Goal: Task Accomplishment & Management: Complete application form

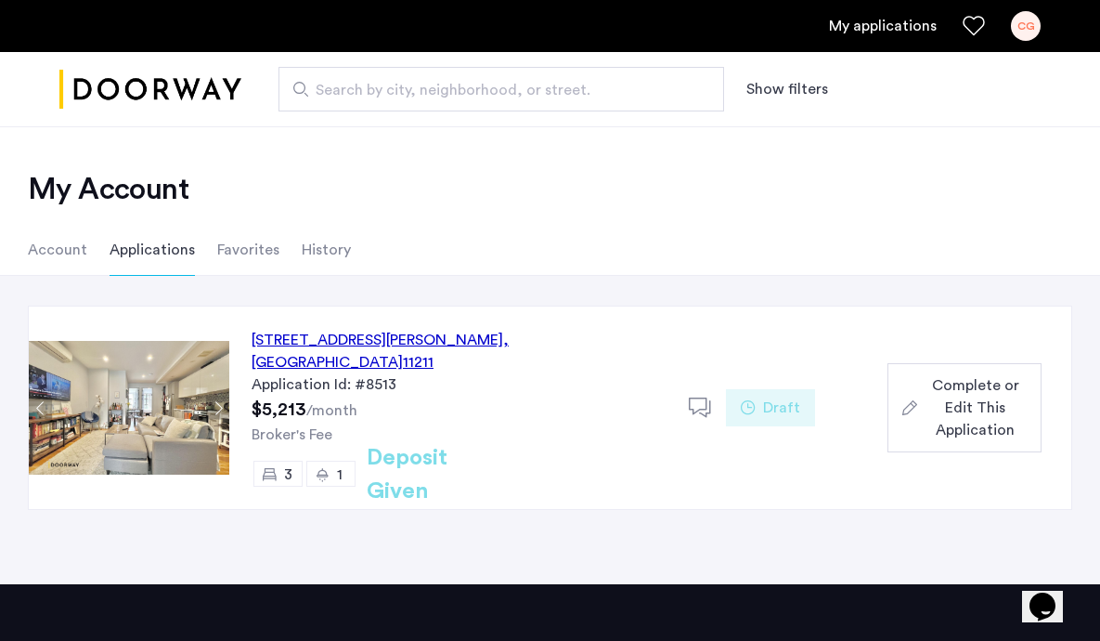
click at [352, 340] on div "[STREET_ADDRESS][PERSON_NAME]" at bounding box center [459, 351] width 415 height 45
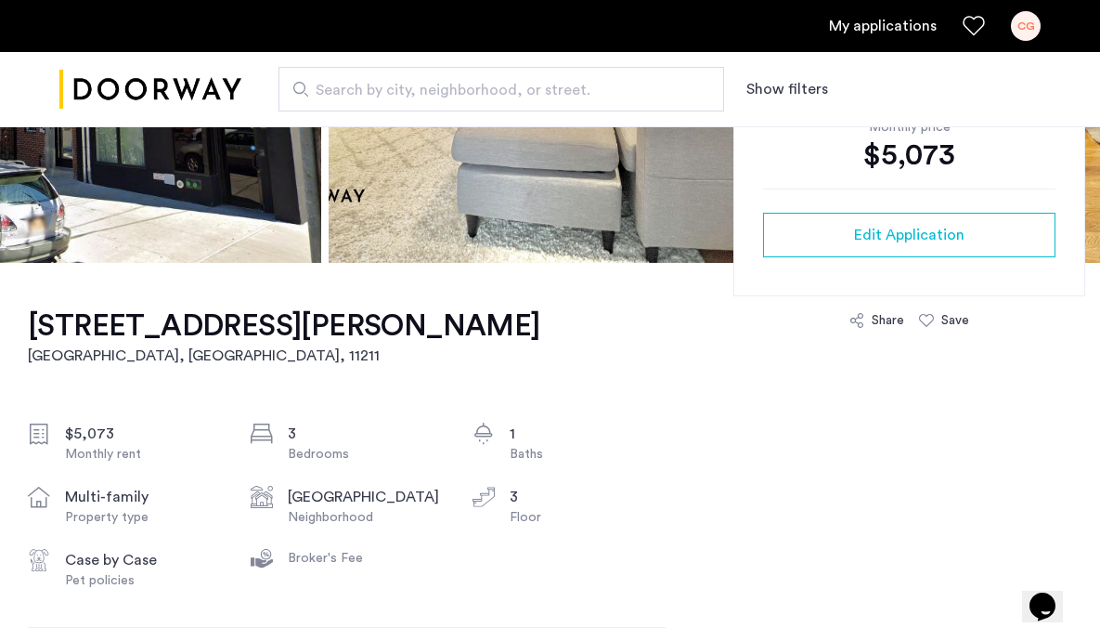
scroll to position [402, 0]
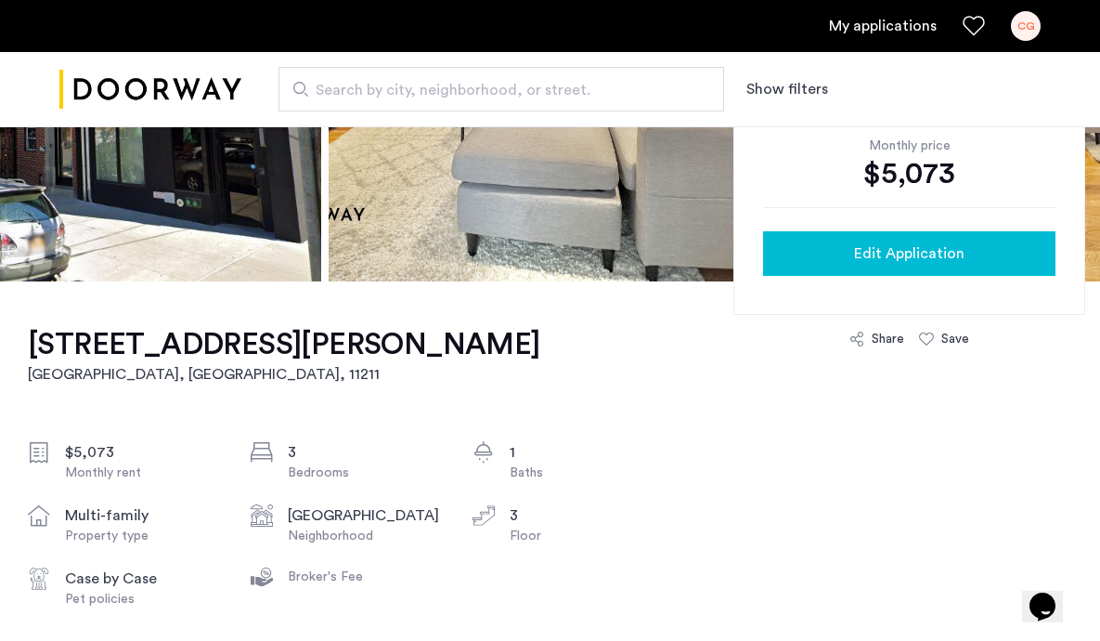
click at [849, 265] on button "Edit Application" at bounding box center [909, 253] width 292 height 45
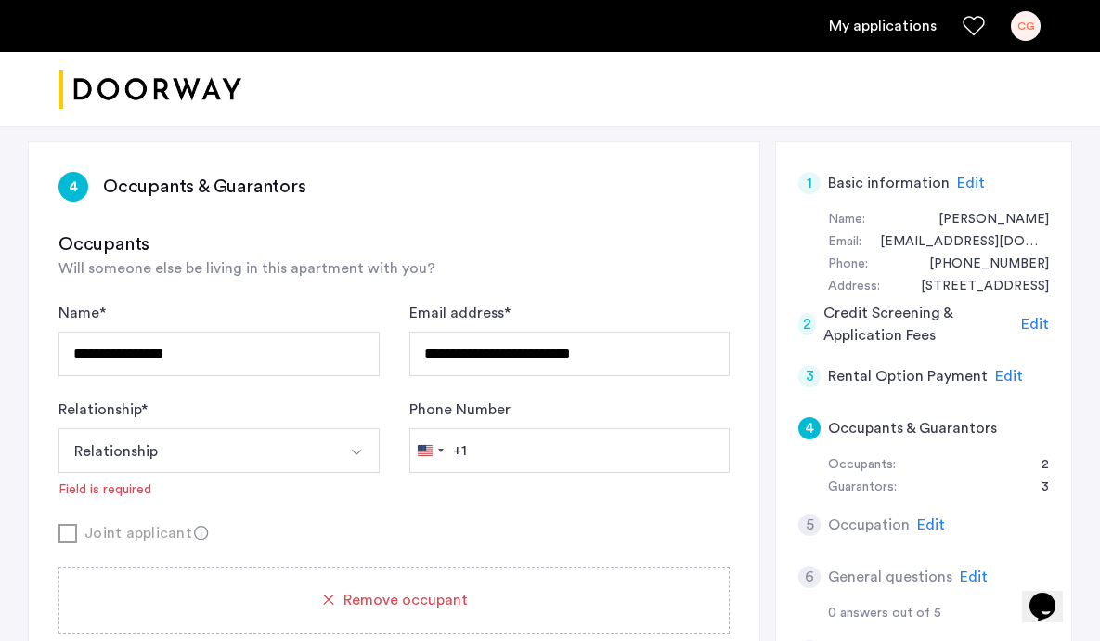
scroll to position [268, 0]
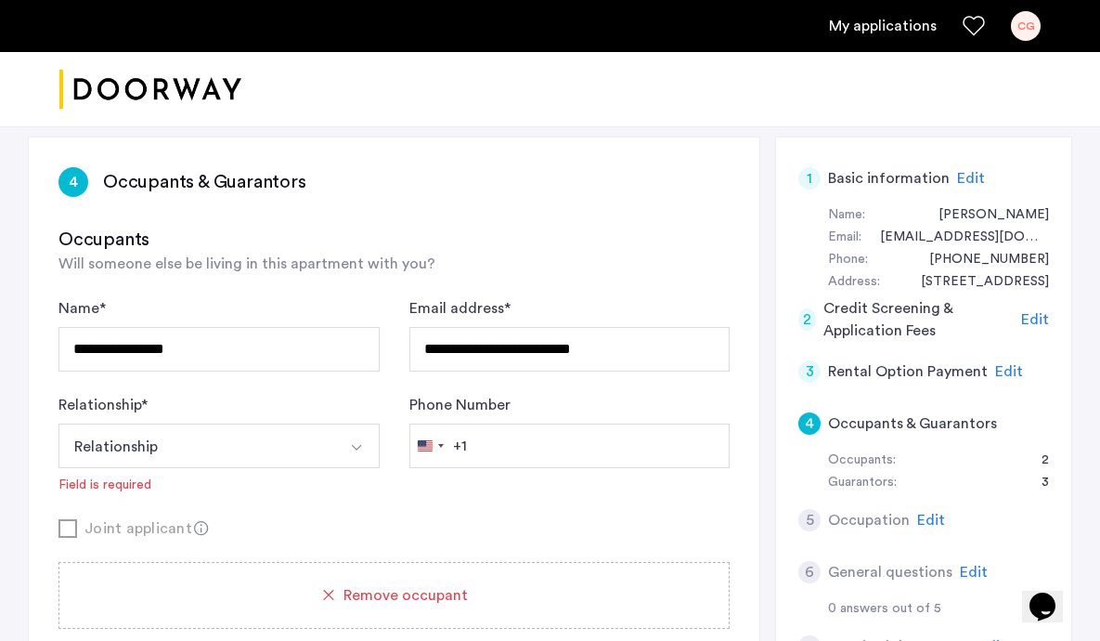
click at [284, 445] on button "Relationship" at bounding box center [197, 445] width 278 height 45
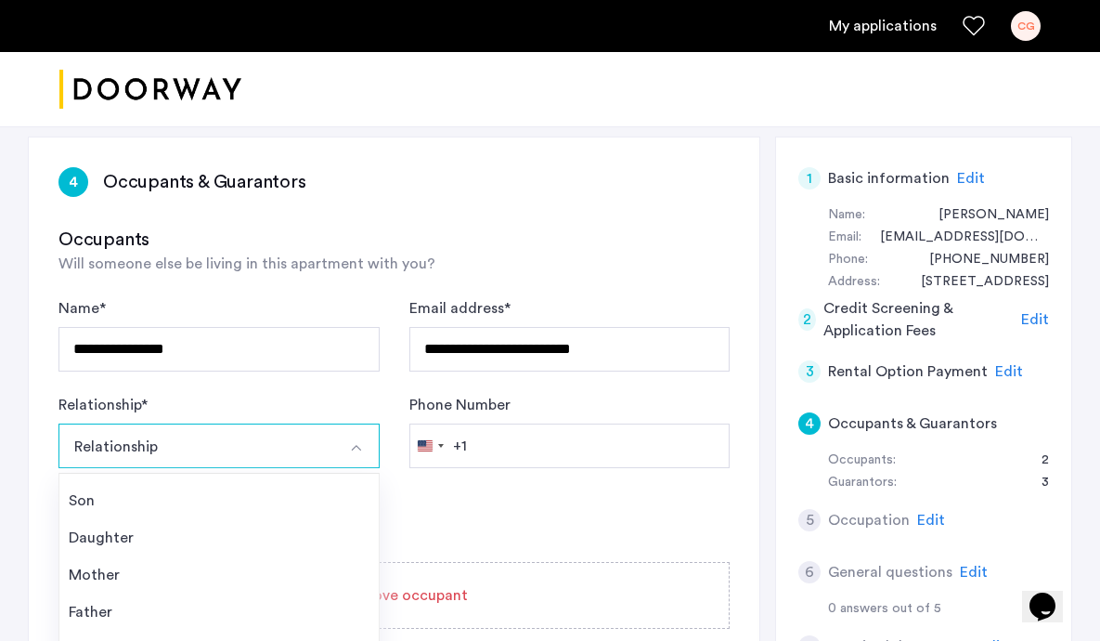
scroll to position [453, 0]
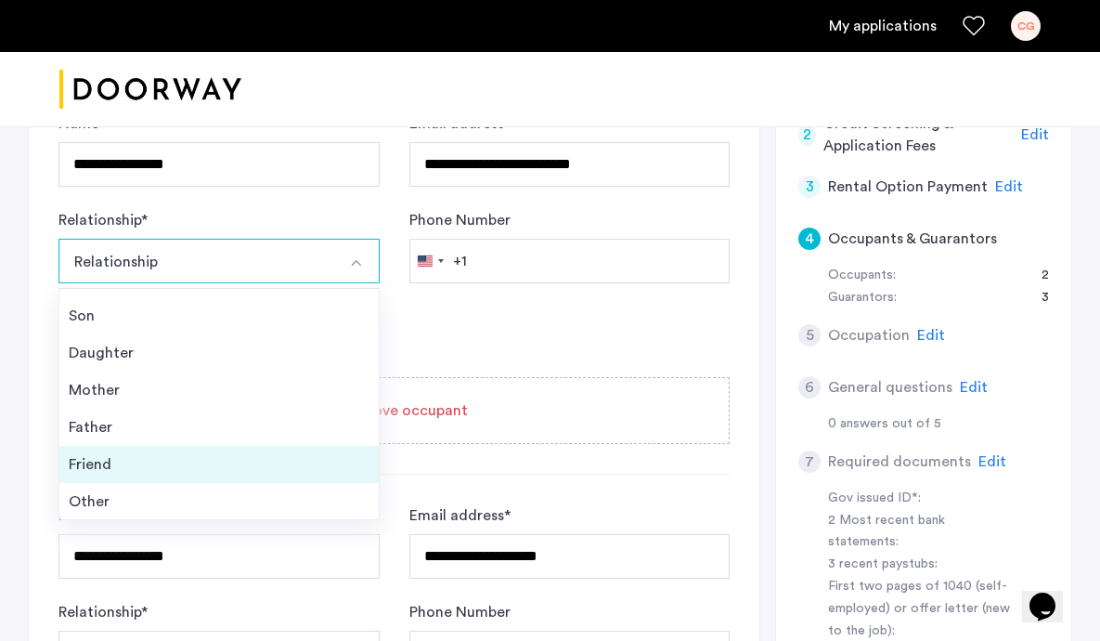
click at [233, 461] on div "Friend" at bounding box center [219, 464] width 301 height 22
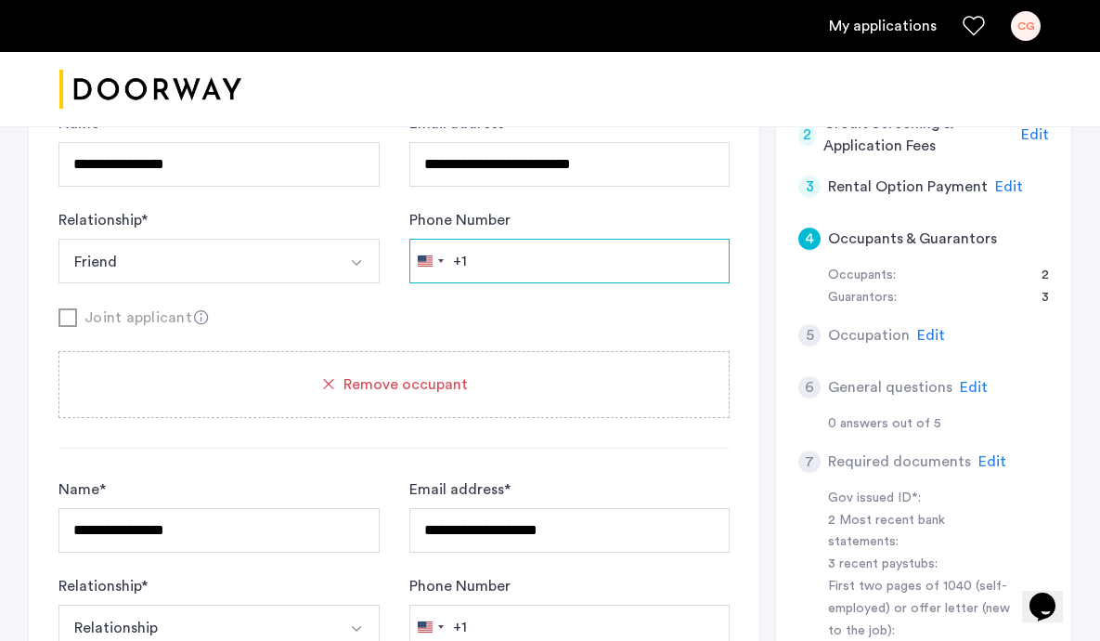
click at [512, 263] on input "Phone Number" at bounding box center [569, 261] width 321 height 45
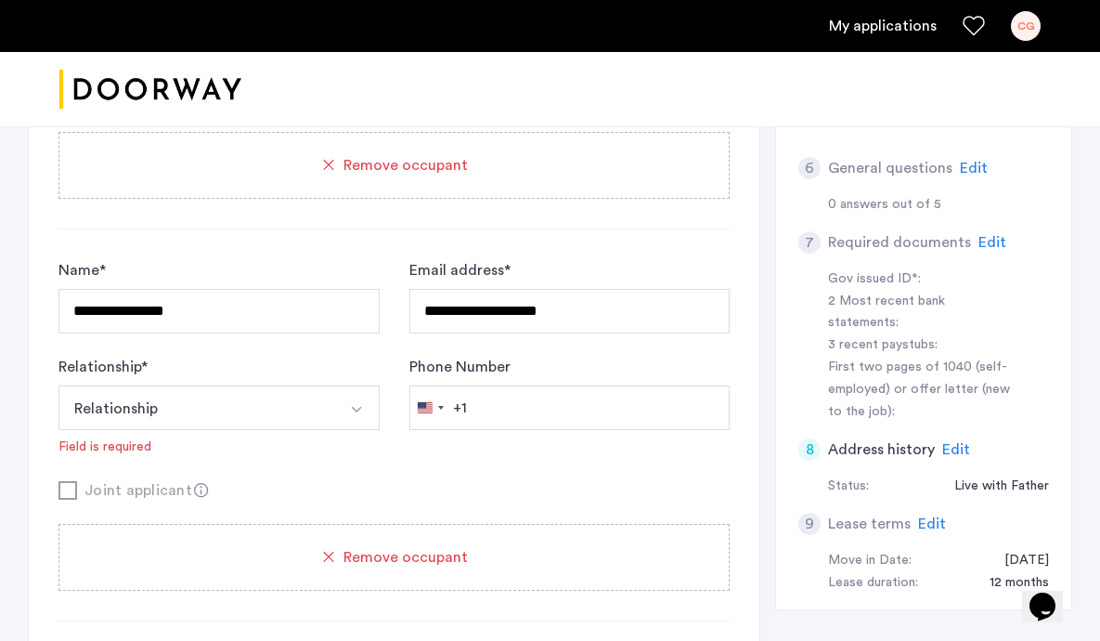
scroll to position [683, 0]
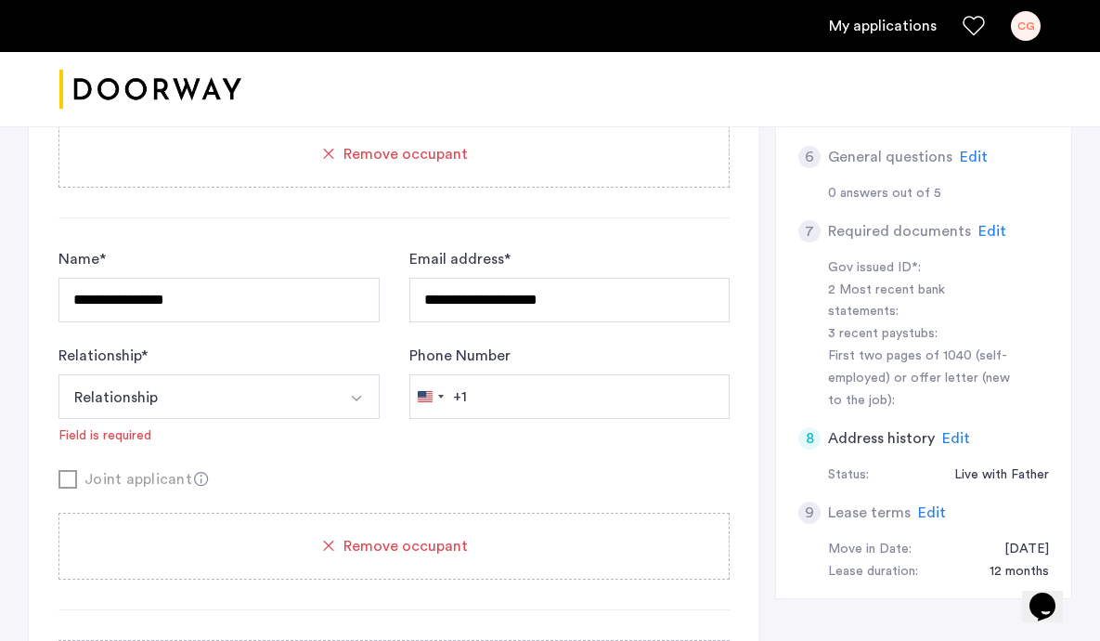
type input "**********"
click at [299, 400] on button "Relationship" at bounding box center [197, 396] width 278 height 45
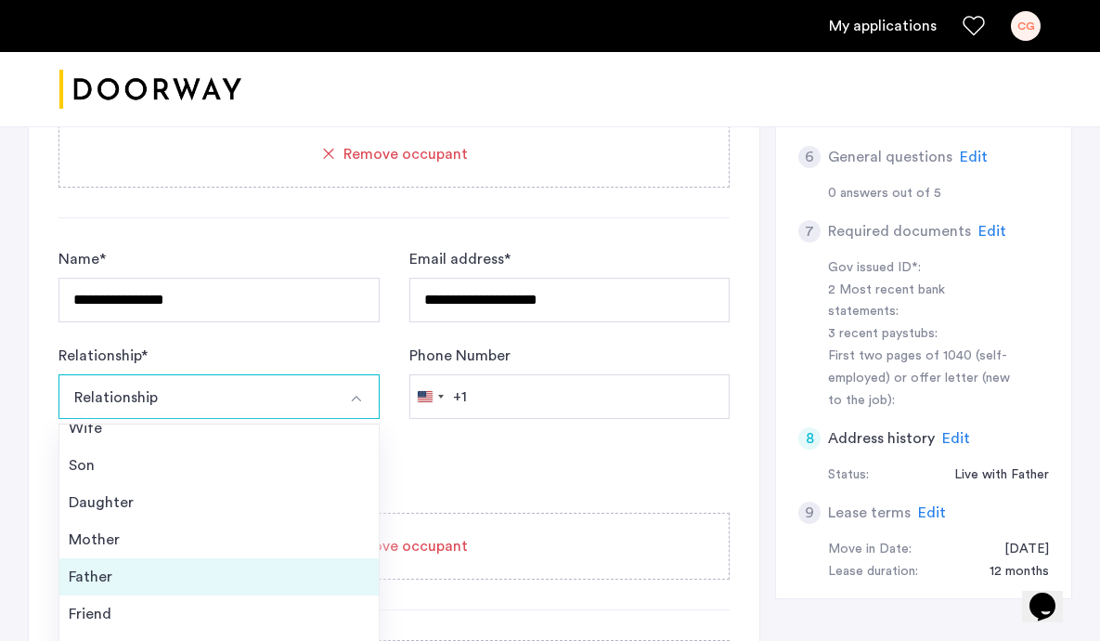
scroll to position [53, 0]
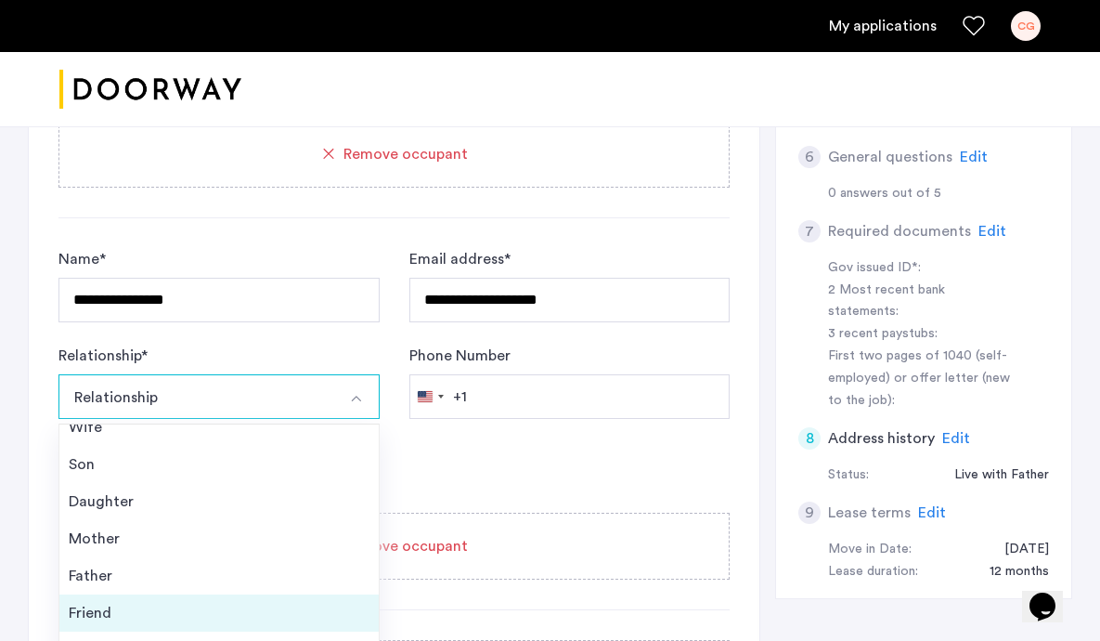
click at [216, 607] on div "Friend" at bounding box center [219, 613] width 301 height 22
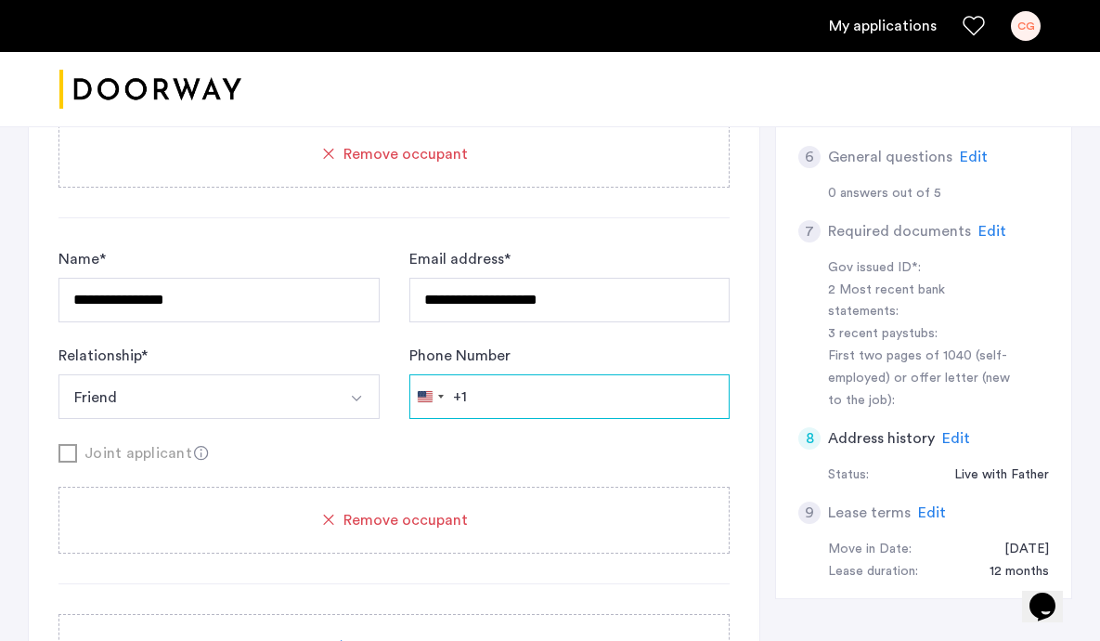
click at [515, 53] on input "Phone Number" at bounding box center [569, 30] width 321 height 45
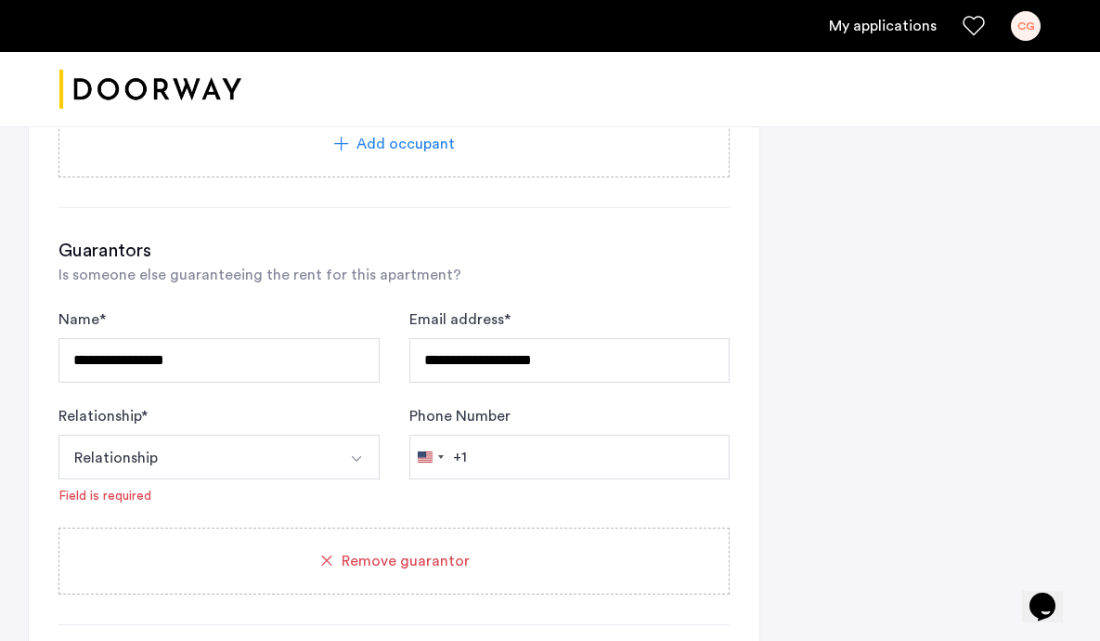
scroll to position [1213, 0]
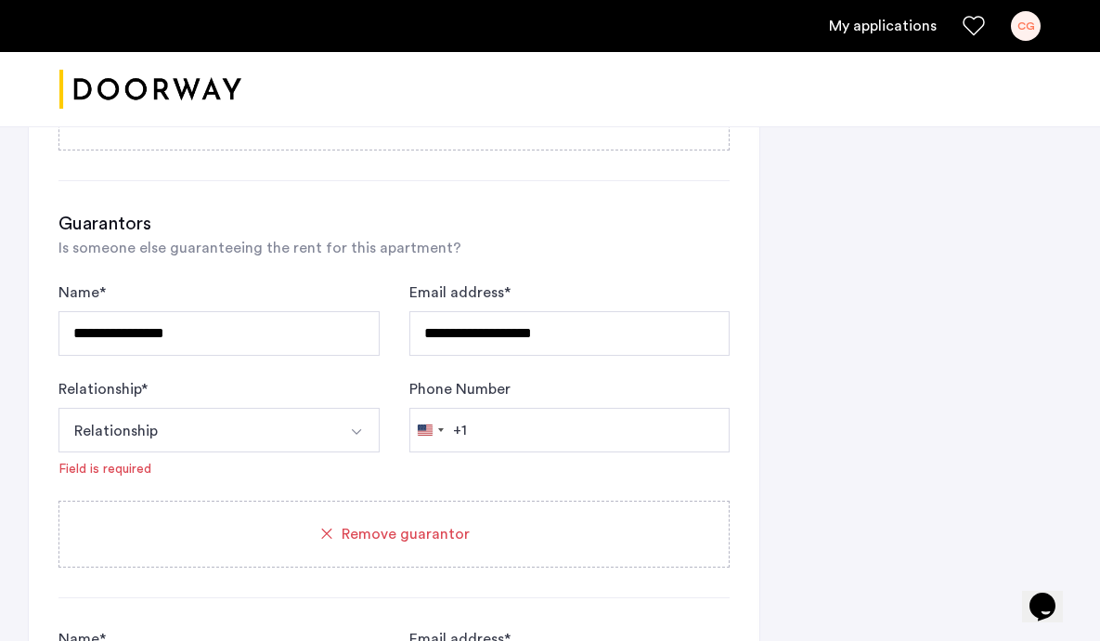
type input "**********"
click at [599, 442] on input "Phone Number" at bounding box center [569, 430] width 321 height 45
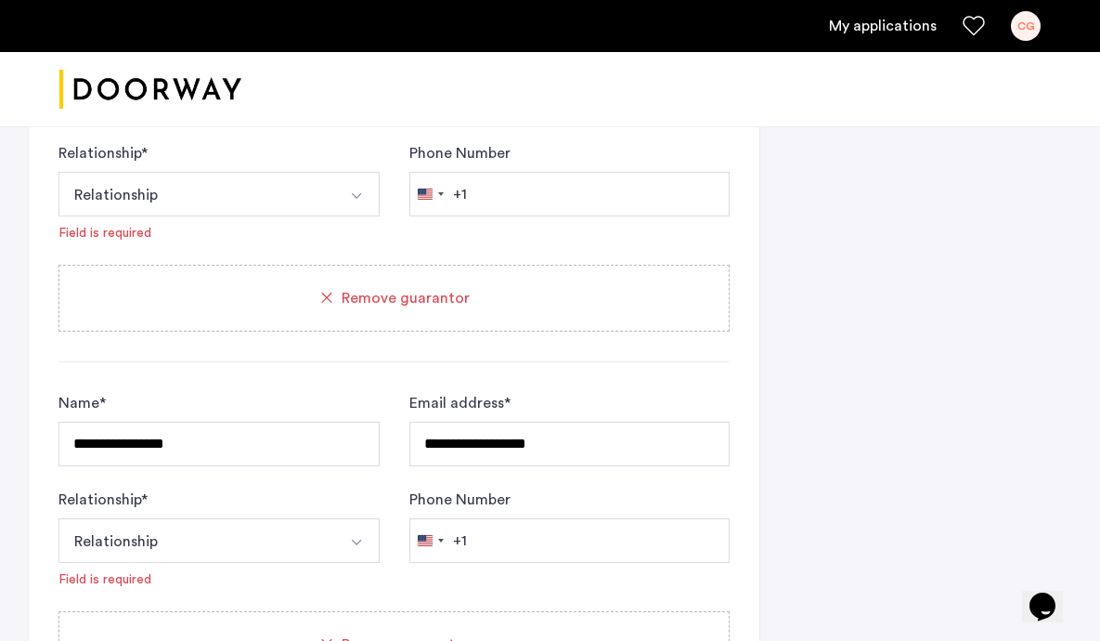
scroll to position [1789, 0]
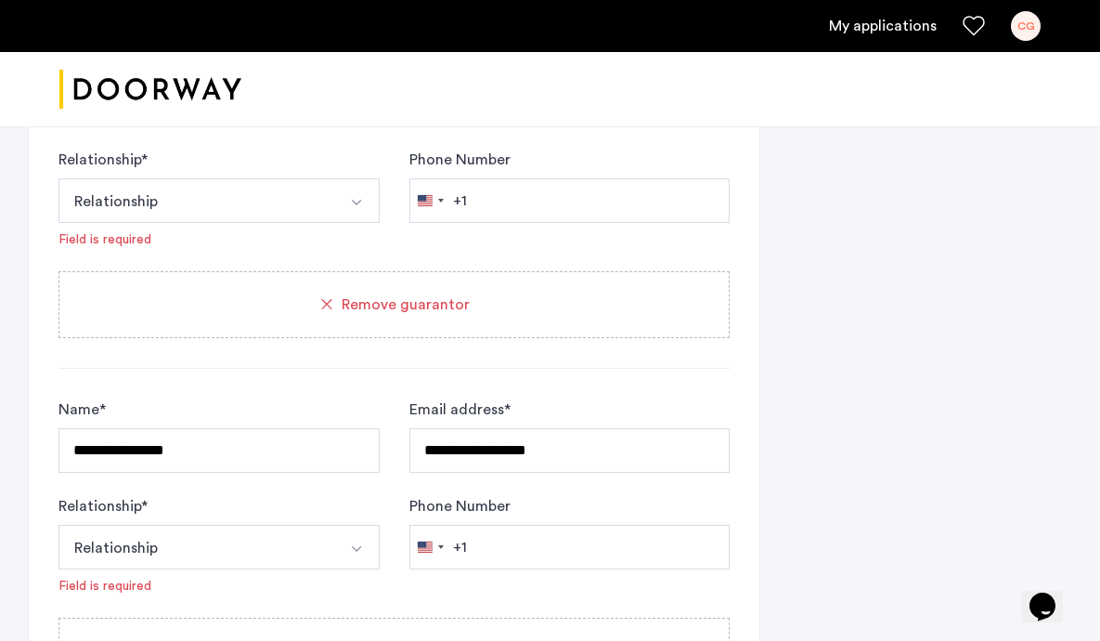
type input "**********"
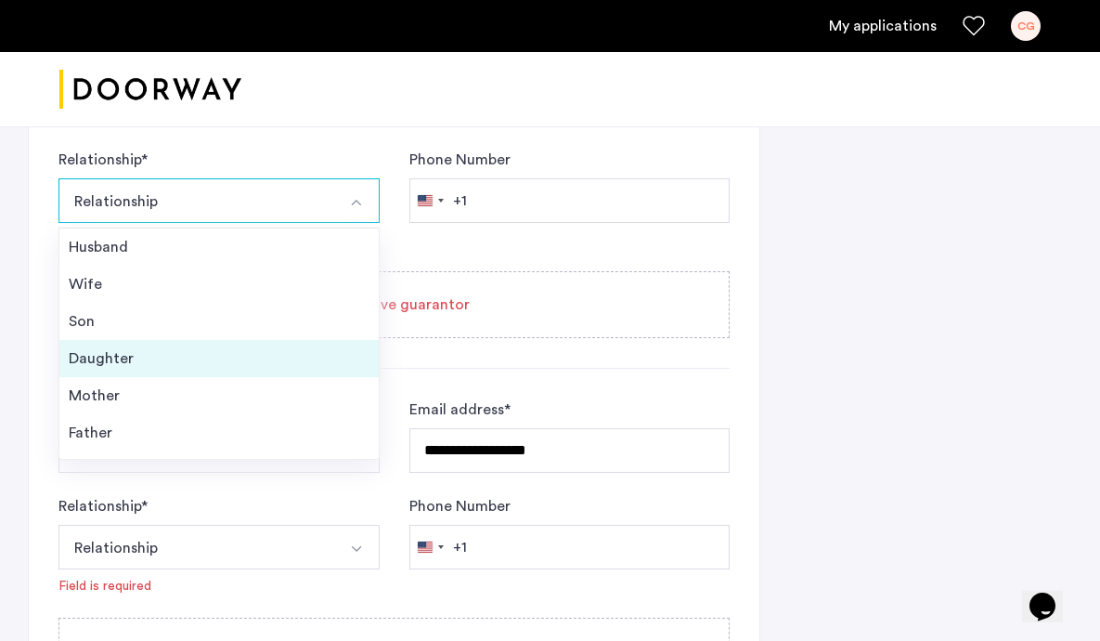
scroll to position [39, 0]
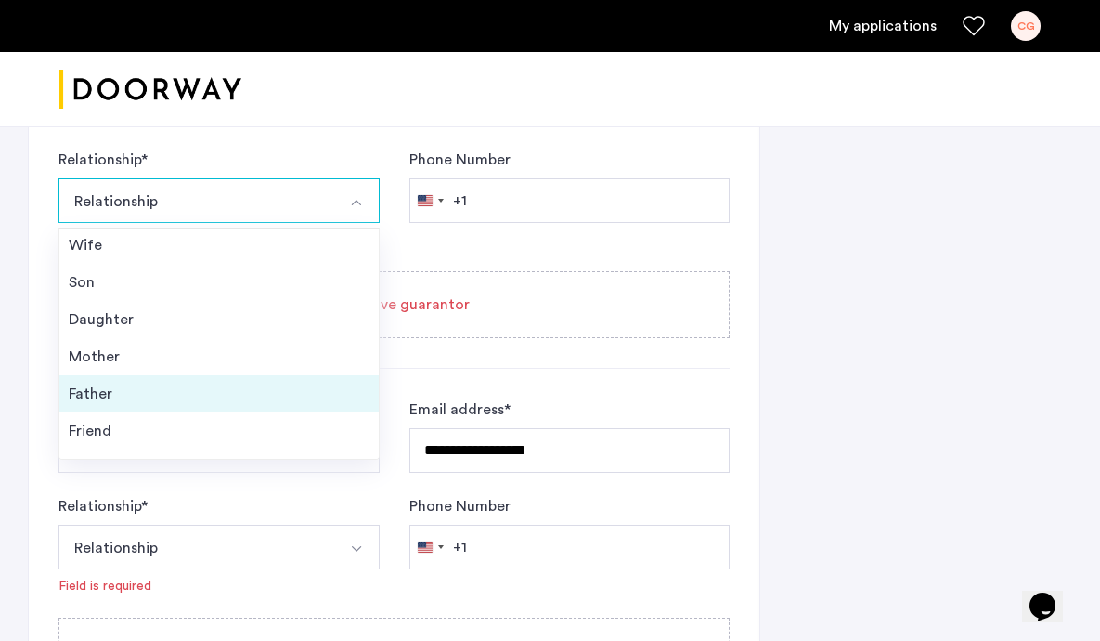
click at [264, 393] on div "Father" at bounding box center [219, 393] width 301 height 22
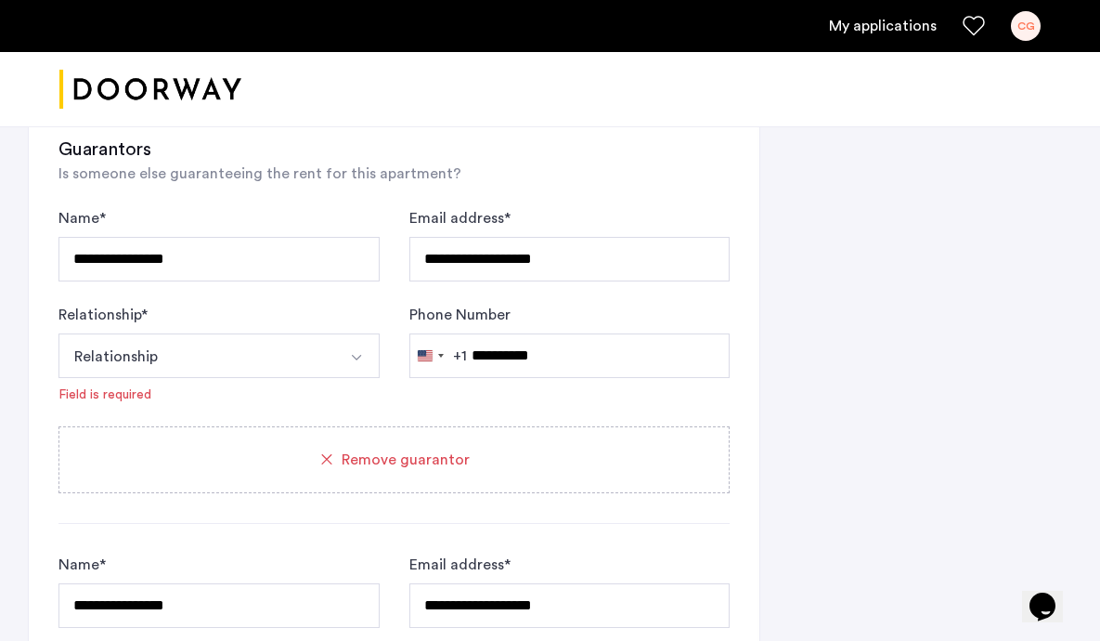
scroll to position [1283, 0]
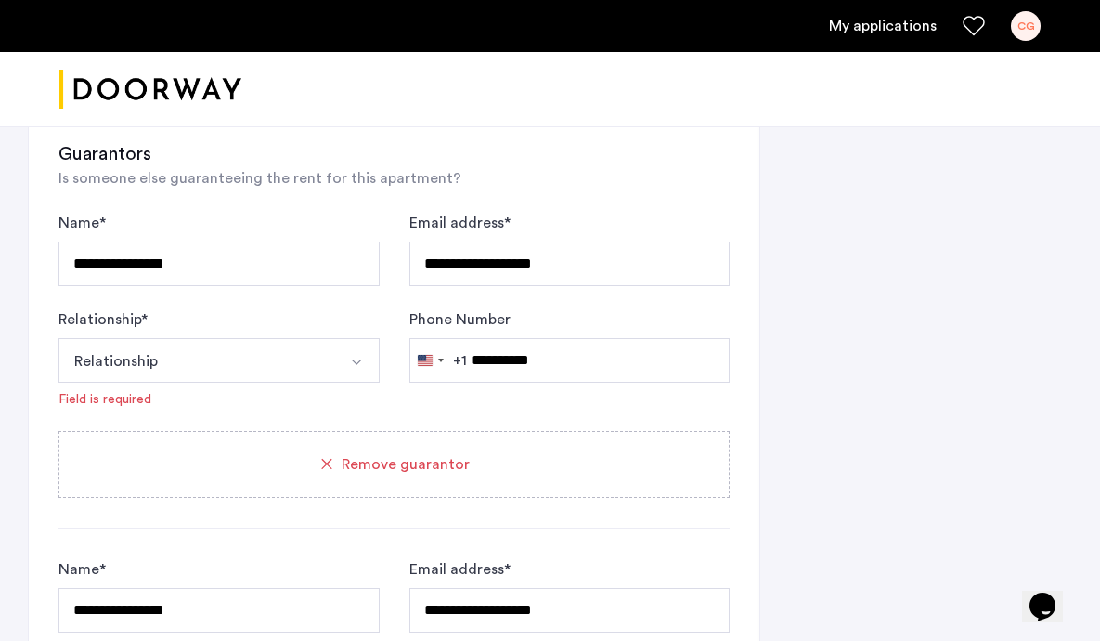
click at [296, 357] on button "Relationship" at bounding box center [197, 360] width 278 height 45
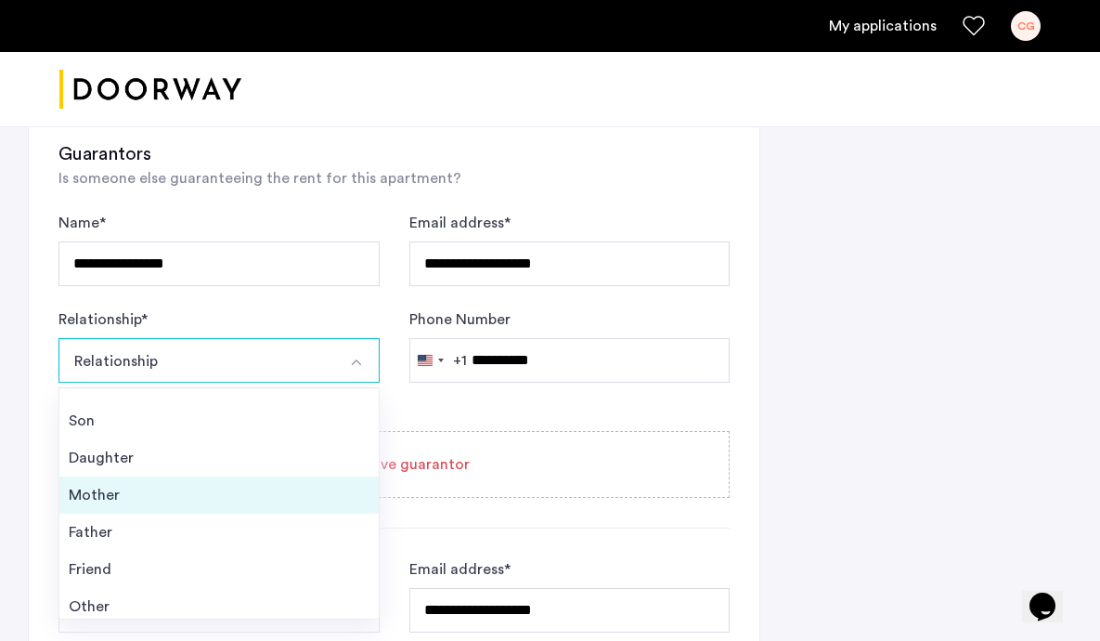
scroll to position [59, 0]
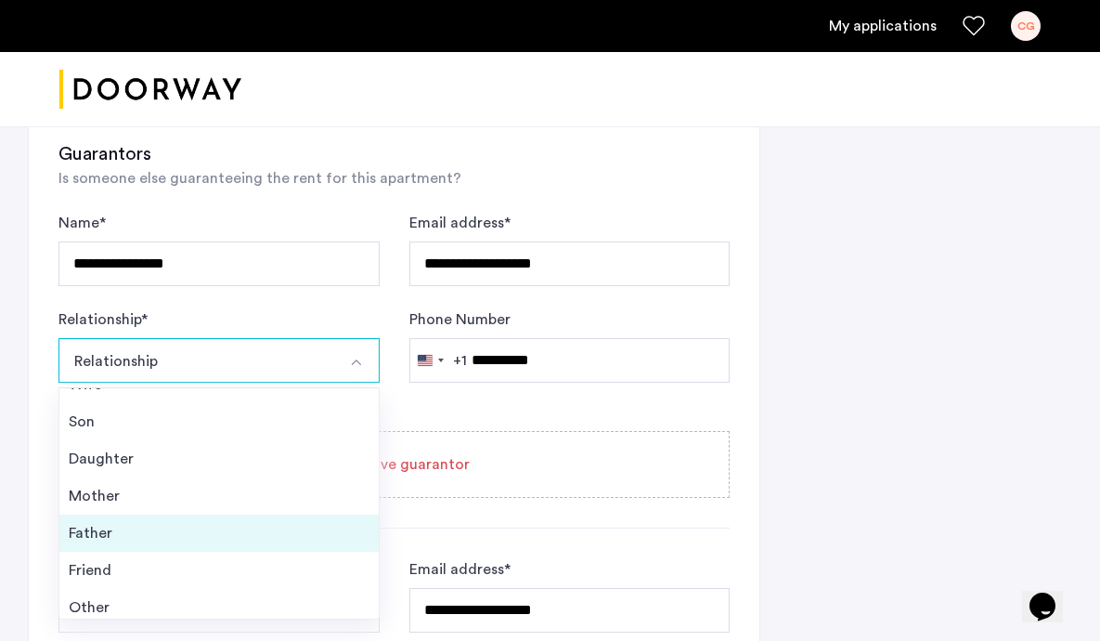
click at [208, 523] on div "Father" at bounding box center [219, 533] width 301 height 22
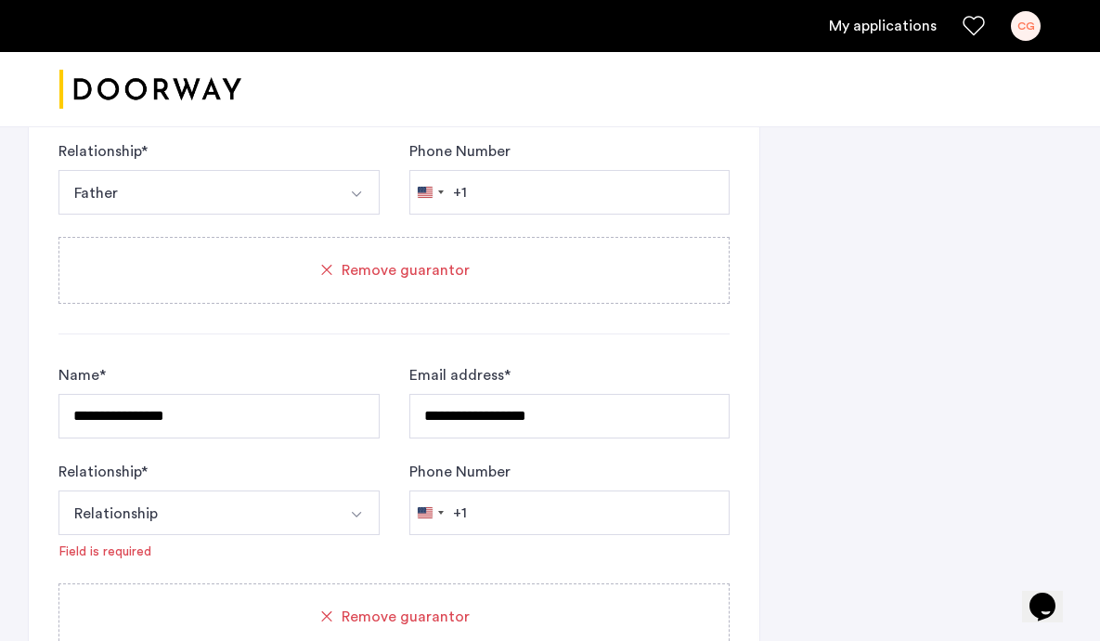
scroll to position [1813, 0]
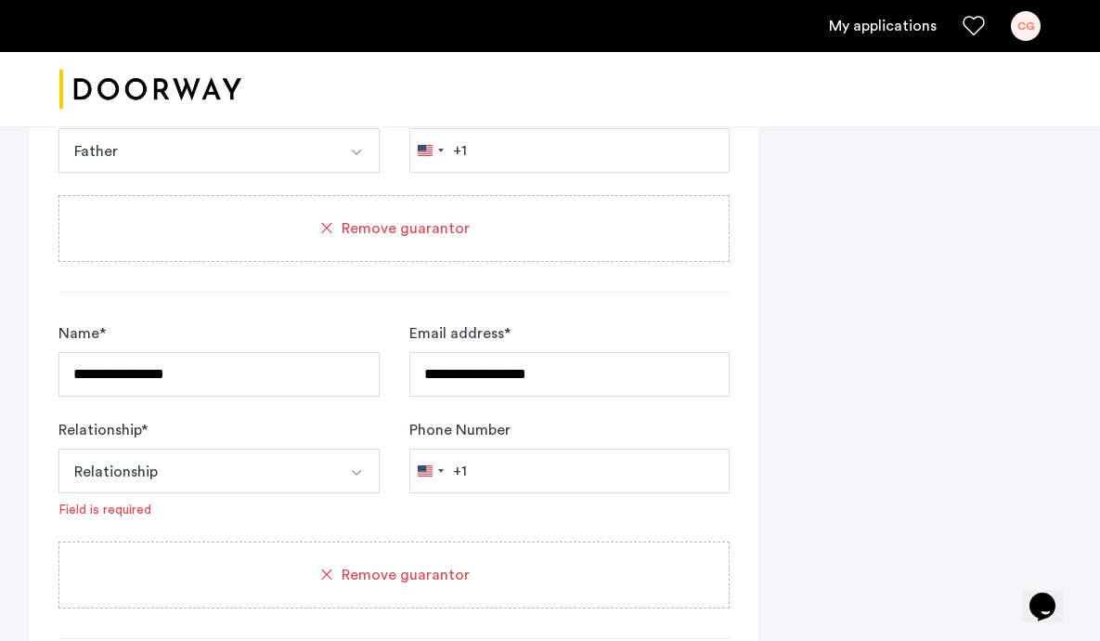
click at [257, 459] on button "Relationship" at bounding box center [197, 470] width 278 height 45
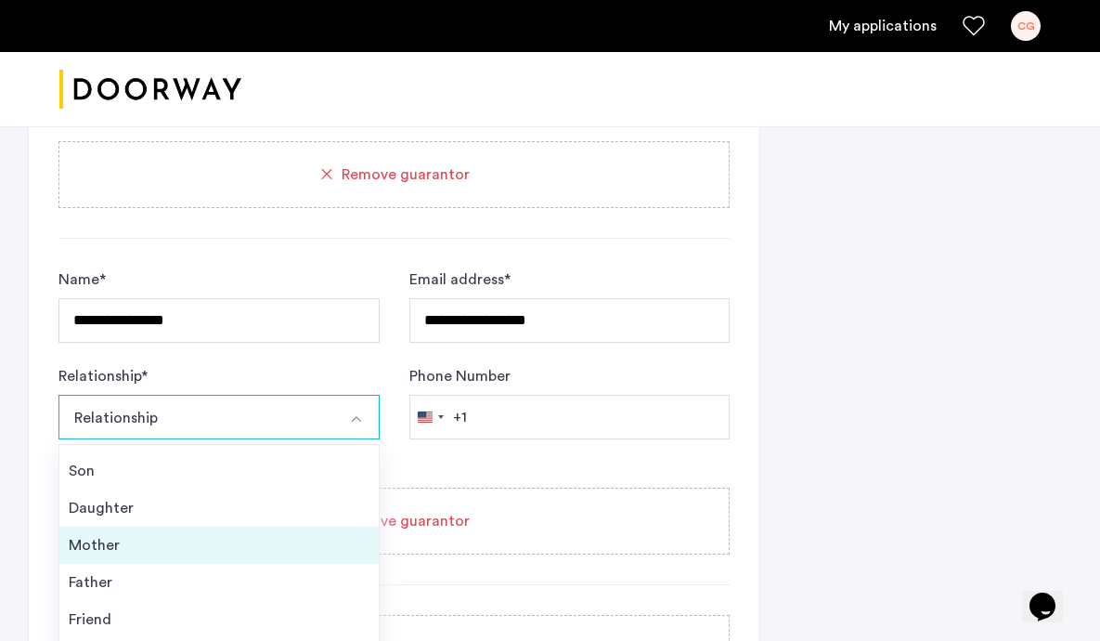
scroll to position [1885, 0]
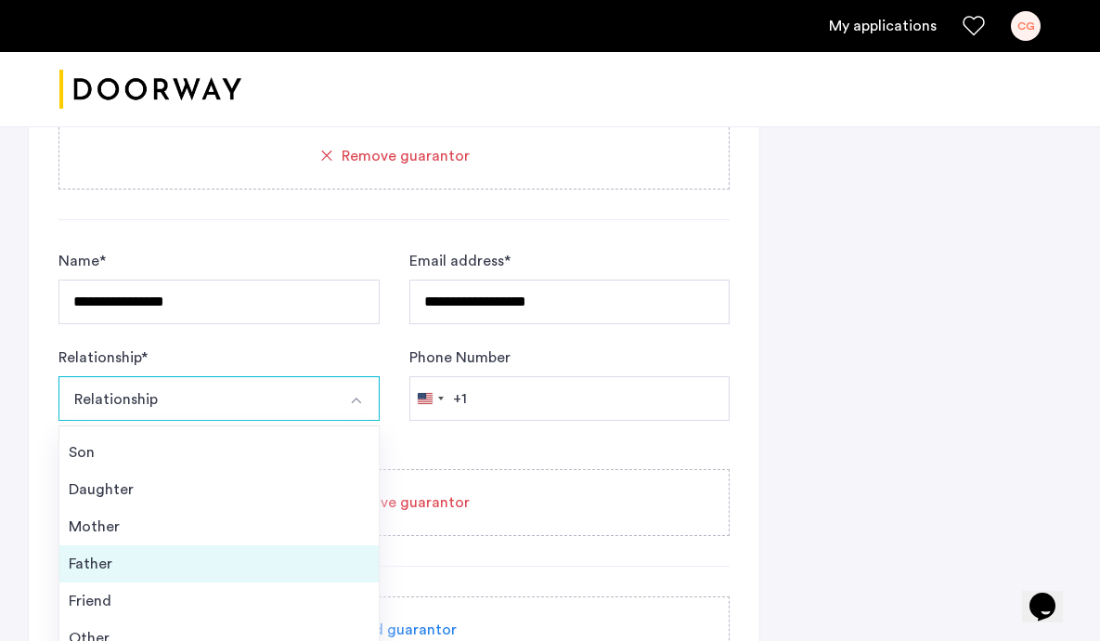
click at [214, 565] on div "Father" at bounding box center [219, 563] width 301 height 22
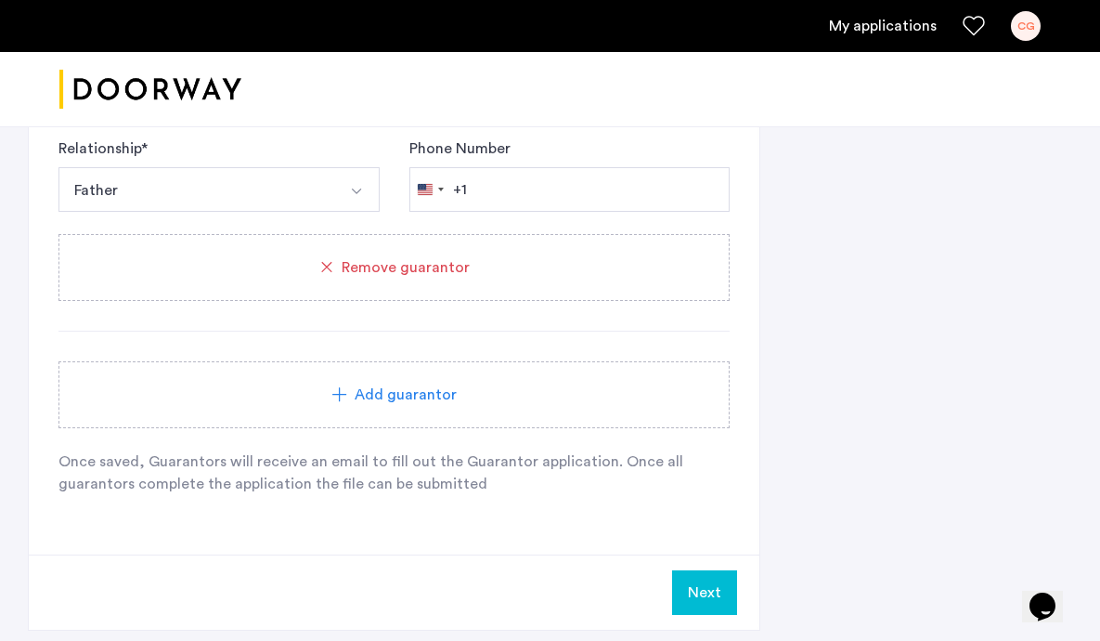
scroll to position [2096, 0]
click at [711, 584] on button "Next" at bounding box center [704, 590] width 65 height 45
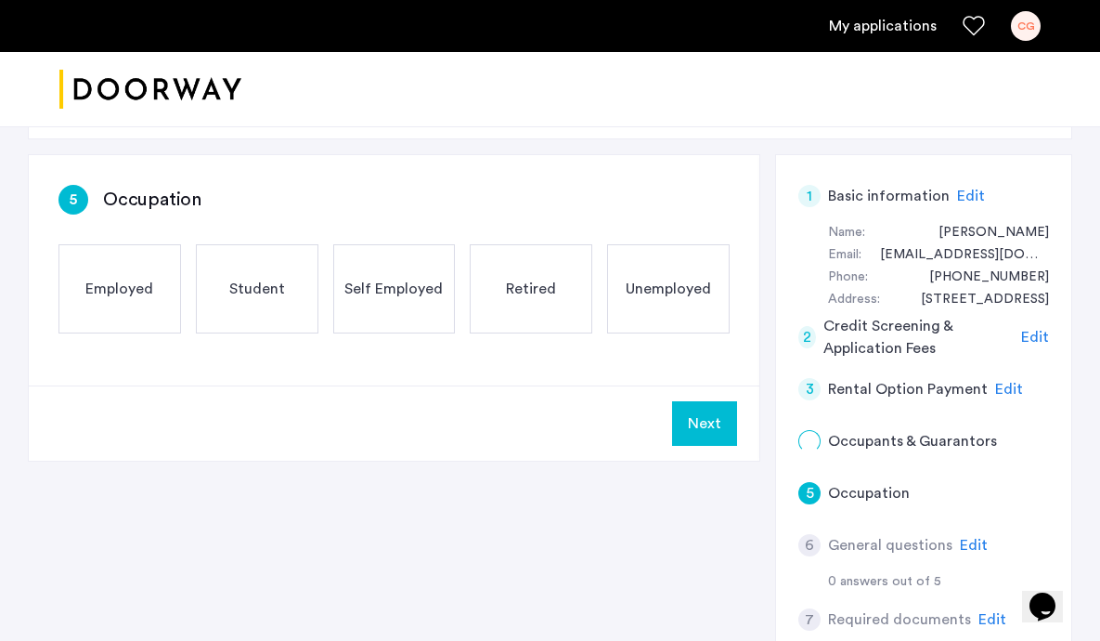
scroll to position [315, 0]
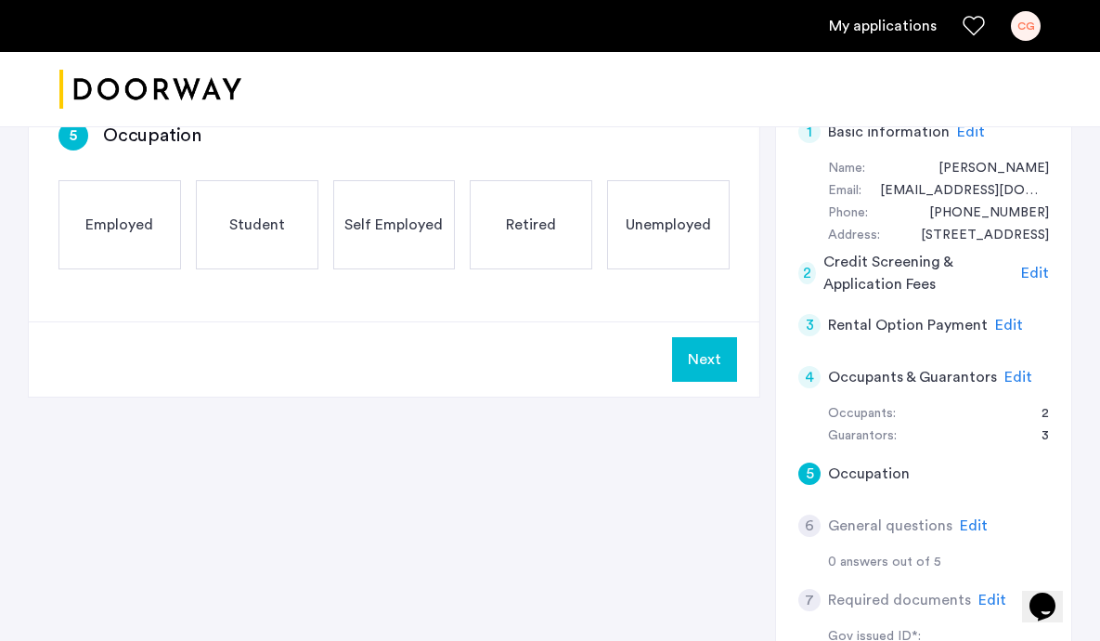
click at [718, 372] on button "Next" at bounding box center [704, 359] width 65 height 45
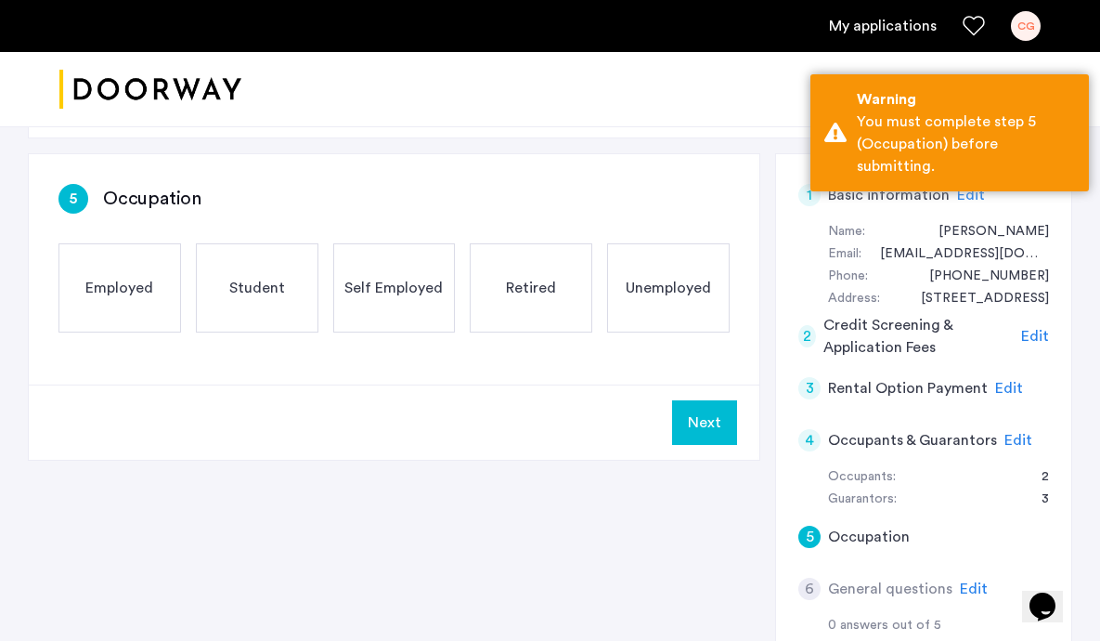
scroll to position [248, 0]
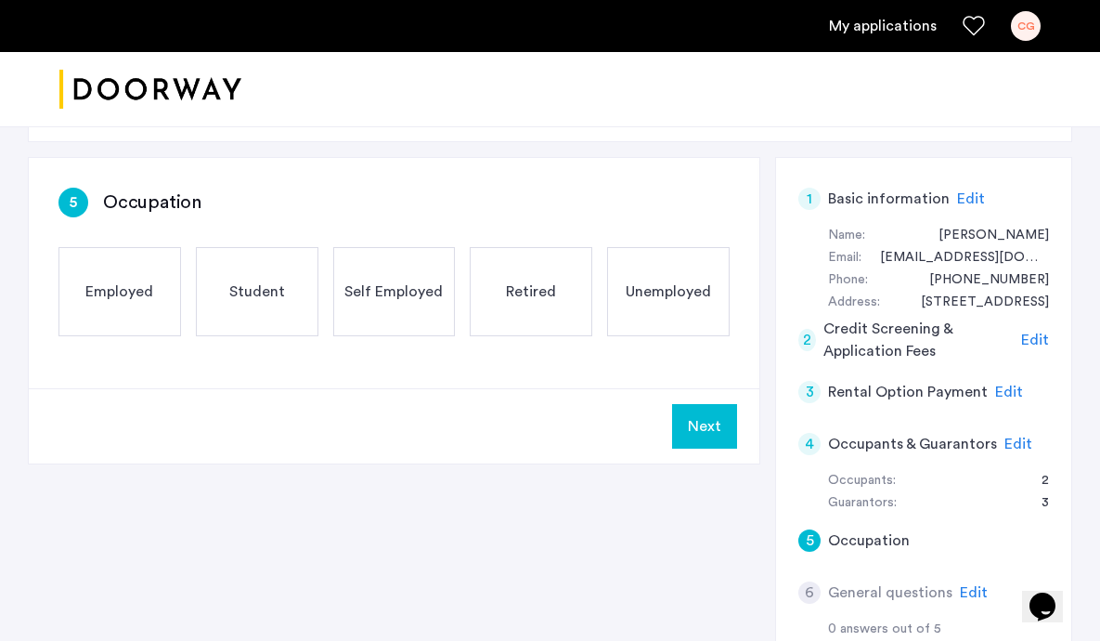
click at [651, 278] on div "Unemployed" at bounding box center [668, 291] width 123 height 89
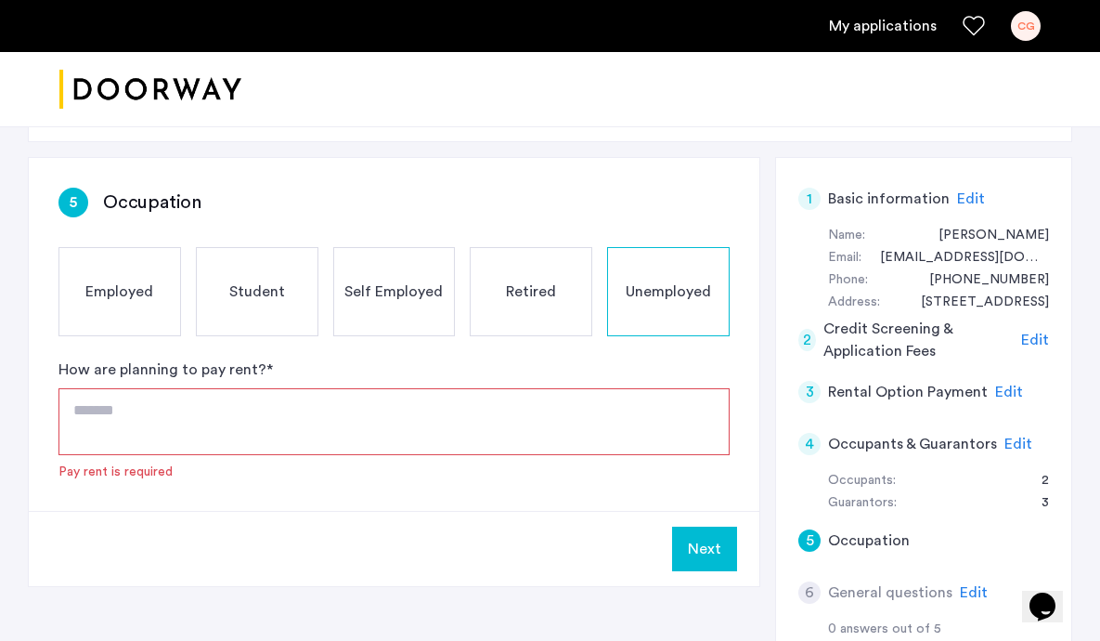
click at [369, 408] on textarea at bounding box center [393, 421] width 671 height 67
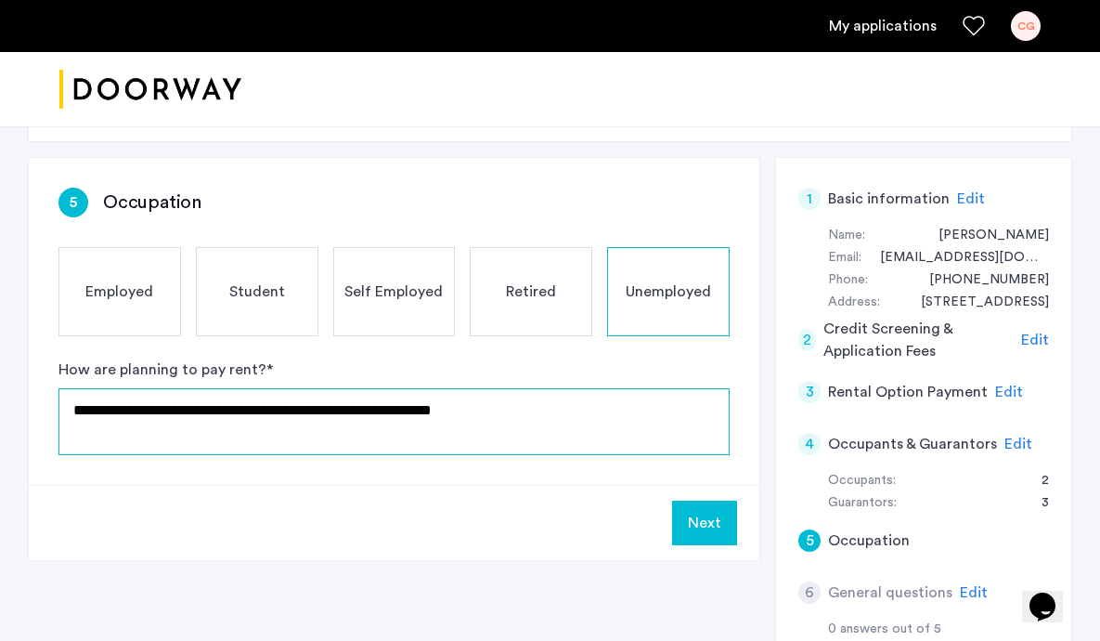
type textarea "**********"
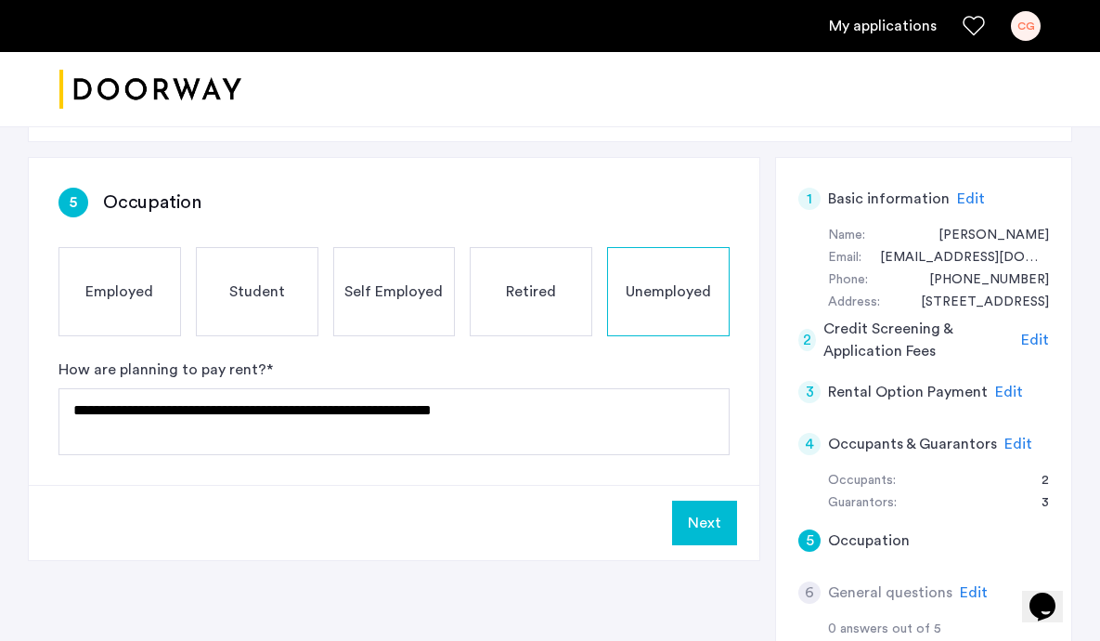
click at [676, 533] on button "Next" at bounding box center [704, 522] width 65 height 45
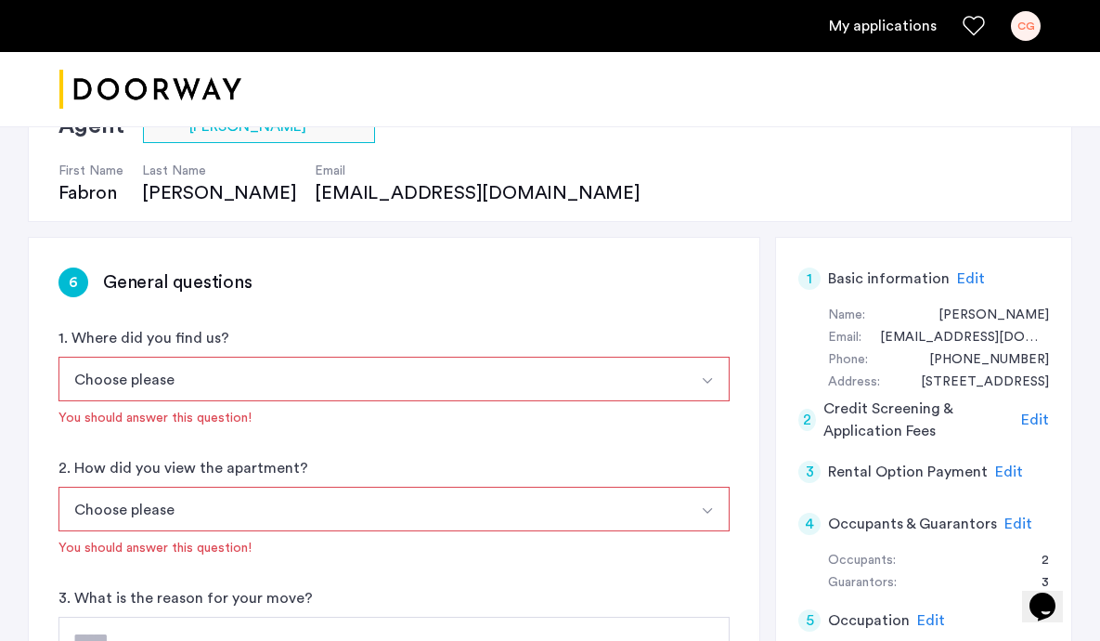
scroll to position [210, 0]
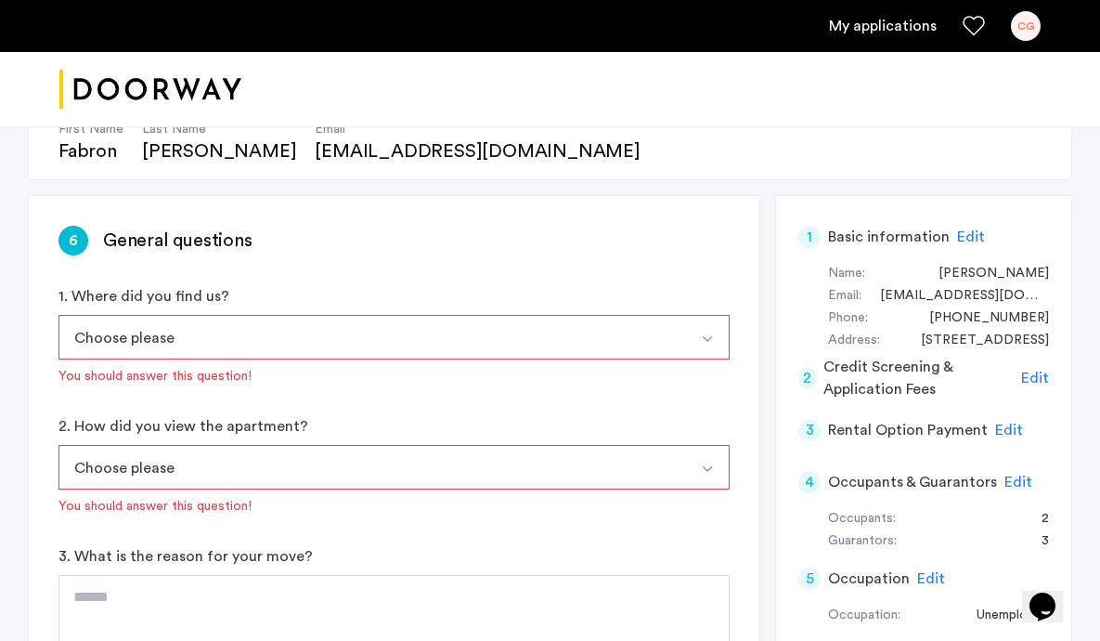
click at [472, 355] on button "Choose please" at bounding box center [372, 337] width 628 height 45
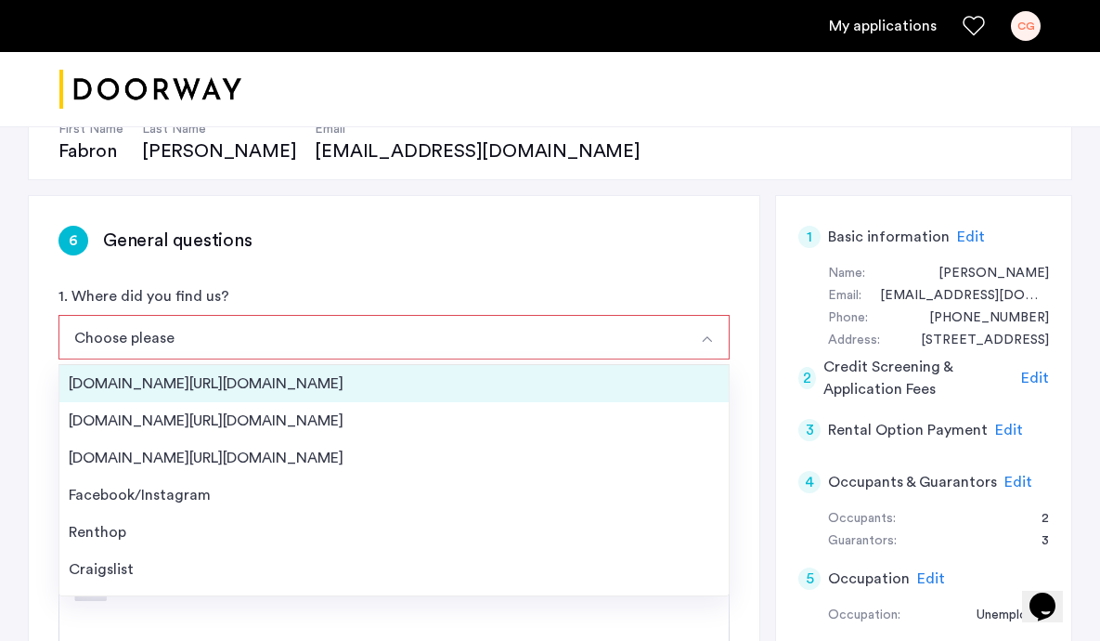
click at [408, 386] on div "[DOMAIN_NAME][URL][DOMAIN_NAME]" at bounding box center [394, 383] width 651 height 22
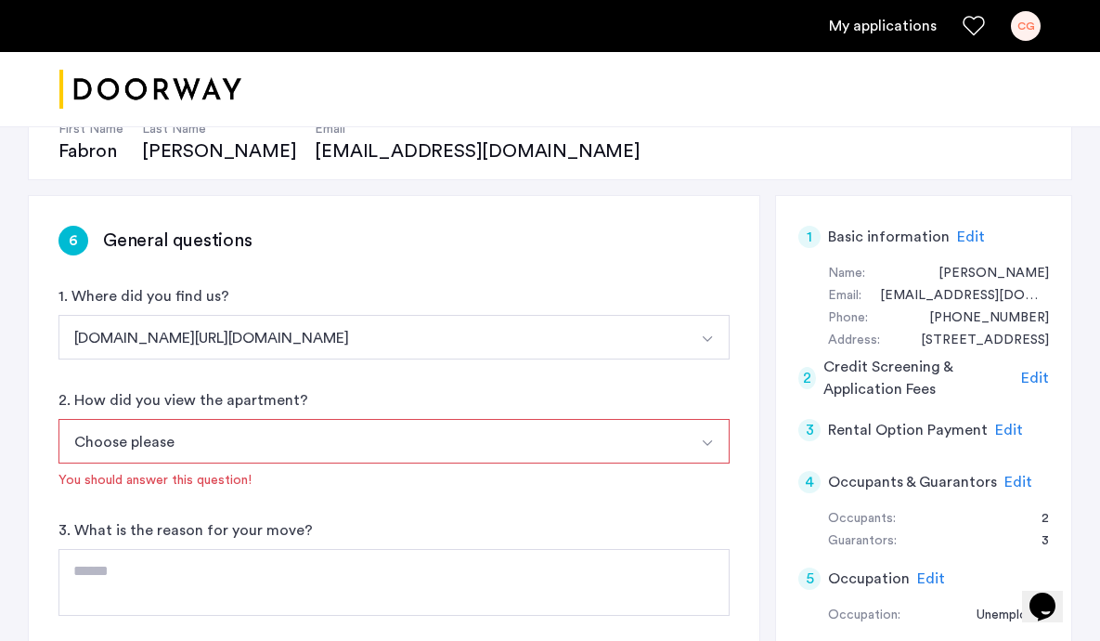
click at [342, 449] on button "Choose please" at bounding box center [372, 441] width 628 height 45
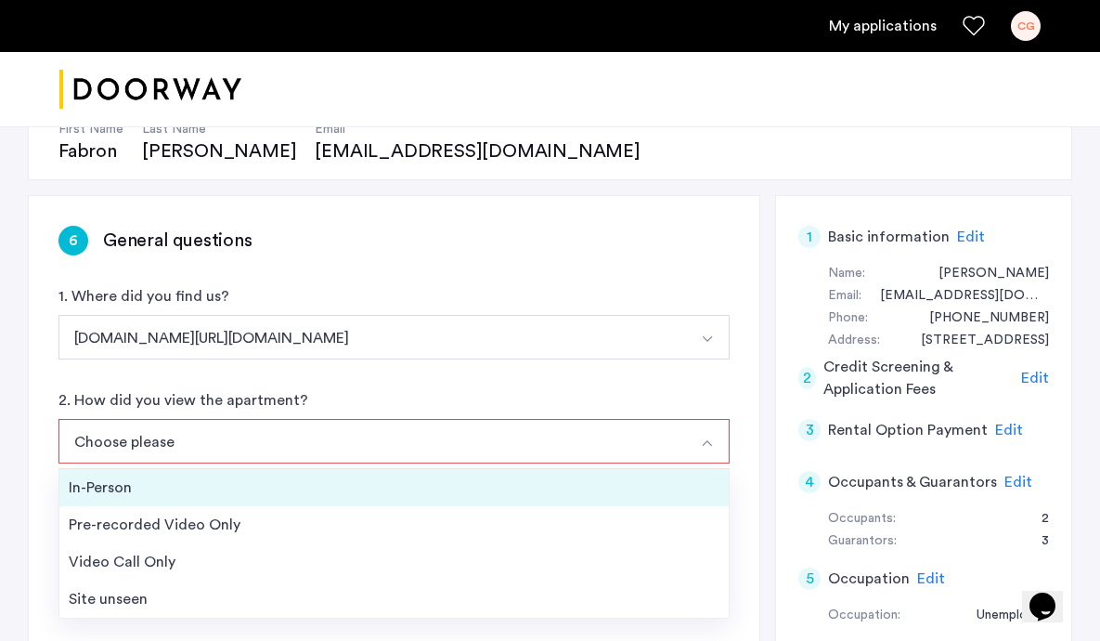
click at [303, 495] on div "In-Person" at bounding box center [394, 487] width 651 height 22
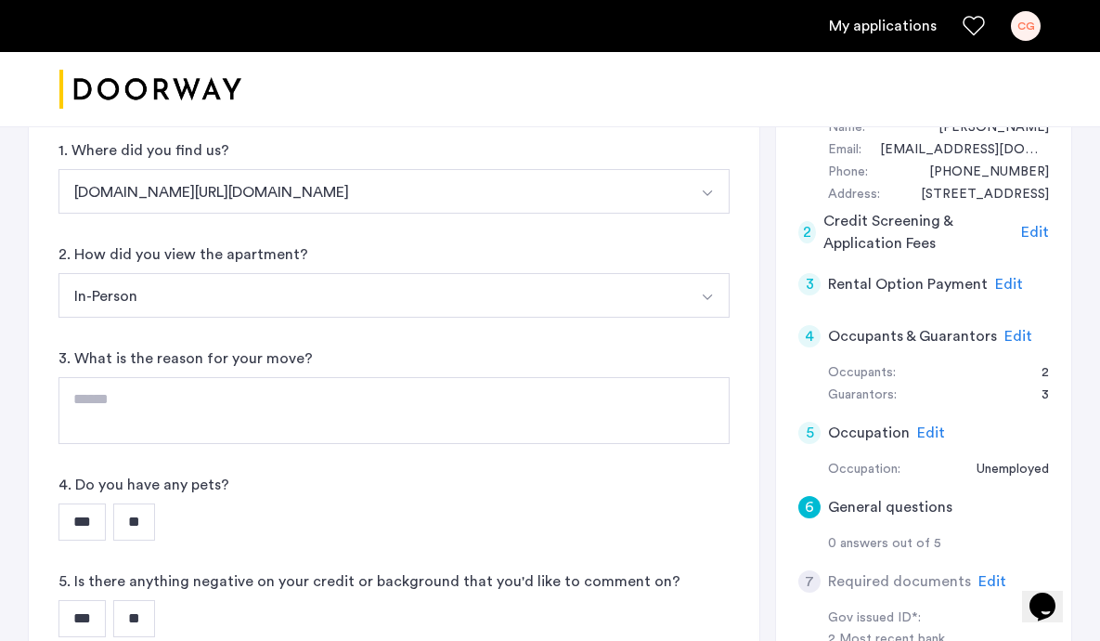
scroll to position [359, 0]
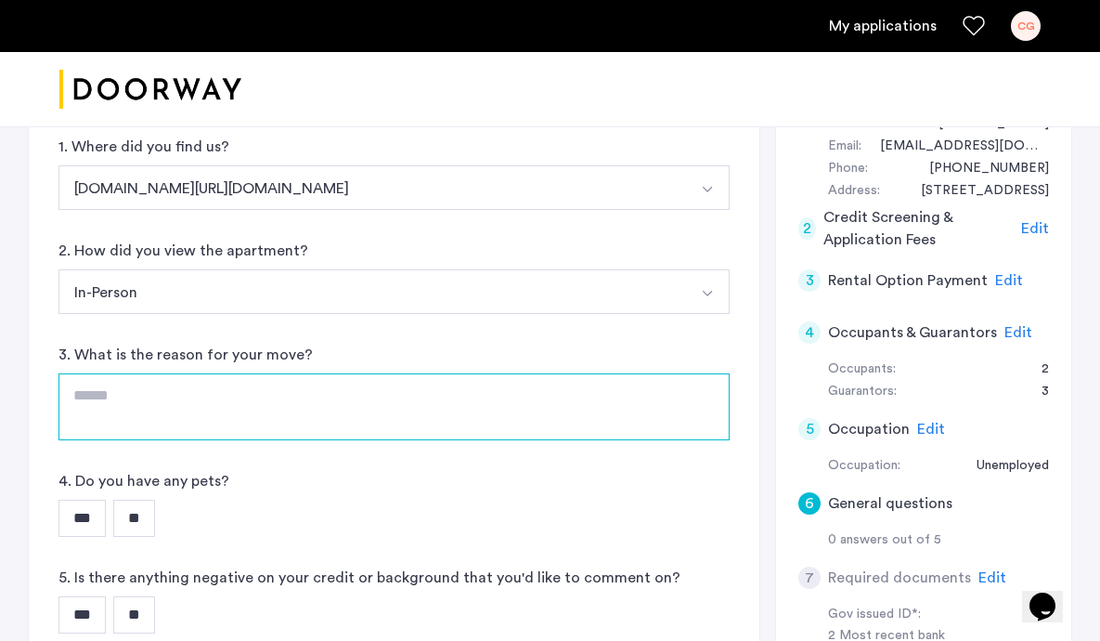
click at [196, 402] on textarea at bounding box center [393, 406] width 671 height 67
type textarea "**********"
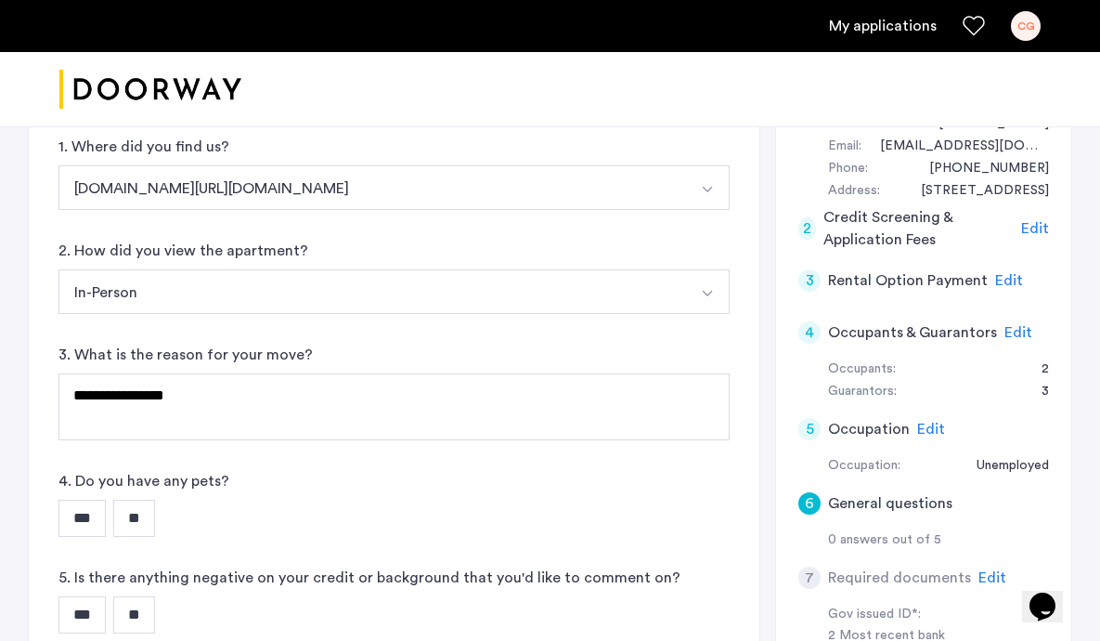
click at [148, 505] on input "**" at bounding box center [134, 517] width 42 height 37
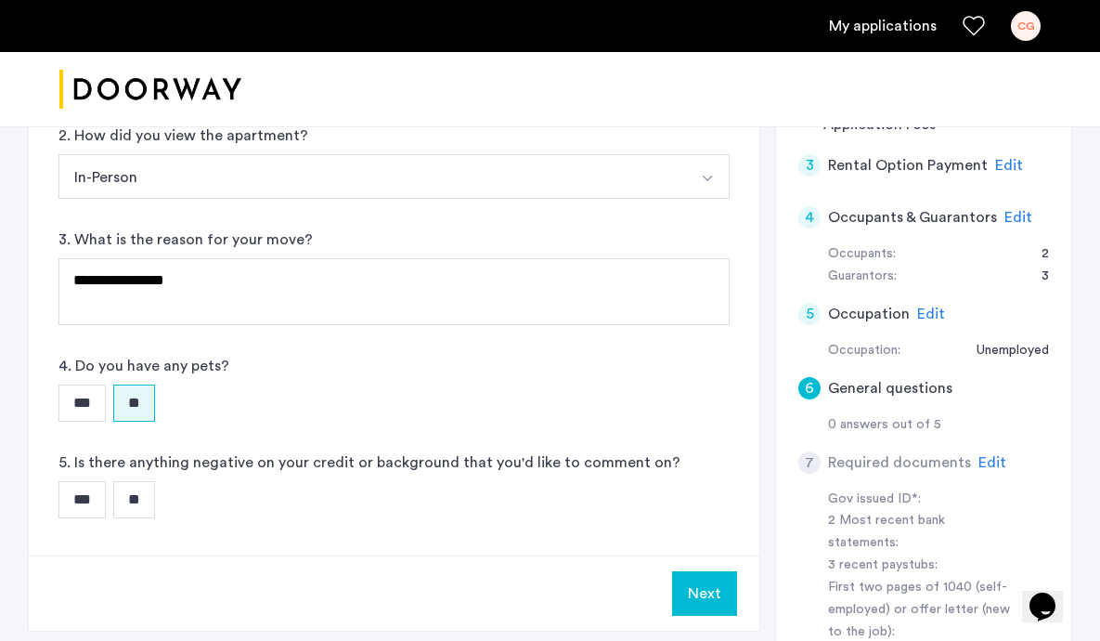
scroll to position [518, 0]
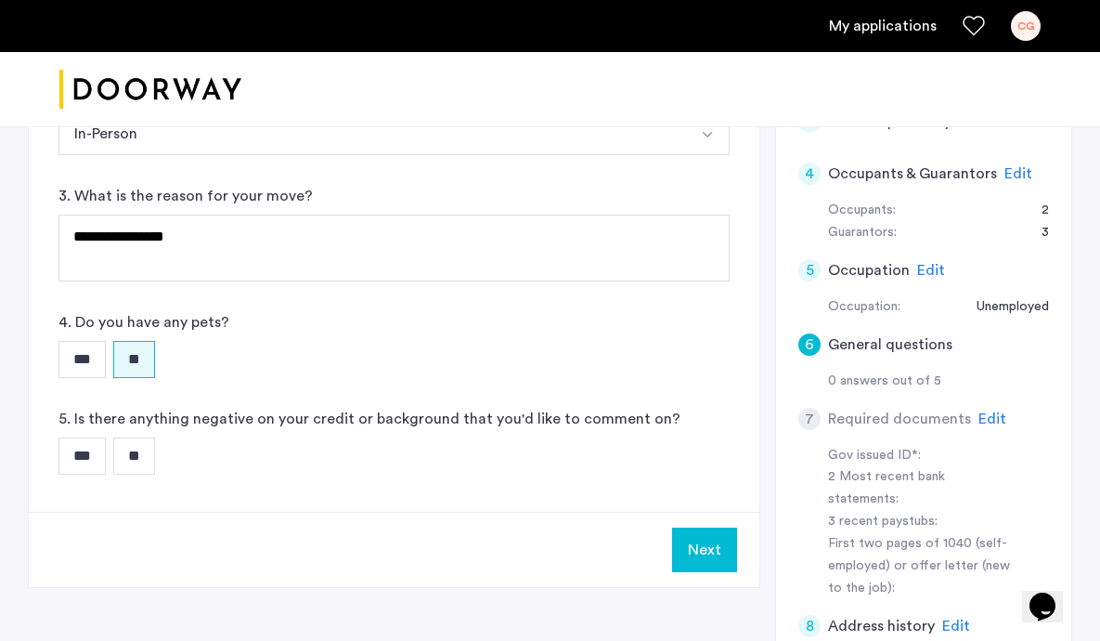
click at [147, 461] on input "**" at bounding box center [134, 455] width 42 height 37
click at [727, 559] on button "Next" at bounding box center [704, 549] width 65 height 45
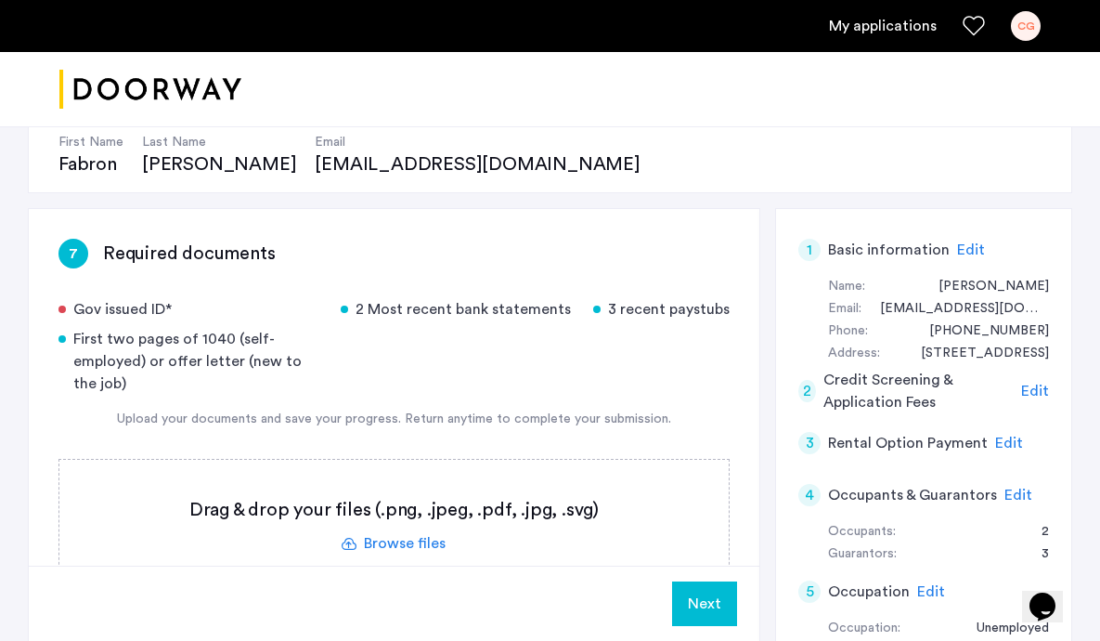
scroll to position [248, 0]
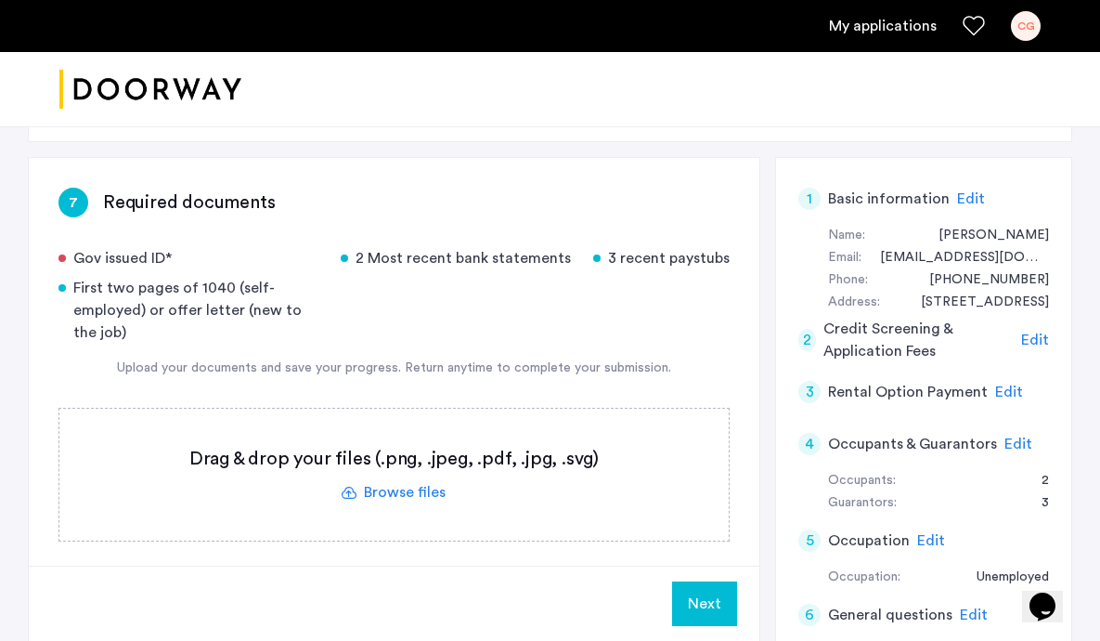
click at [419, 498] on label at bounding box center [393, 474] width 669 height 132
click at [0, 0] on input "file" at bounding box center [0, 0] width 0 height 0
click at [409, 495] on label at bounding box center [393, 474] width 669 height 132
click at [0, 0] on input "file" at bounding box center [0, 0] width 0 height 0
click at [431, 490] on label at bounding box center [393, 474] width 669 height 132
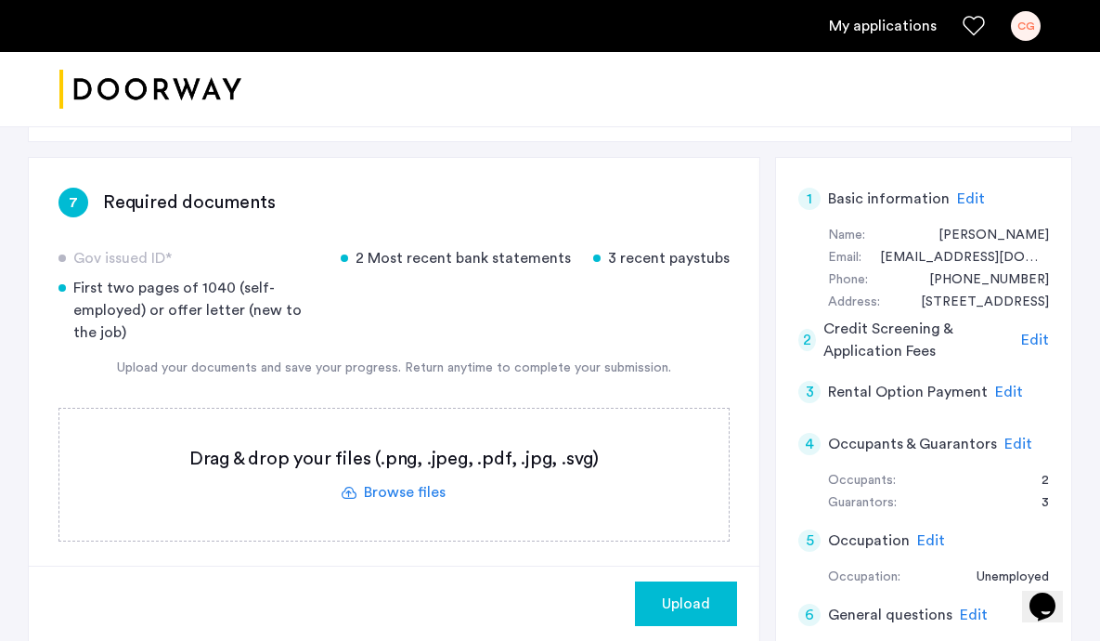
click at [0, 0] on input "file" at bounding box center [0, 0] width 0 height 0
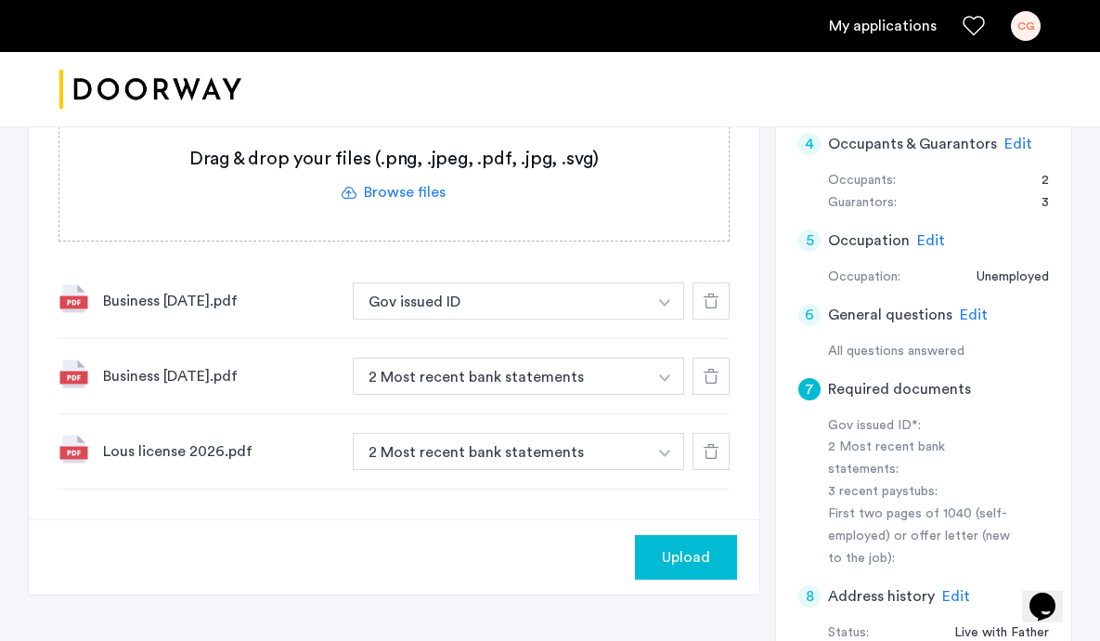
scroll to position [492, 0]
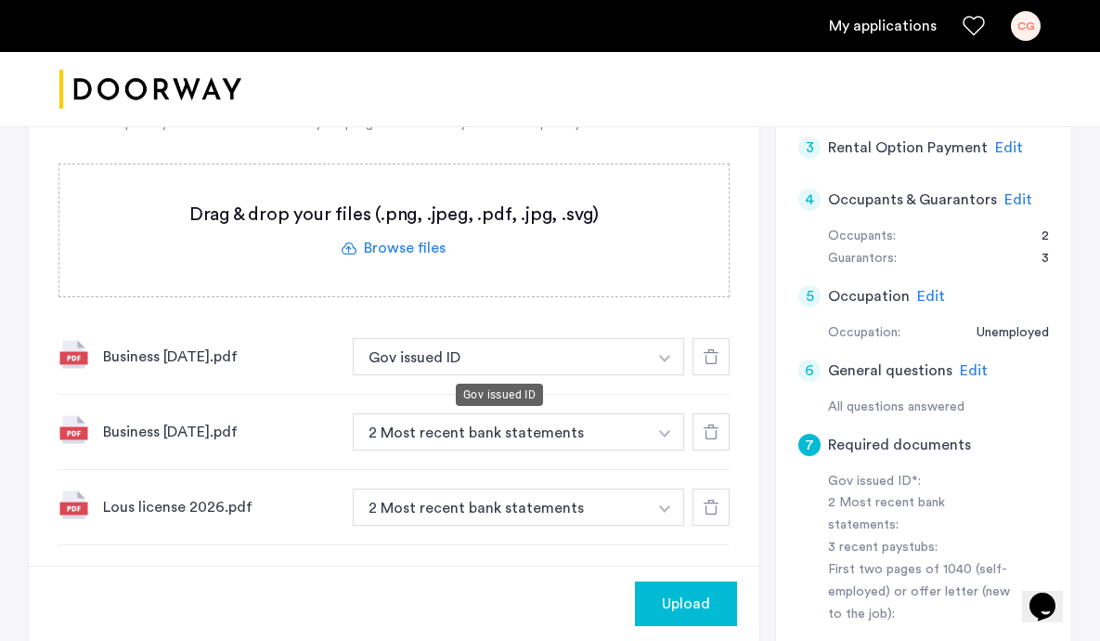
click at [636, 351] on button "Gov issued ID" at bounding box center [500, 356] width 294 height 37
click at [662, 355] on img "button" at bounding box center [664, 358] width 11 height 7
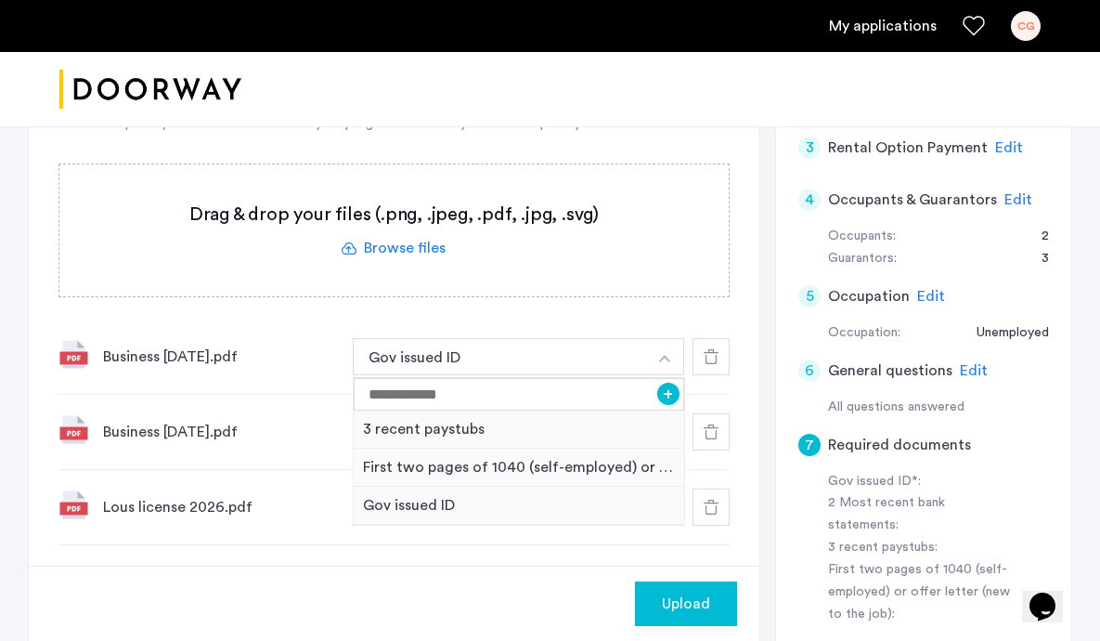
scroll to position [540, 0]
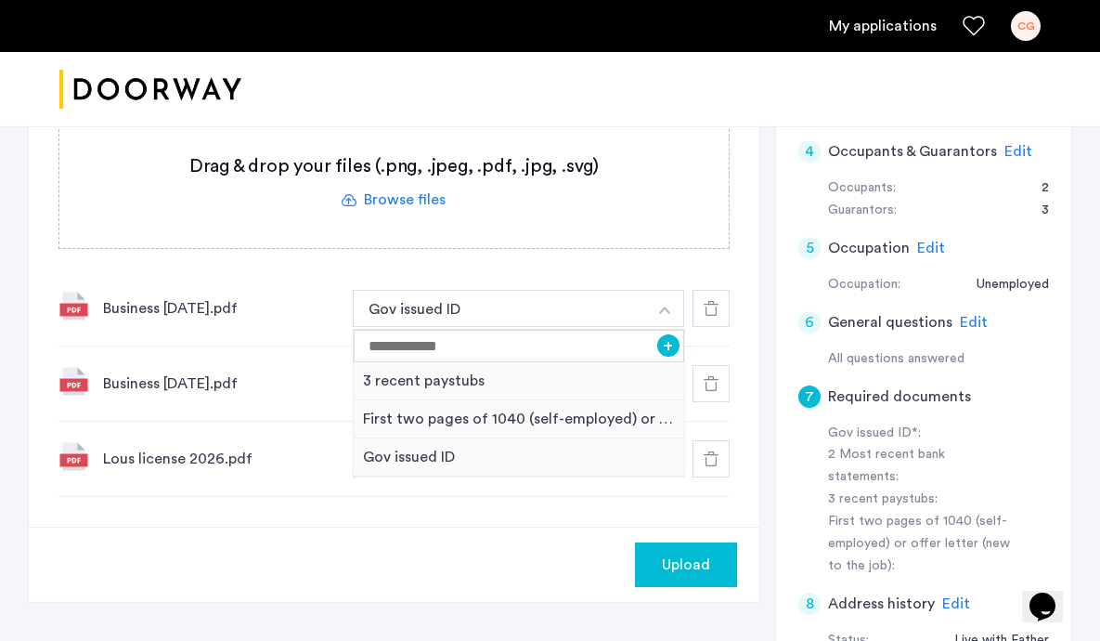
click at [590, 572] on div "Upload" at bounding box center [394, 563] width 731 height 75
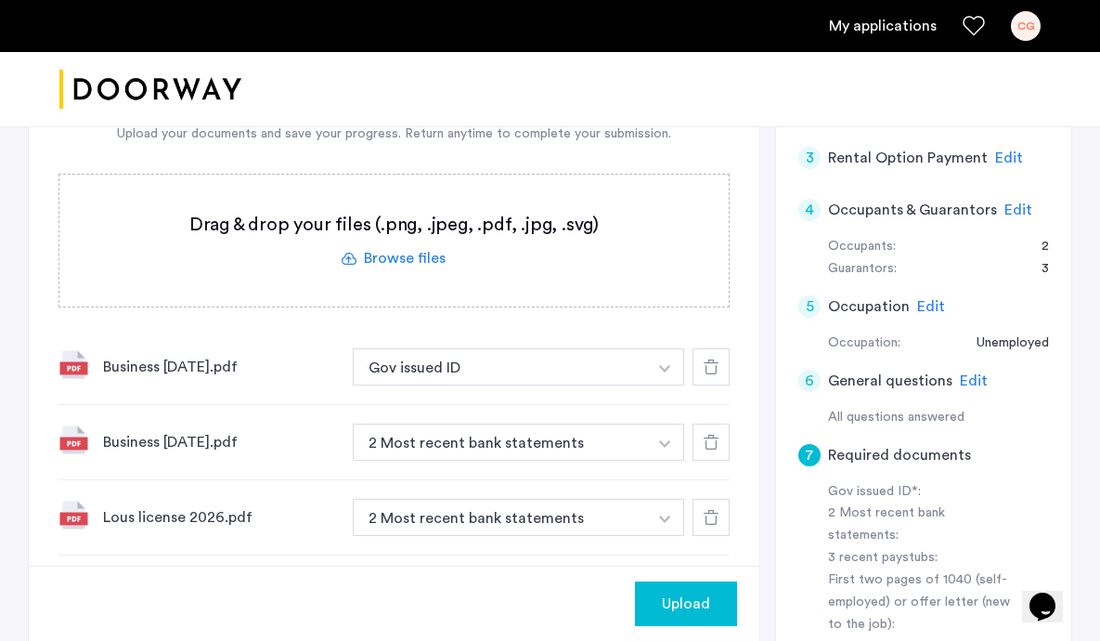
scroll to position [462, 0]
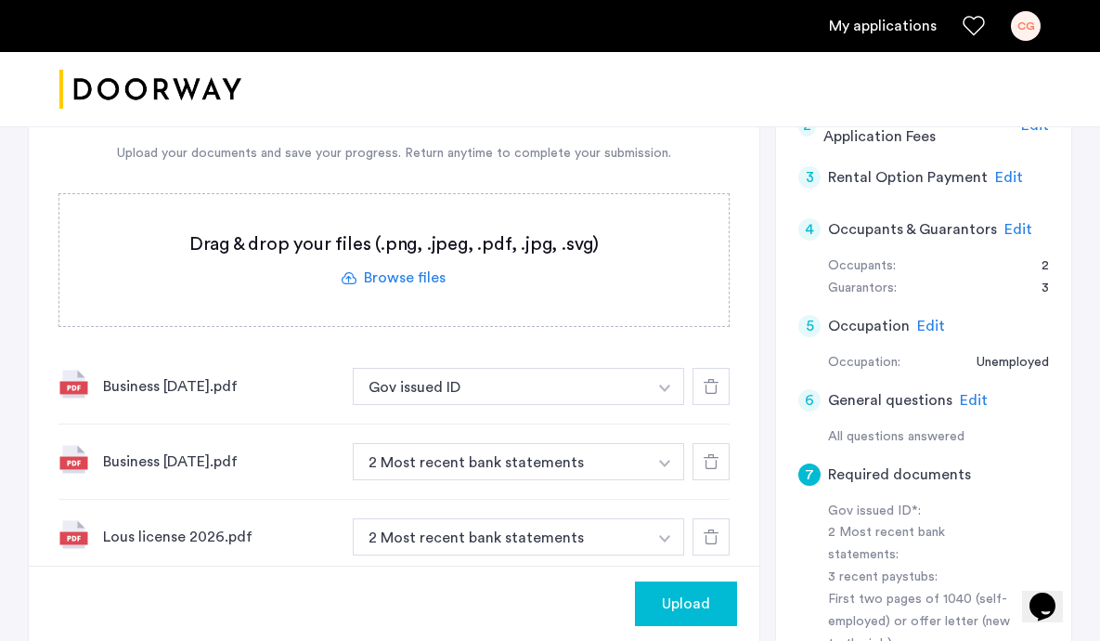
click at [424, 285] on label at bounding box center [393, 260] width 669 height 132
click at [0, 0] on input "file" at bounding box center [0, 0] width 0 height 0
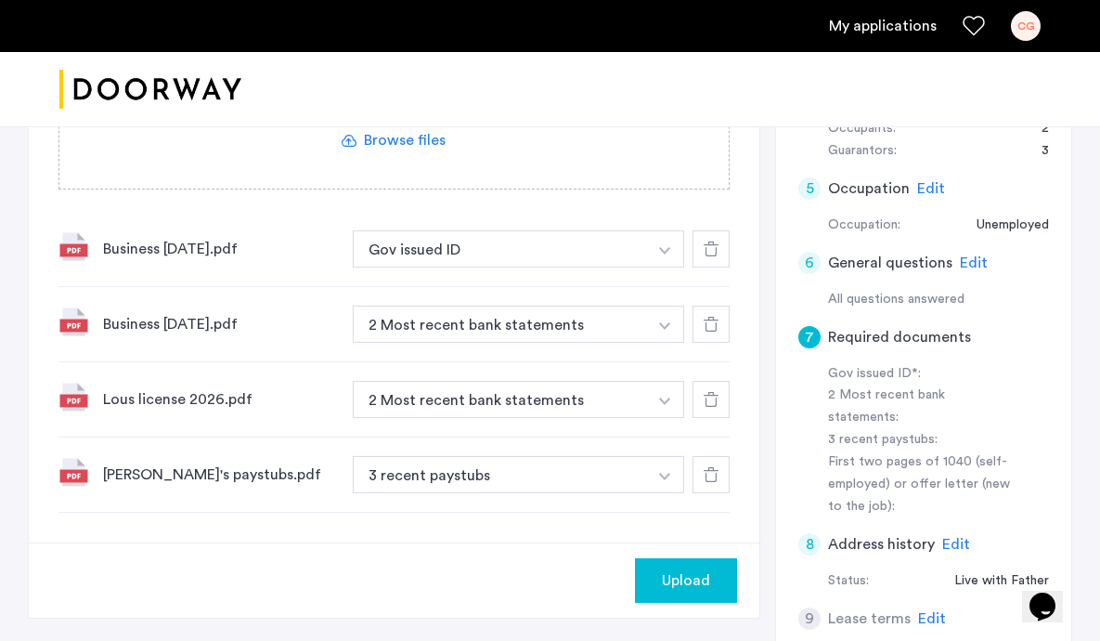
scroll to position [599, 0]
click at [415, 150] on label at bounding box center [393, 124] width 669 height 132
click at [0, 0] on input "file" at bounding box center [0, 0] width 0 height 0
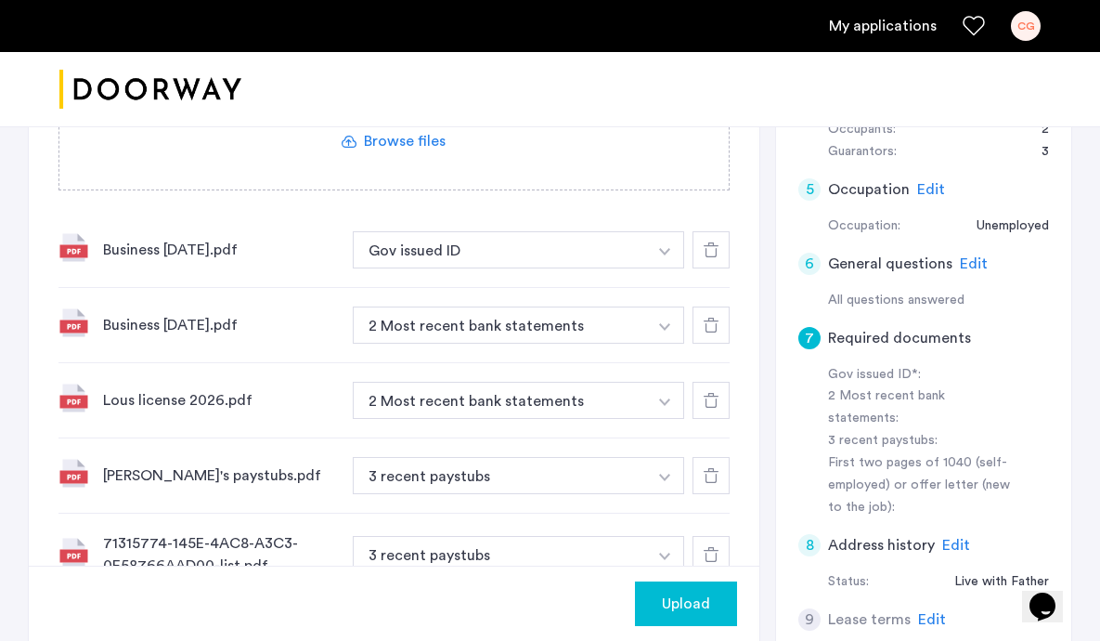
click at [685, 601] on span "Upload" at bounding box center [686, 603] width 48 height 22
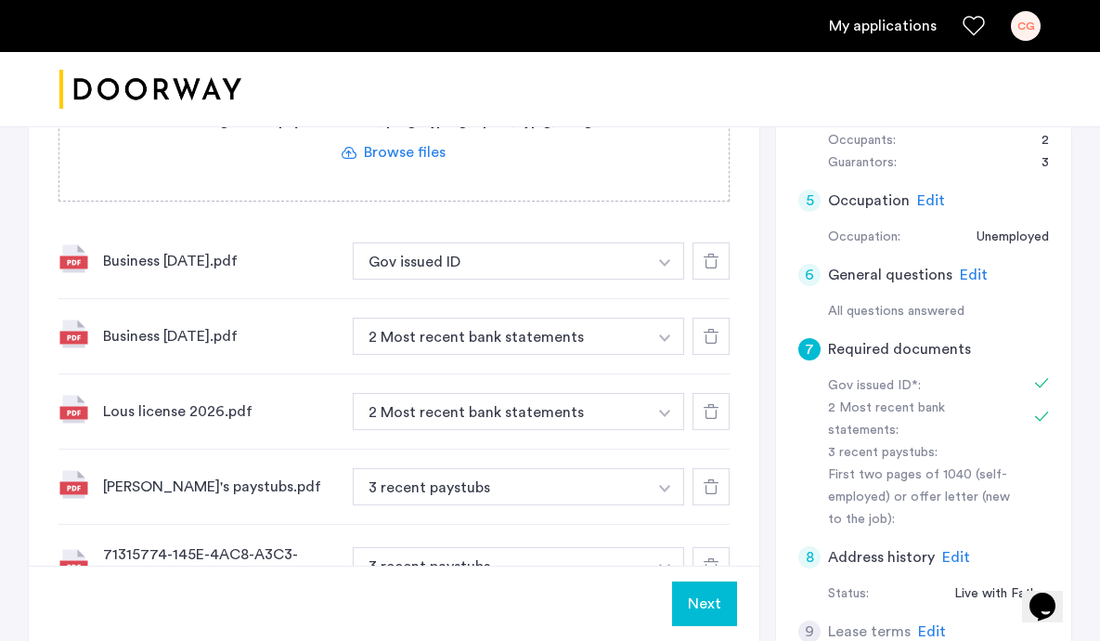
scroll to position [589, 0]
click at [726, 602] on button "Next" at bounding box center [704, 603] width 65 height 45
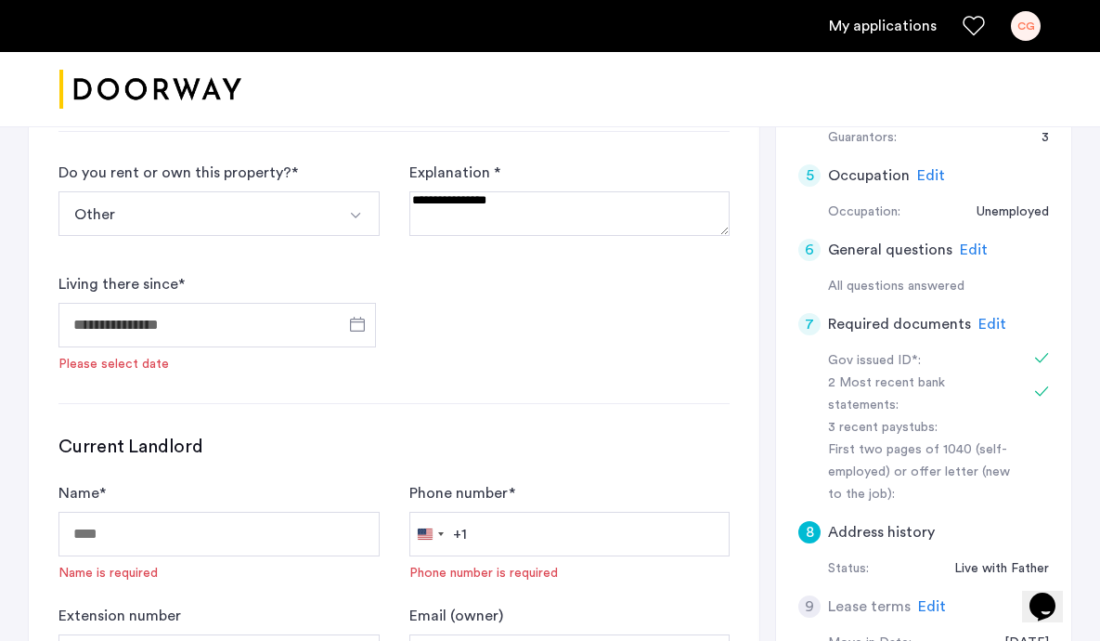
scroll to position [600, 0]
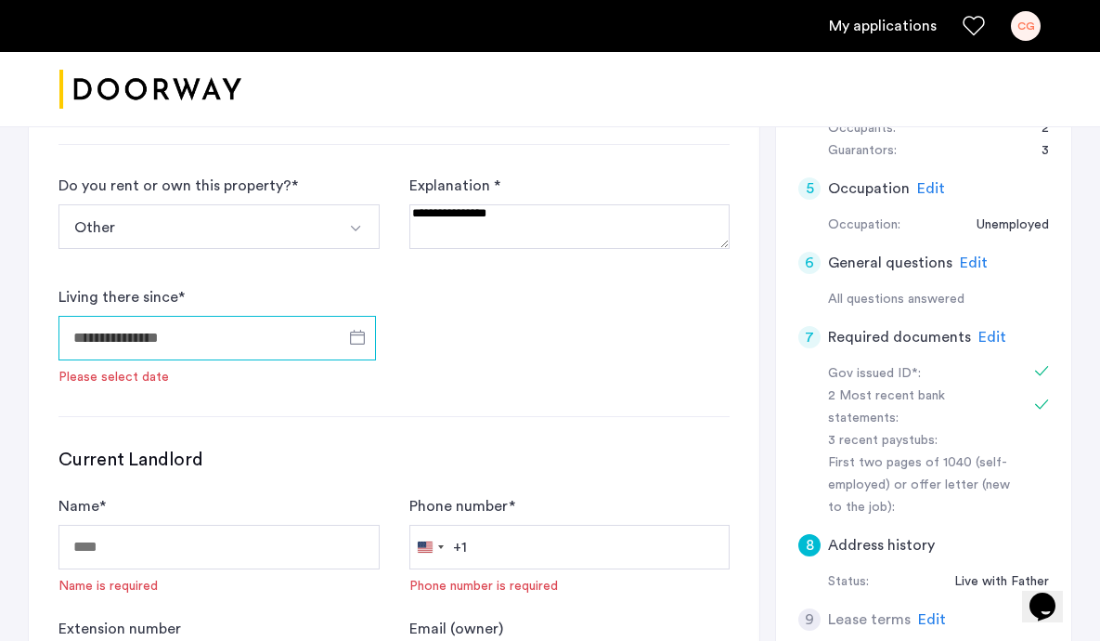
click at [222, 322] on input "Living there since *" at bounding box center [216, 338] width 317 height 45
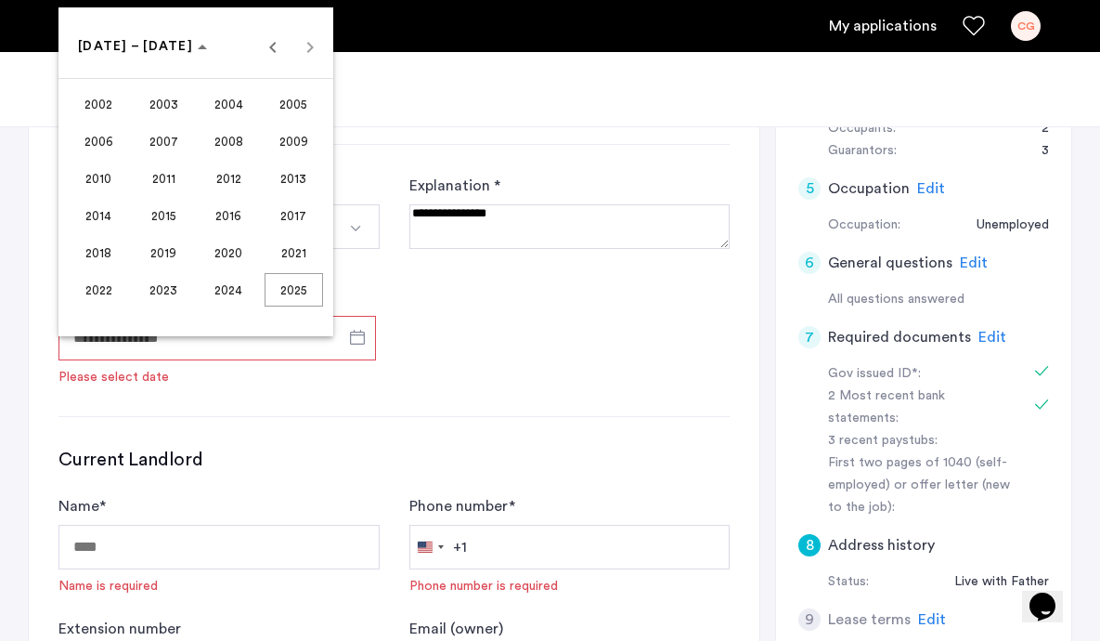
click at [81, 100] on span "2002" at bounding box center [99, 103] width 58 height 33
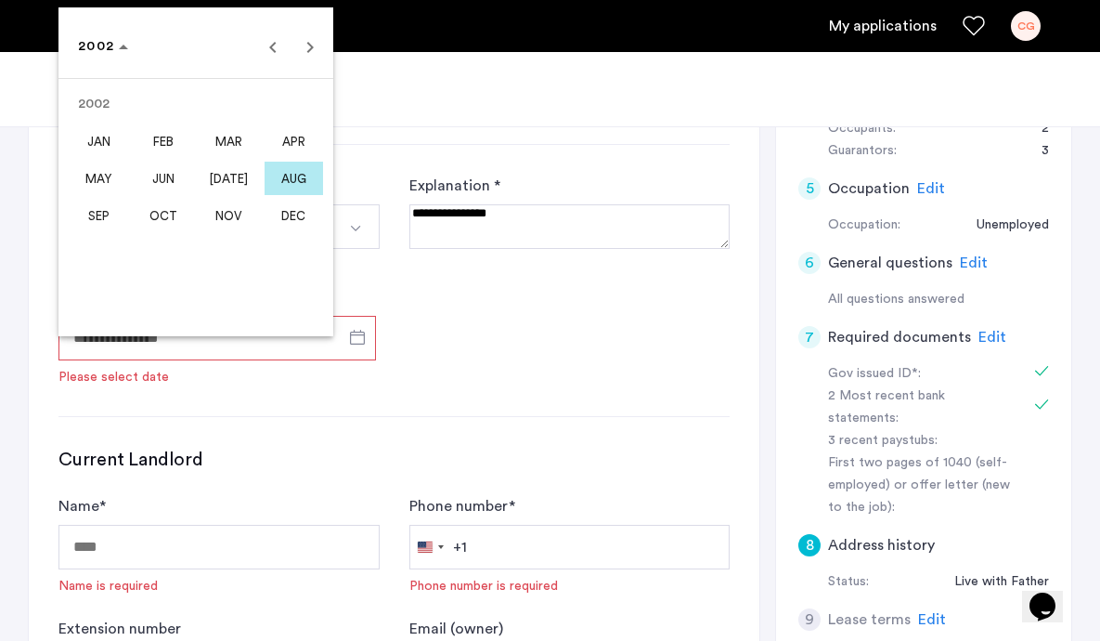
click at [147, 136] on span "FEB" at bounding box center [164, 140] width 58 height 33
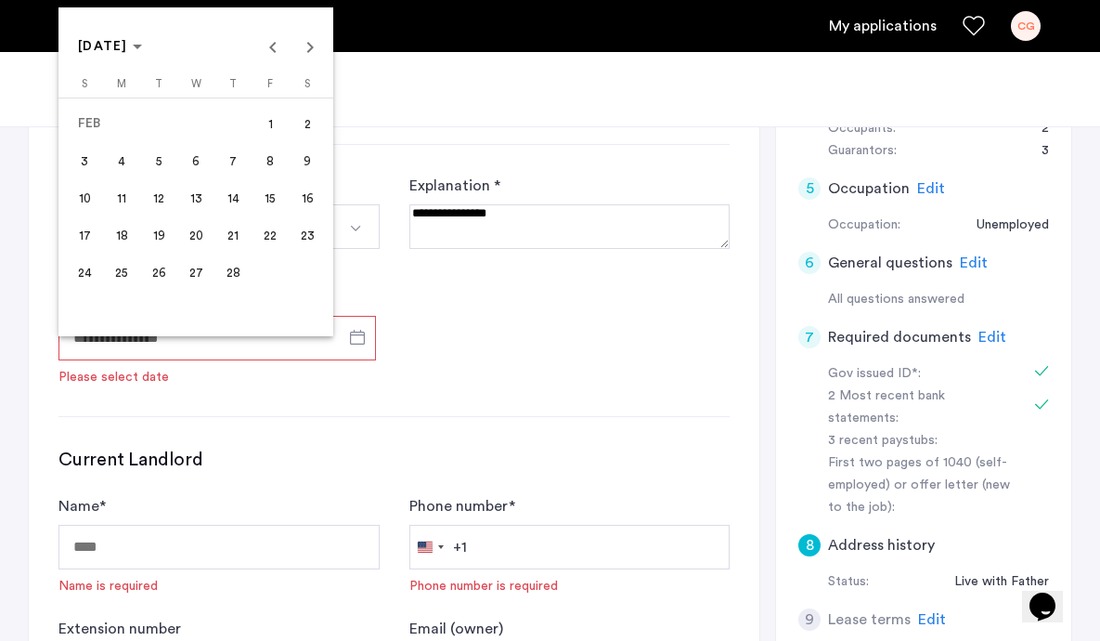
click at [158, 159] on span "5" at bounding box center [158, 160] width 33 height 33
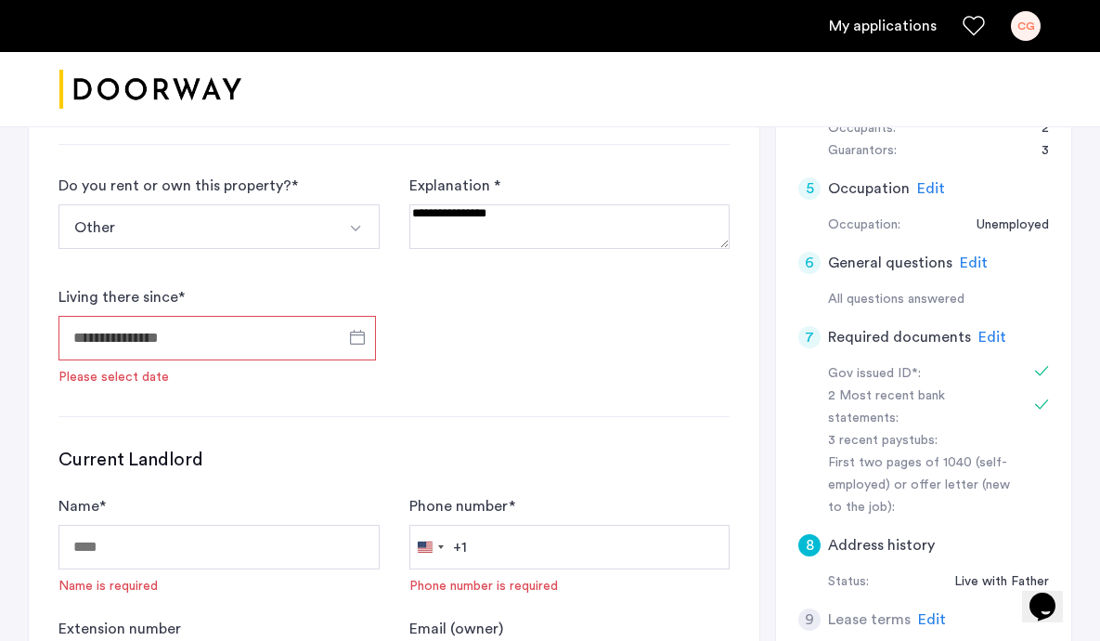
type input "**********"
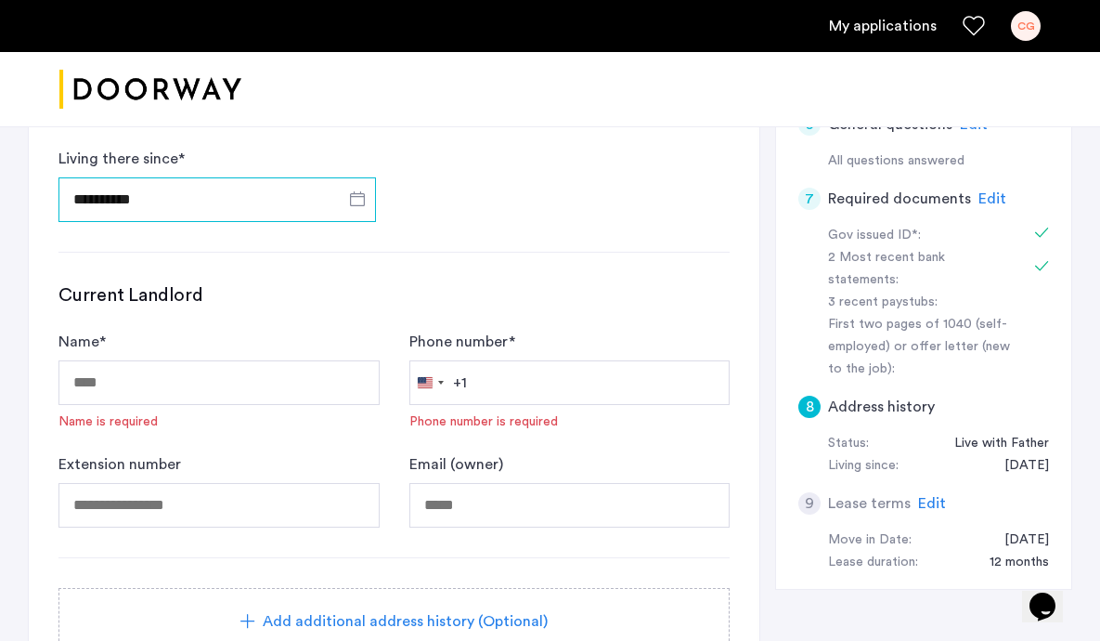
scroll to position [773, 0]
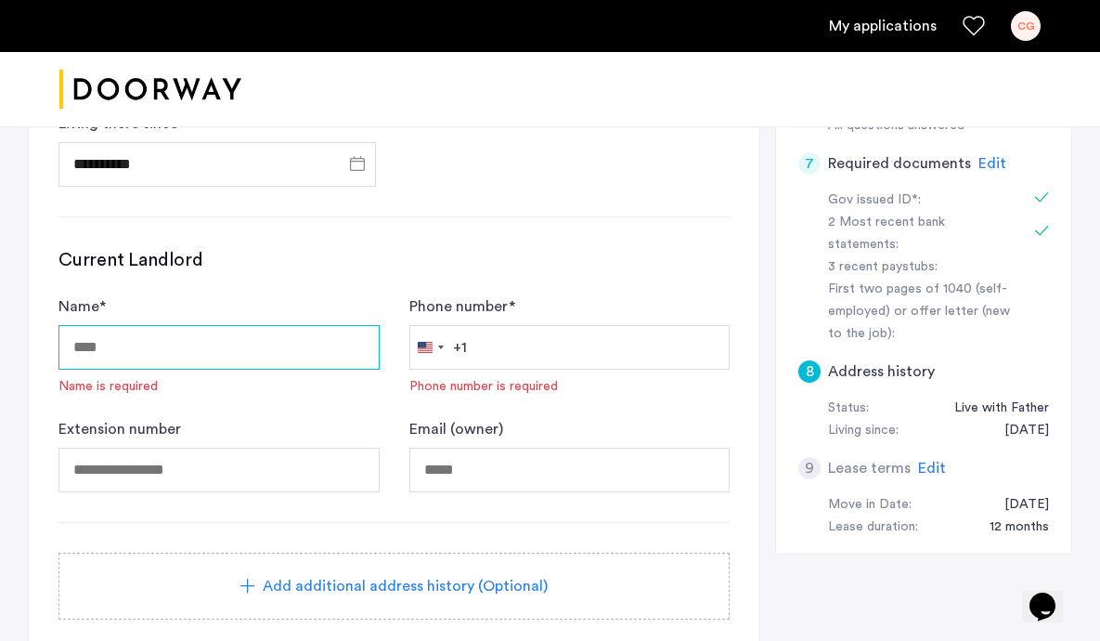
click at [267, 334] on input "Name *" at bounding box center [218, 347] width 321 height 45
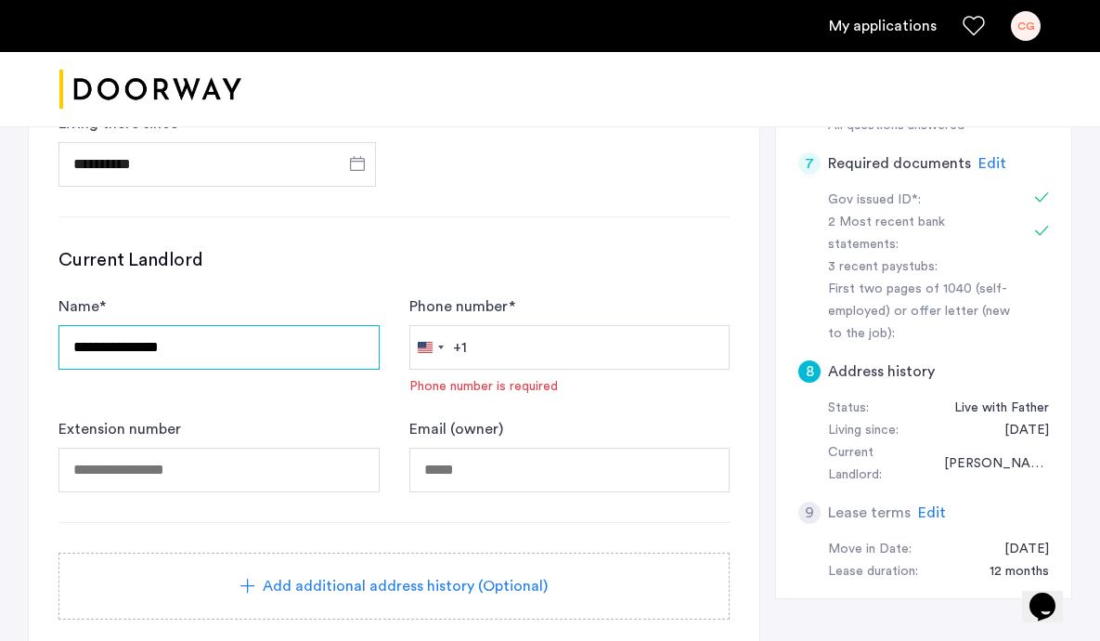
type input "**********"
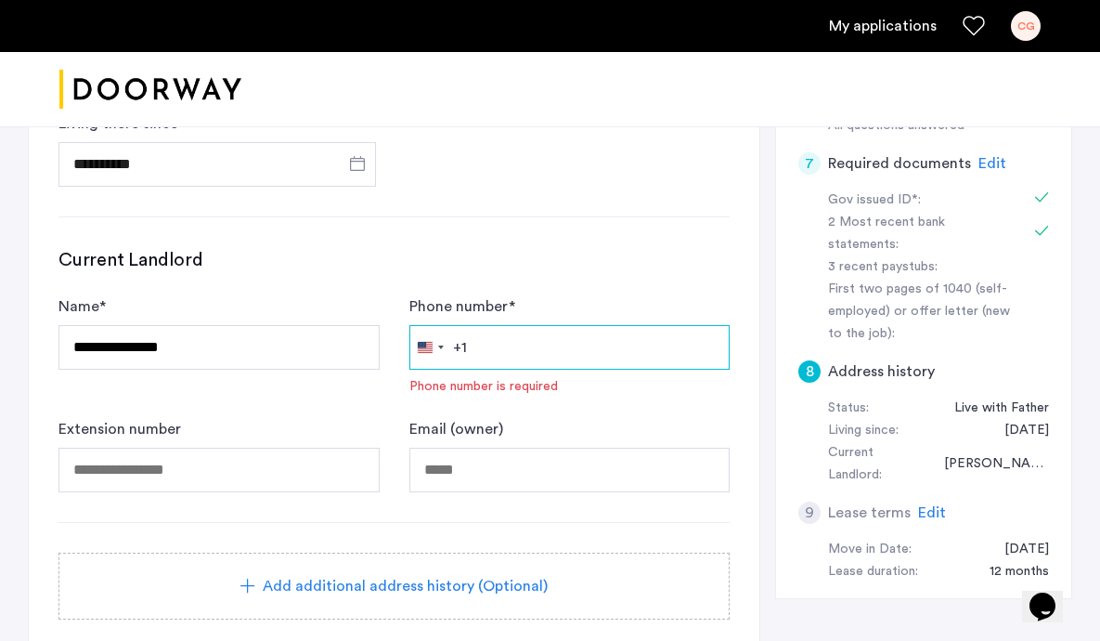
click at [499, 337] on input "Phone number *" at bounding box center [569, 347] width 321 height 45
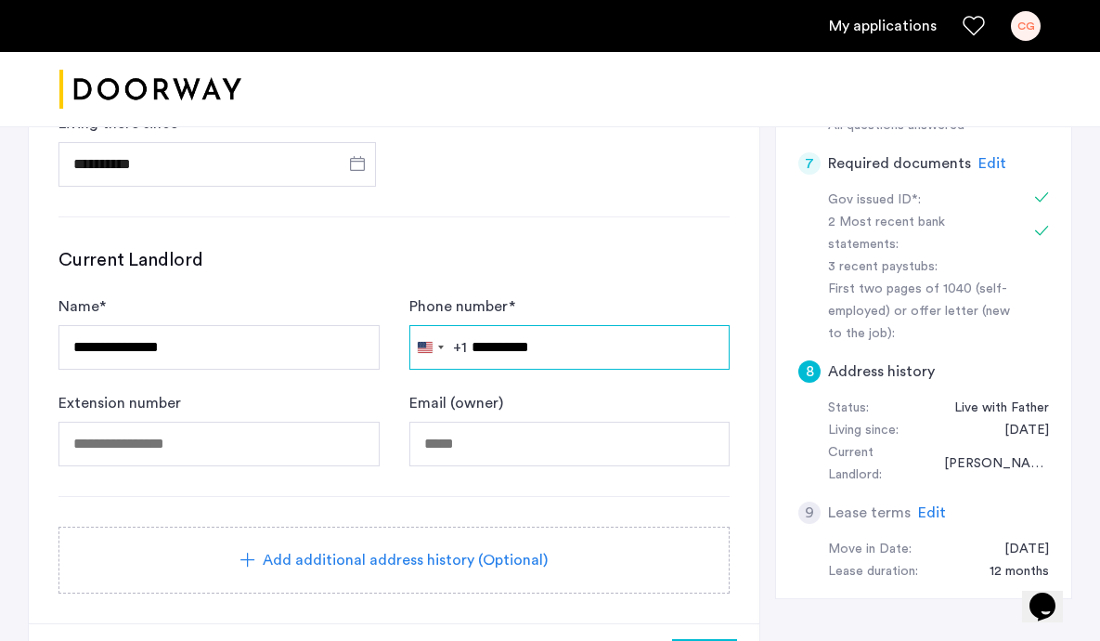
type input "**********"
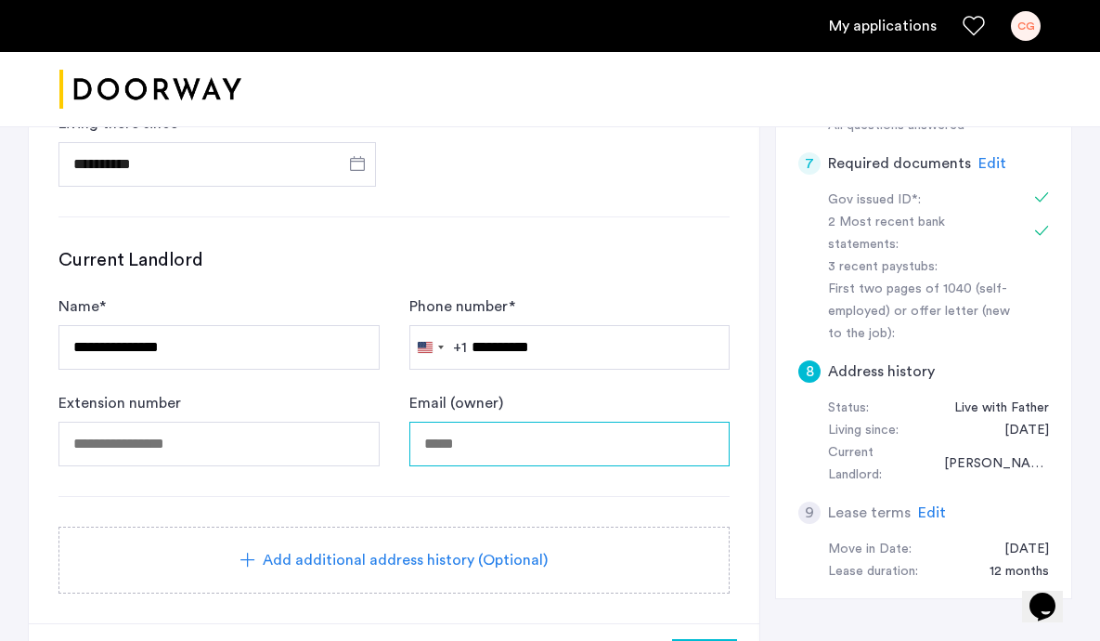
click at [491, 439] on input "Email (owner)" at bounding box center [569, 443] width 321 height 45
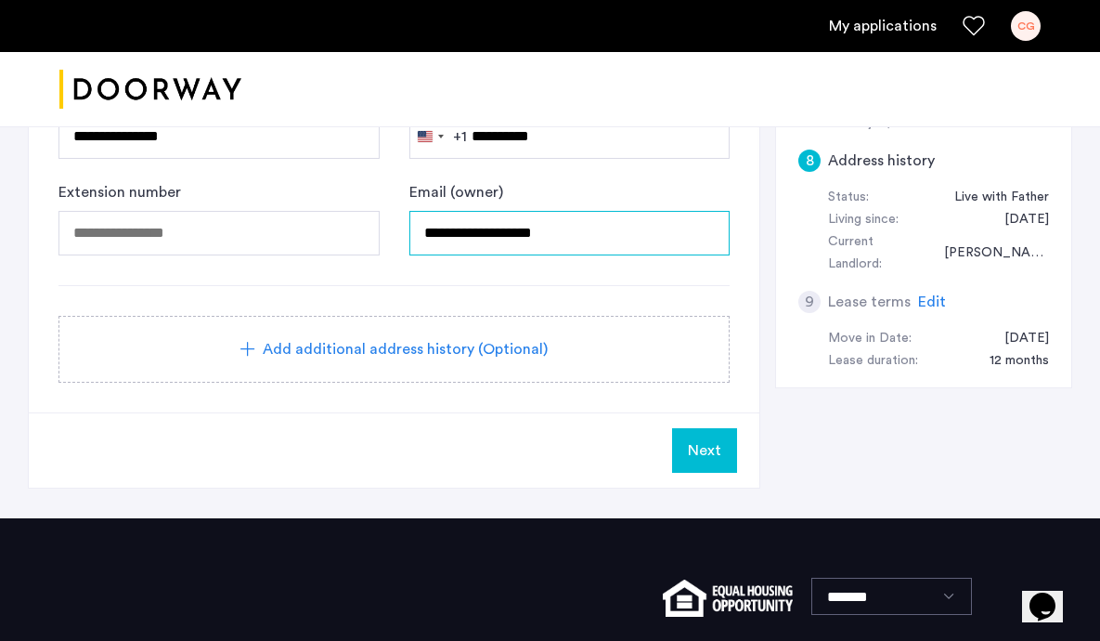
scroll to position [1043, 0]
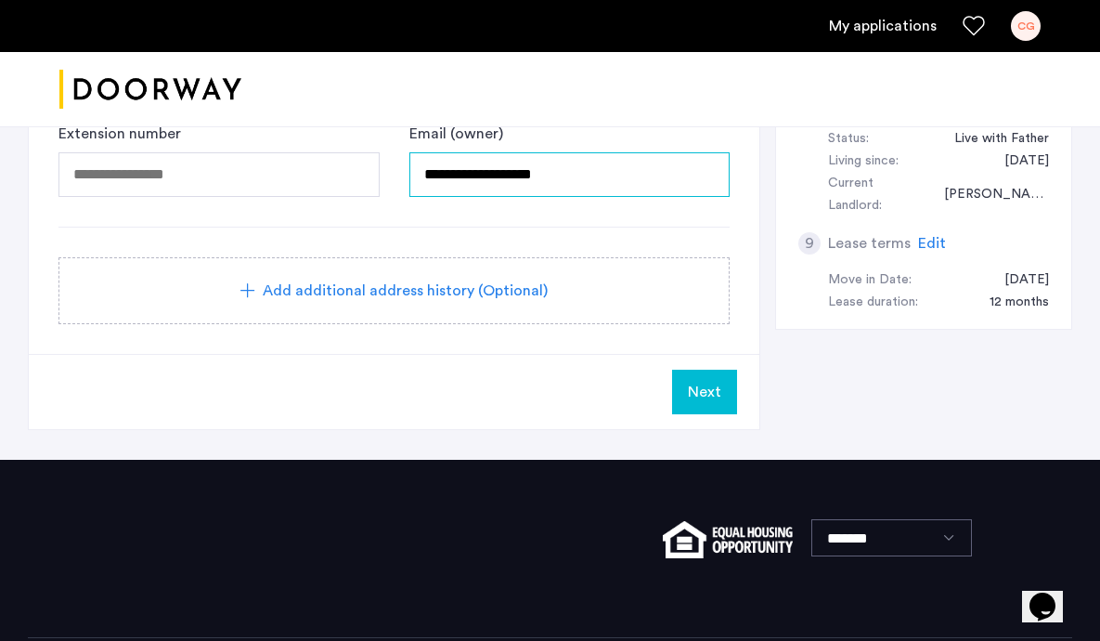
type input "**********"
click at [697, 399] on span "Next" at bounding box center [704, 392] width 33 height 22
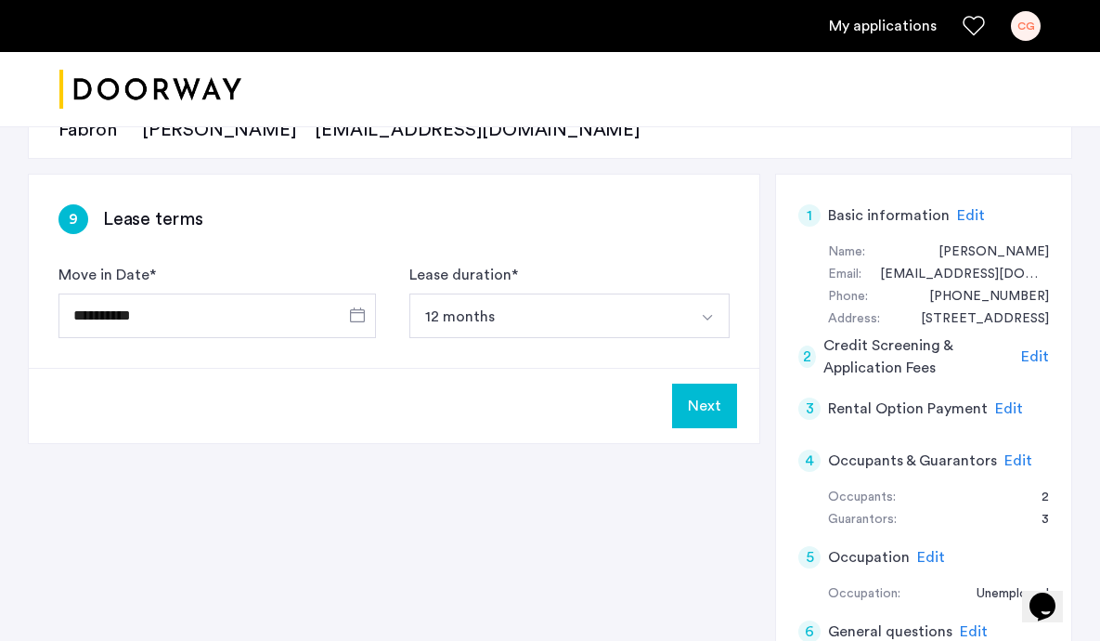
scroll to position [232, 0]
click at [701, 399] on button "Next" at bounding box center [704, 404] width 65 height 45
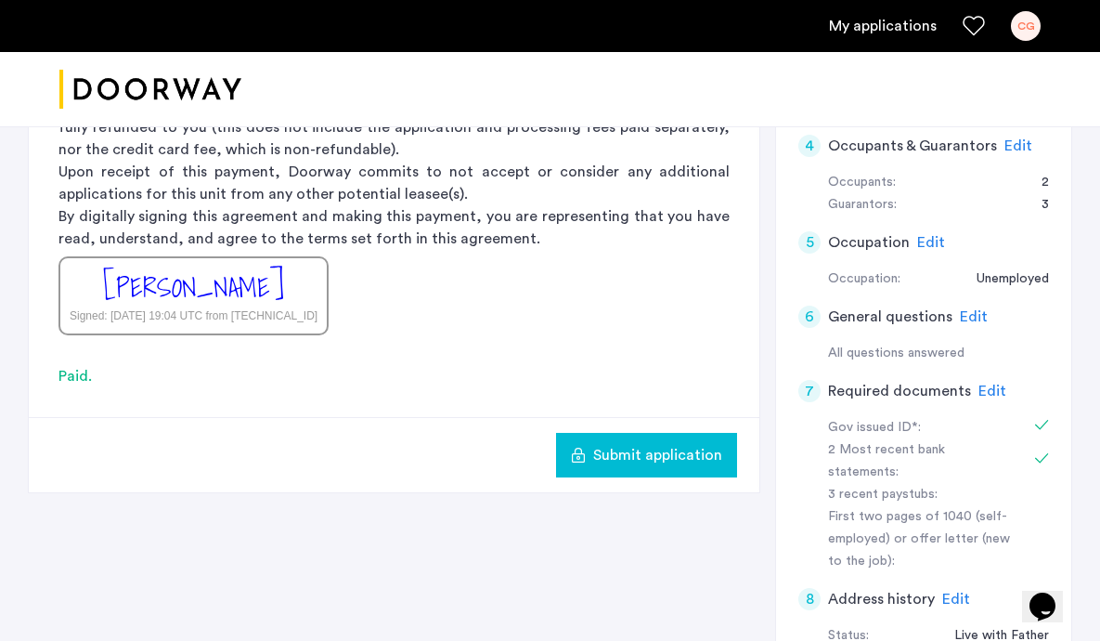
scroll to position [563, 0]
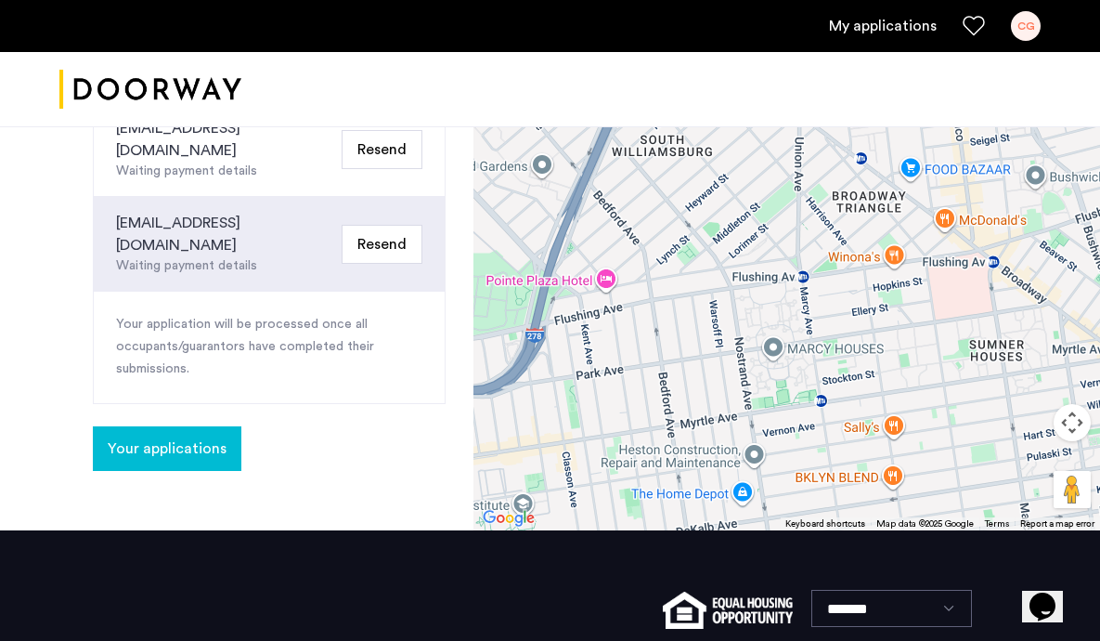
scroll to position [882, 0]
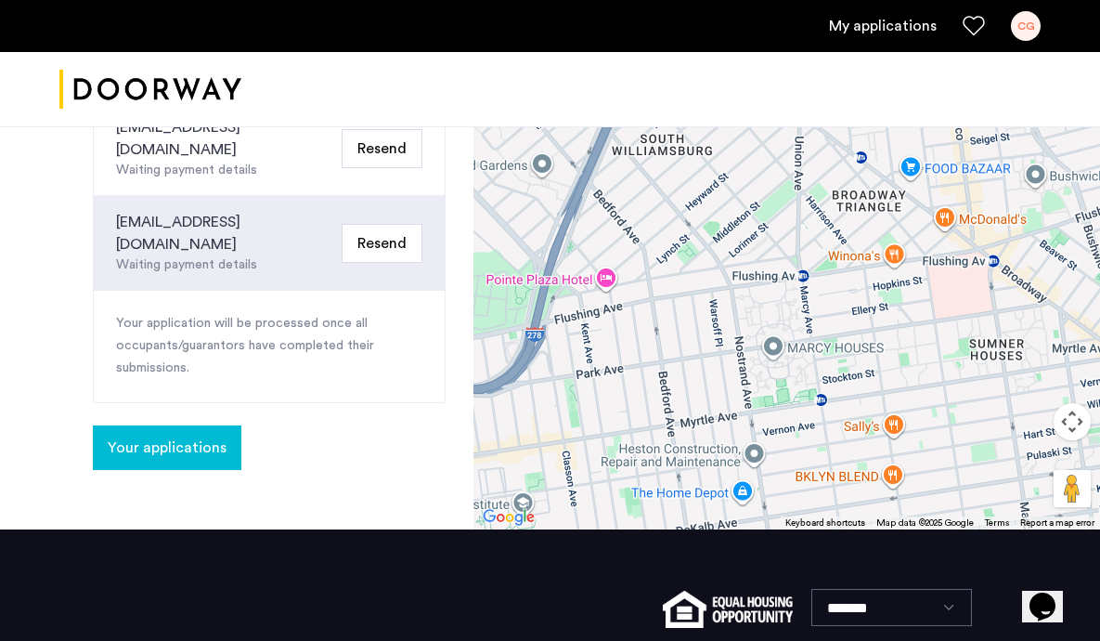
click at [213, 436] on span "Your applications" at bounding box center [167, 447] width 119 height 22
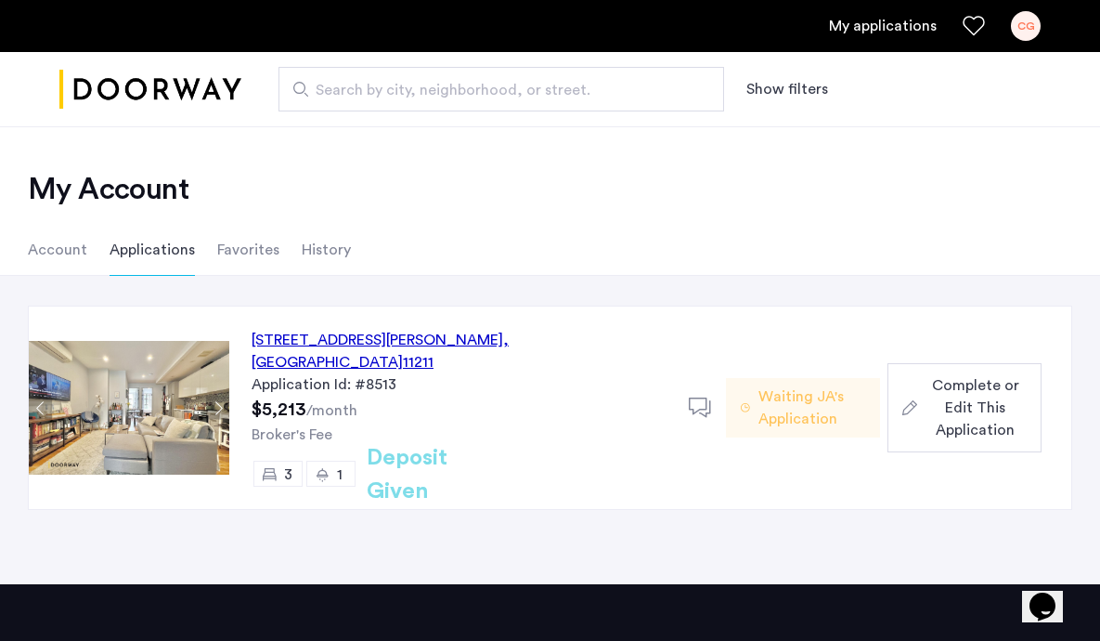
click at [970, 410] on span "Complete or Edit This Application" at bounding box center [976, 407] width 102 height 67
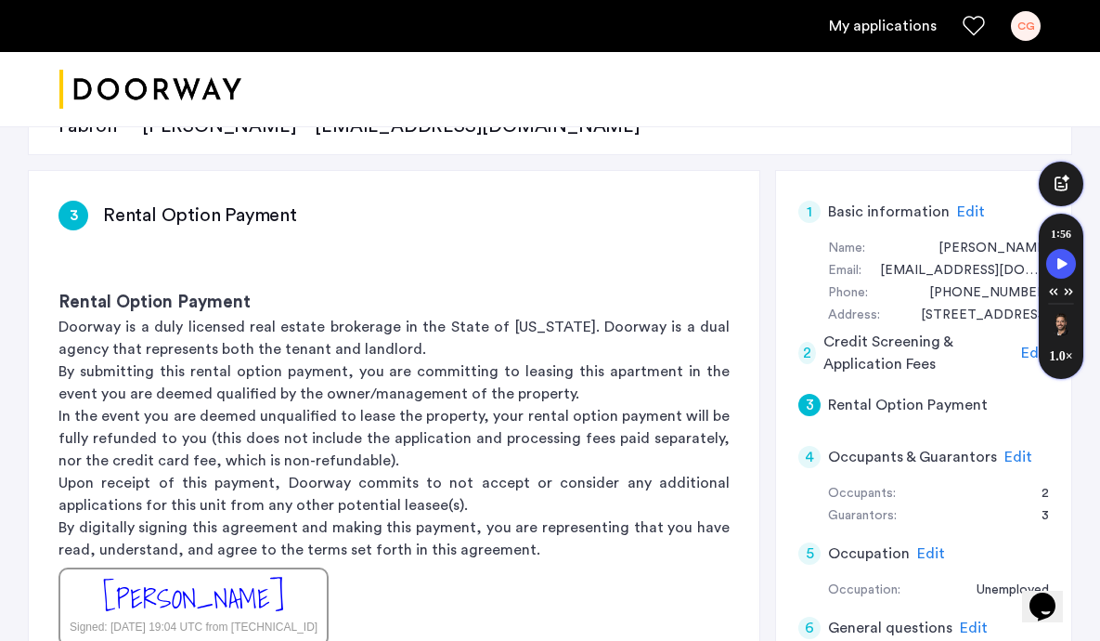
scroll to position [228, 0]
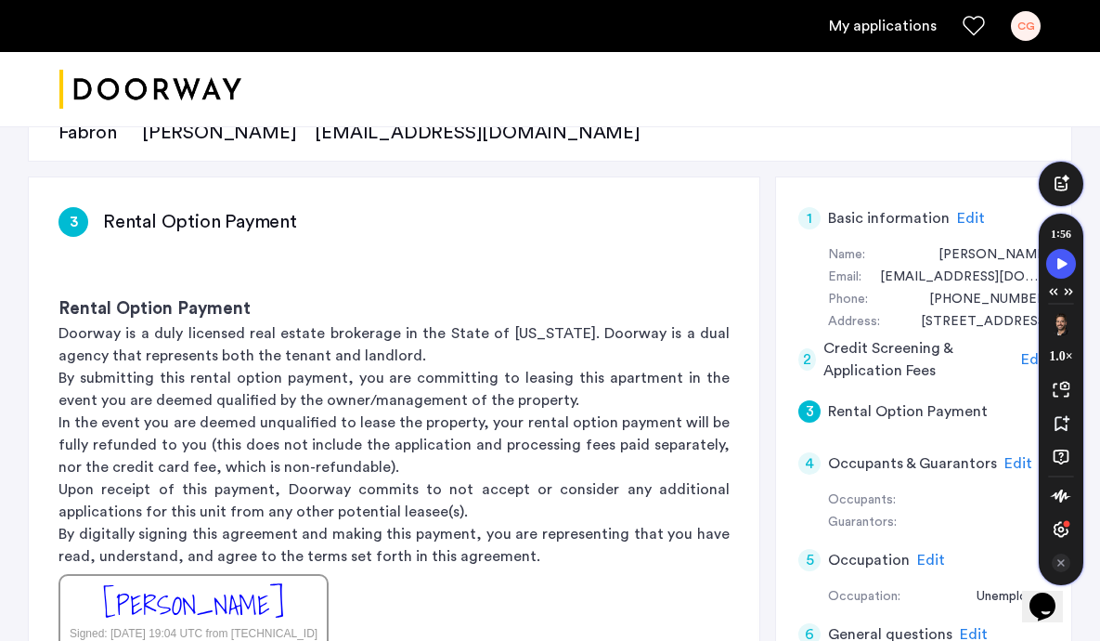
click at [1059, 551] on div "1 : 56 1.0 ×" at bounding box center [1061, 401] width 45 height 353
click at [1057, 565] on icon "Turn Off Speechify button" at bounding box center [1061, 562] width 19 height 19
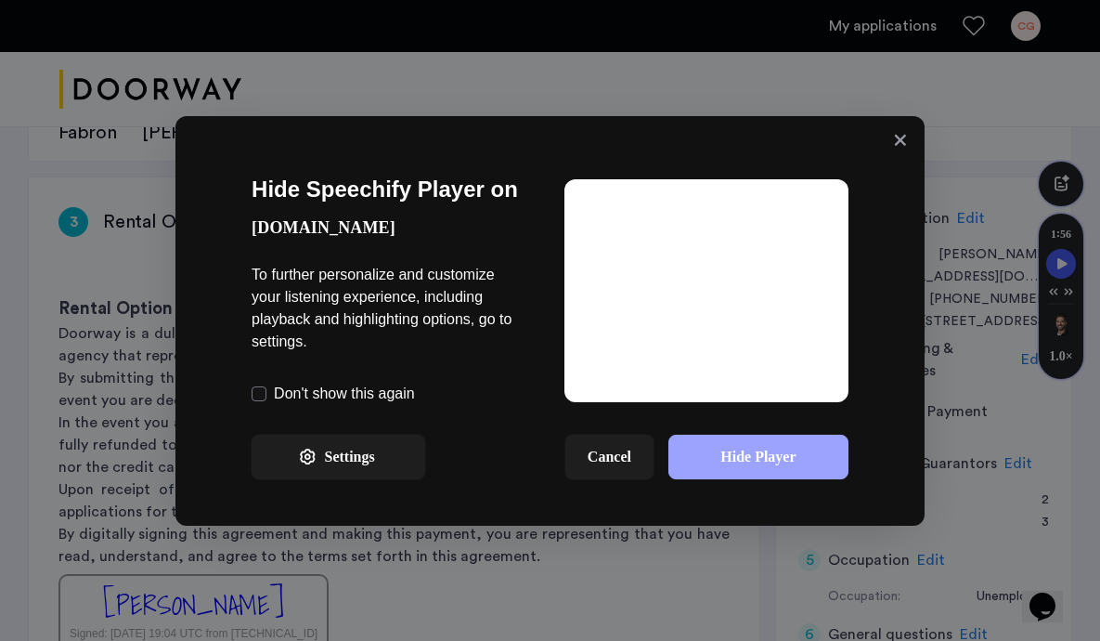
click at [786, 470] on button "Hide Player" at bounding box center [758, 456] width 180 height 45
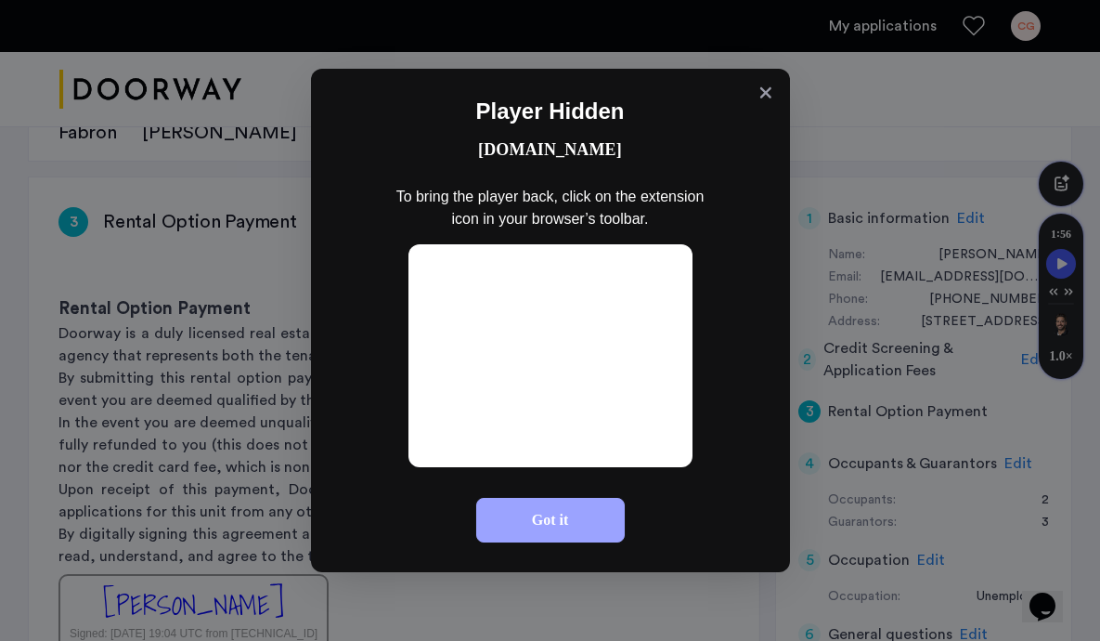
click at [573, 539] on button "Got it" at bounding box center [550, 520] width 149 height 45
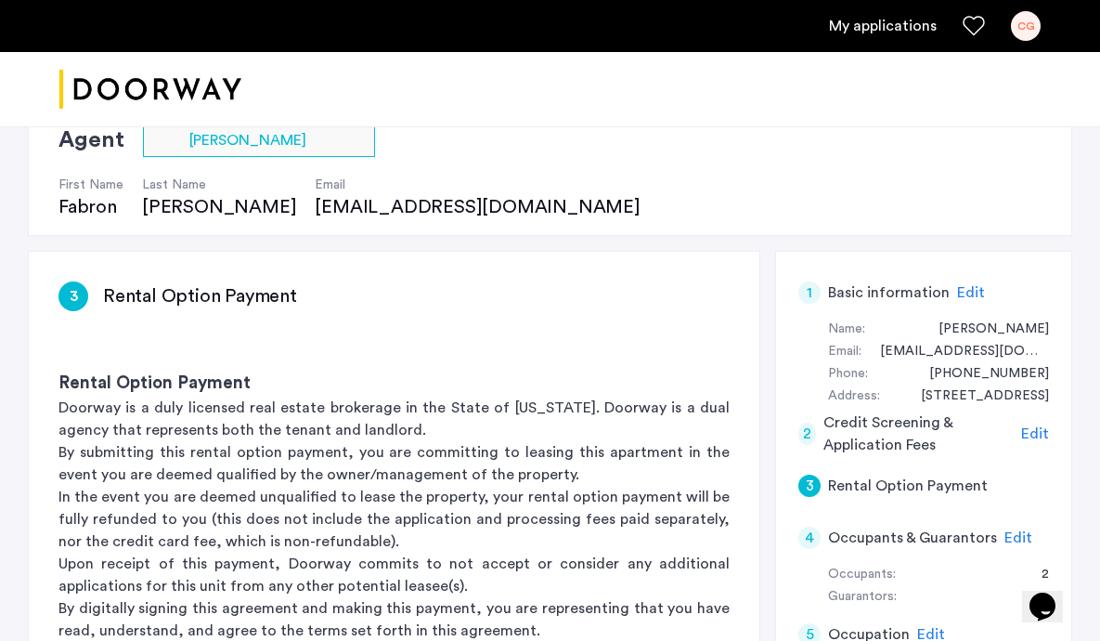
scroll to position [163, 0]
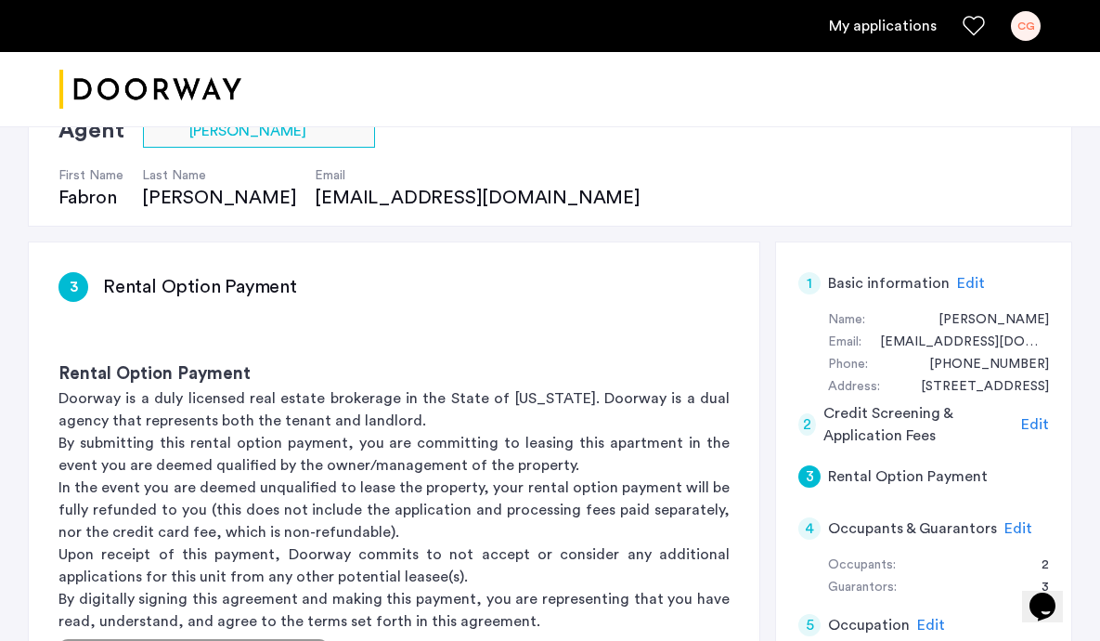
click at [961, 277] on span "Edit" at bounding box center [971, 283] width 28 height 15
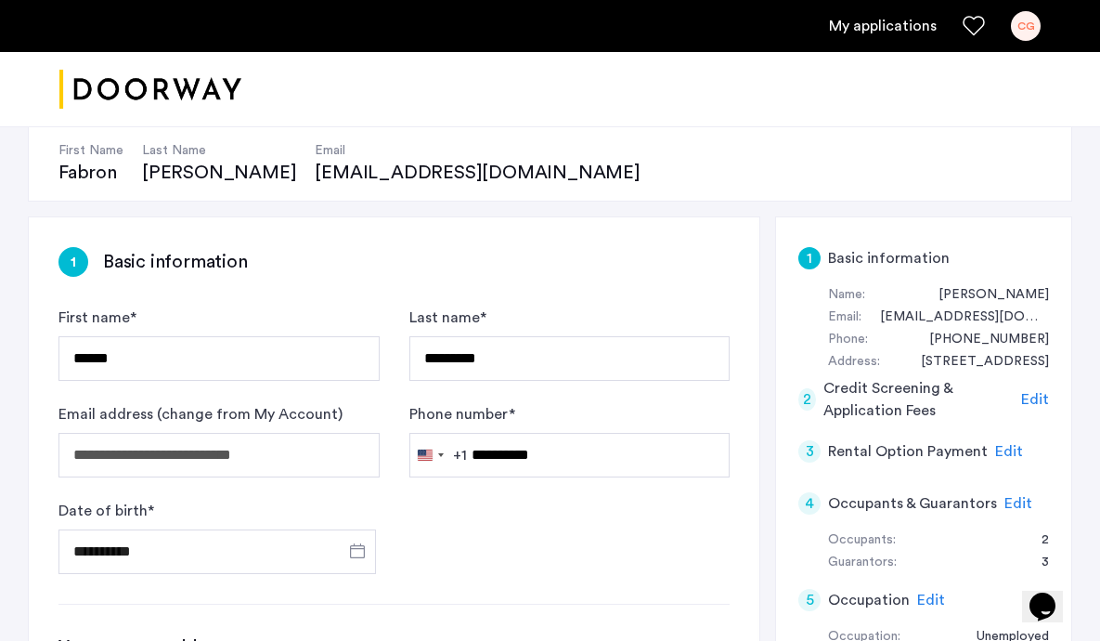
scroll to position [167, 0]
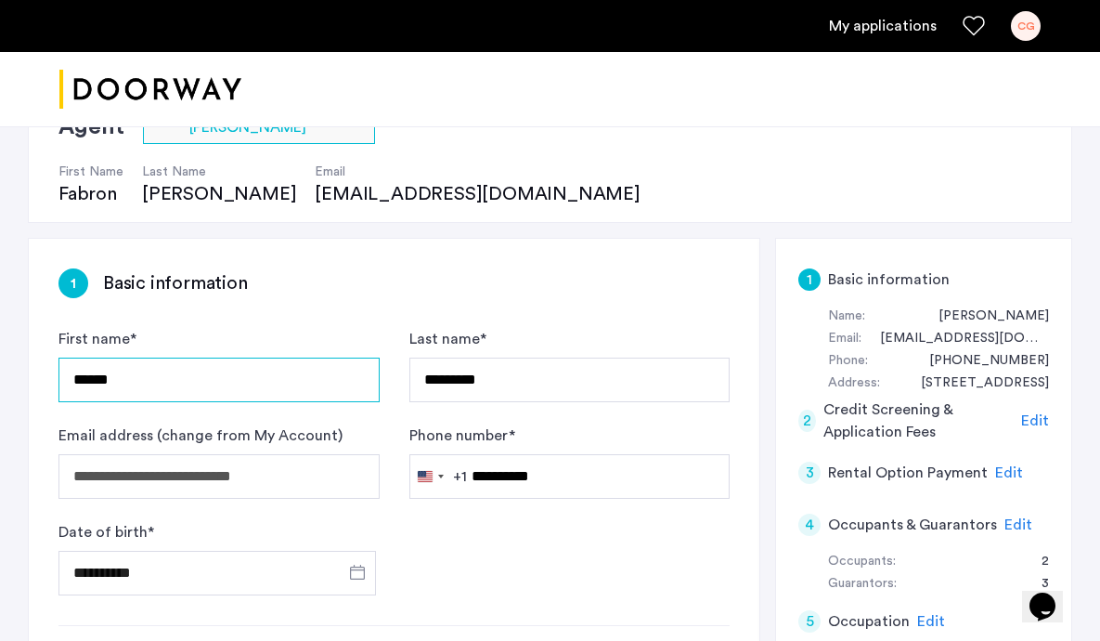
drag, startPoint x: 265, startPoint y: 387, endPoint x: 11, endPoint y: 379, distance: 253.6
type input "*********"
click at [278, 343] on div "First name * *********" at bounding box center [218, 365] width 321 height 74
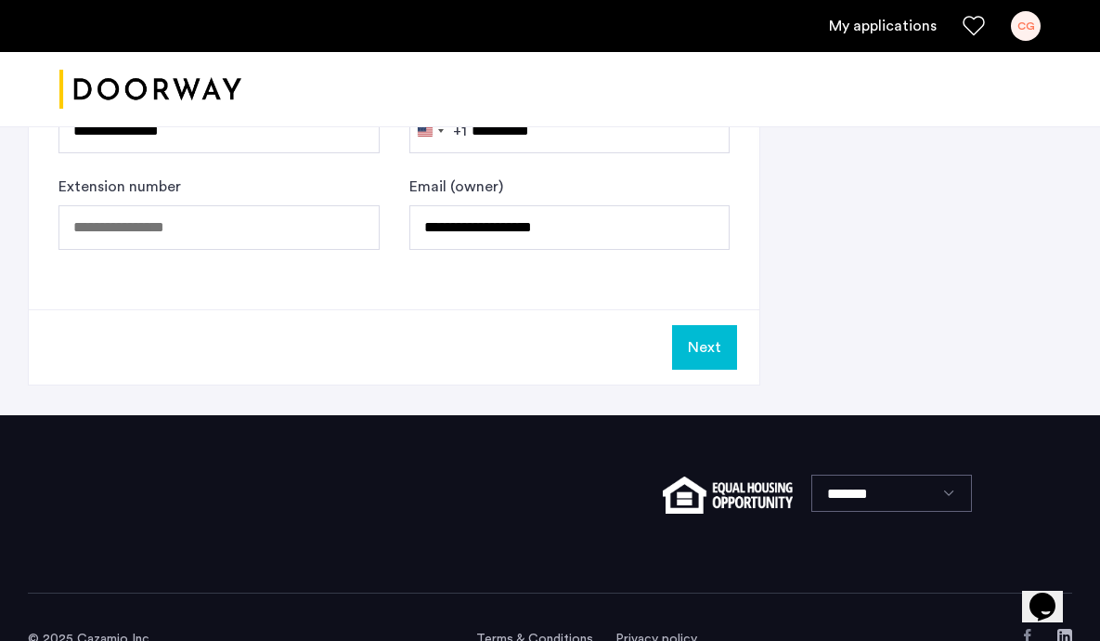
scroll to position [1321, 0]
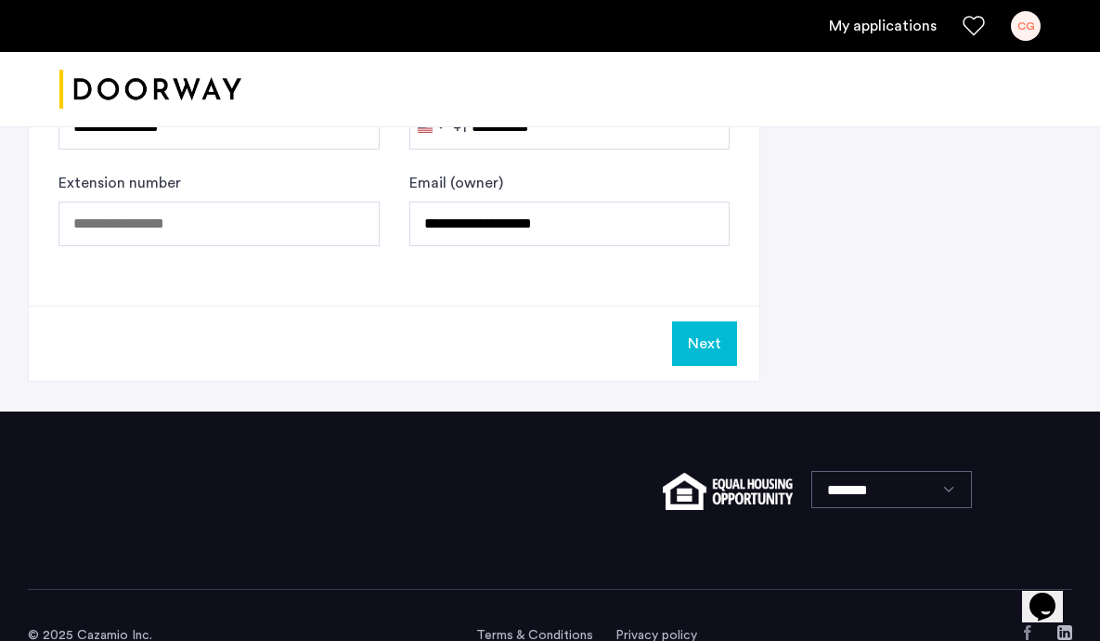
click at [725, 343] on button "Next" at bounding box center [704, 343] width 65 height 45
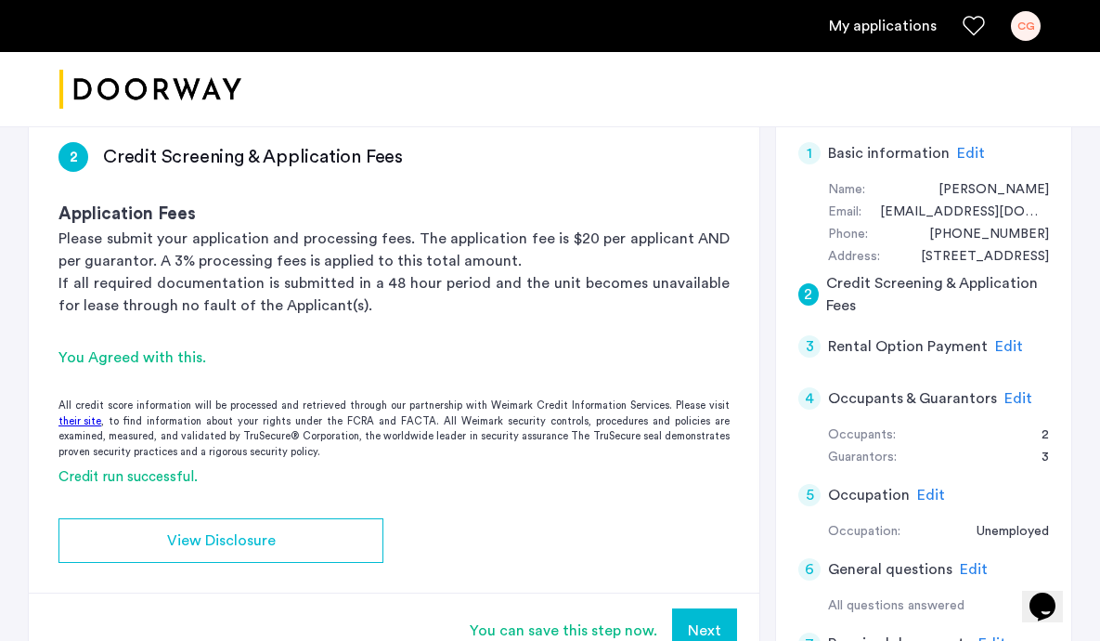
scroll to position [295, 0]
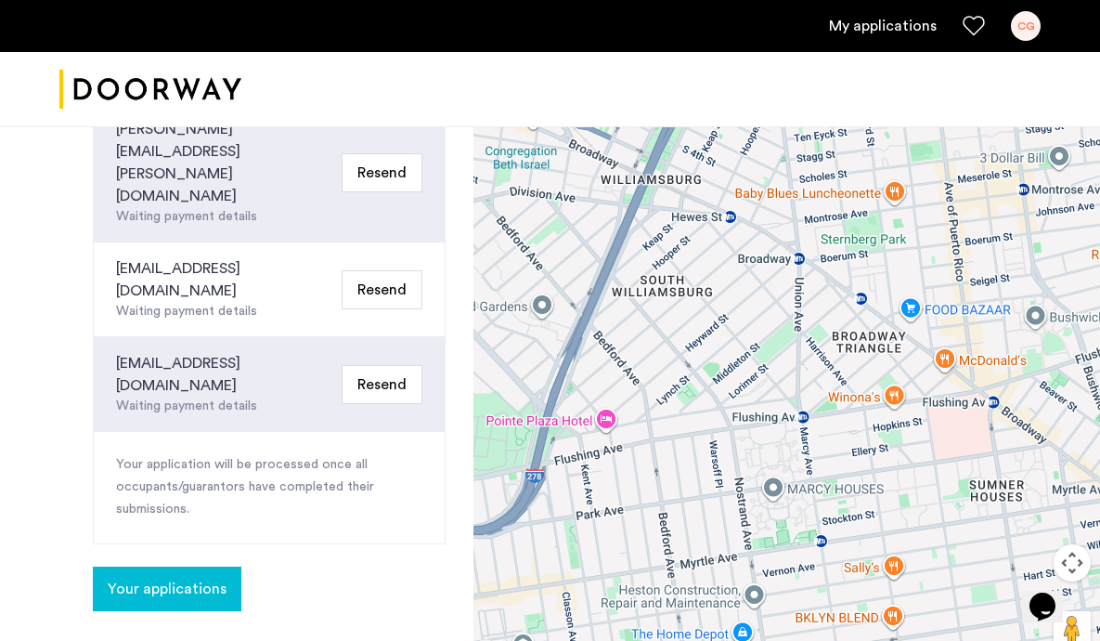
scroll to position [796, 0]
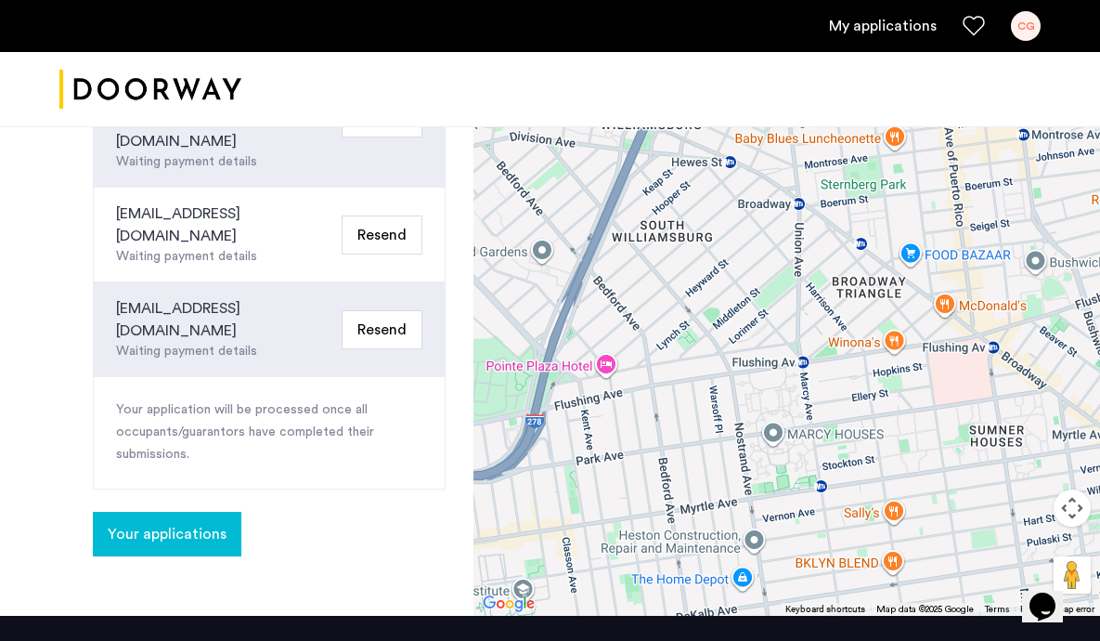
click at [191, 523] on span "Your applications" at bounding box center [167, 534] width 119 height 22
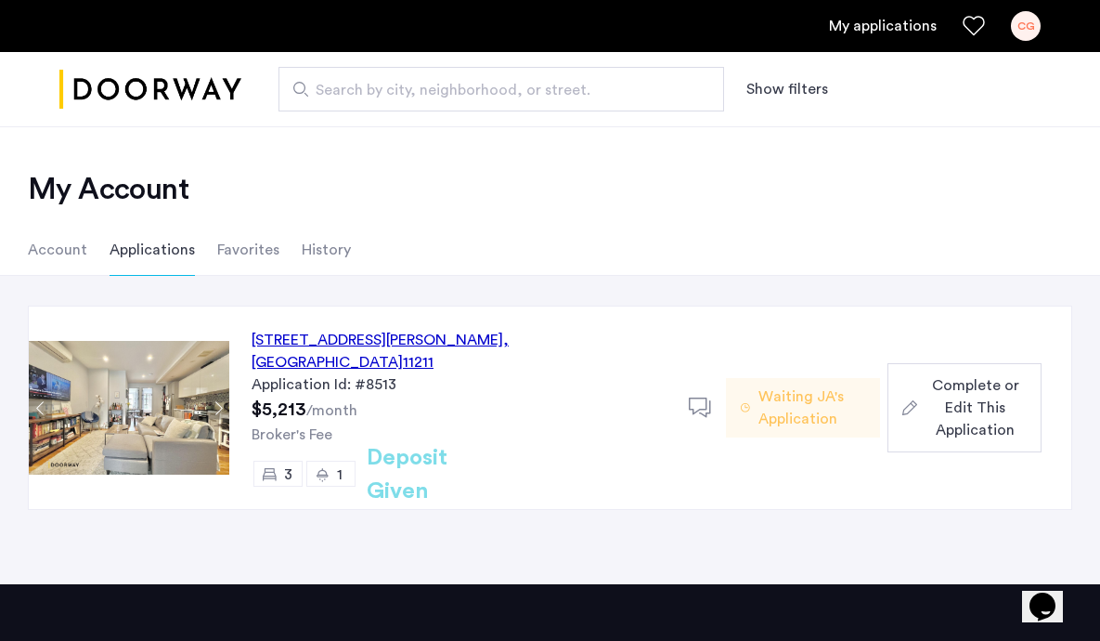
click at [770, 387] on span "Waiting JA's Application" at bounding box center [811, 407] width 107 height 45
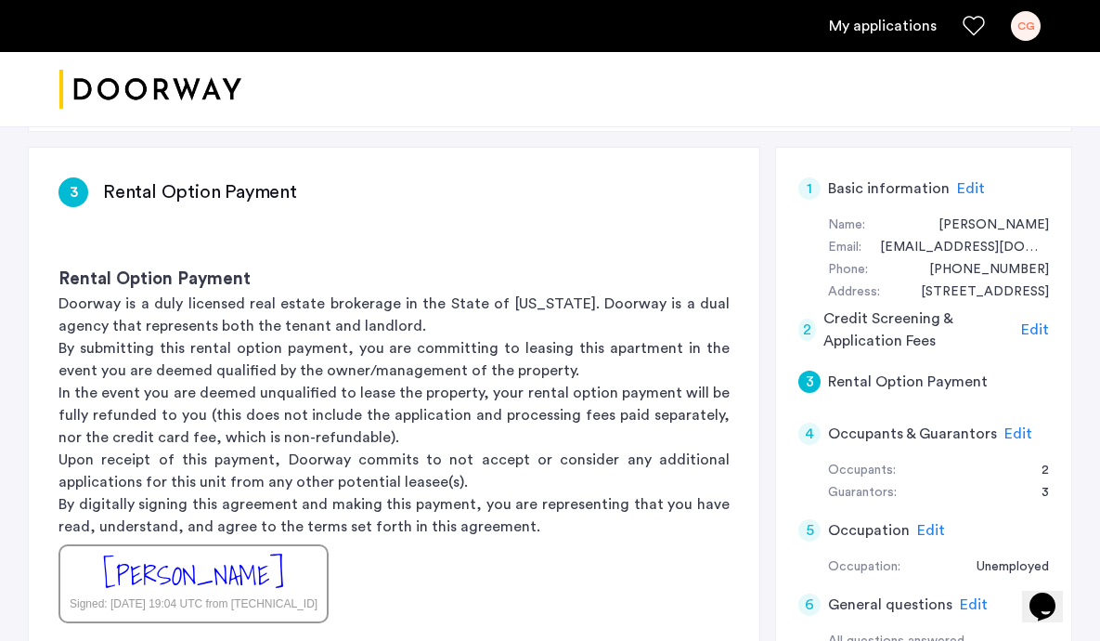
scroll to position [232, 0]
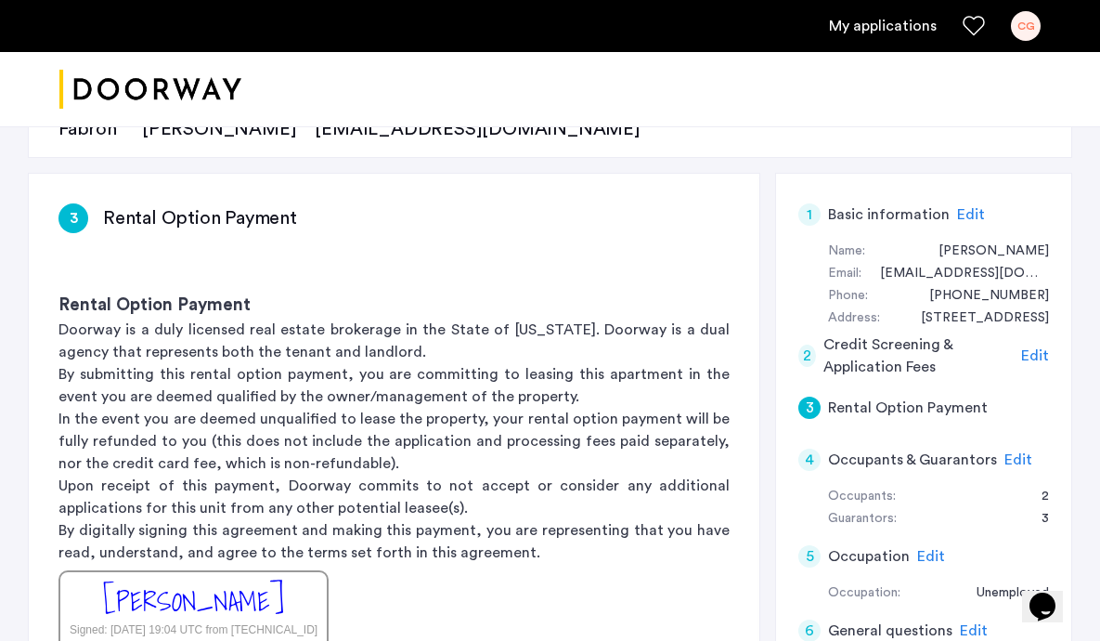
click at [1025, 352] on span "Edit" at bounding box center [1035, 355] width 28 height 15
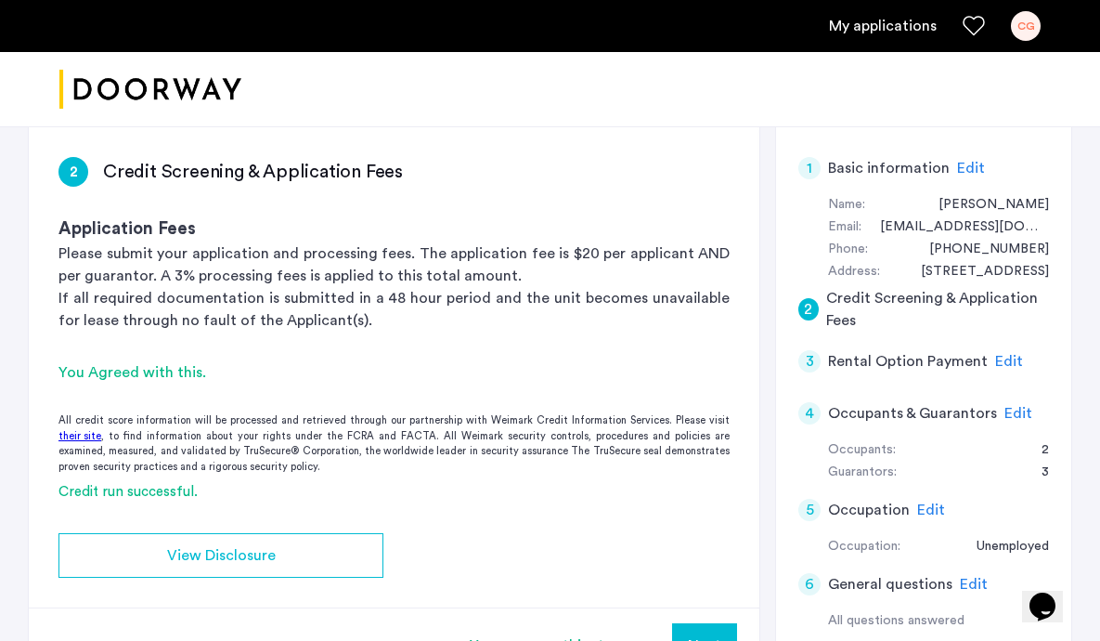
scroll to position [227, 0]
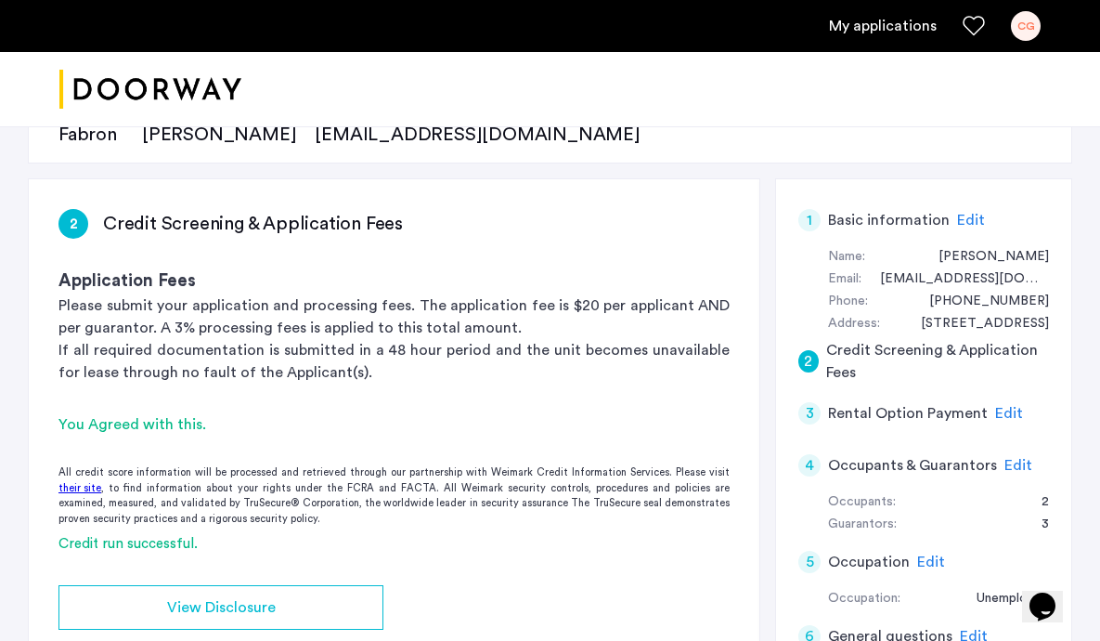
click at [969, 227] on span "Edit" at bounding box center [971, 220] width 28 height 15
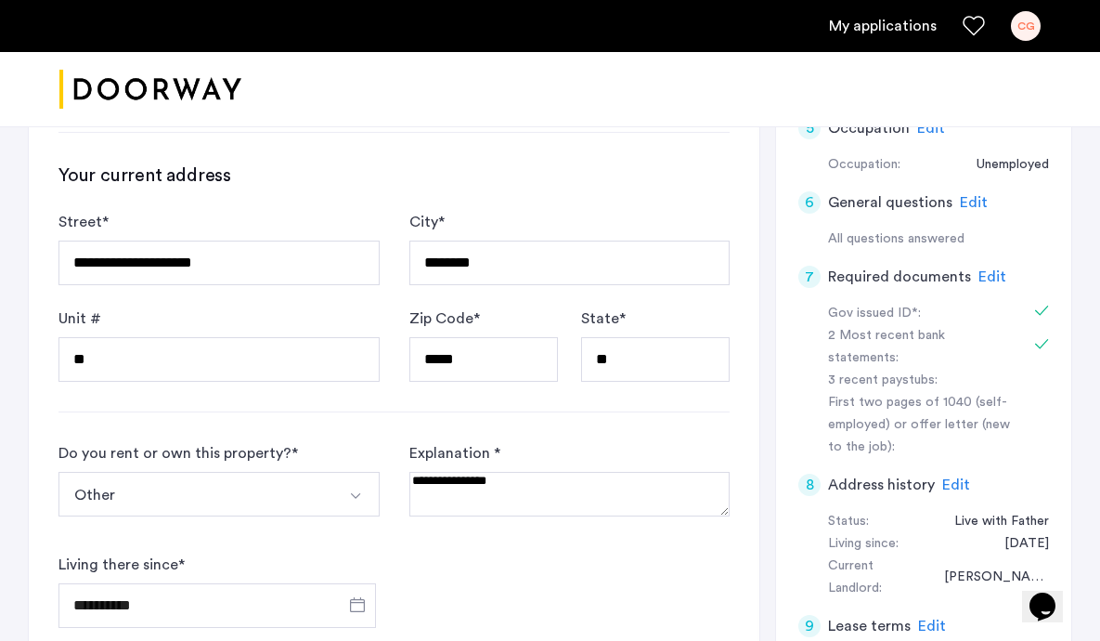
scroll to position [661, 0]
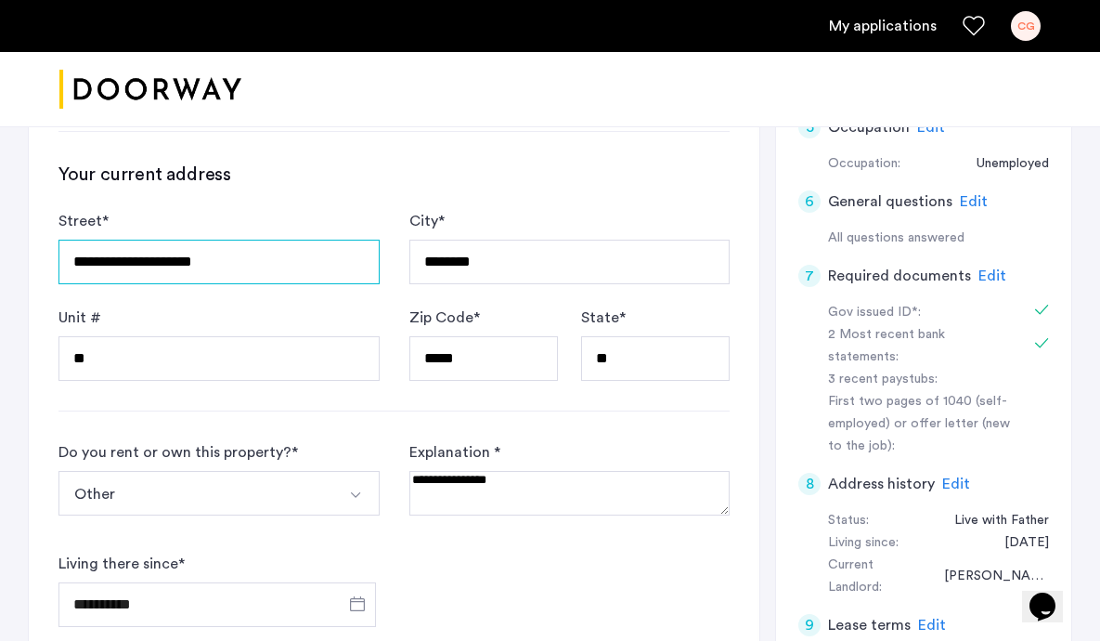
drag, startPoint x: 233, startPoint y: 261, endPoint x: -32, endPoint y: 261, distance: 265.5
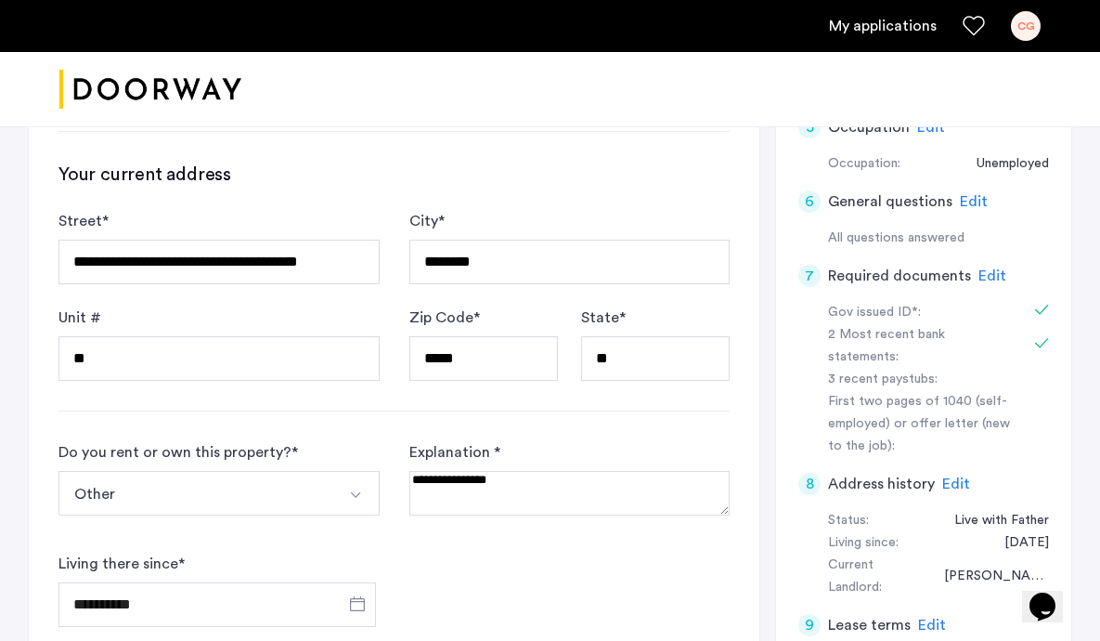
type input "**********"
type input "*****"
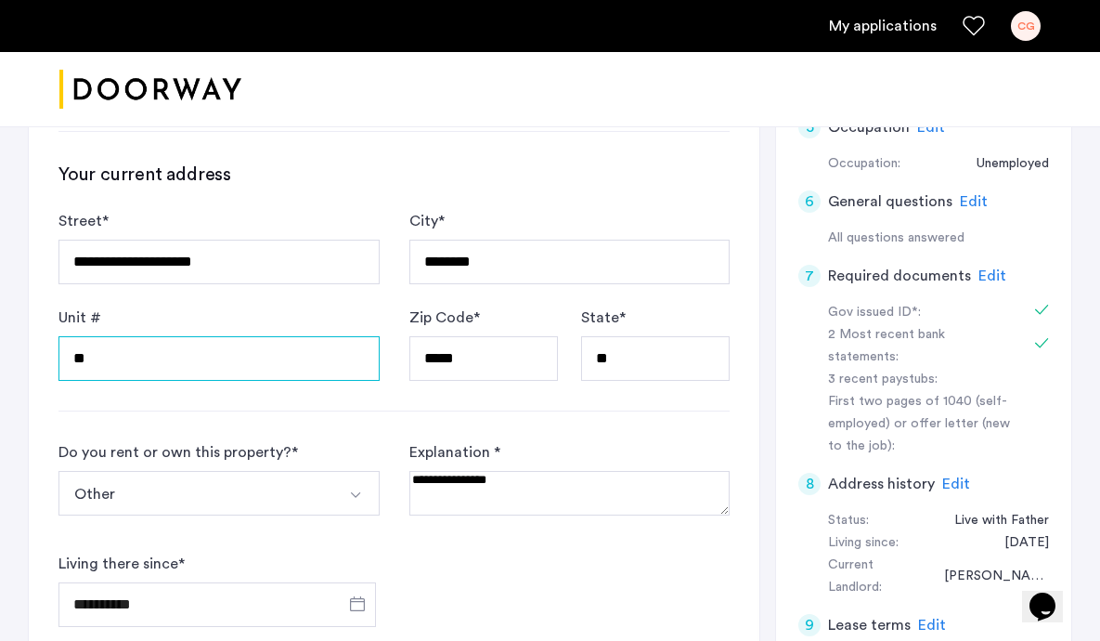
click at [278, 361] on input "**" at bounding box center [218, 358] width 321 height 45
type input "*"
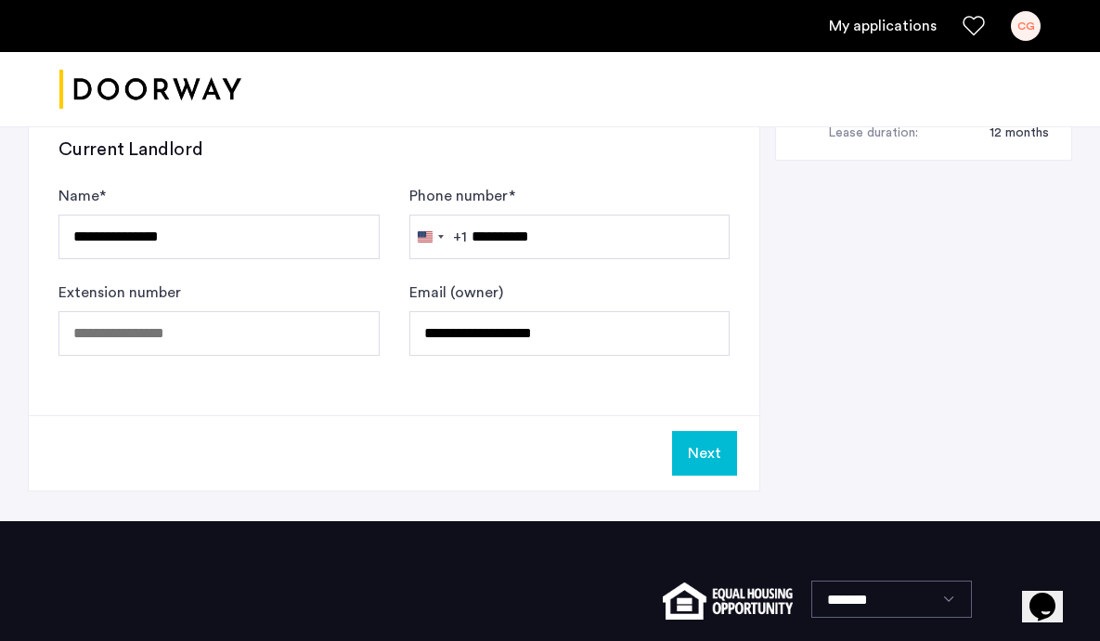
scroll to position [1283, 0]
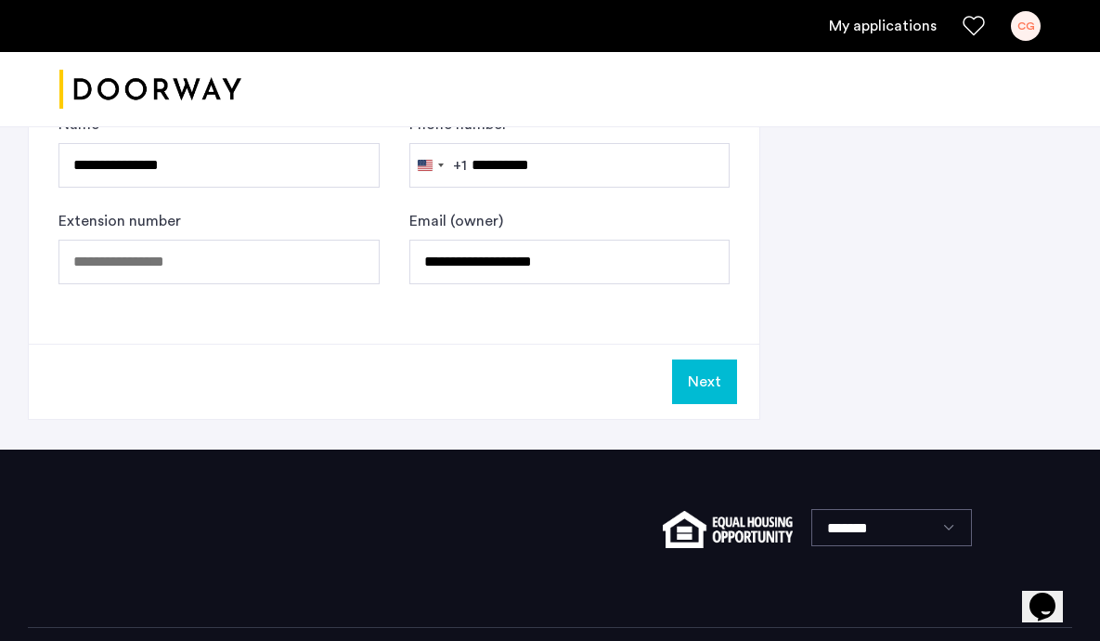
type input "***"
click at [727, 377] on button "Next" at bounding box center [704, 381] width 65 height 45
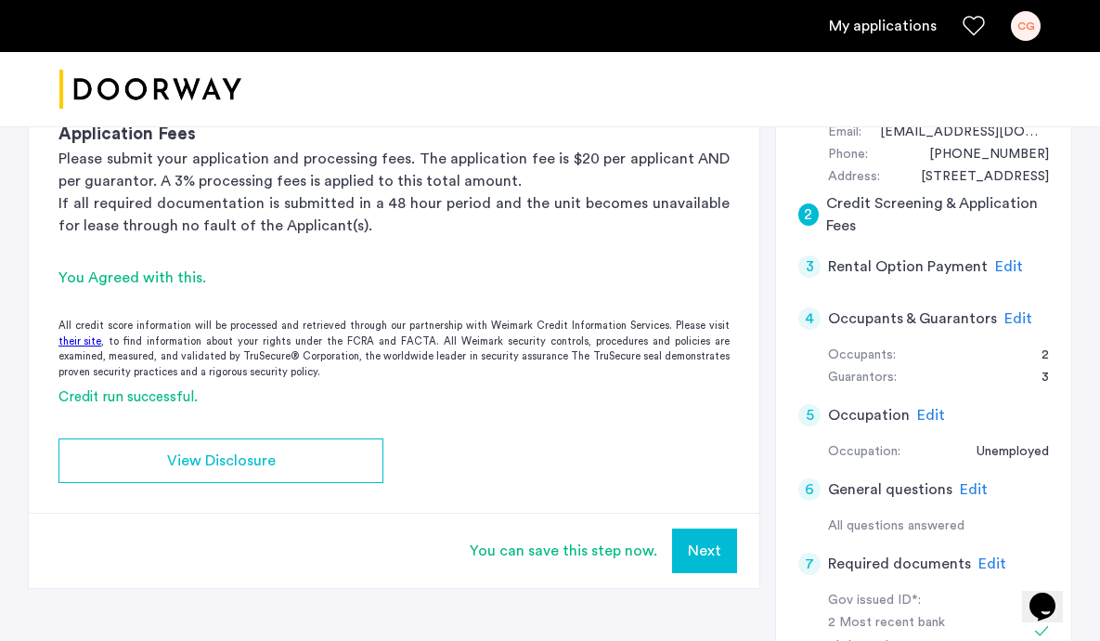
scroll to position [374, 0]
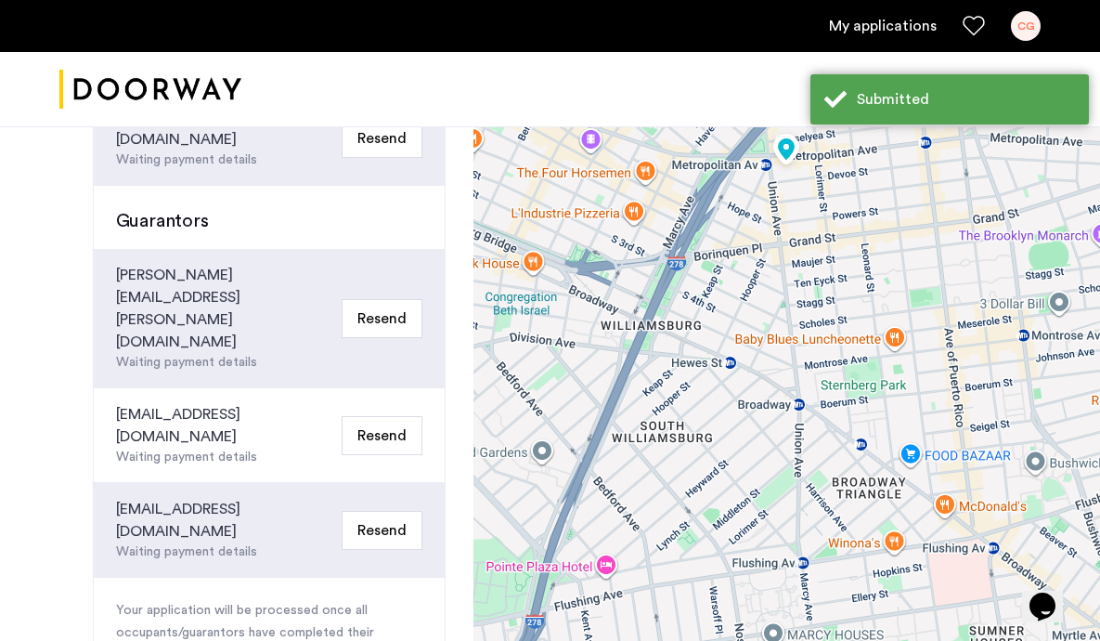
scroll to position [588, 0]
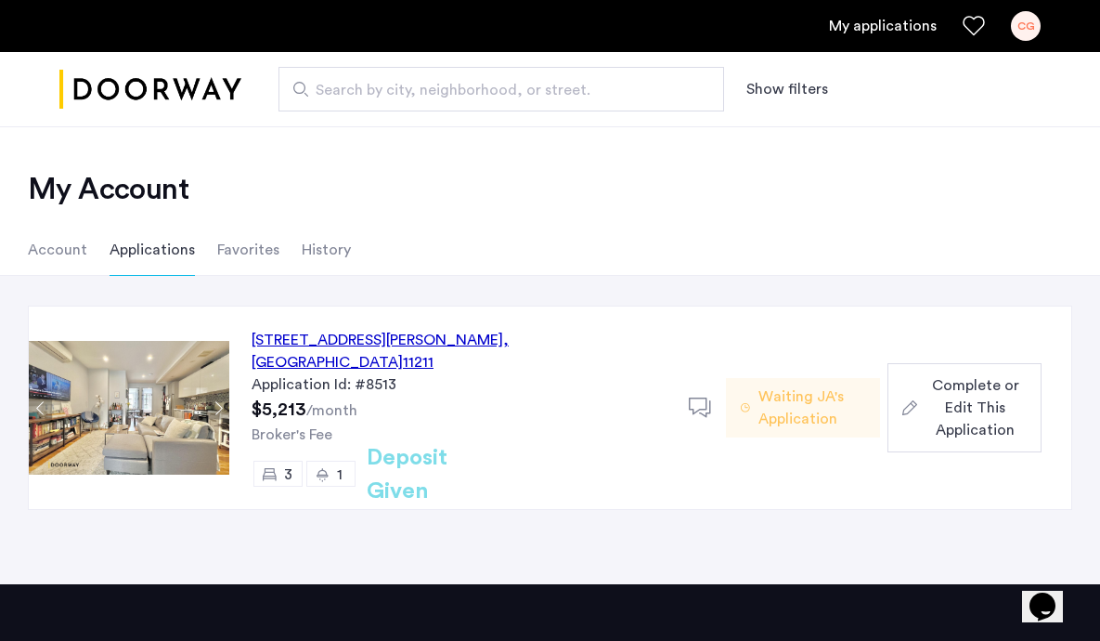
click at [961, 387] on span "Complete or Edit This Application" at bounding box center [976, 407] width 102 height 67
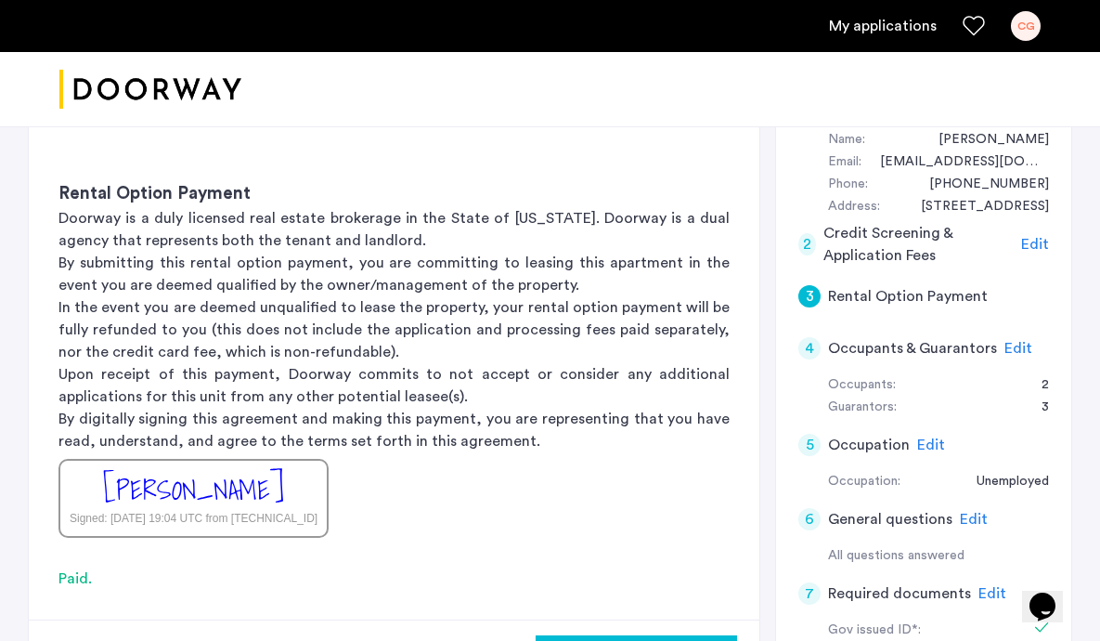
scroll to position [348, 0]
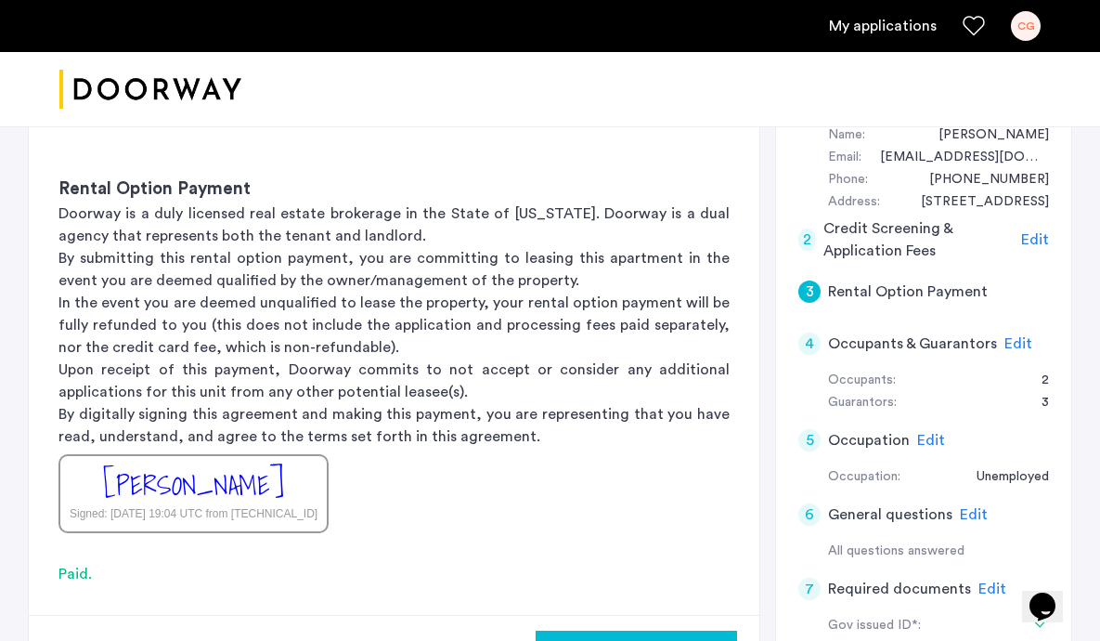
click at [1022, 338] on span "Edit" at bounding box center [1018, 343] width 28 height 15
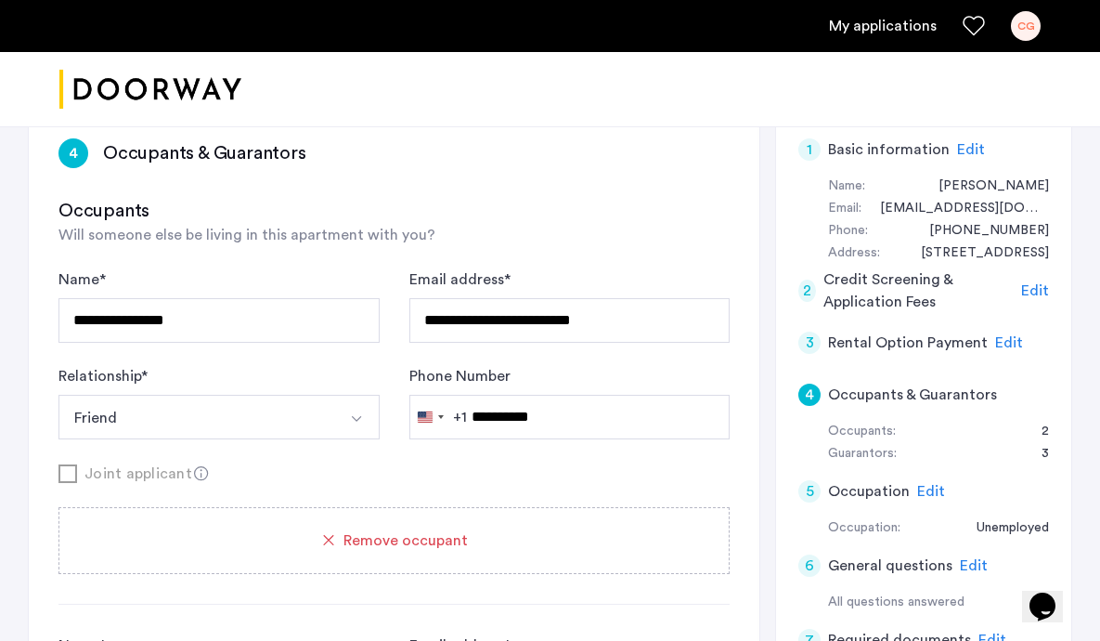
scroll to position [281, 0]
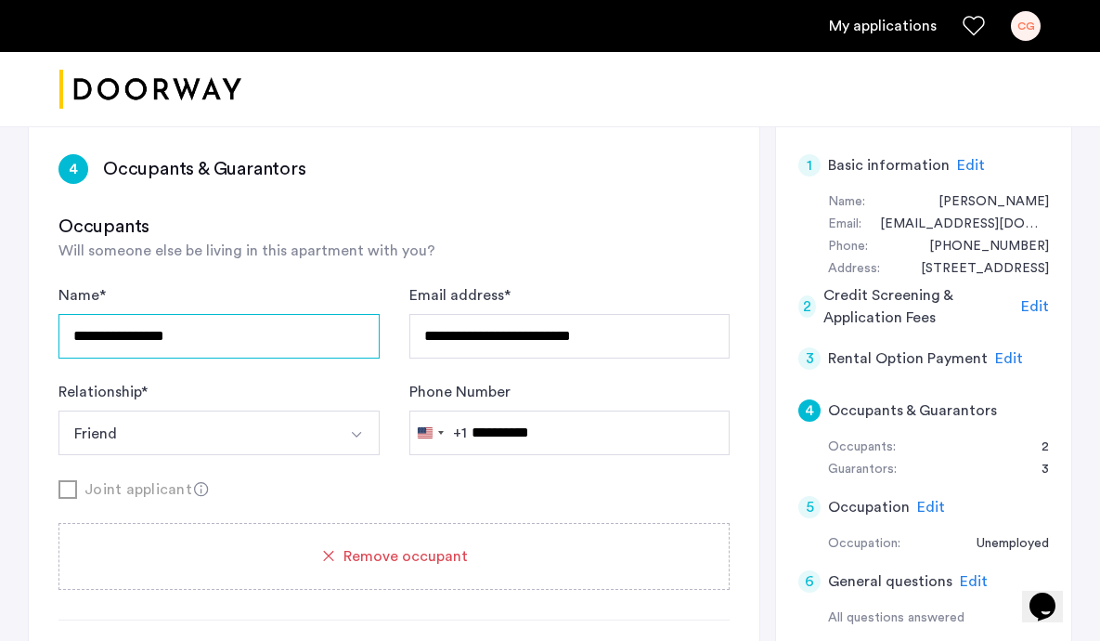
drag, startPoint x: 330, startPoint y: 337, endPoint x: -31, endPoint y: 327, distance: 361.3
click at [0, 327] on html "**********" at bounding box center [550, 39] width 1100 height 641
type input "**********"
click at [187, 276] on div "**********" at bounding box center [393, 648] width 671 height 869
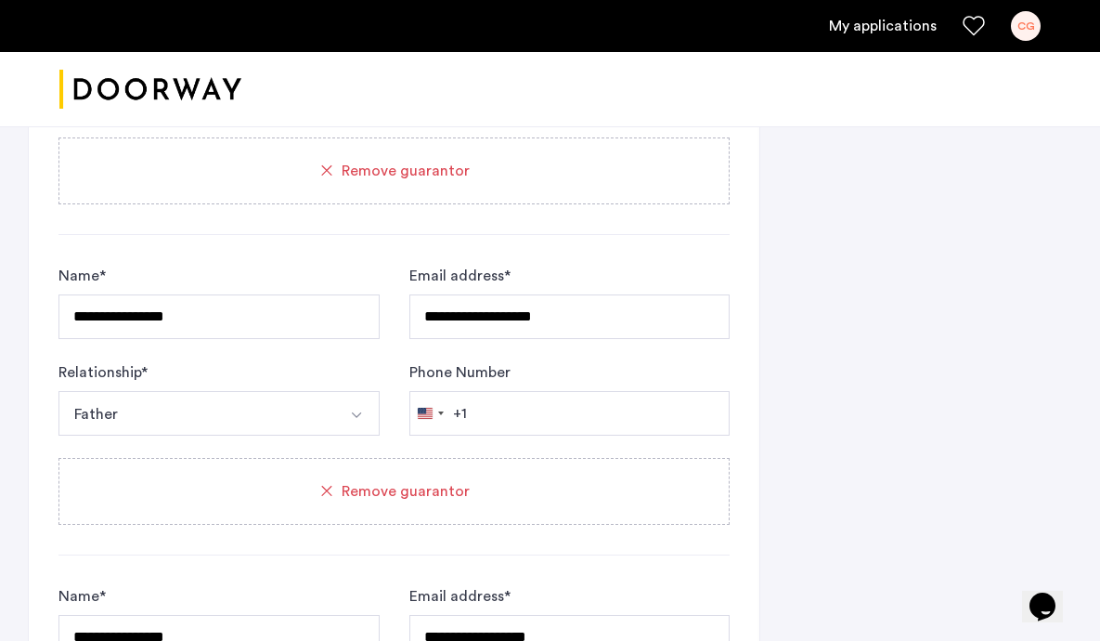
scroll to position [1549, 0]
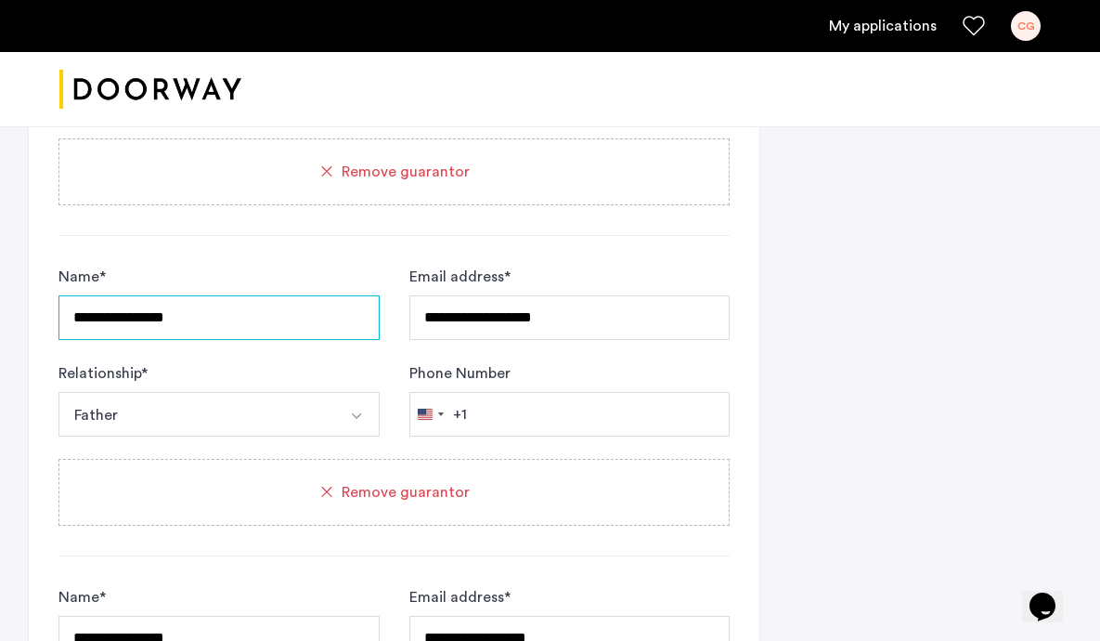
drag, startPoint x: 208, startPoint y: 317, endPoint x: -10, endPoint y: 317, distance: 218.2
click at [169, 313] on input "********" at bounding box center [218, 317] width 321 height 45
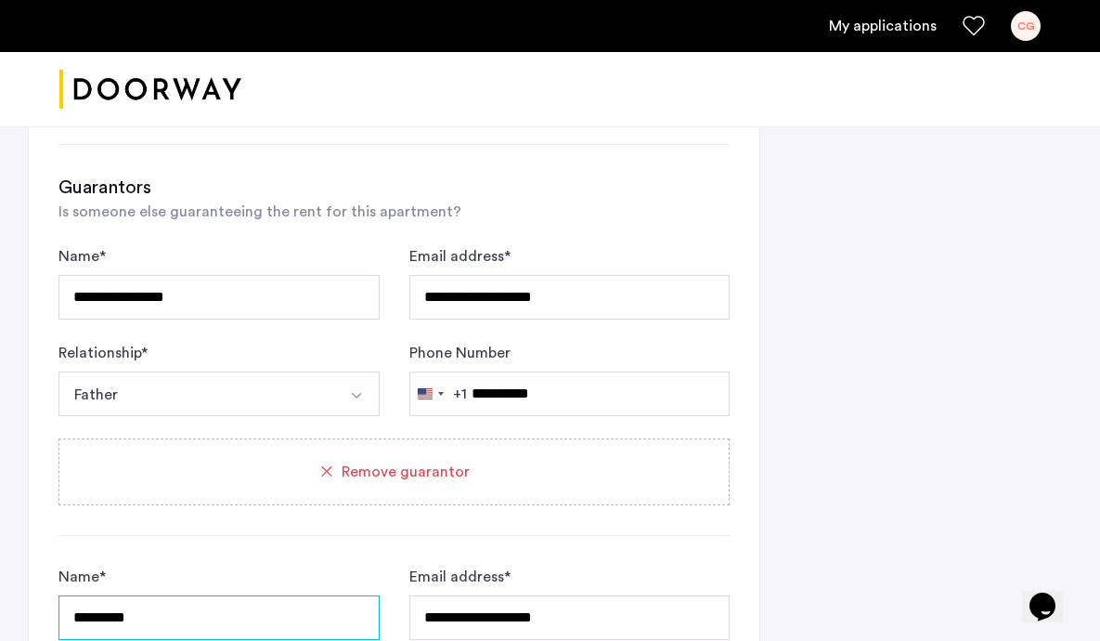
scroll to position [1251, 0]
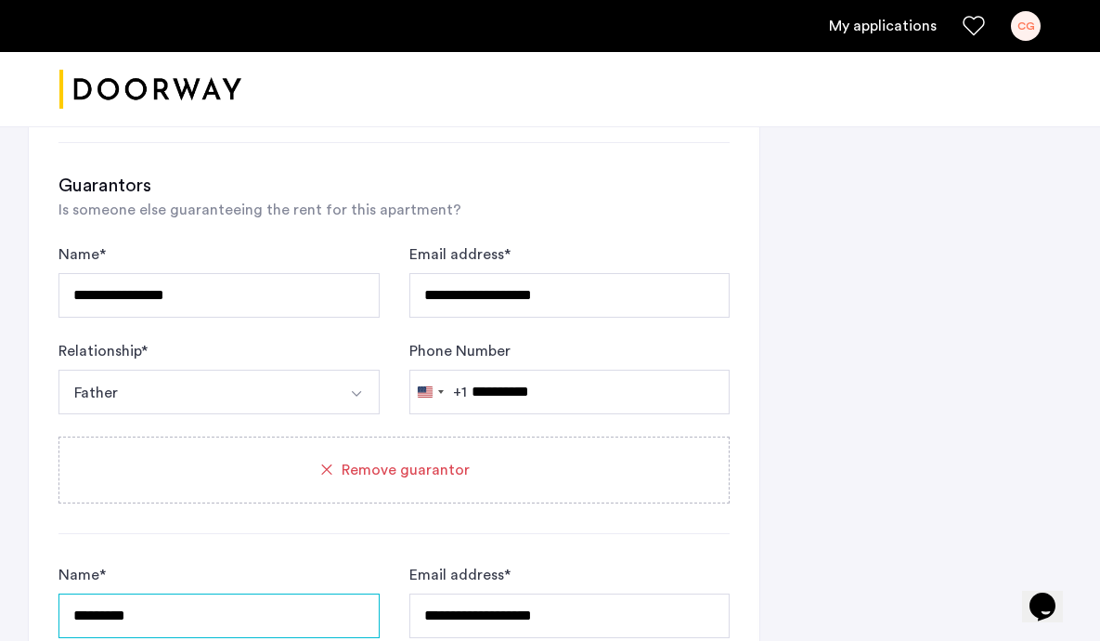
type input "*********"
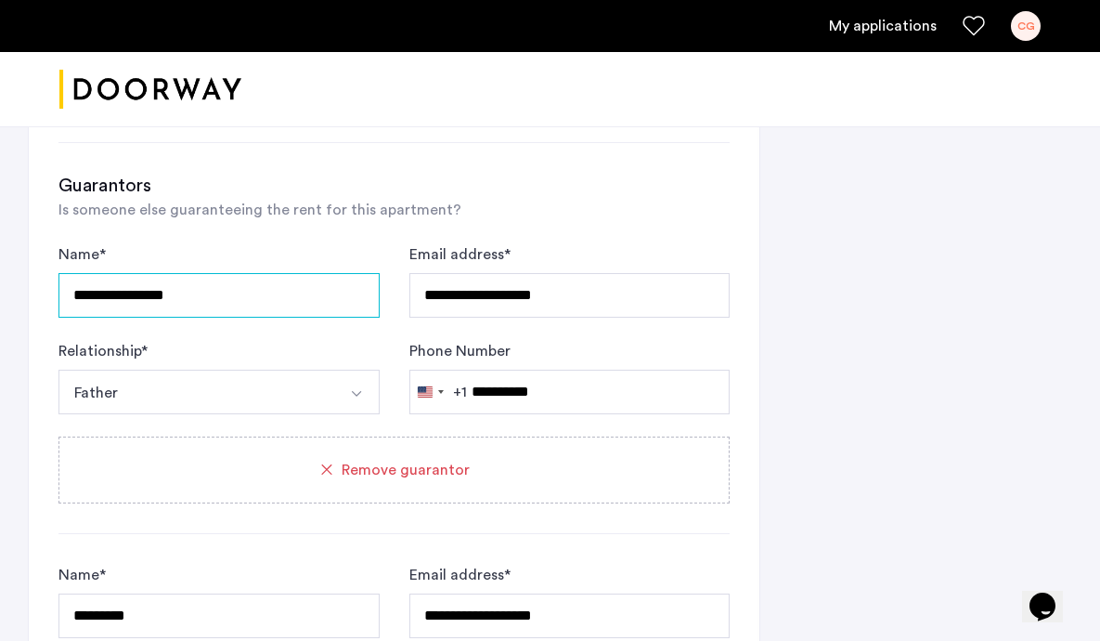
drag, startPoint x: 223, startPoint y: 291, endPoint x: -35, endPoint y: 274, distance: 258.6
click at [106, 300] on input "********" at bounding box center [218, 295] width 321 height 45
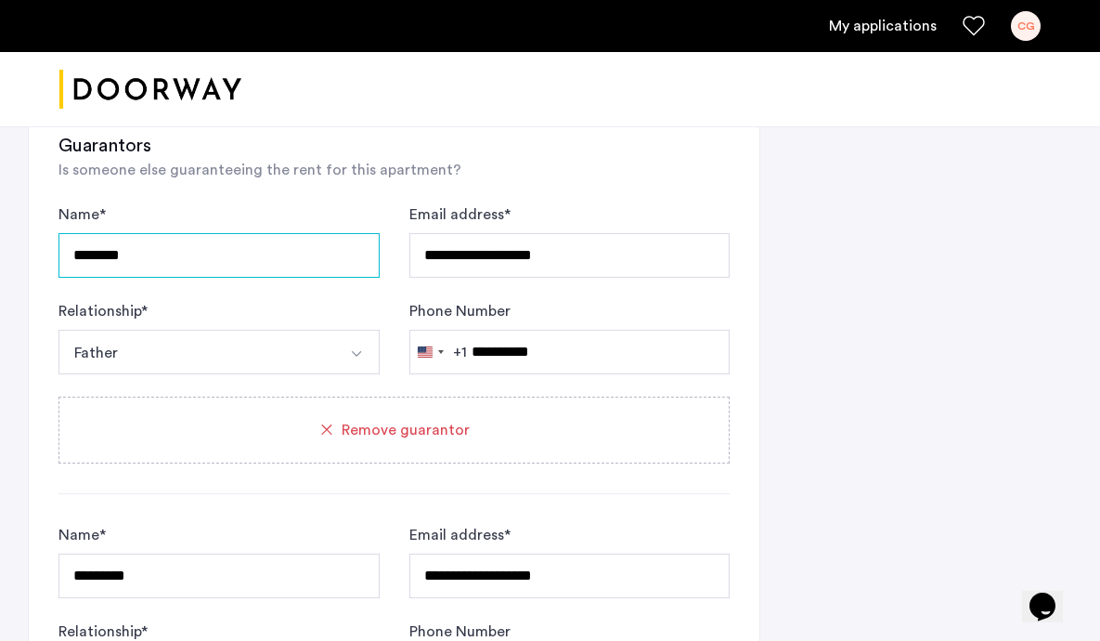
scroll to position [1286, 0]
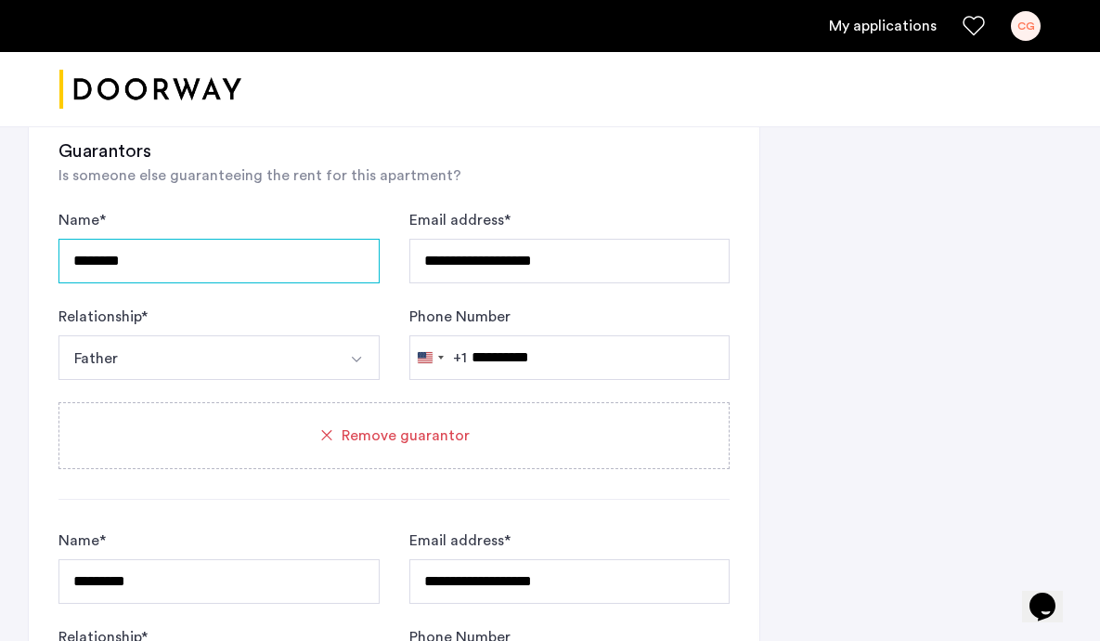
click at [105, 246] on input "********" at bounding box center [218, 261] width 321 height 45
type input "*********"
drag, startPoint x: 175, startPoint y: 263, endPoint x: -66, endPoint y: 220, distance: 245.1
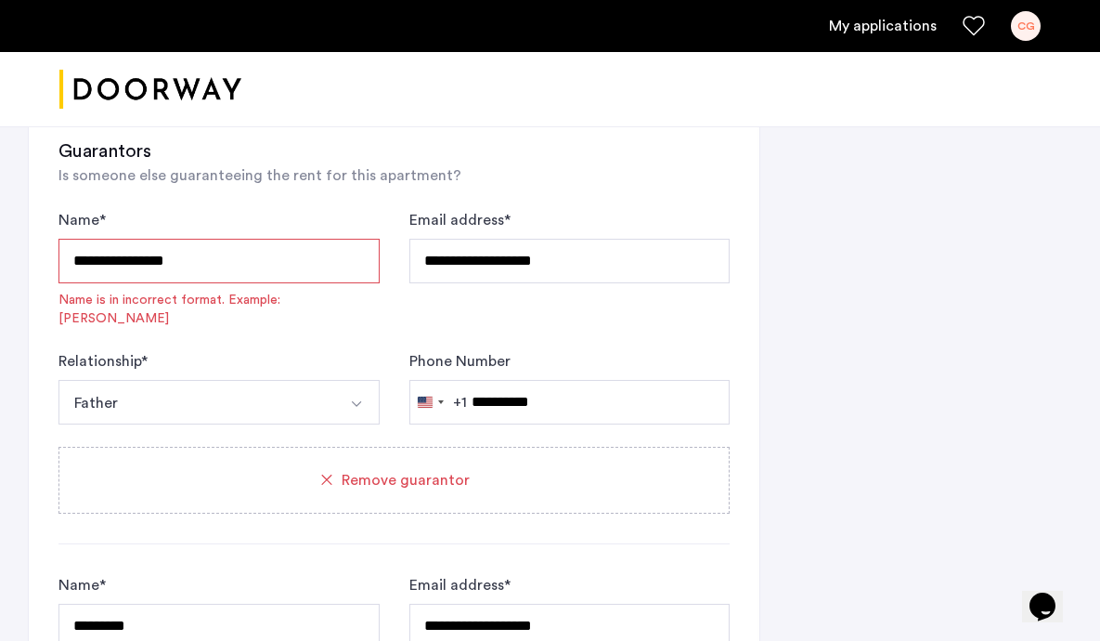
drag, startPoint x: 202, startPoint y: 258, endPoint x: 118, endPoint y: 258, distance: 84.5
click at [118, 258] on input "**********" at bounding box center [218, 261] width 321 height 45
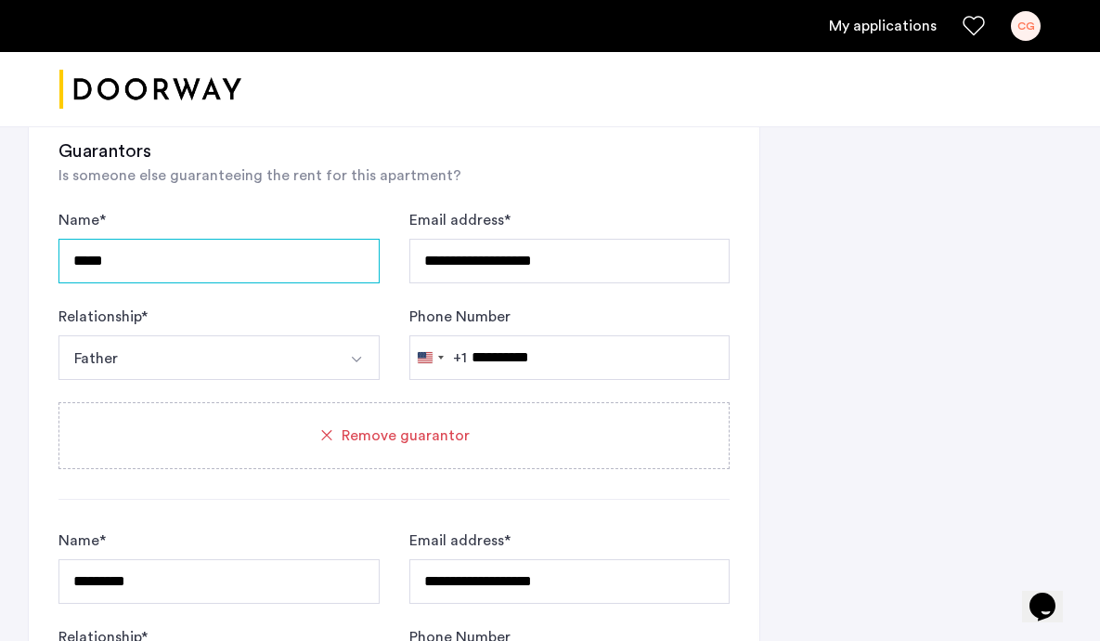
type input "*****"
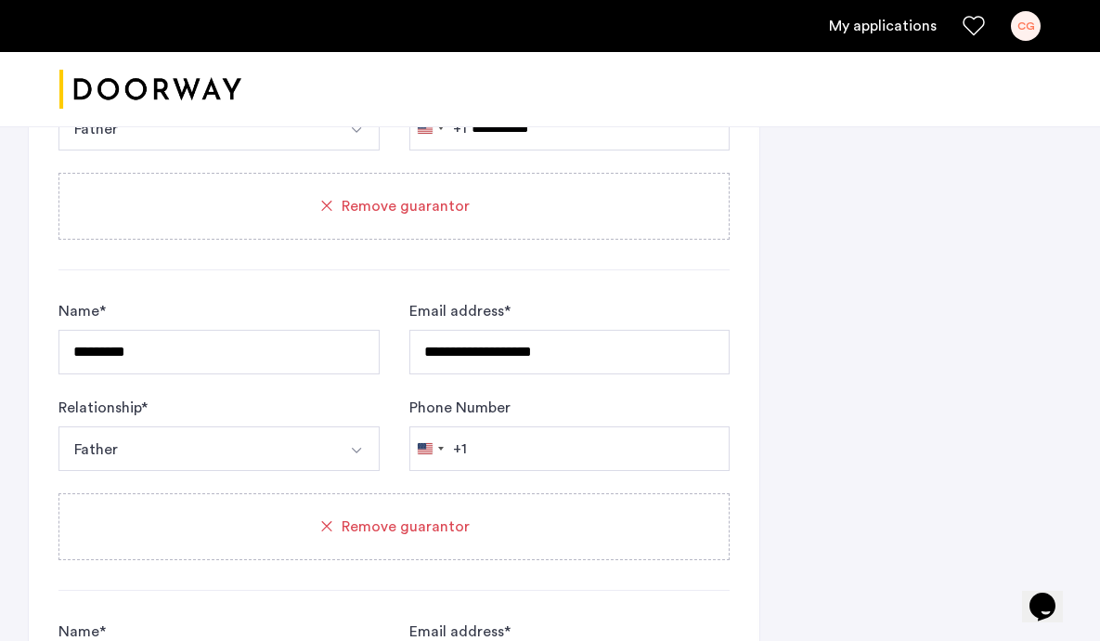
scroll to position [1537, 0]
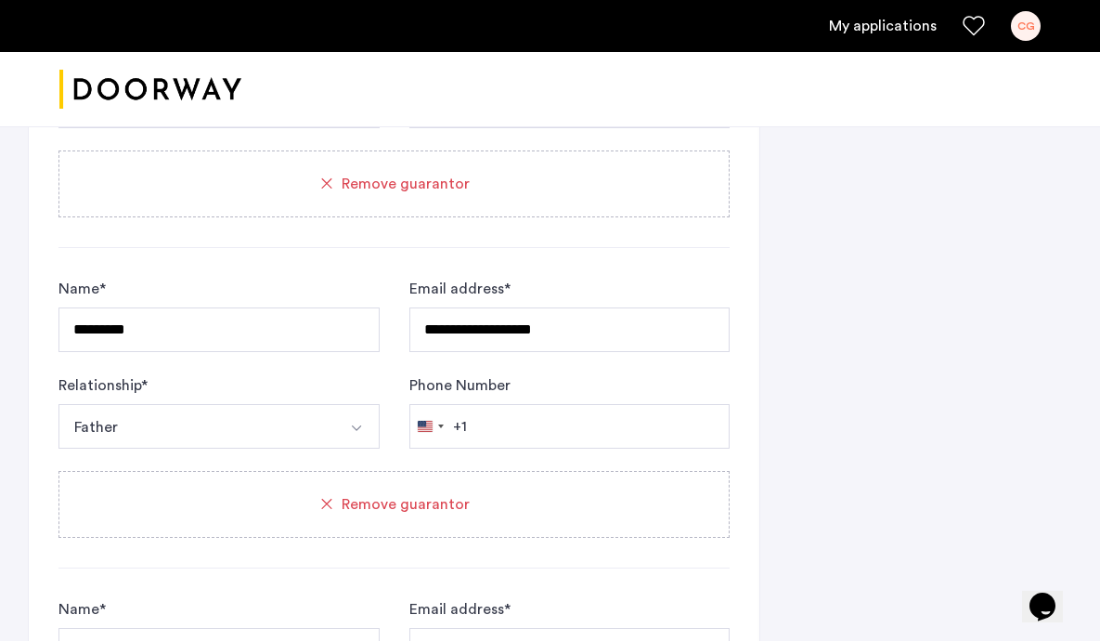
drag, startPoint x: 216, startPoint y: 424, endPoint x: 243, endPoint y: 379, distance: 52.9
click at [243, 379] on div "Relationship * ****** Father Husband Wife Son Daughter Mother Father Friend Oth…" at bounding box center [218, 411] width 321 height 74
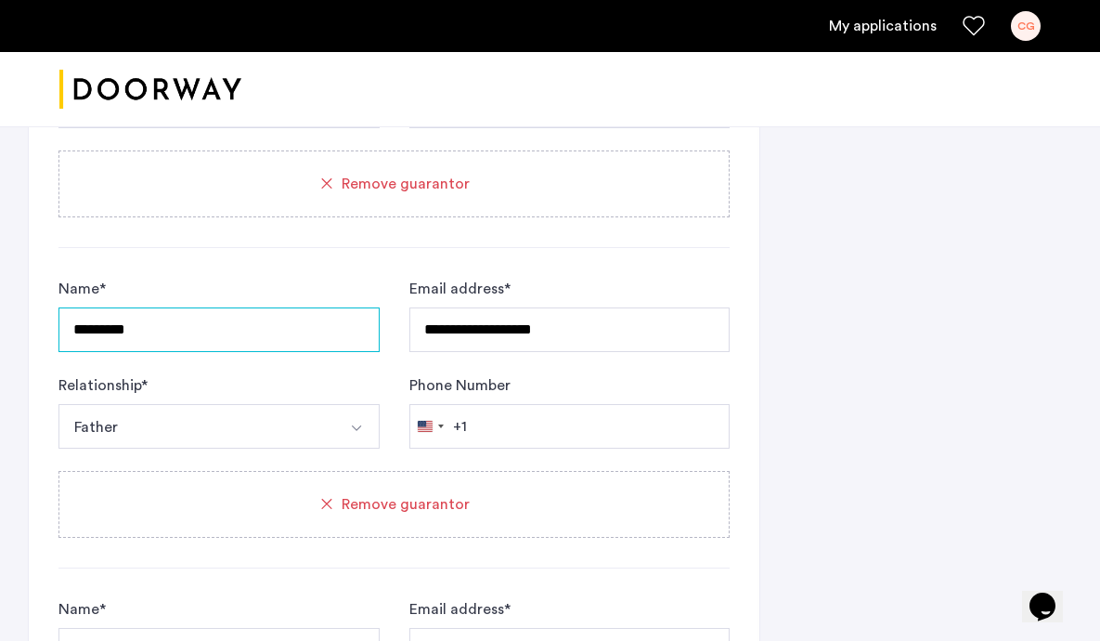
drag, startPoint x: 233, startPoint y: 329, endPoint x: -2, endPoint y: 327, distance: 234.9
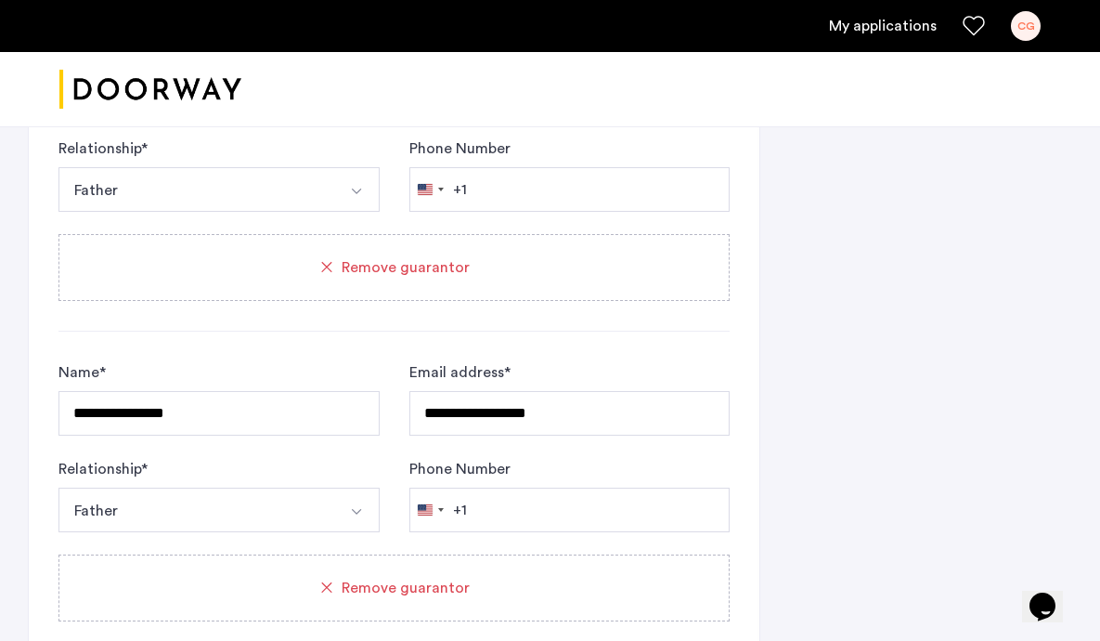
scroll to position [1832, 0]
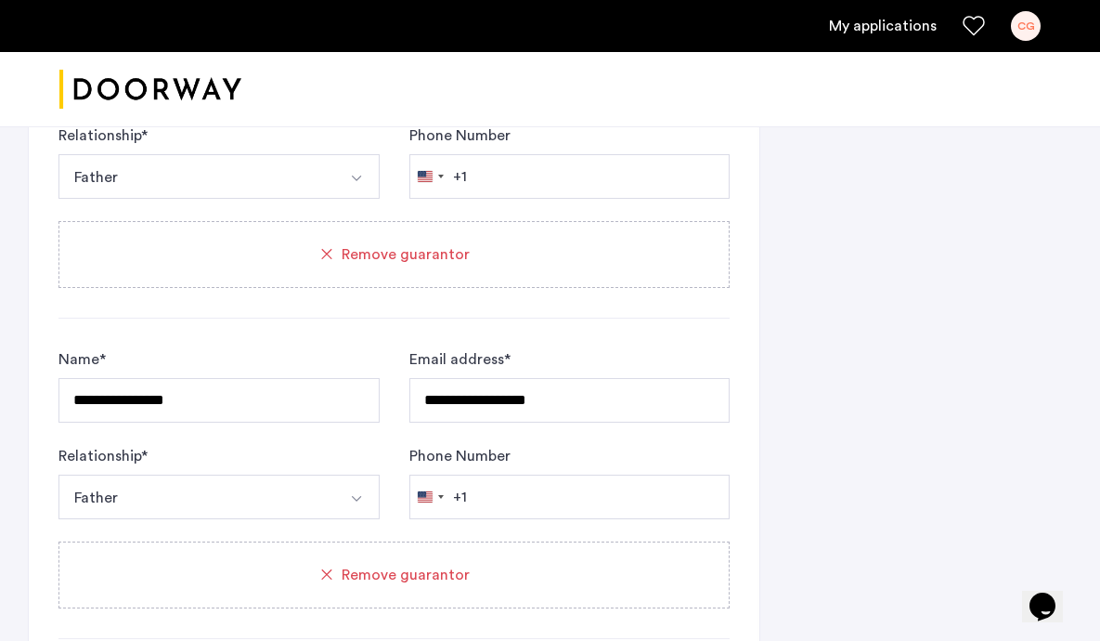
type input "*******"
drag, startPoint x: 246, startPoint y: 385, endPoint x: 20, endPoint y: 385, distance: 225.6
type input "******"
click at [134, 348] on div "Name * ******" at bounding box center [218, 385] width 321 height 74
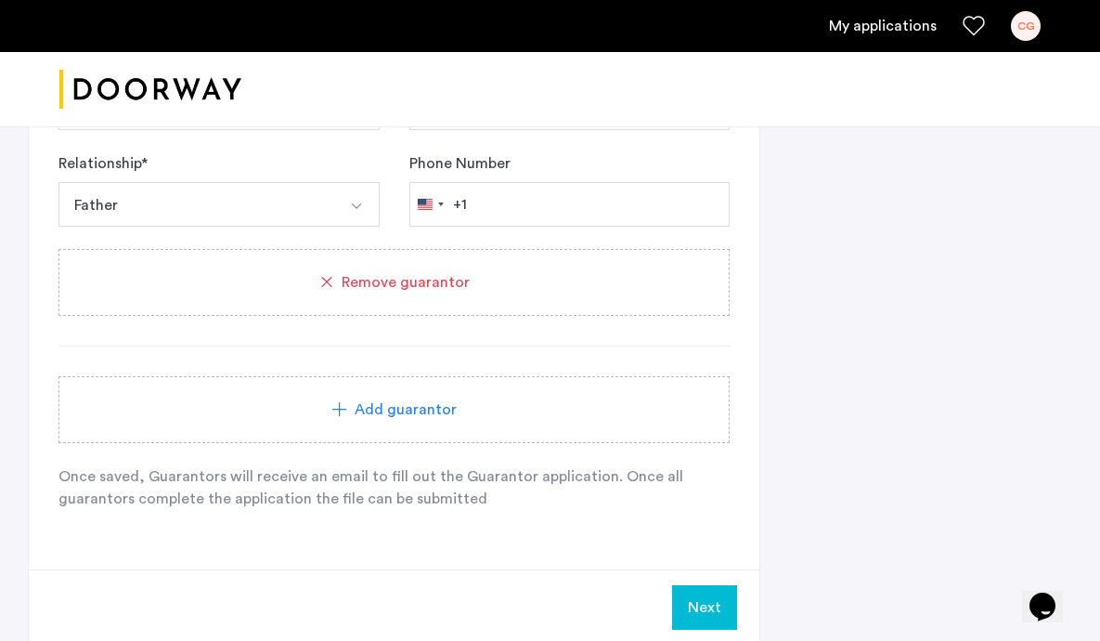
scroll to position [2192, 0]
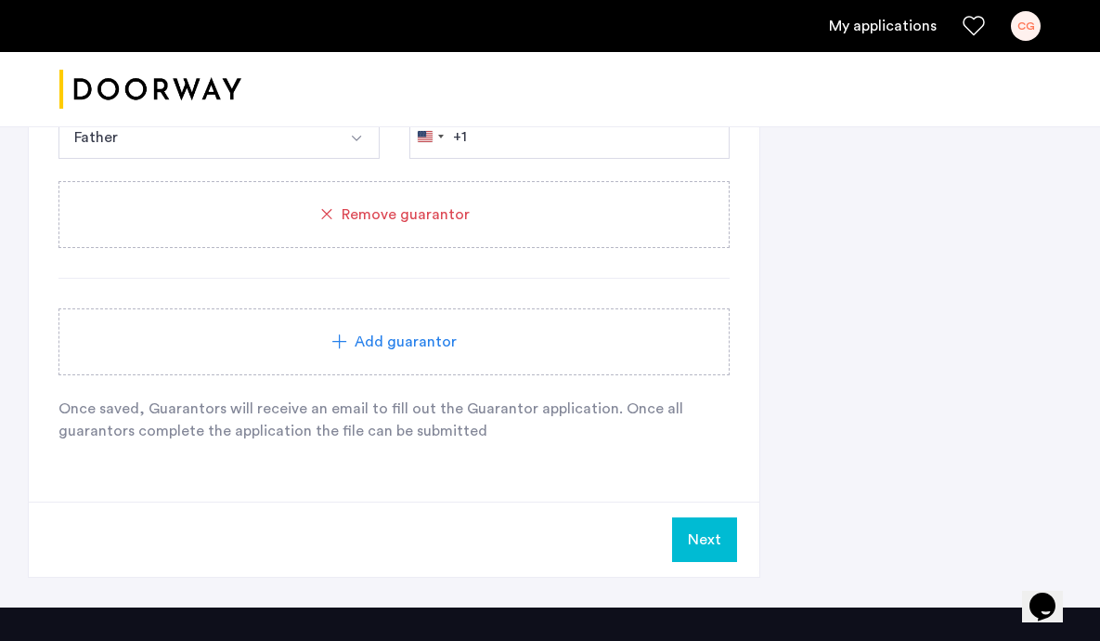
click at [716, 530] on button "Next" at bounding box center [704, 539] width 65 height 45
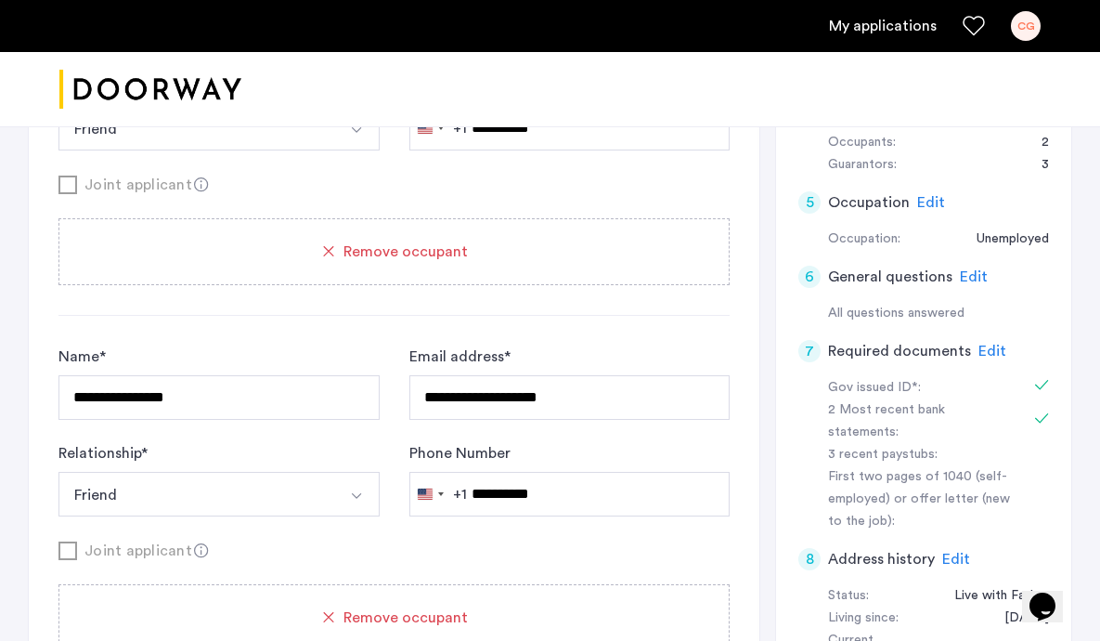
scroll to position [589, 0]
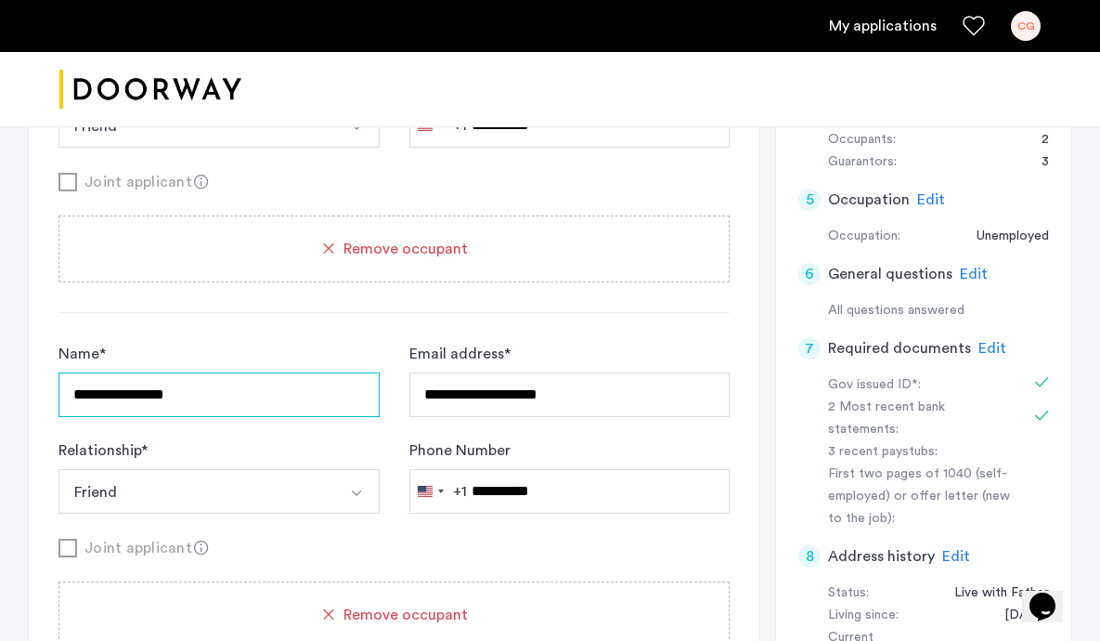
drag, startPoint x: 265, startPoint y: 395, endPoint x: -52, endPoint y: 368, distance: 318.6
type input "*****"
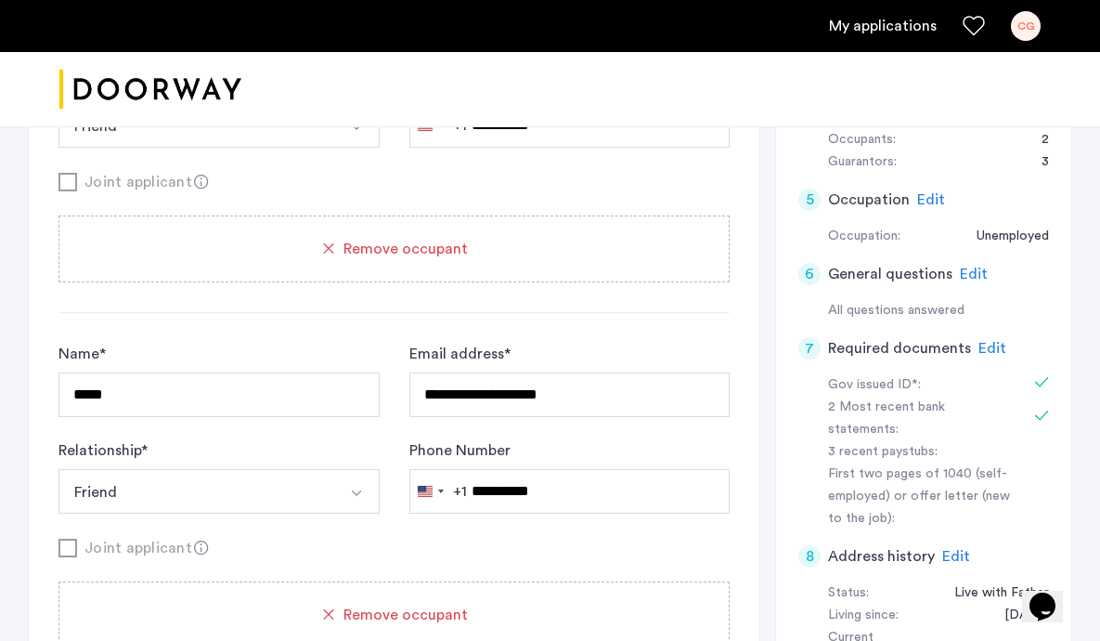
click at [190, 320] on div "**********" at bounding box center [393, 340] width 671 height 869
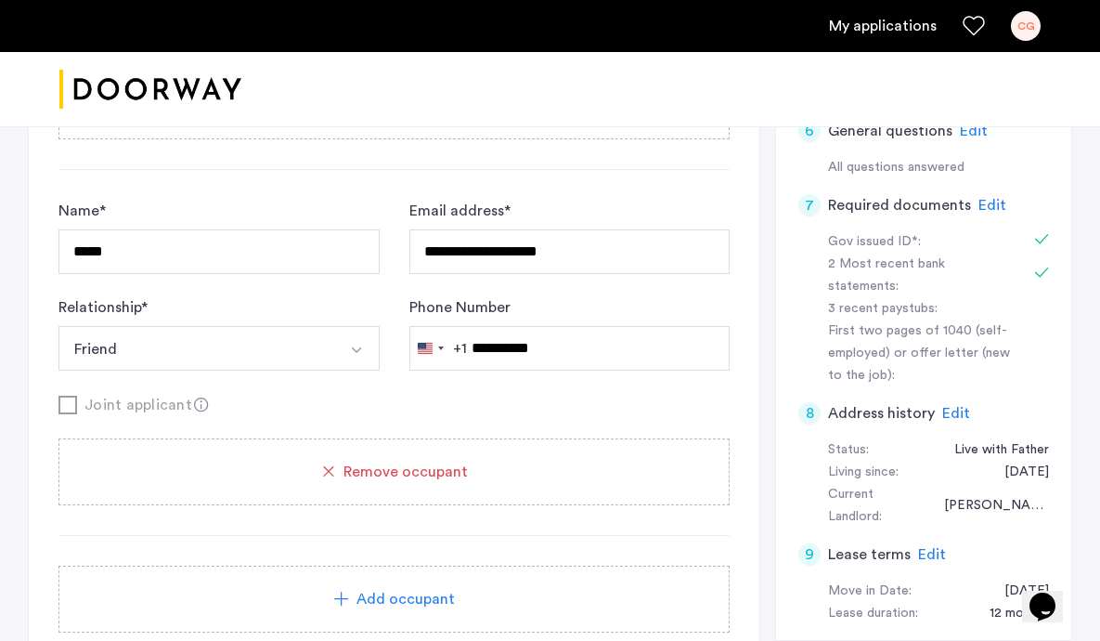
scroll to position [732, 0]
click at [346, 583] on div "Add occupant" at bounding box center [393, 597] width 671 height 67
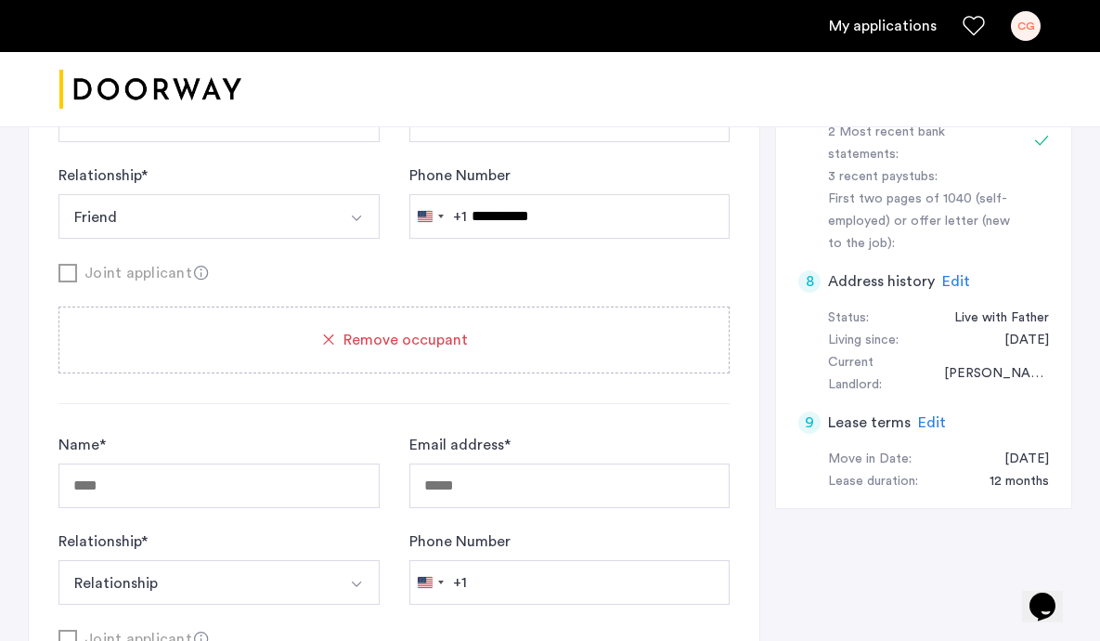
scroll to position [913, 0]
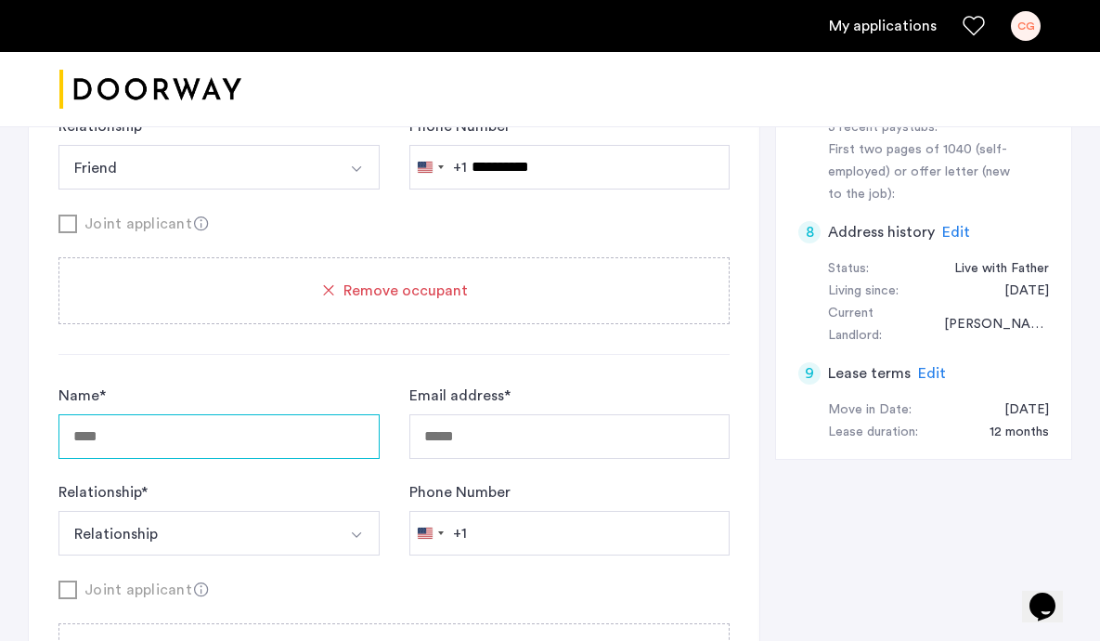
click at [296, 432] on input "Name *" at bounding box center [218, 436] width 321 height 45
type input "**********"
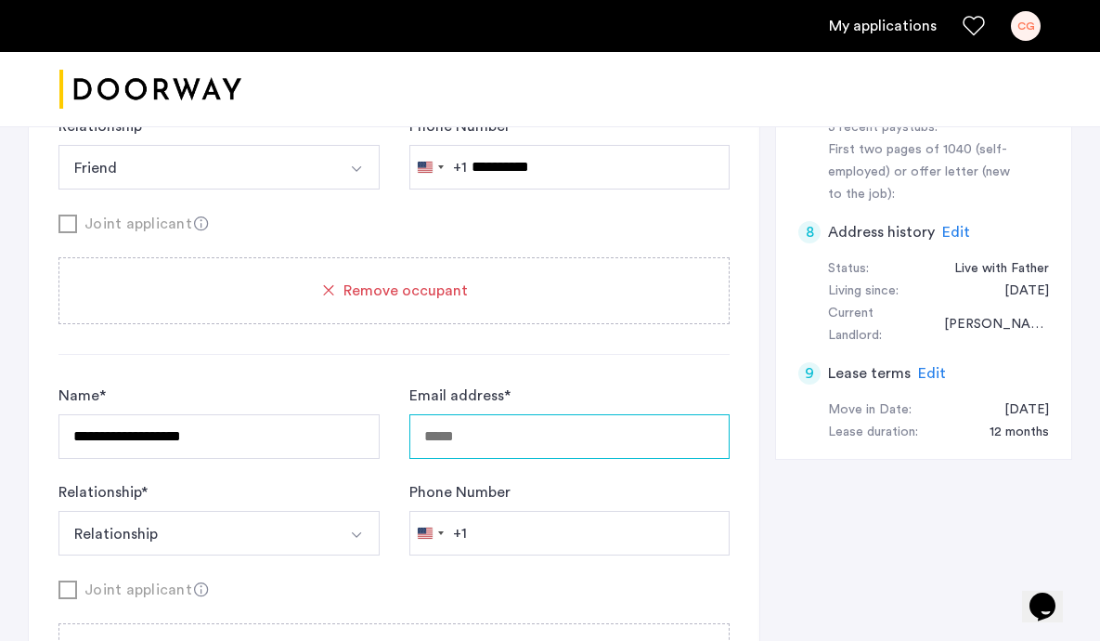
type input "**********"
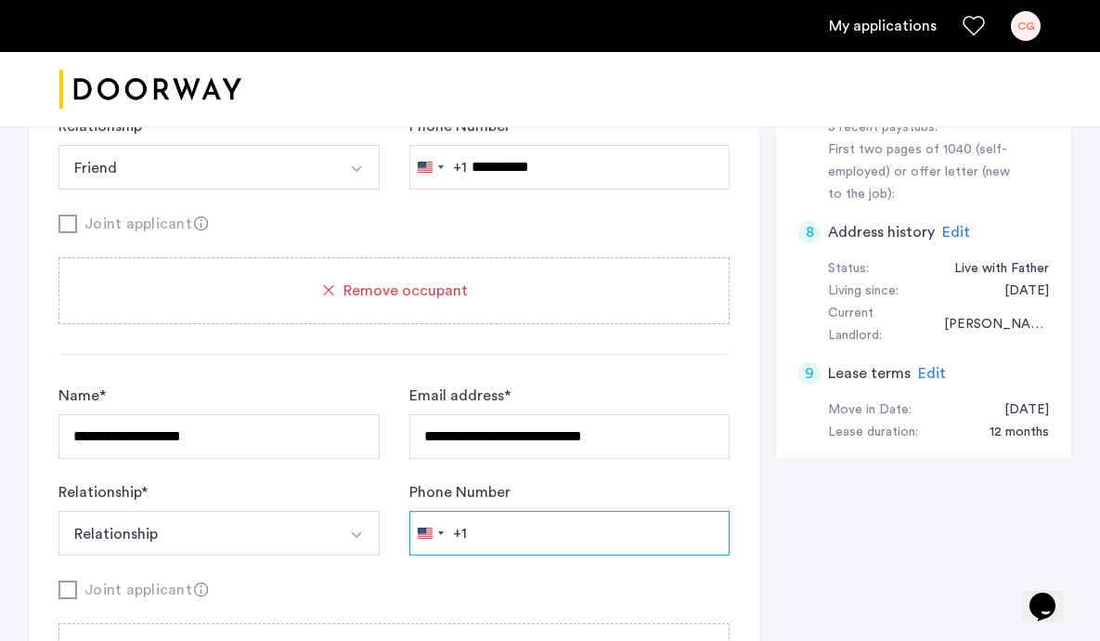
type input "**********"
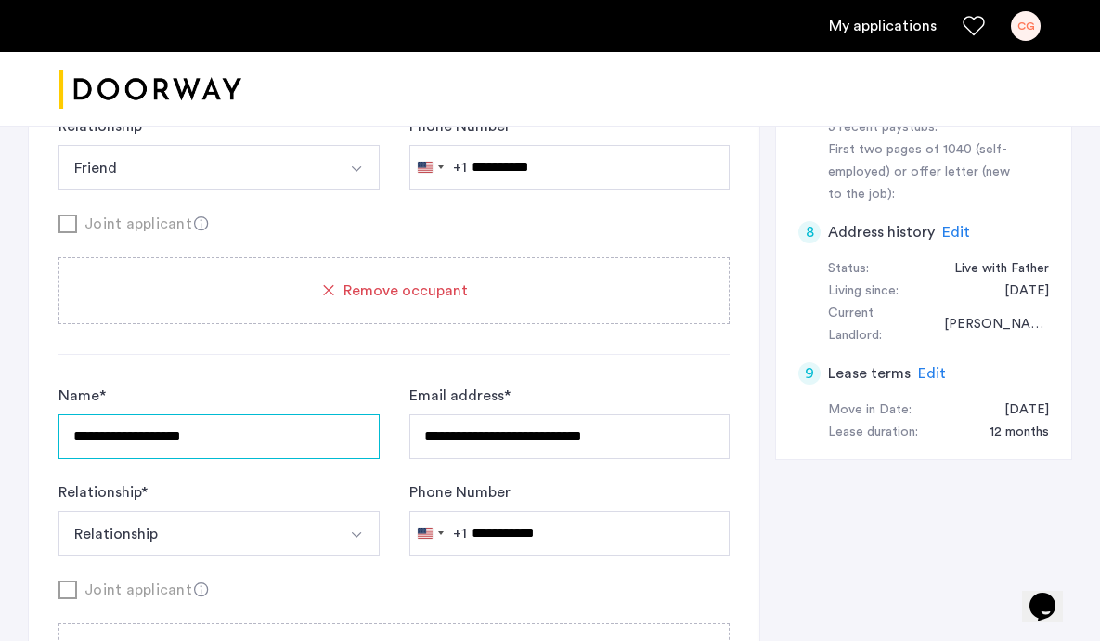
click at [251, 446] on input "**********" at bounding box center [218, 436] width 321 height 45
click at [114, 540] on button "Relationship" at bounding box center [197, 533] width 278 height 45
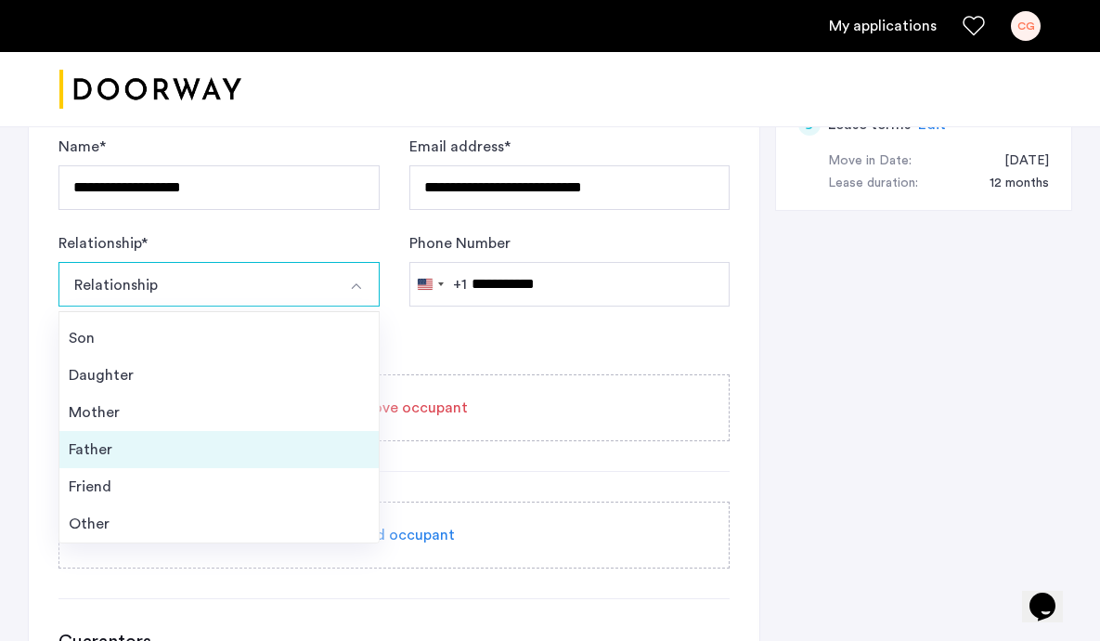
scroll to position [0, 0]
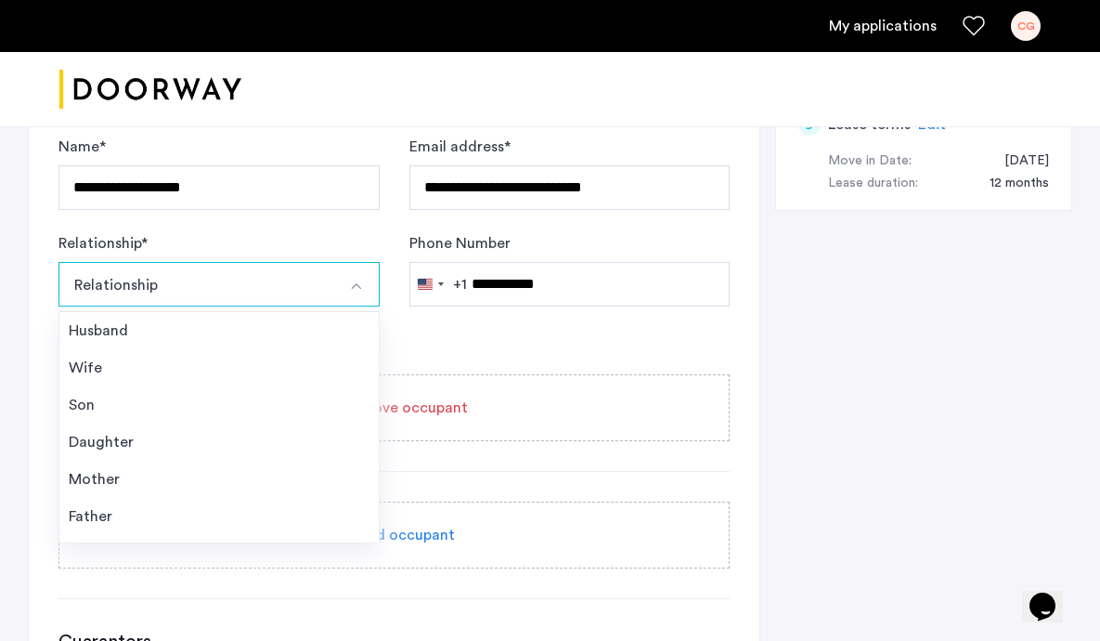
click at [166, 241] on div "Relationship * Relationship Husband Wife Son Daughter Mother Father Friend Other" at bounding box center [218, 269] width 321 height 74
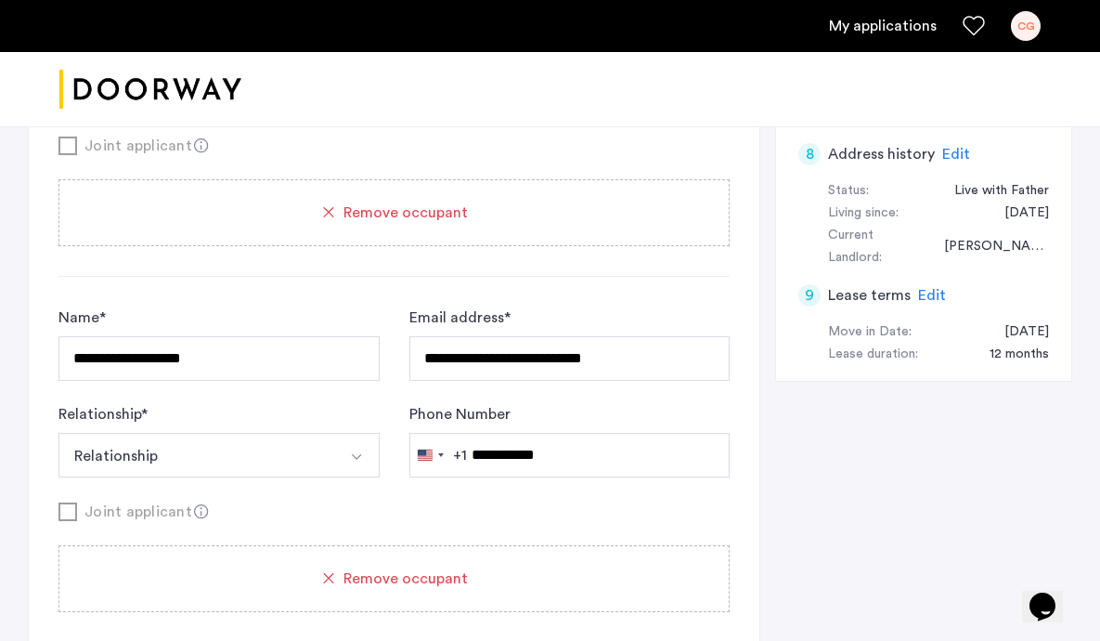
scroll to position [994, 0]
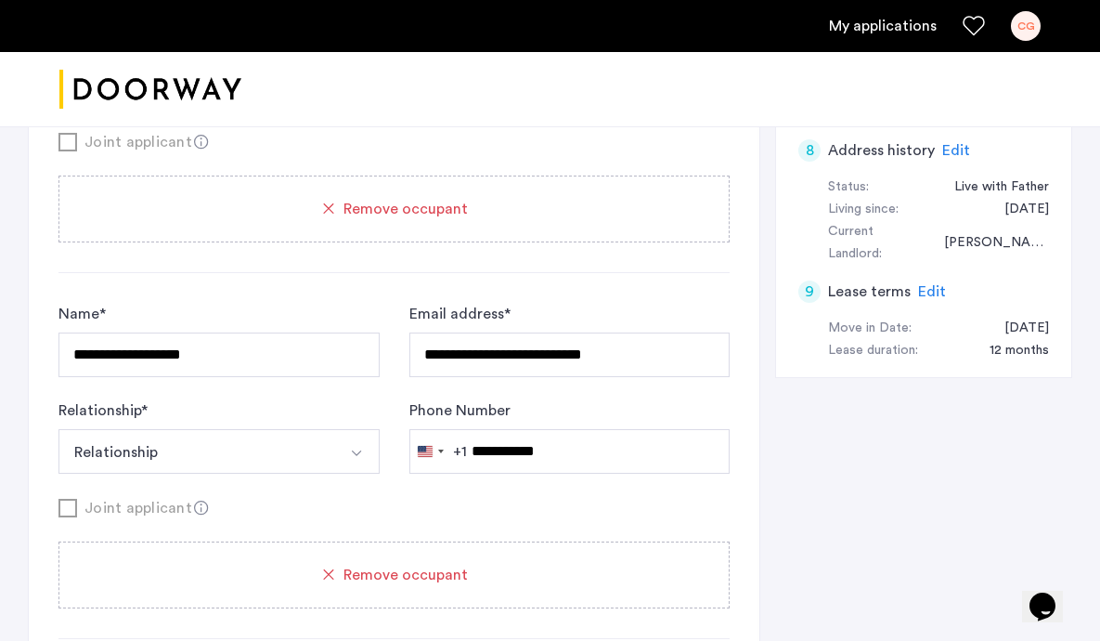
click at [372, 566] on span "Remove occupant" at bounding box center [405, 574] width 124 height 22
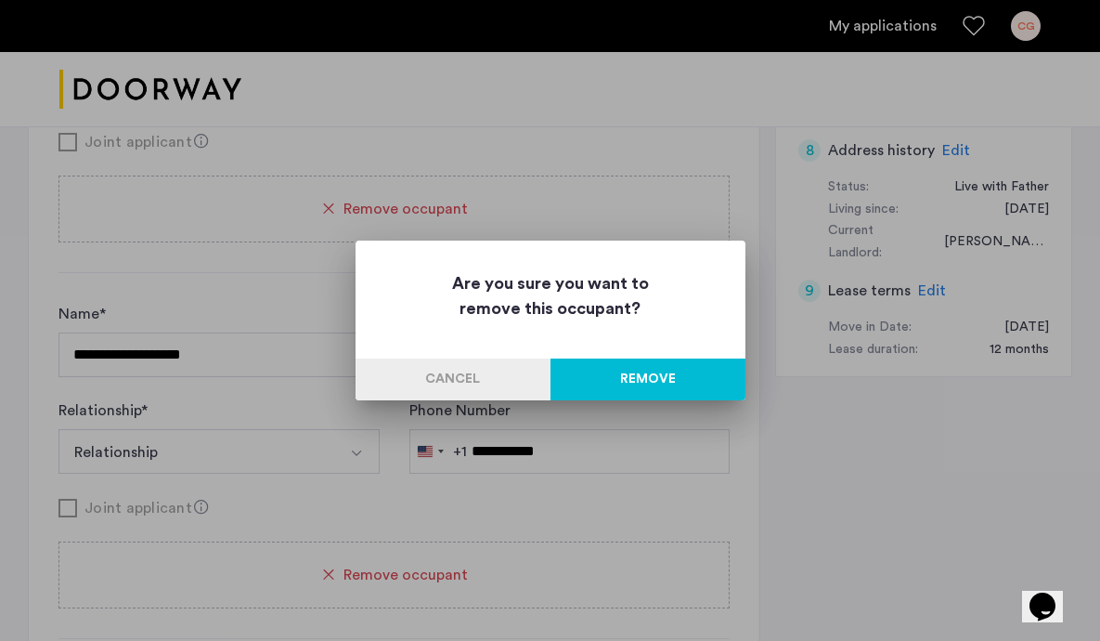
click at [657, 373] on button "Remove" at bounding box center [647, 379] width 195 height 42
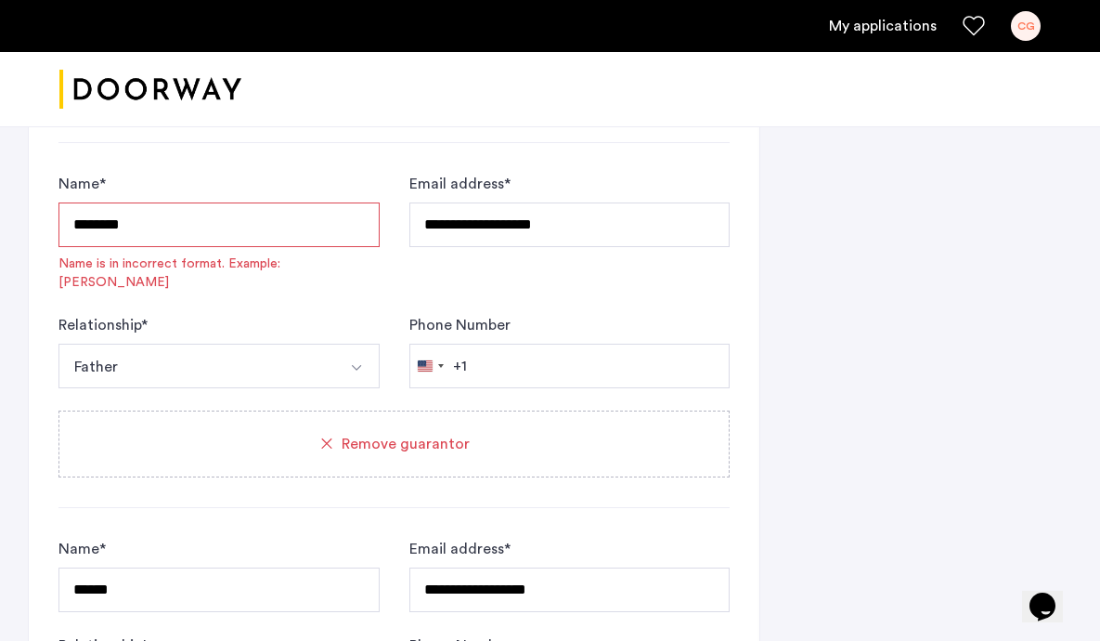
scroll to position [2411, 0]
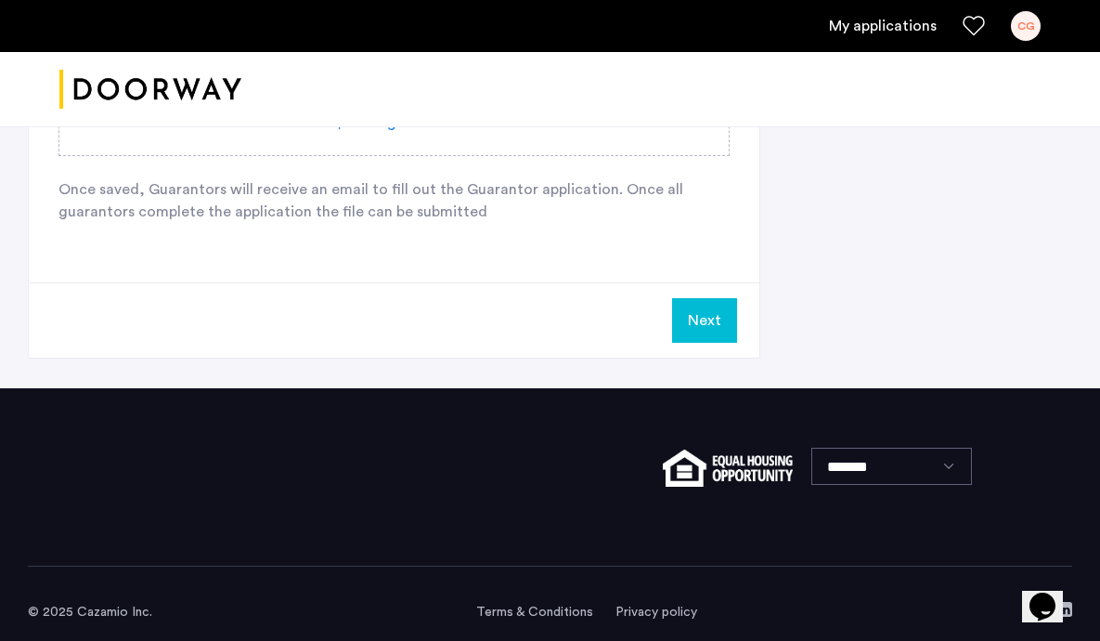
click at [706, 307] on button "Next" at bounding box center [704, 320] width 65 height 45
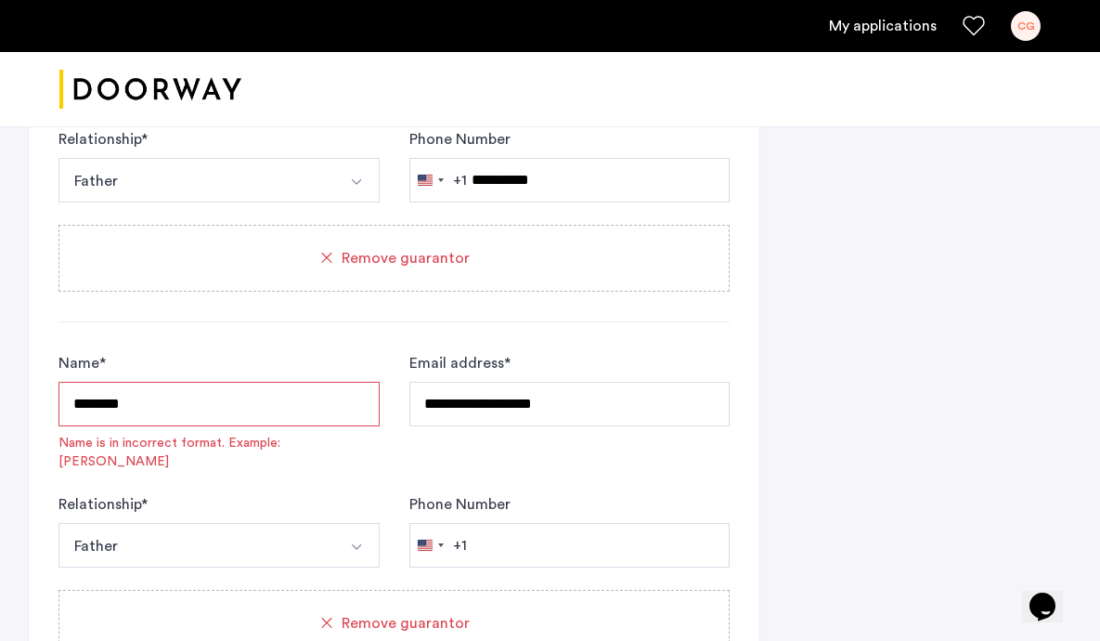
scroll to position [1462, 0]
click at [181, 395] on input "*******" at bounding box center [218, 404] width 321 height 45
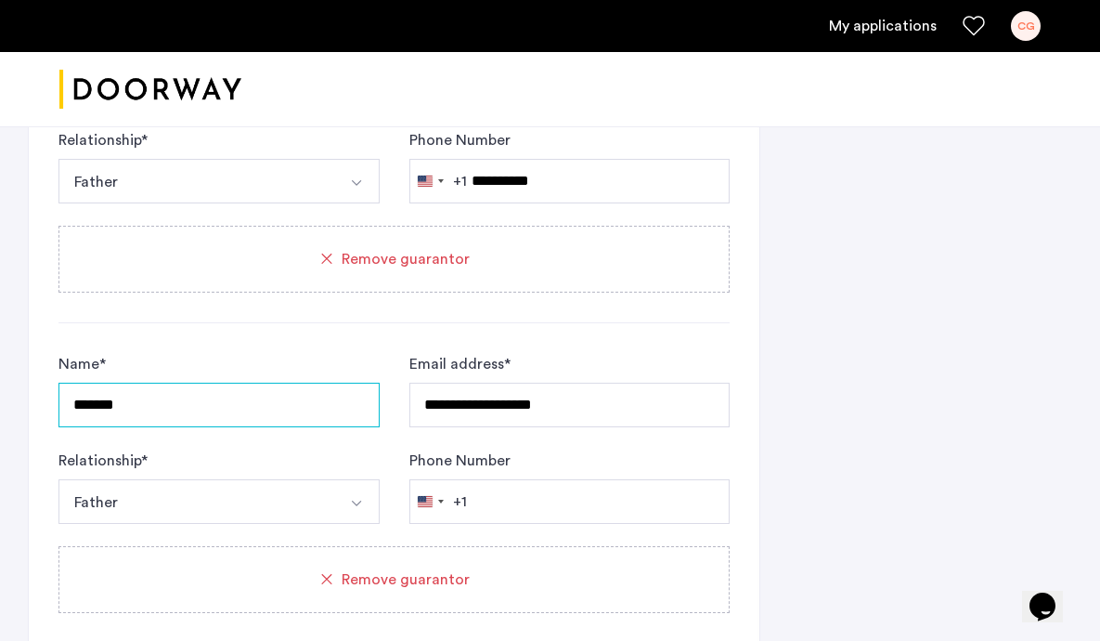
type input "*******"
click at [227, 347] on div "**********" at bounding box center [393, 544] width 671 height 1165
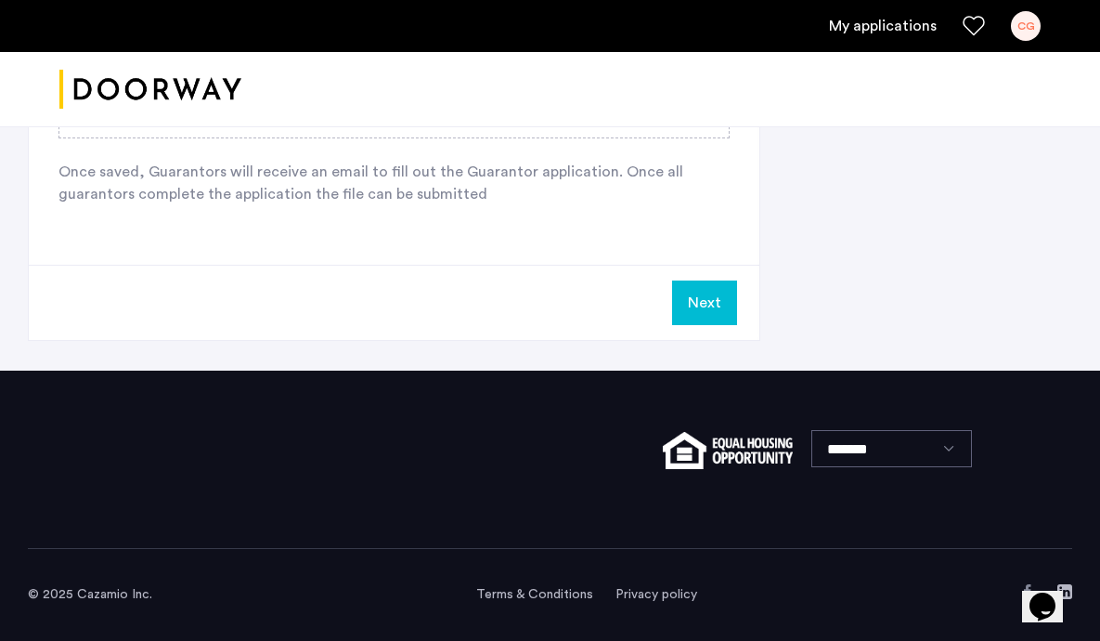
click at [714, 317] on button "Next" at bounding box center [704, 302] width 65 height 45
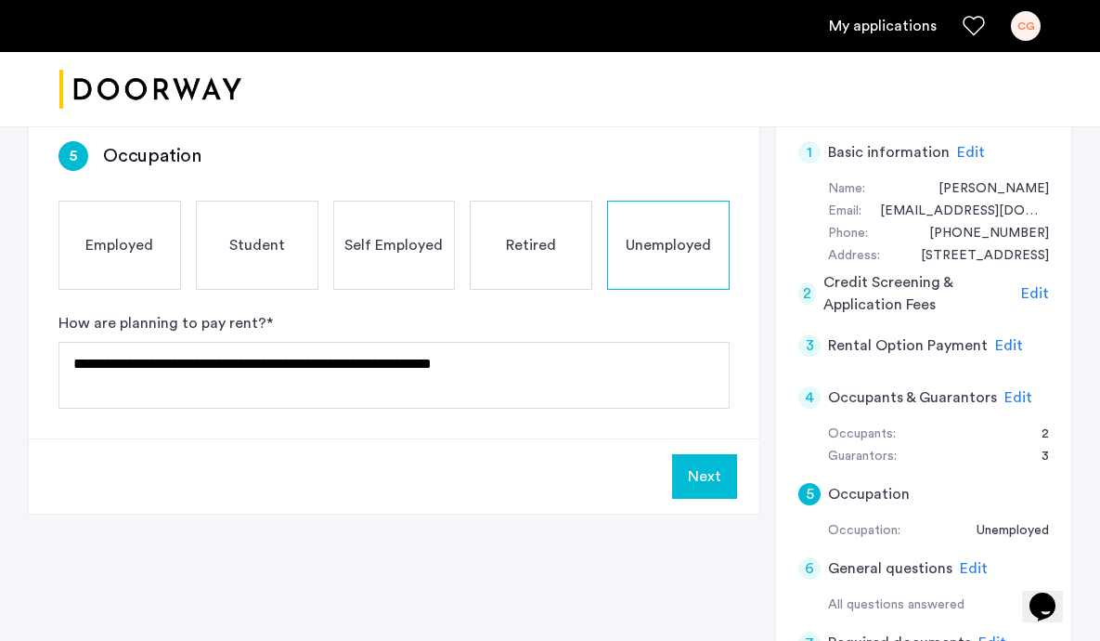
scroll to position [295, 0]
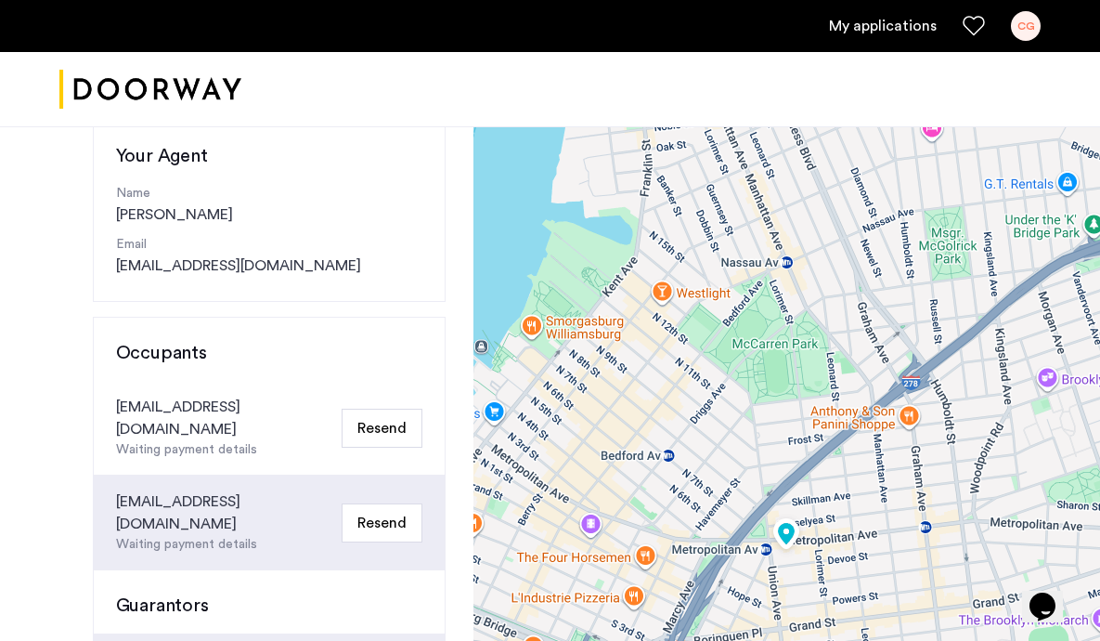
scroll to position [197, 0]
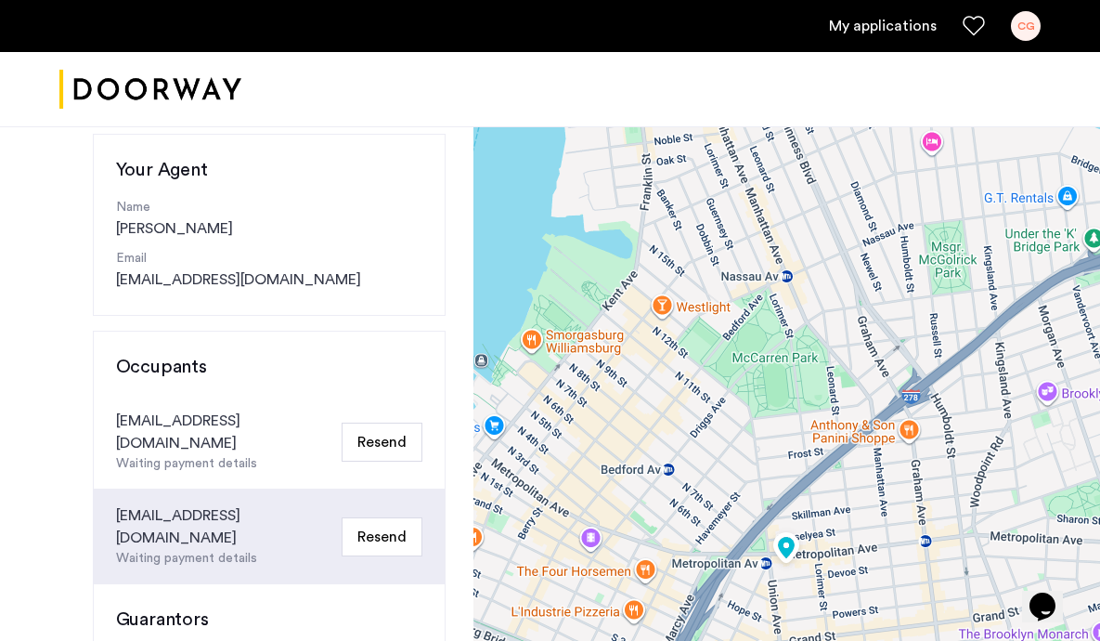
click at [369, 432] on button "Resend" at bounding box center [382, 441] width 81 height 39
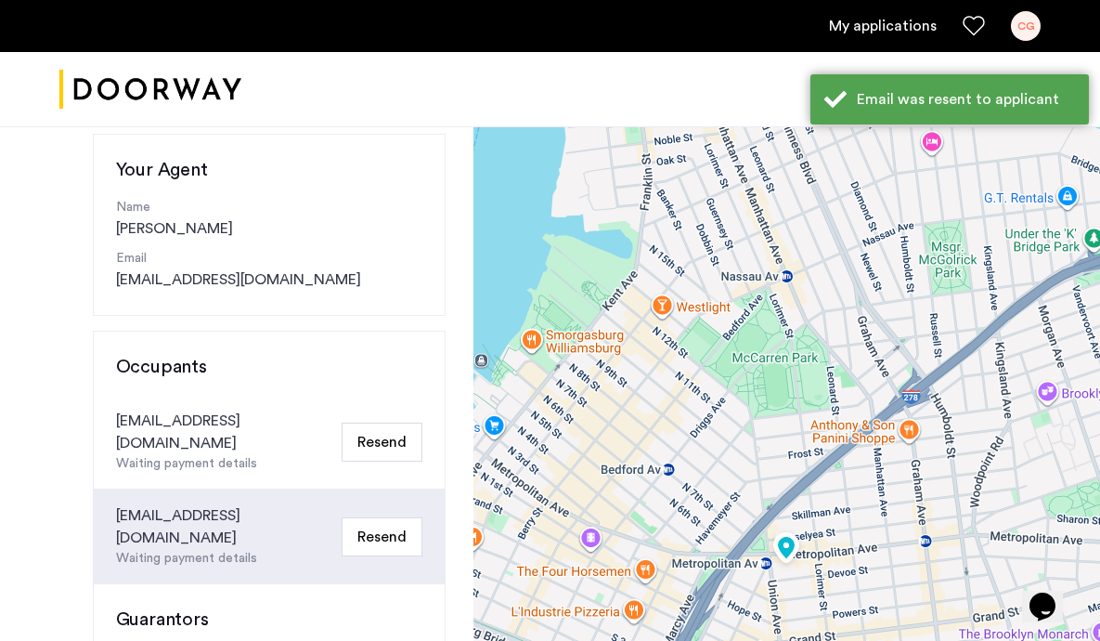
click at [374, 517] on button "Resend" at bounding box center [382, 536] width 81 height 39
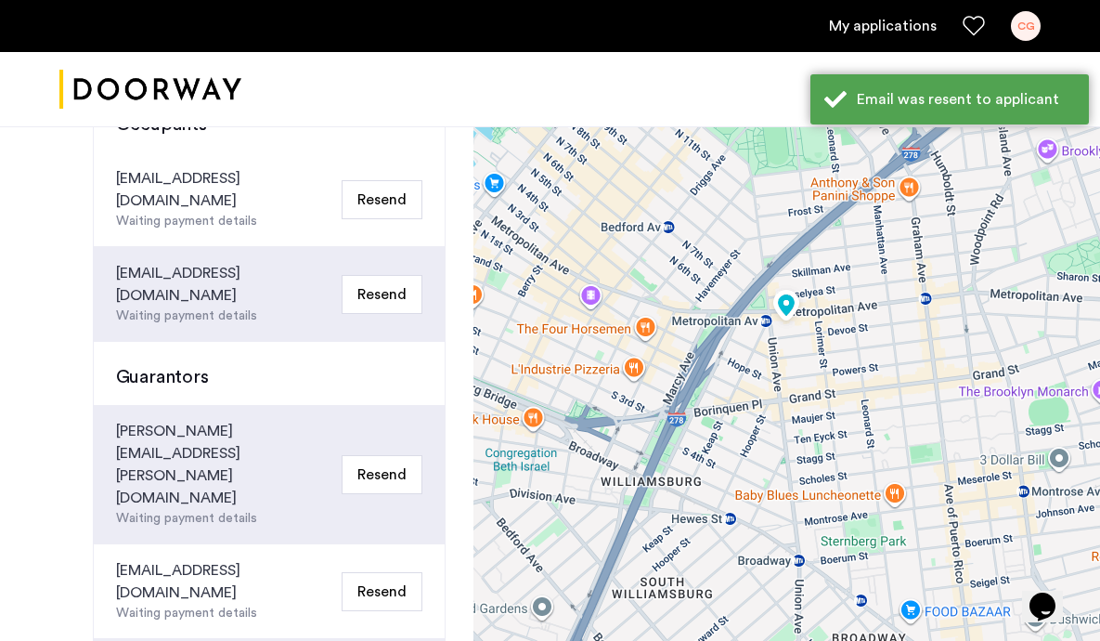
scroll to position [453, 0]
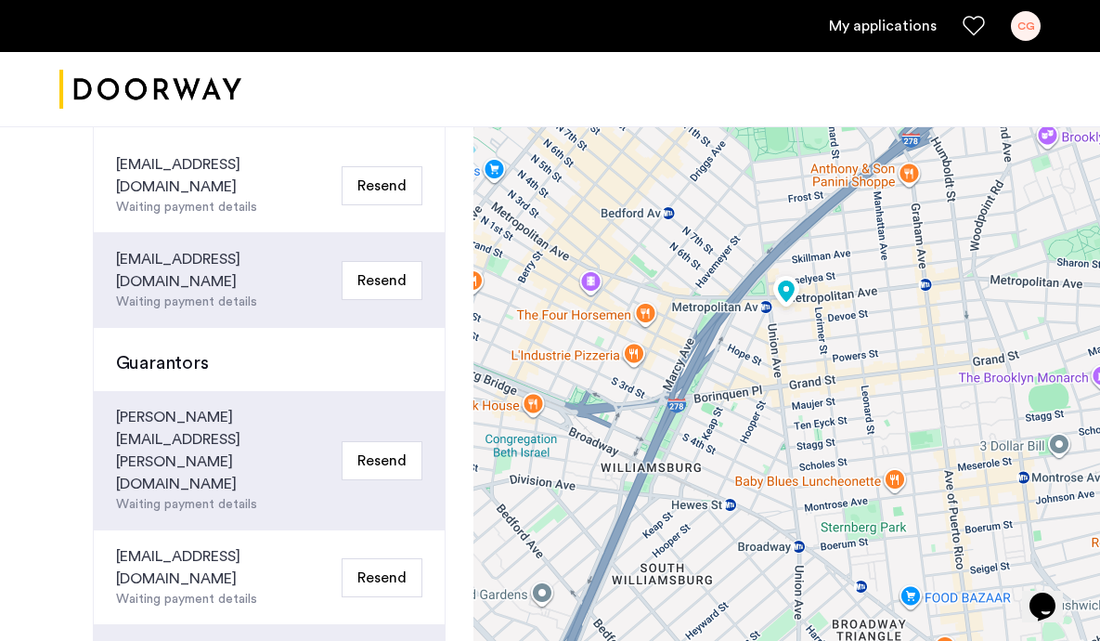
click at [388, 558] on button "Resend" at bounding box center [382, 577] width 81 height 39
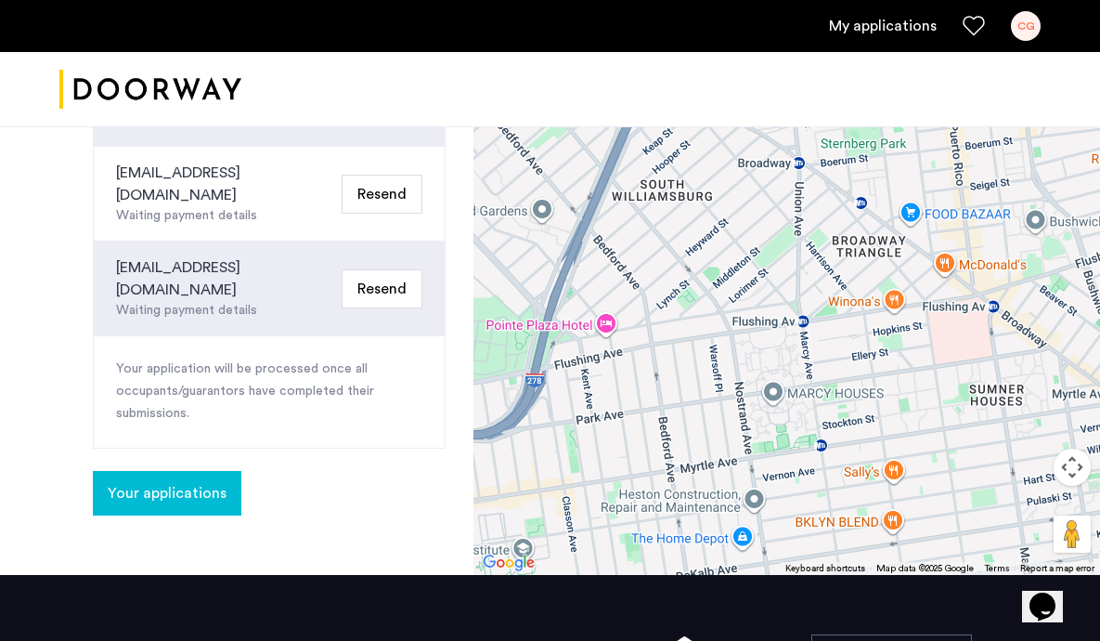
scroll to position [833, 0]
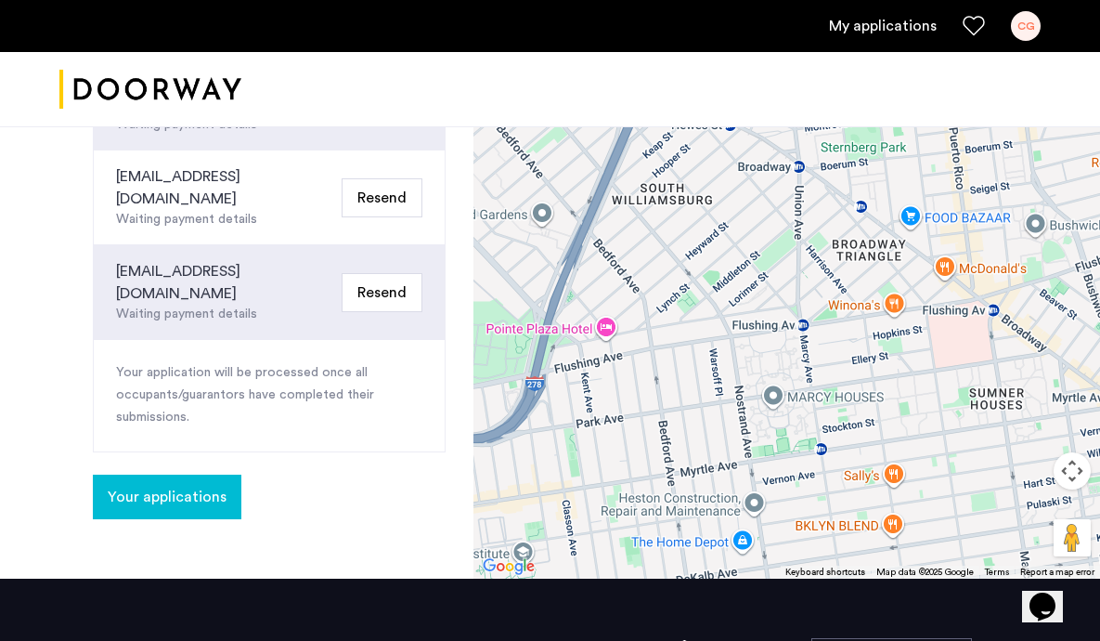
click at [199, 486] on span "Your applications" at bounding box center [167, 497] width 119 height 22
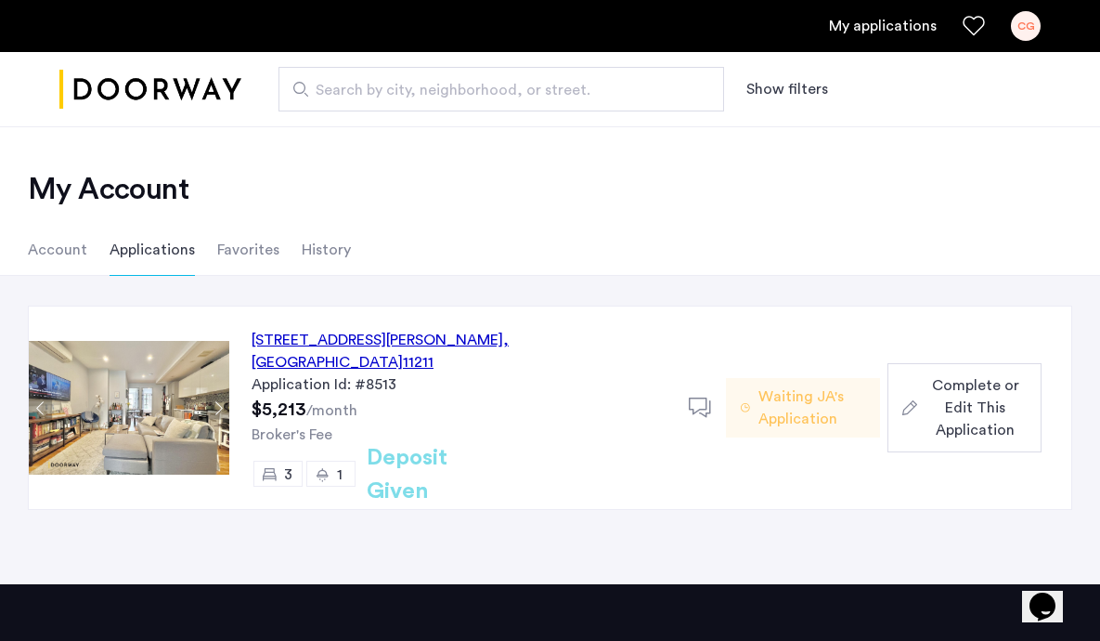
click at [937, 384] on span "Complete or Edit This Application" at bounding box center [976, 407] width 102 height 67
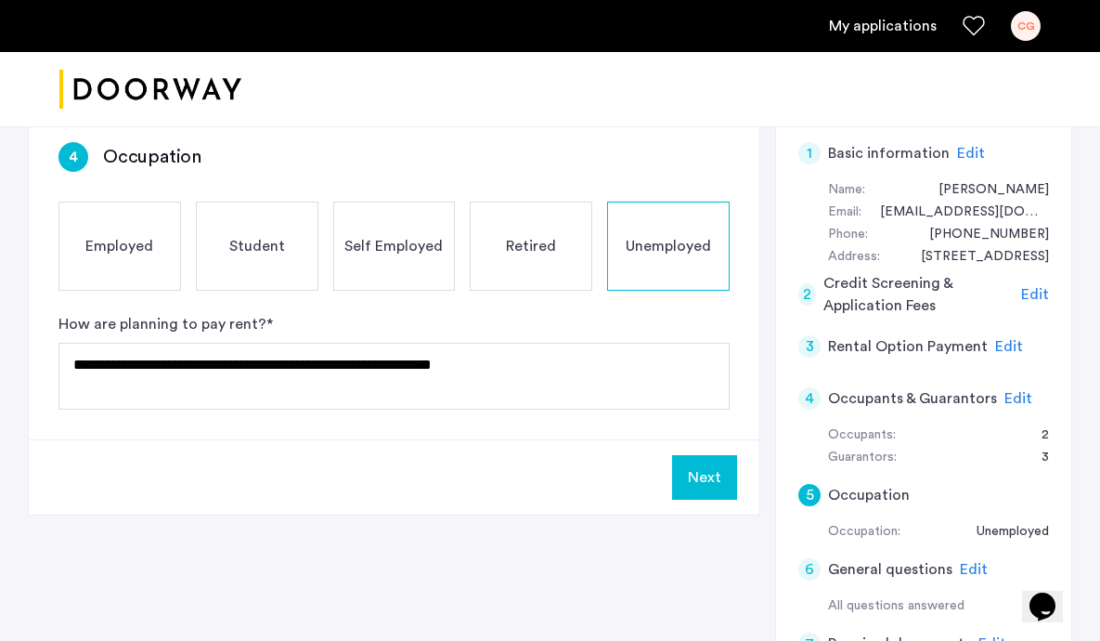
scroll to position [152, 0]
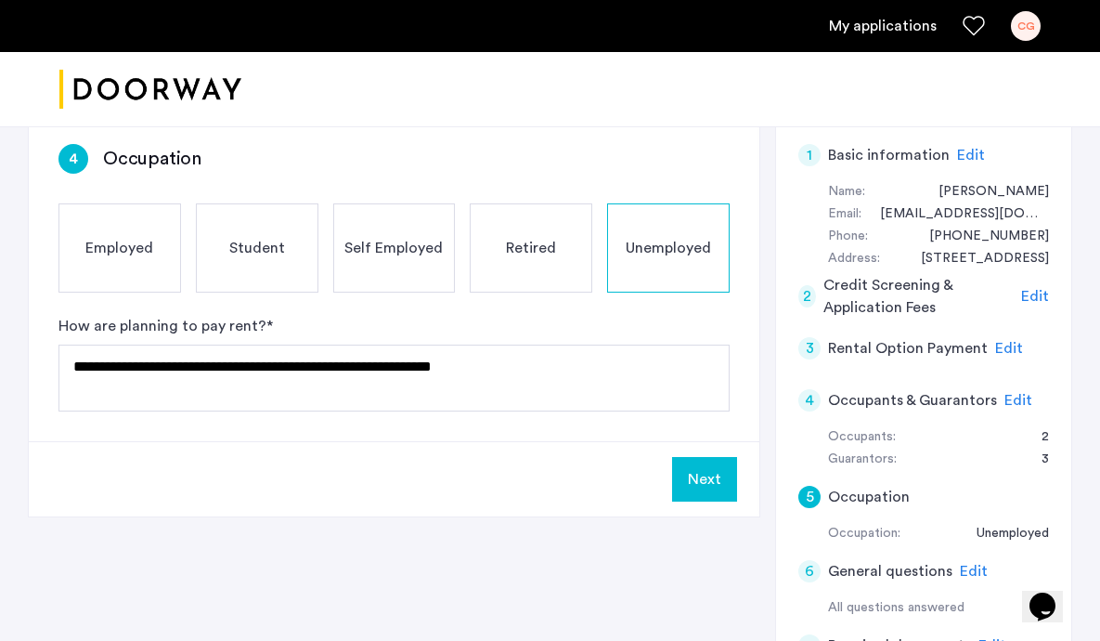
click at [695, 475] on button "Next" at bounding box center [704, 479] width 65 height 45
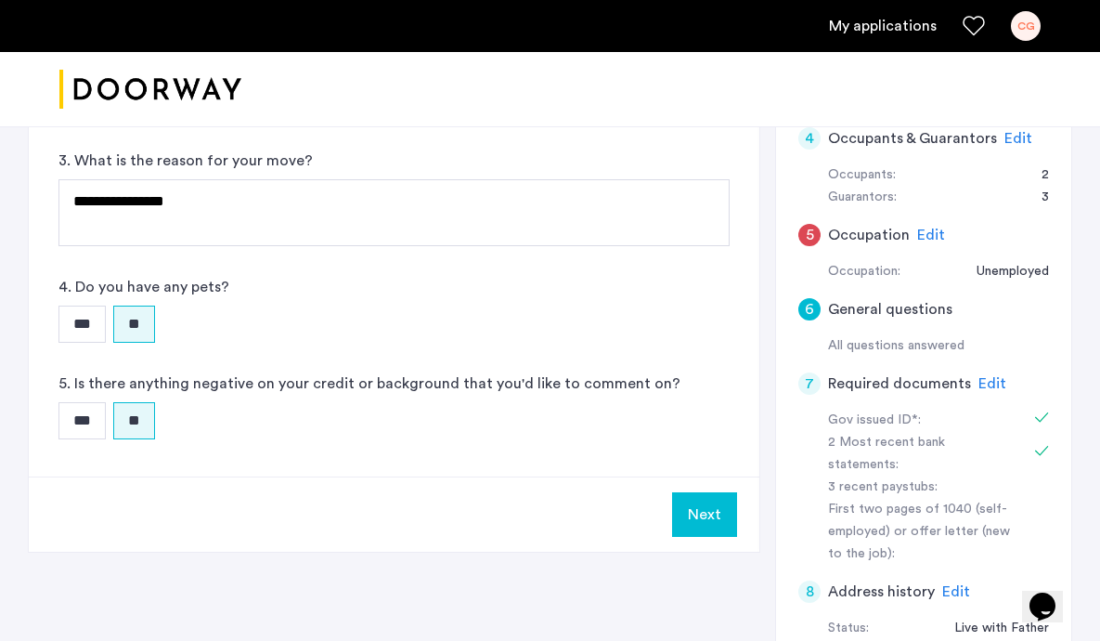
scroll to position [417, 0]
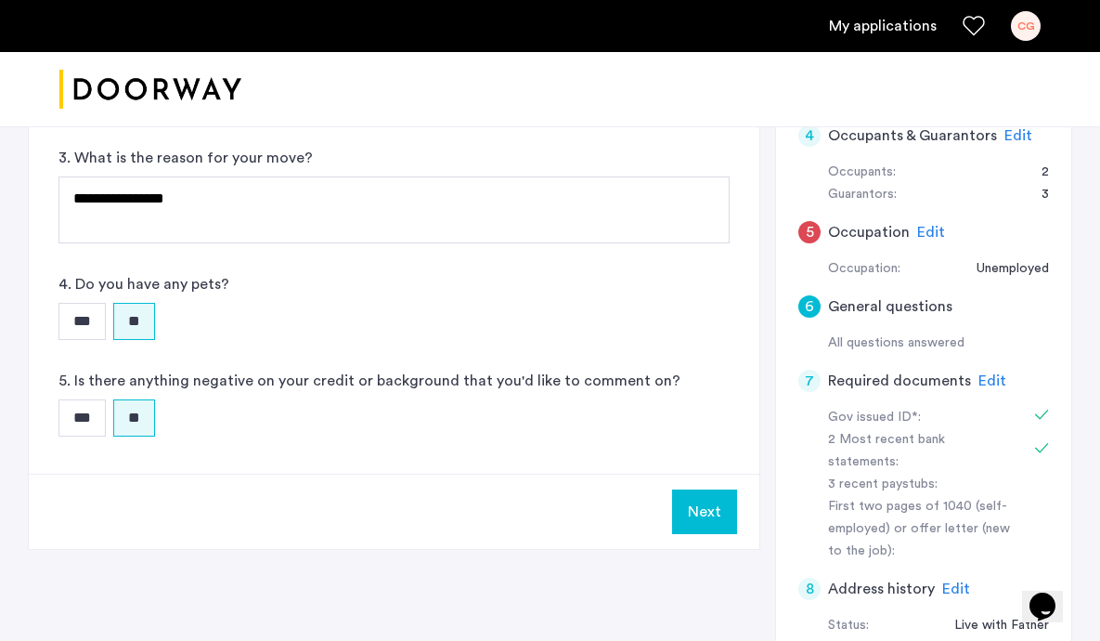
click at [681, 506] on button "Next" at bounding box center [704, 511] width 65 height 45
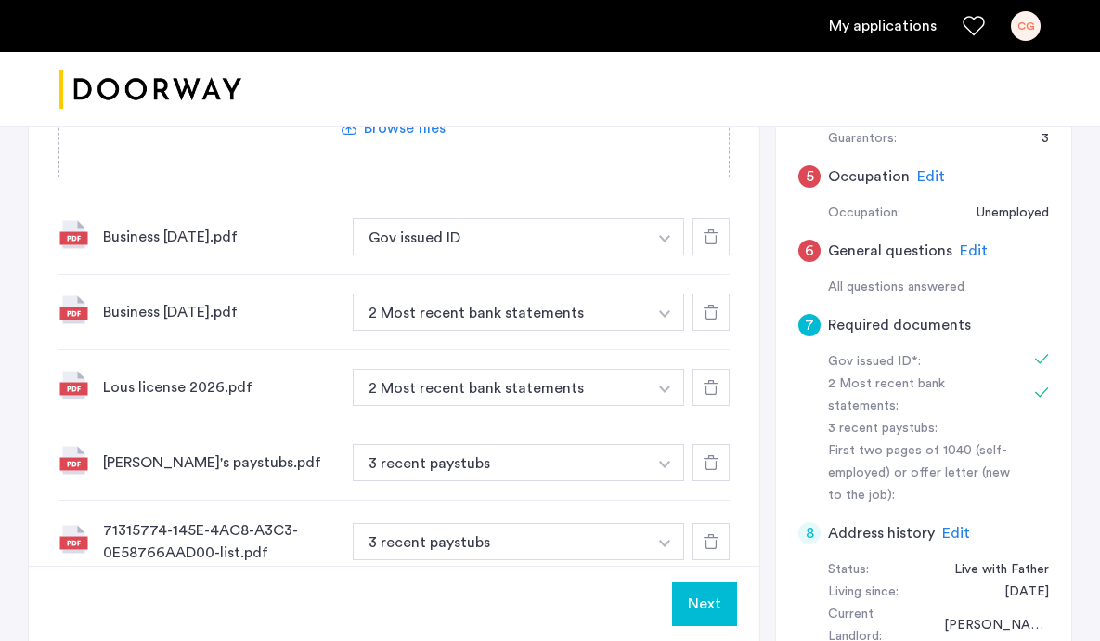
scroll to position [406, 0]
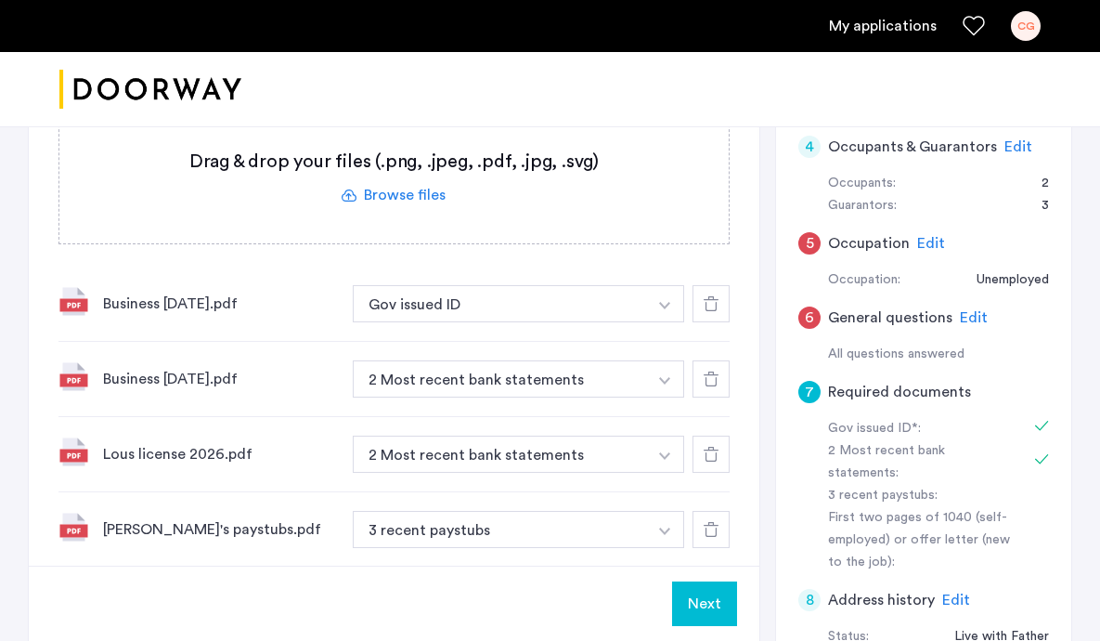
click at [665, 304] on img "button" at bounding box center [664, 305] width 11 height 7
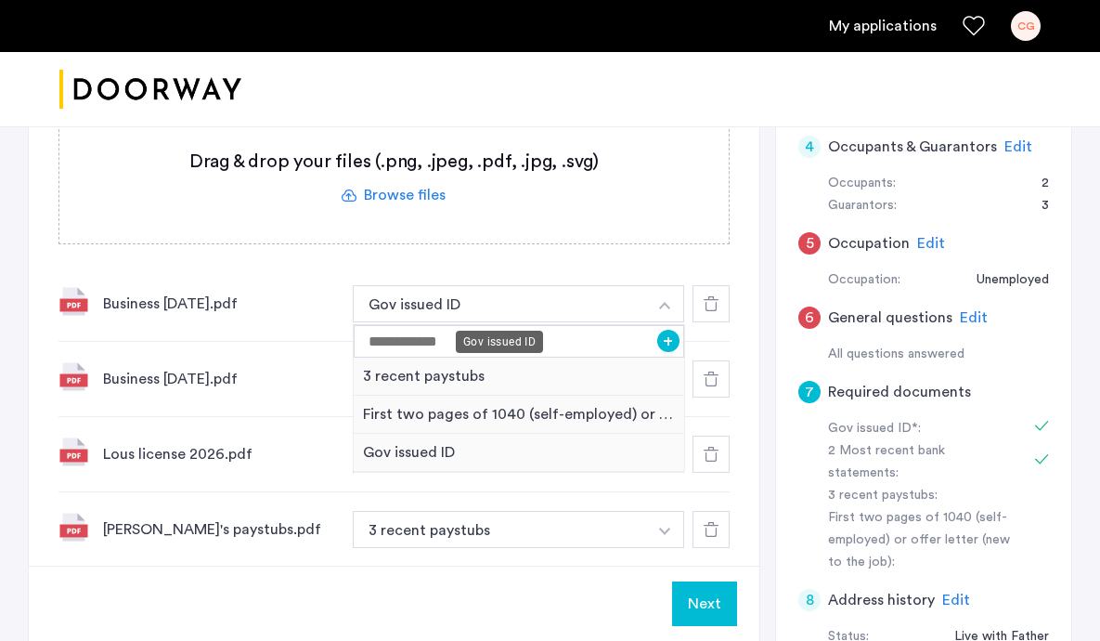
click at [563, 250] on div "Gov issued ID* 2 Most recent bank statements 3 recent paystubs First two pages …" at bounding box center [393, 300] width 671 height 700
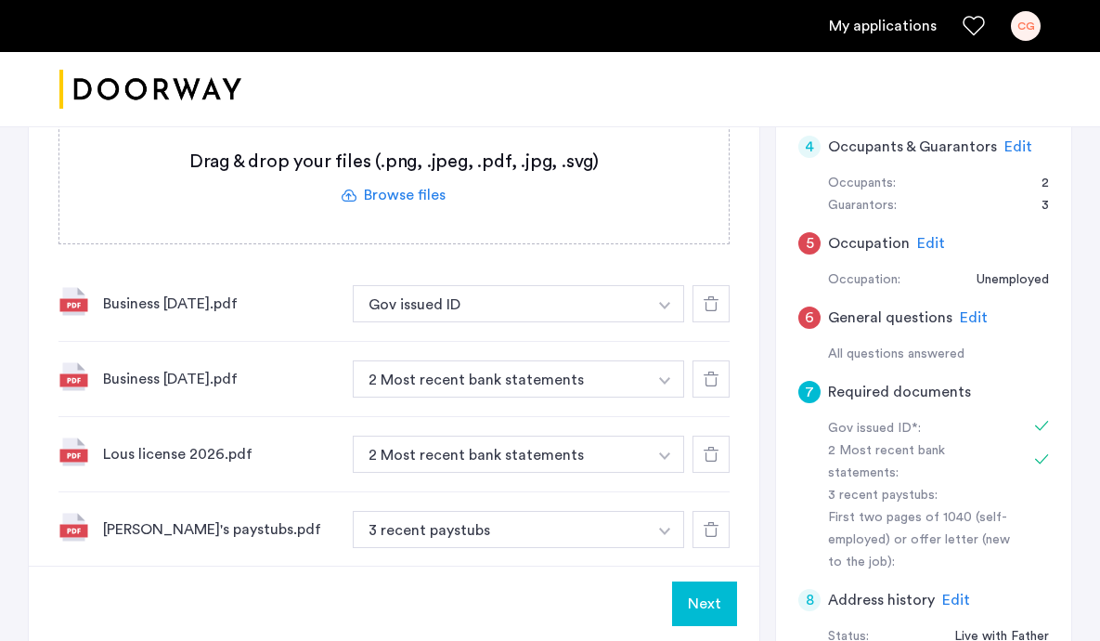
click at [376, 197] on label at bounding box center [393, 177] width 669 height 132
click at [0, 0] on input "file" at bounding box center [0, 0] width 0 height 0
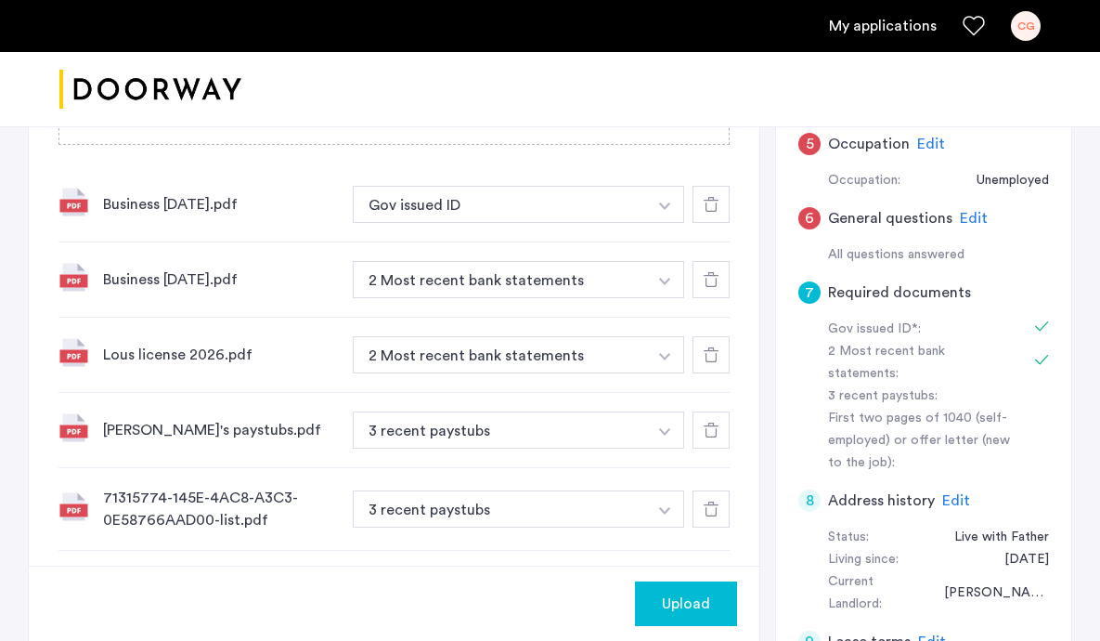
scroll to position [375, 0]
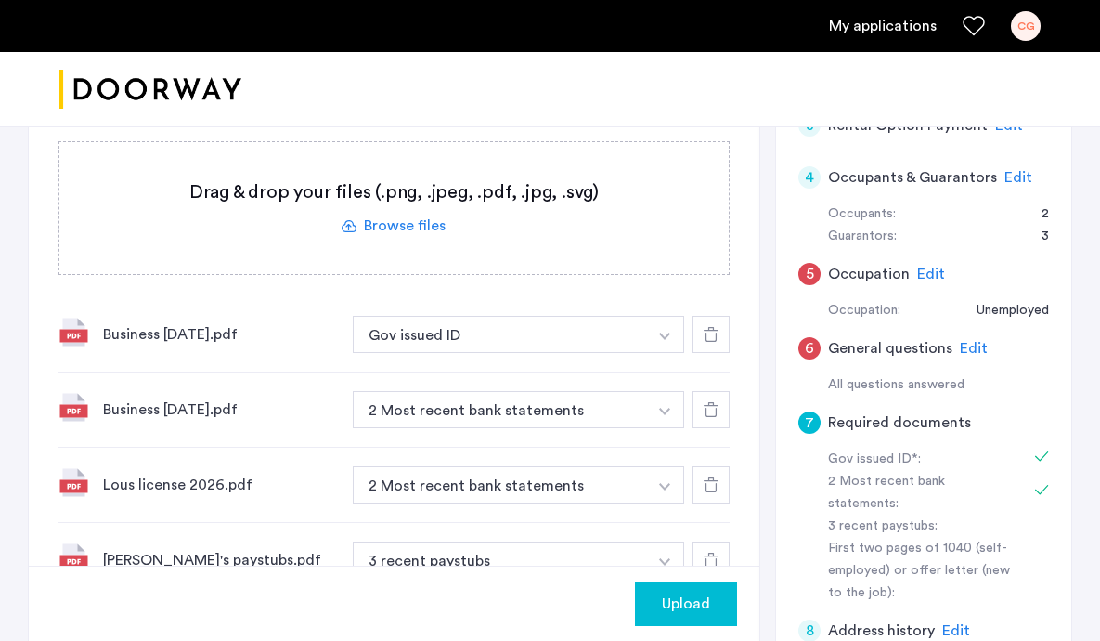
click at [434, 229] on label at bounding box center [393, 208] width 669 height 132
click at [0, 0] on input "file" at bounding box center [0, 0] width 0 height 0
click at [414, 227] on label at bounding box center [393, 208] width 669 height 132
click at [0, 0] on input "file" at bounding box center [0, 0] width 0 height 0
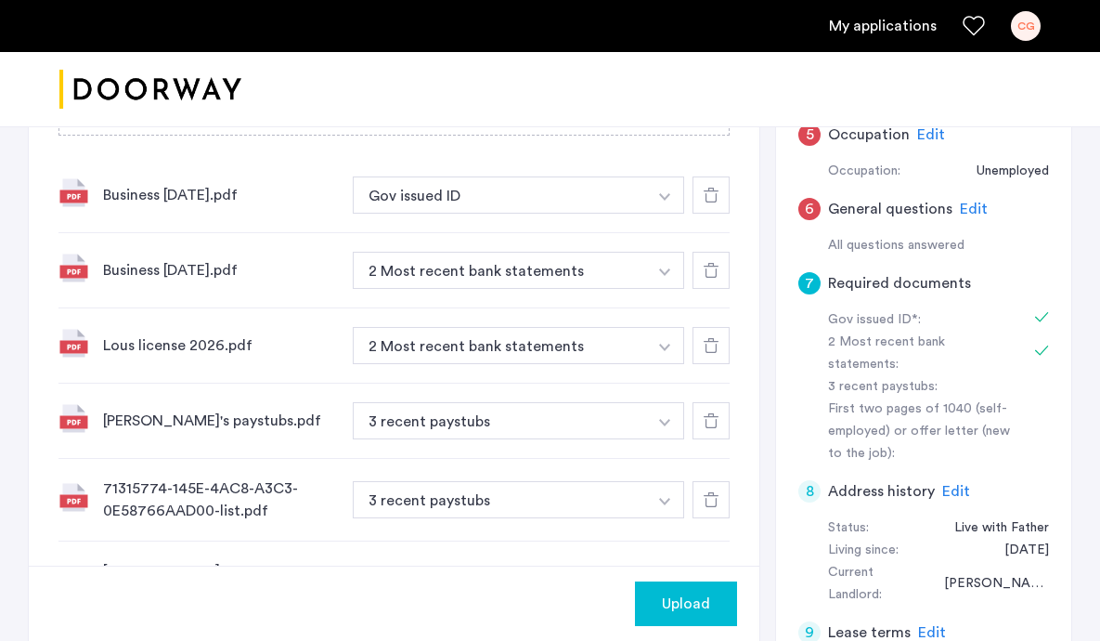
scroll to position [512, 0]
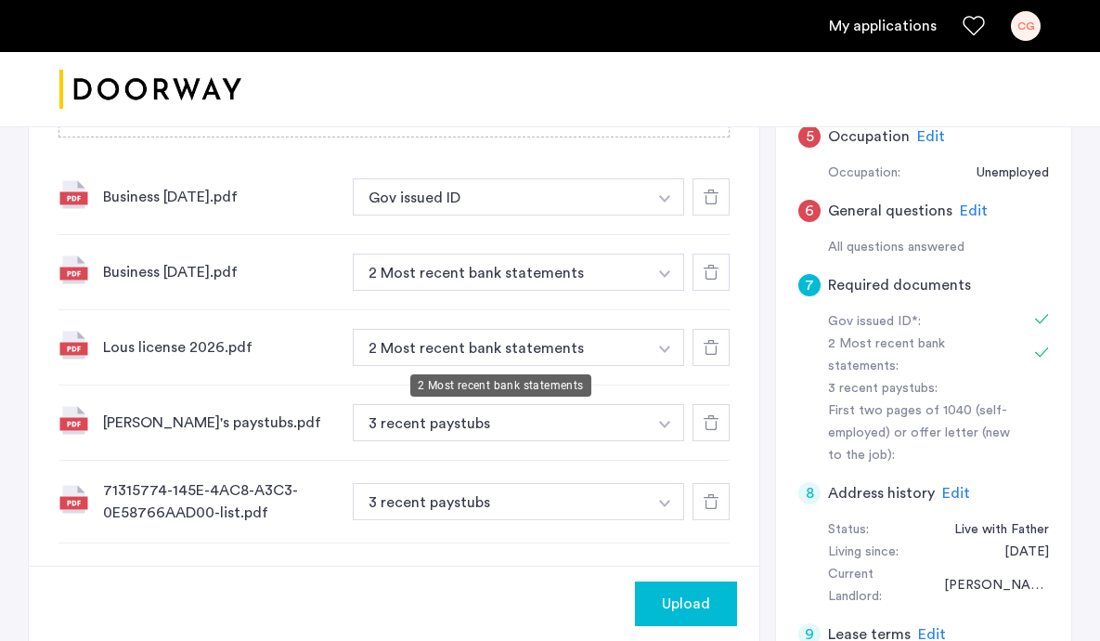
click at [542, 291] on button "2 Most recent bank statements" at bounding box center [500, 271] width 294 height 37
click at [673, 215] on button "button" at bounding box center [665, 196] width 38 height 37
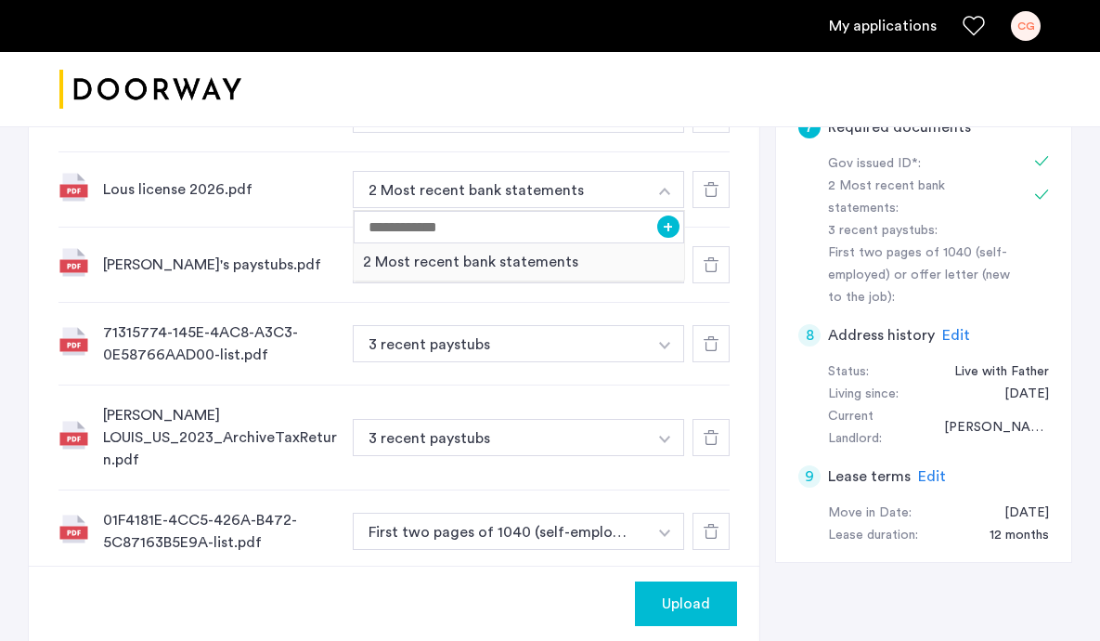
scroll to position [673, 0]
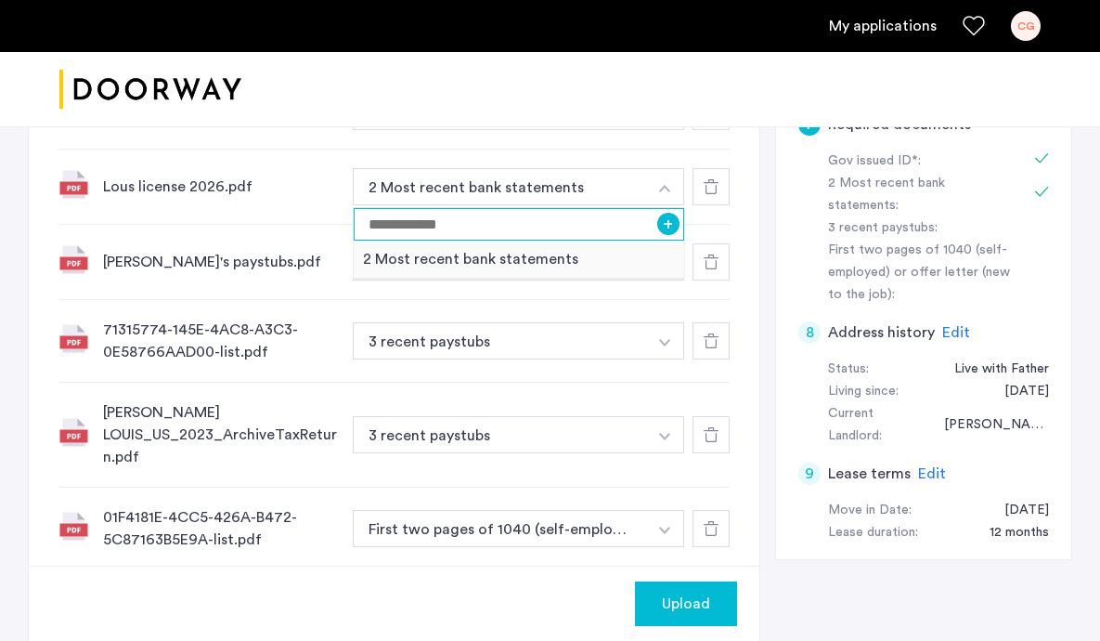
click at [607, 223] on input at bounding box center [519, 224] width 330 height 32
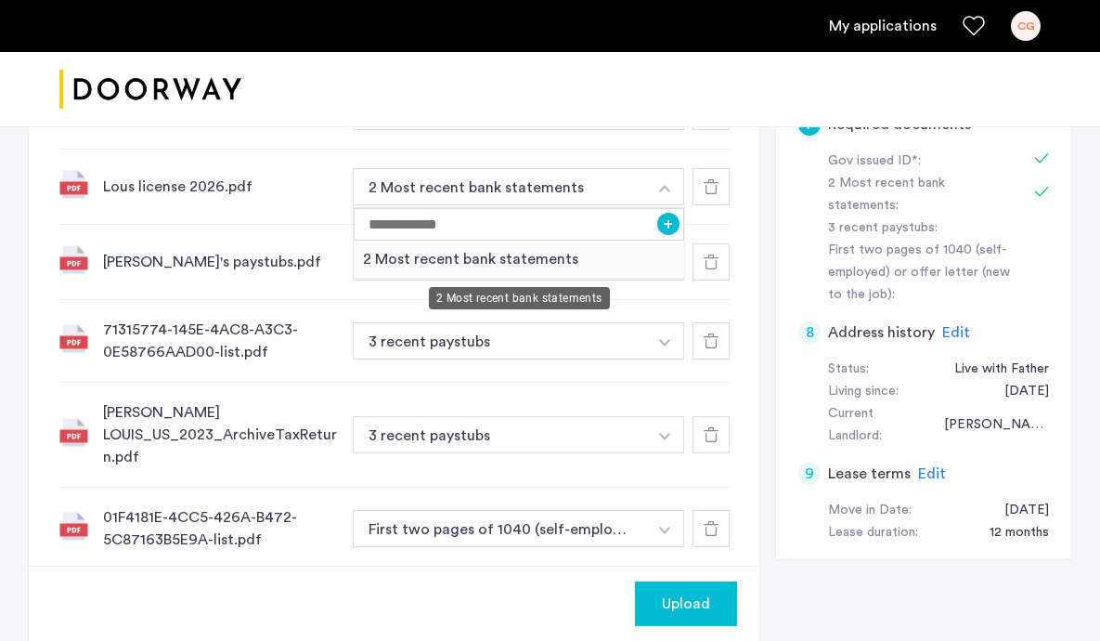
click at [651, 261] on div "2 Most recent bank statements" at bounding box center [519, 259] width 330 height 38
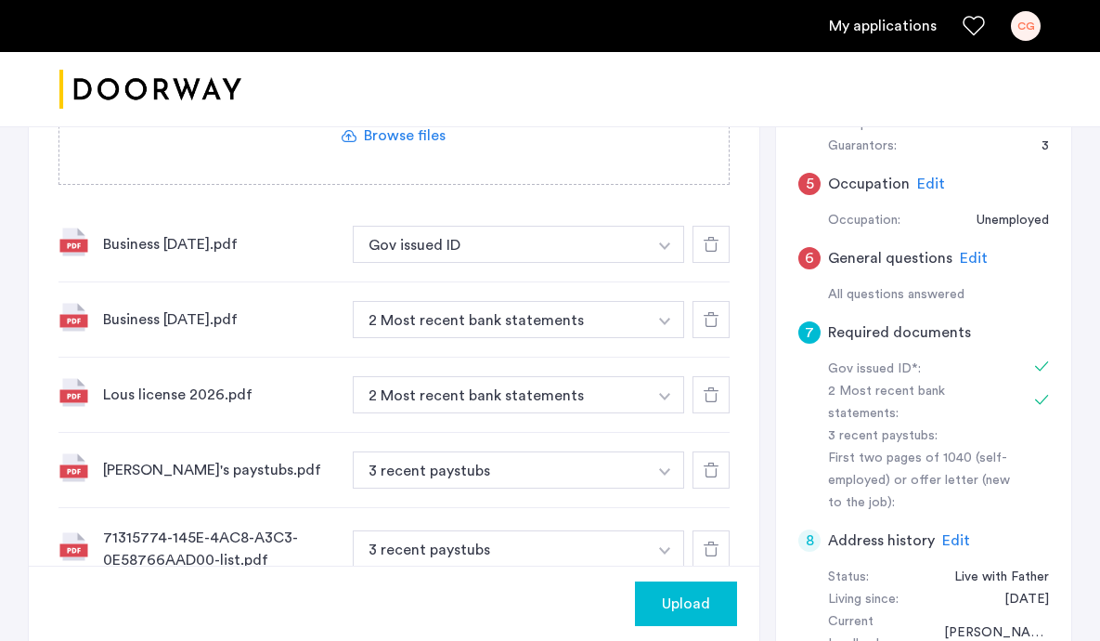
scroll to position [460, 0]
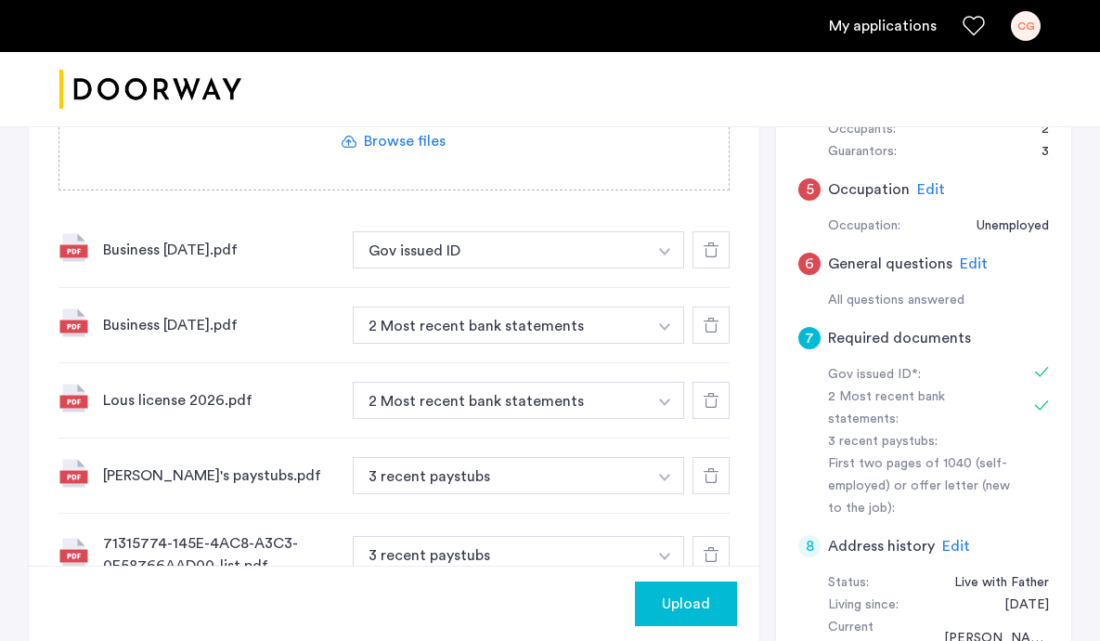
click at [706, 244] on icon at bounding box center [711, 249] width 15 height 15
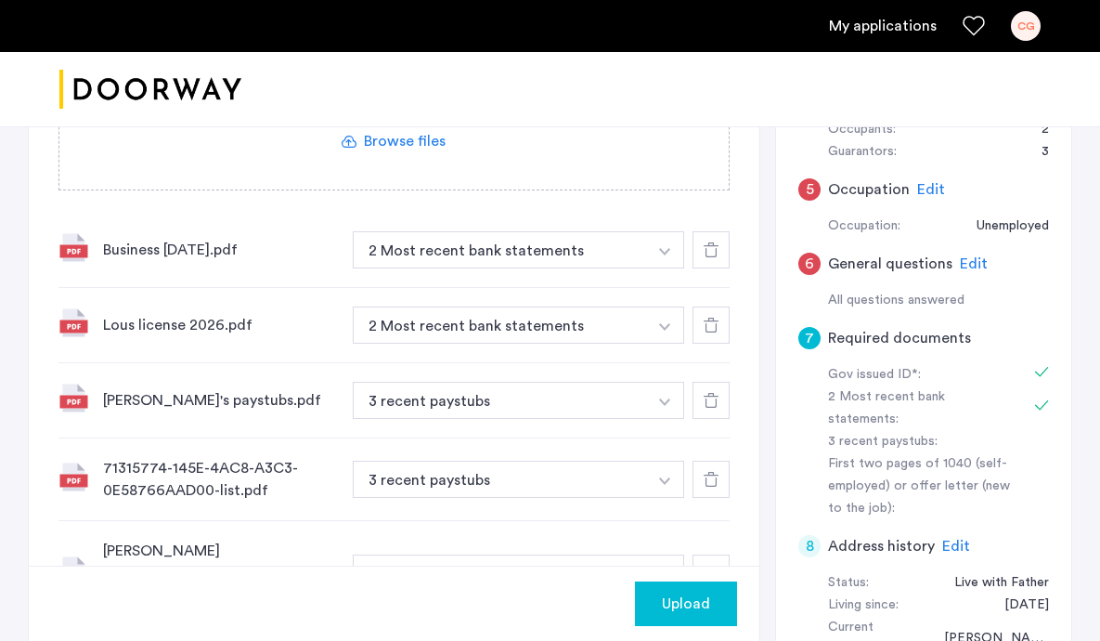
click at [706, 244] on icon at bounding box center [711, 249] width 15 height 15
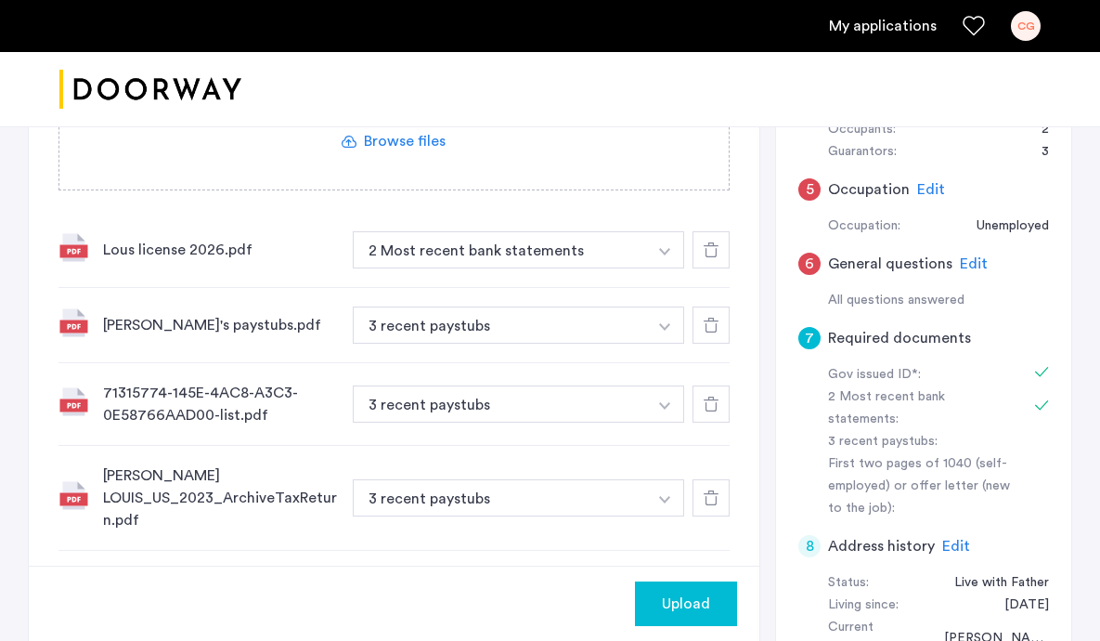
click at [706, 244] on icon at bounding box center [711, 249] width 15 height 15
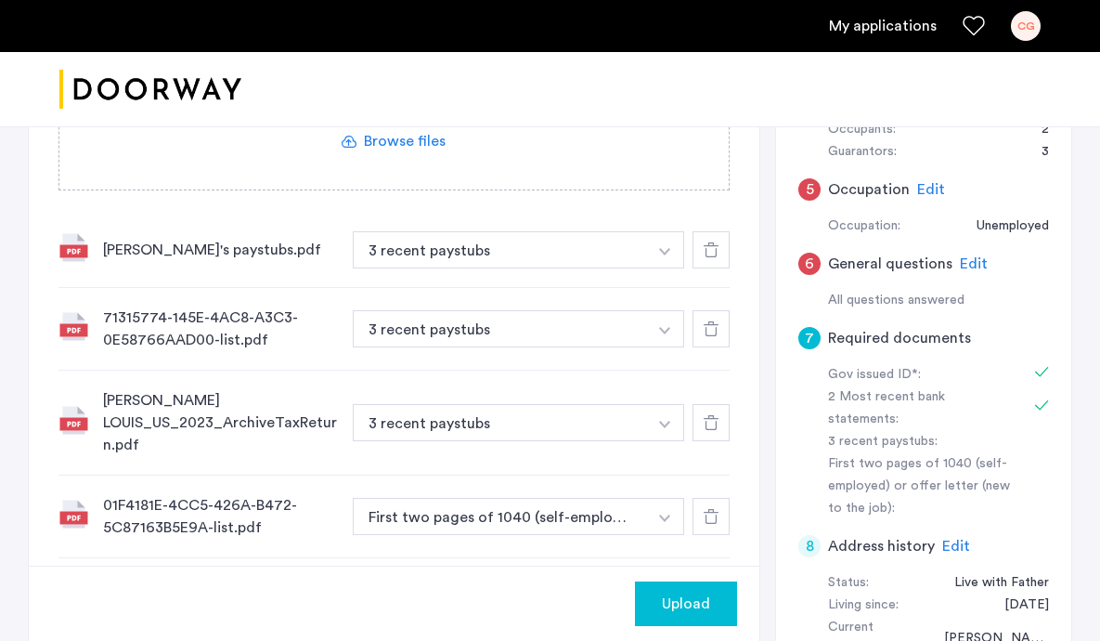
click at [706, 244] on icon at bounding box center [711, 249] width 15 height 15
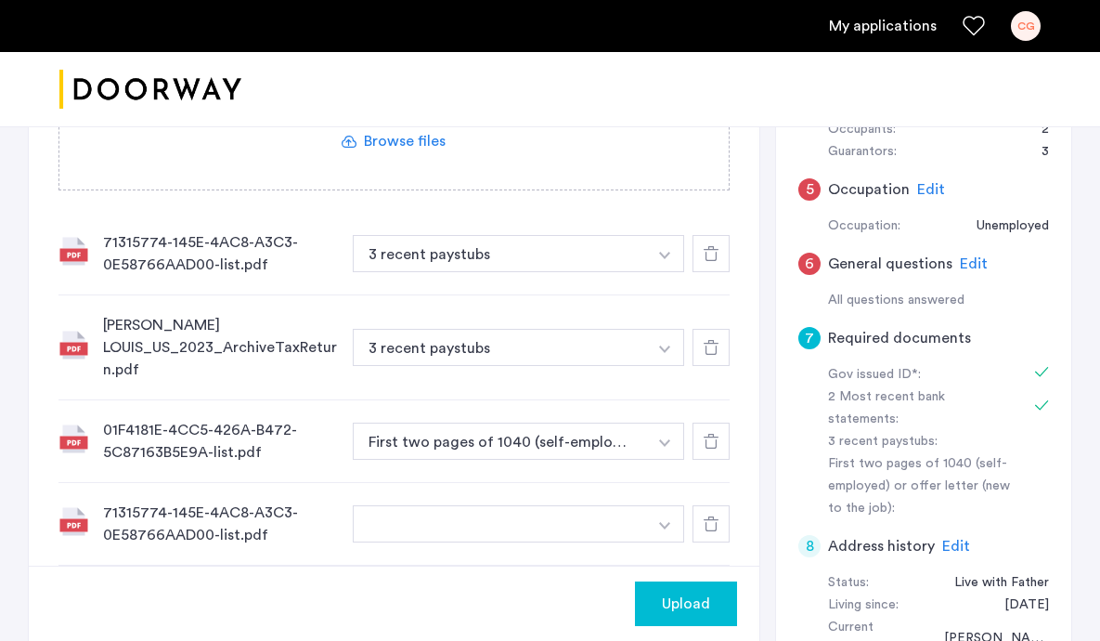
click at [706, 244] on div at bounding box center [711, 253] width 37 height 37
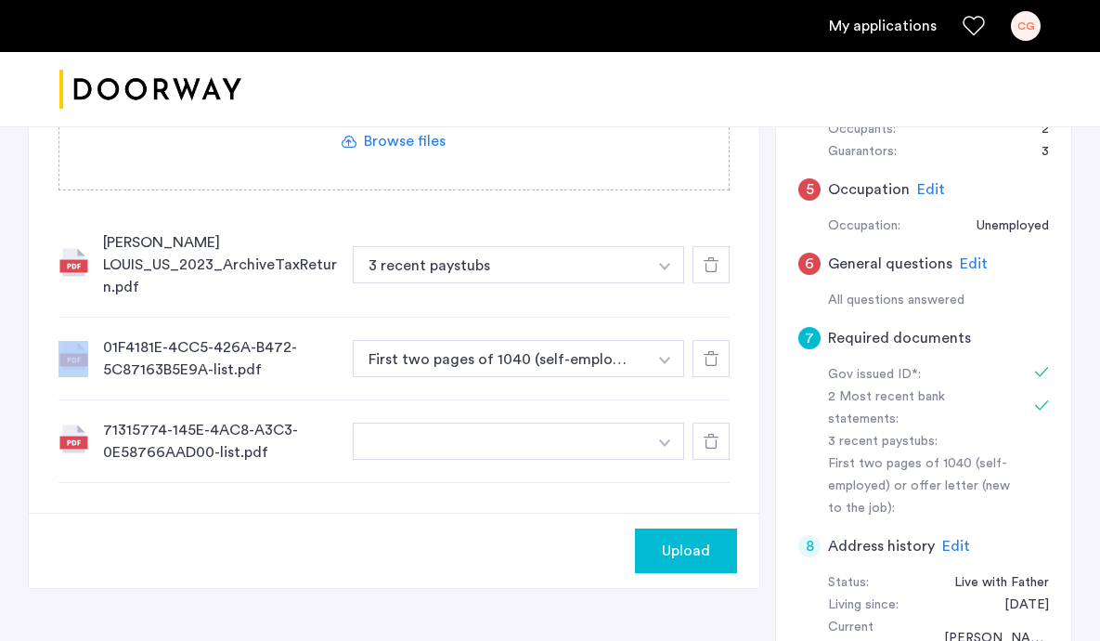
click at [706, 244] on div "[PERSON_NAME] LOUIS_US_2023_ArchiveTaxReturn.pdf 3 recent paystubs + Gov issued…" at bounding box center [393, 265] width 671 height 105
click at [706, 257] on icon at bounding box center [711, 264] width 15 height 15
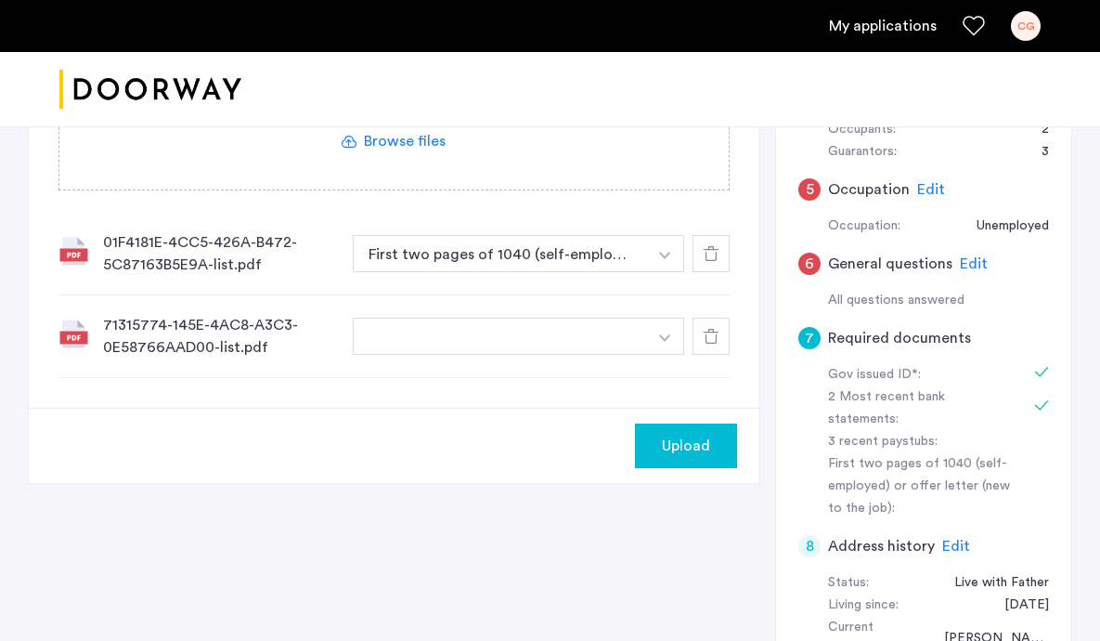
click at [706, 251] on icon at bounding box center [711, 253] width 15 height 15
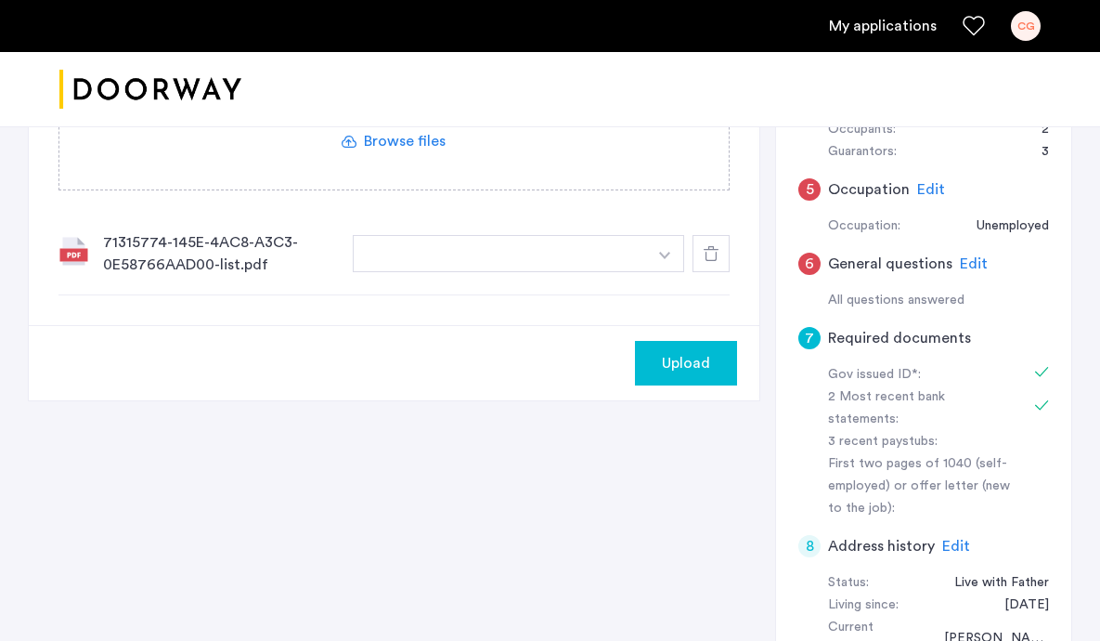
click at [708, 254] on icon at bounding box center [711, 253] width 15 height 15
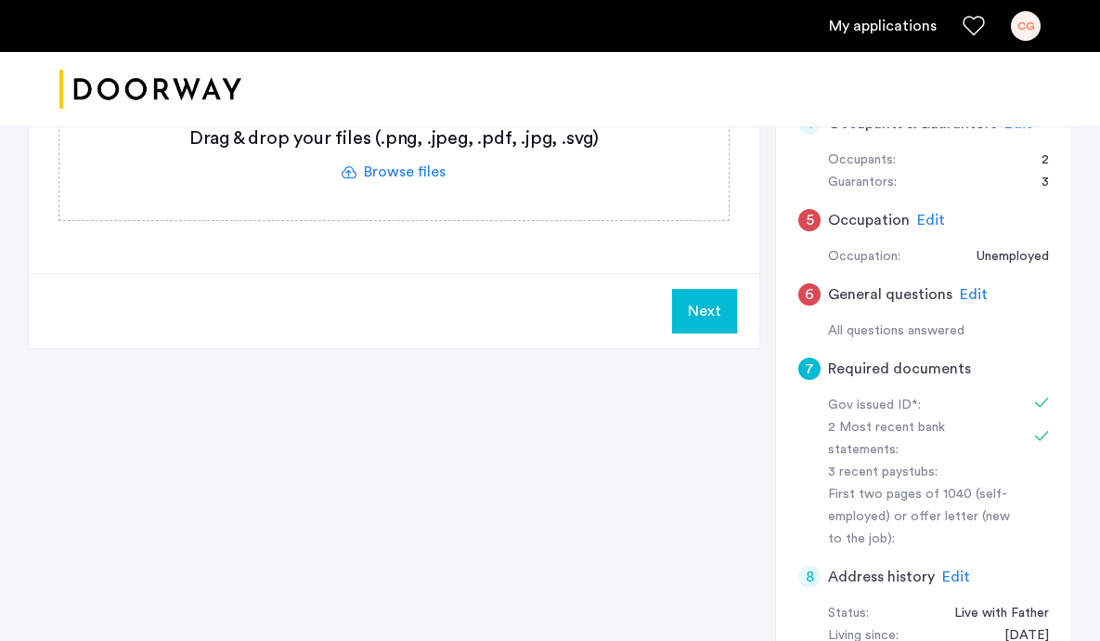
scroll to position [348, 0]
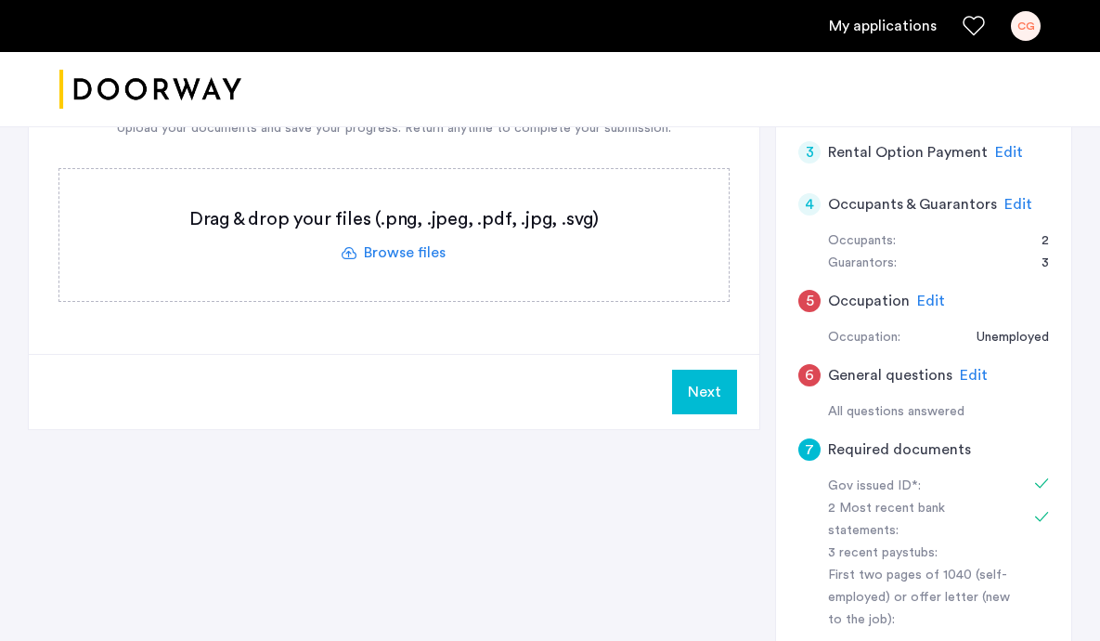
click at [401, 244] on label at bounding box center [393, 235] width 669 height 132
click at [0, 0] on input "file" at bounding box center [0, 0] width 0 height 0
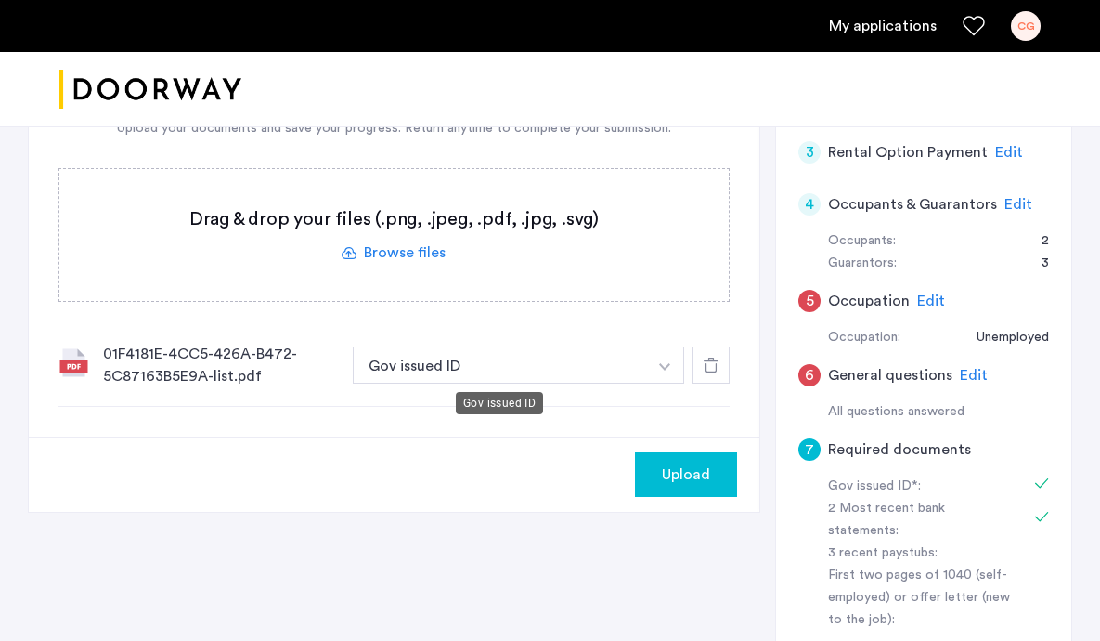
click at [582, 364] on button "Gov issued ID" at bounding box center [500, 364] width 294 height 37
click at [660, 363] on img "button" at bounding box center [664, 366] width 11 height 7
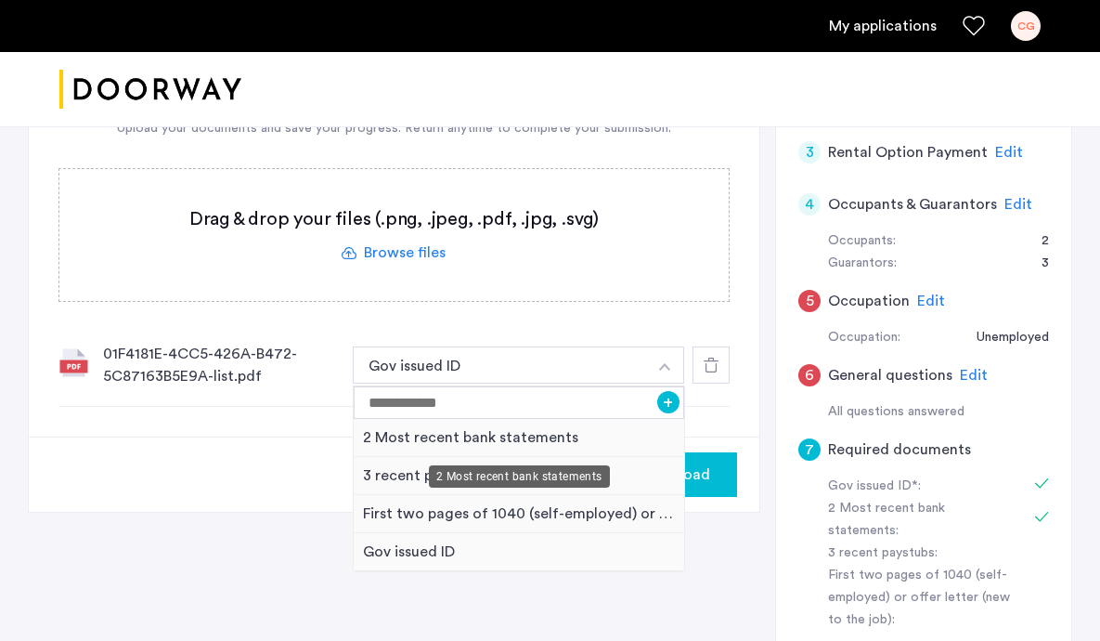
click at [596, 438] on div "2 Most recent bank statements" at bounding box center [519, 438] width 330 height 38
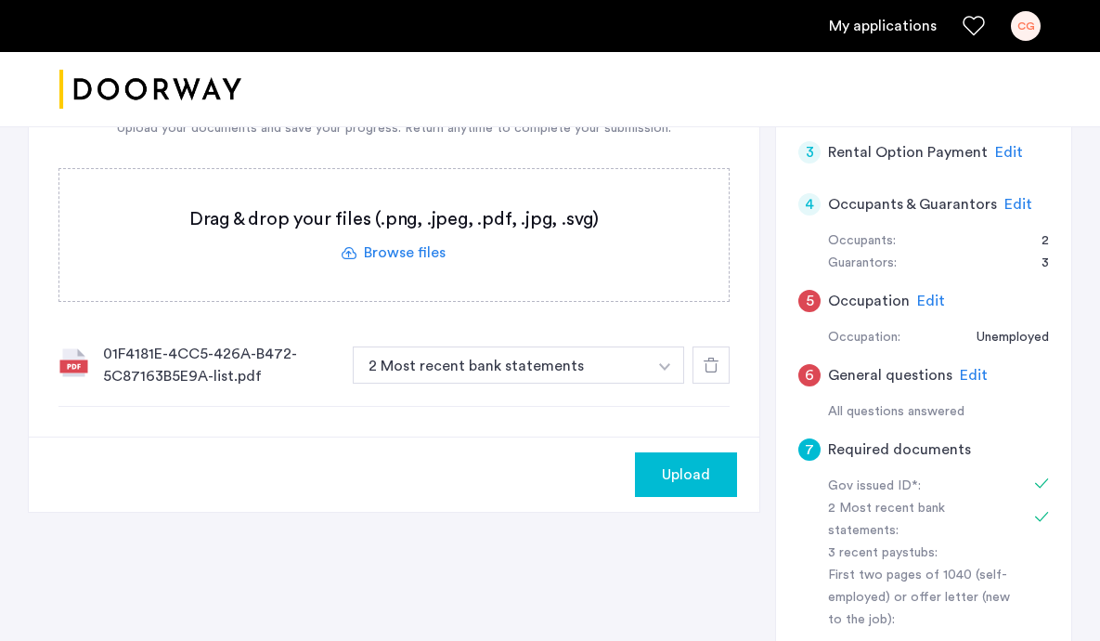
click at [429, 247] on label at bounding box center [393, 235] width 669 height 132
click at [0, 0] on input "file" at bounding box center [0, 0] width 0 height 0
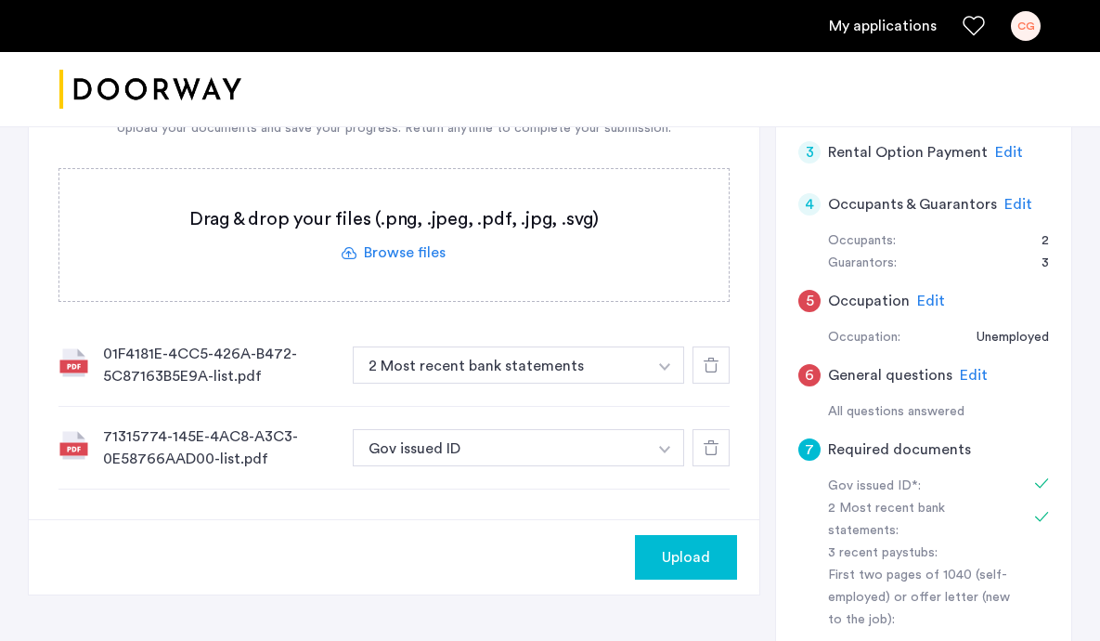
click at [668, 370] on img "button" at bounding box center [664, 366] width 11 height 7
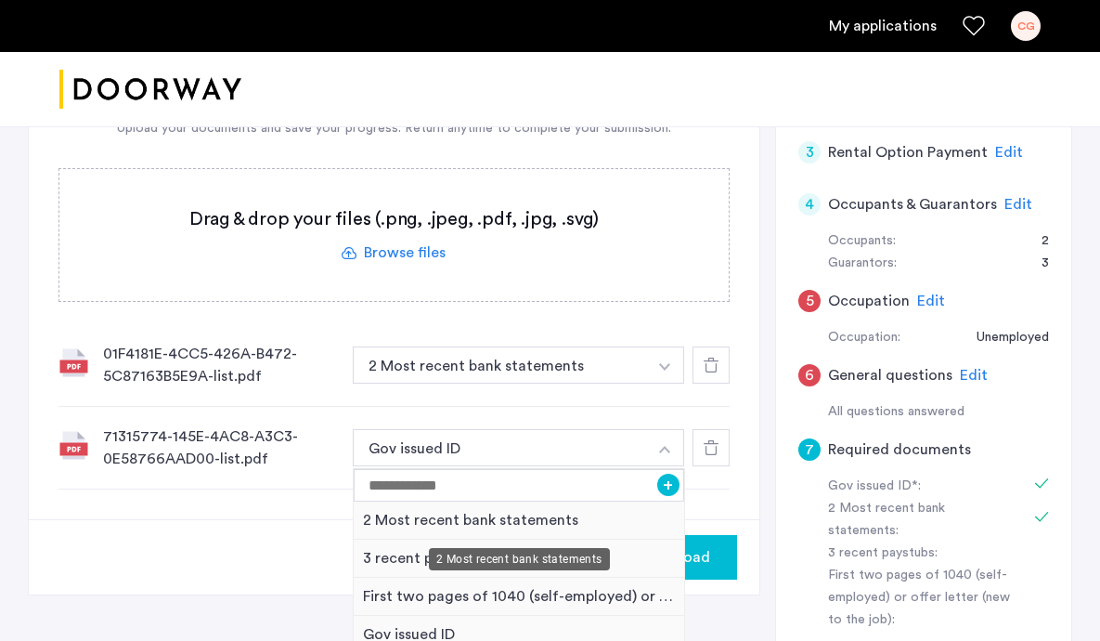
click at [576, 518] on div "2 Most recent bank statements" at bounding box center [519, 520] width 330 height 38
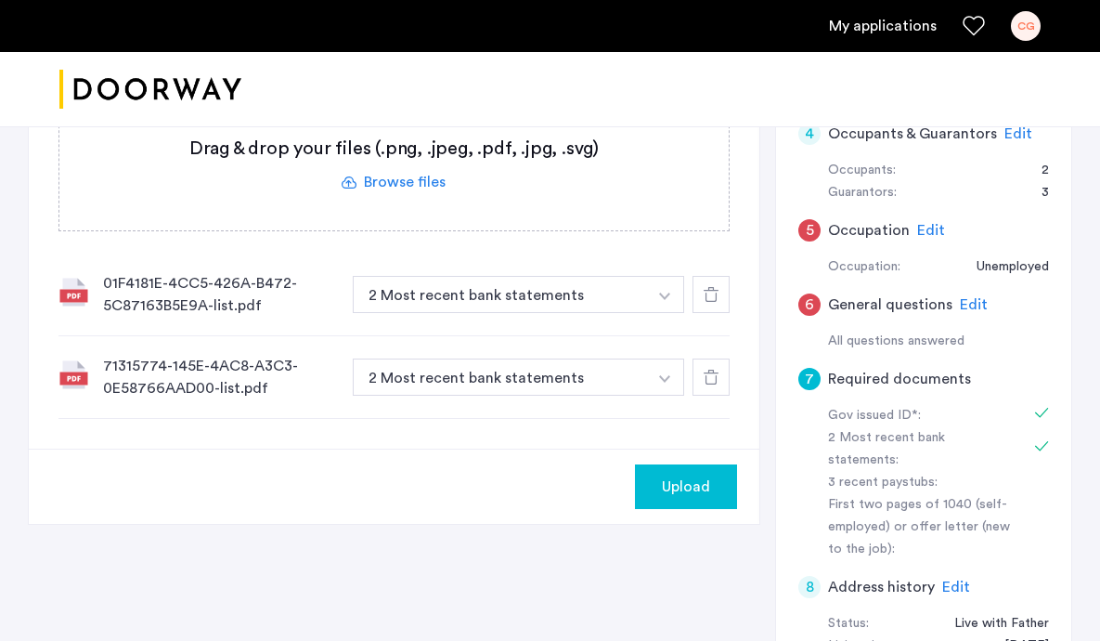
scroll to position [420, 0]
click at [414, 179] on label at bounding box center [393, 163] width 669 height 132
click at [0, 0] on input "file" at bounding box center [0, 0] width 0 height 0
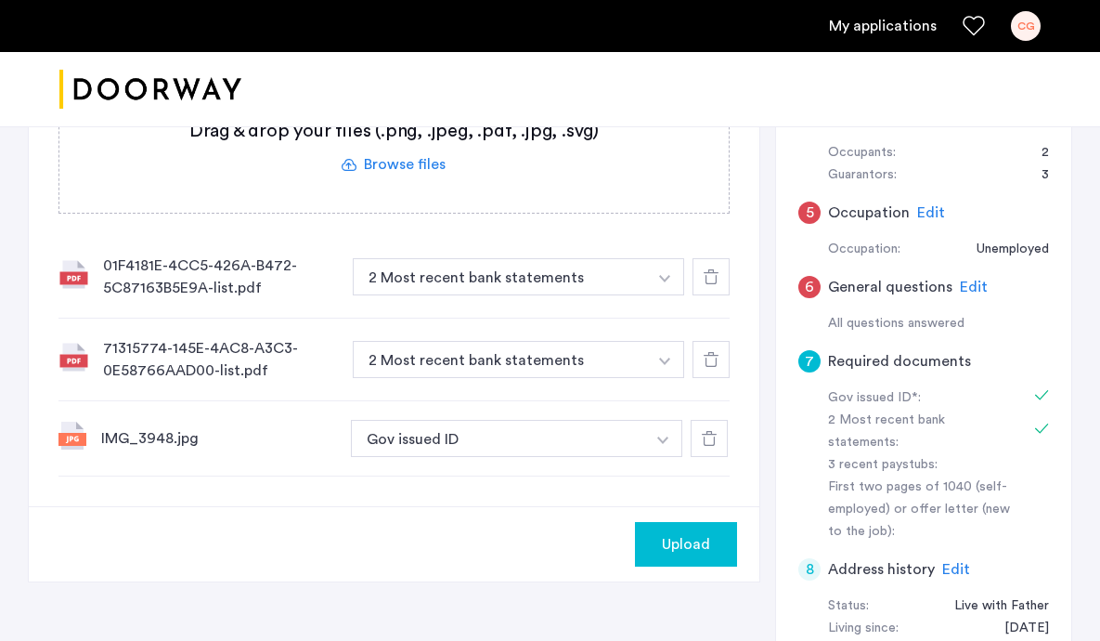
scroll to position [411, 0]
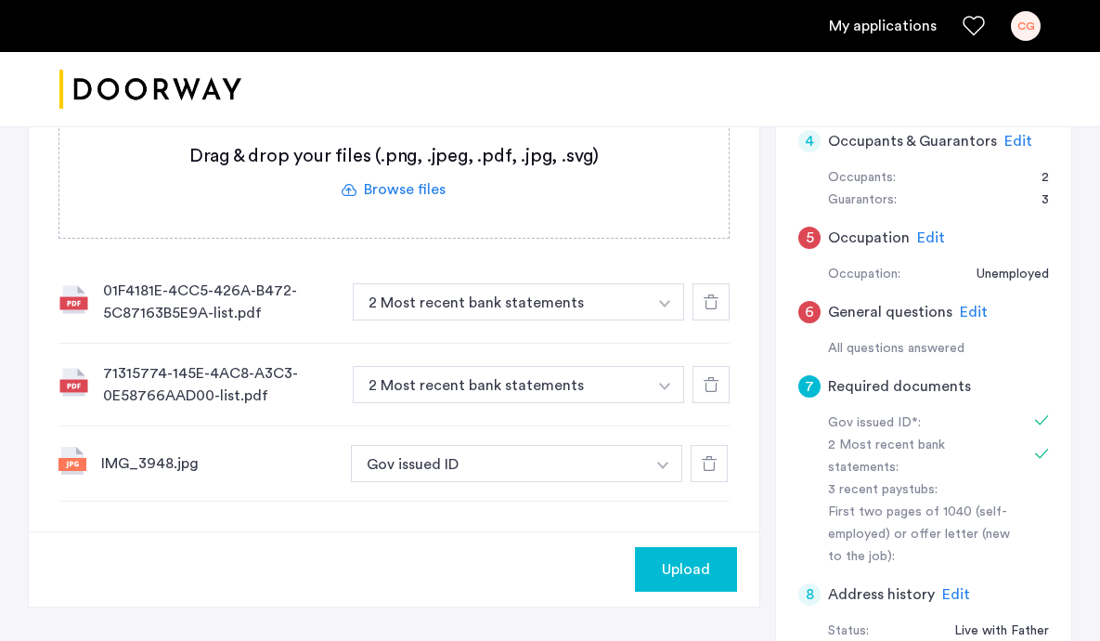
click at [428, 191] on label at bounding box center [393, 172] width 669 height 132
click at [0, 0] on input "file" at bounding box center [0, 0] width 0 height 0
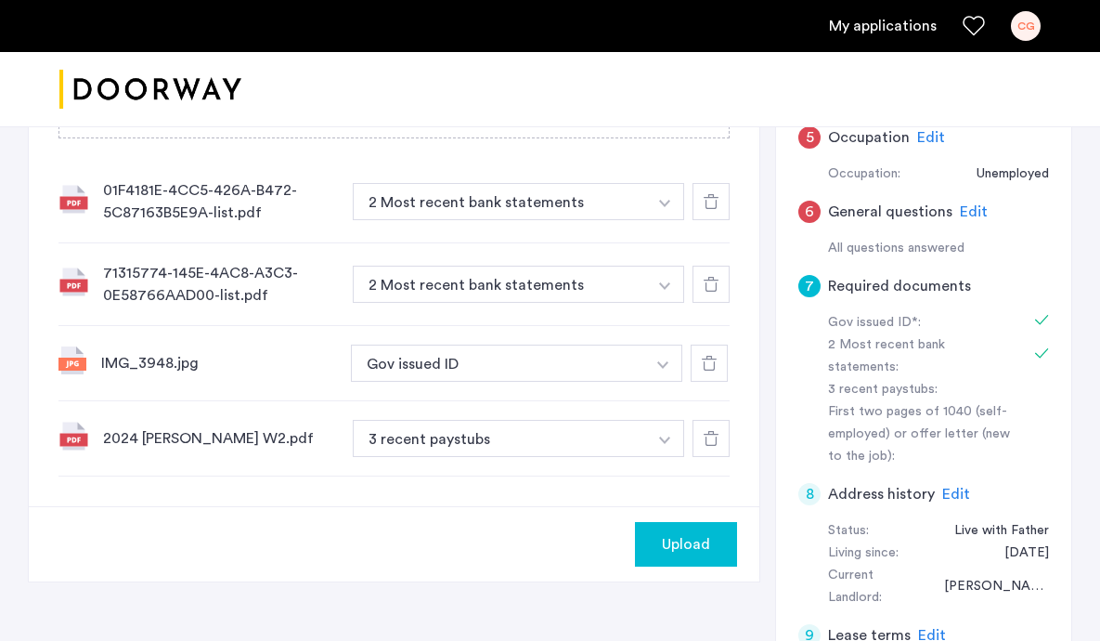
scroll to position [513, 0]
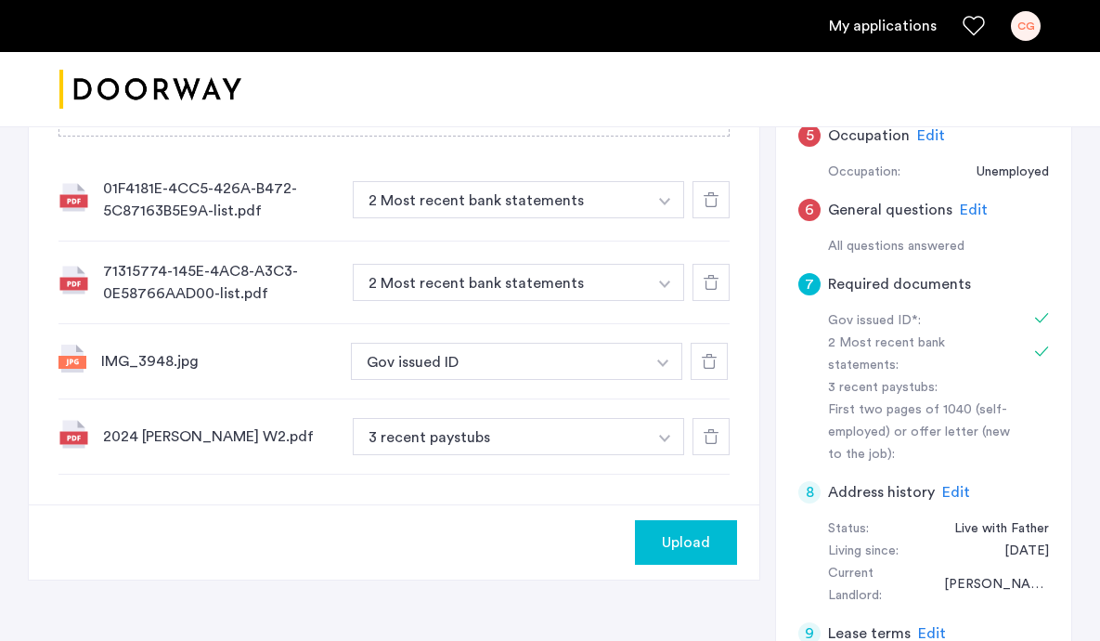
click at [669, 218] on button "button" at bounding box center [665, 199] width 38 height 37
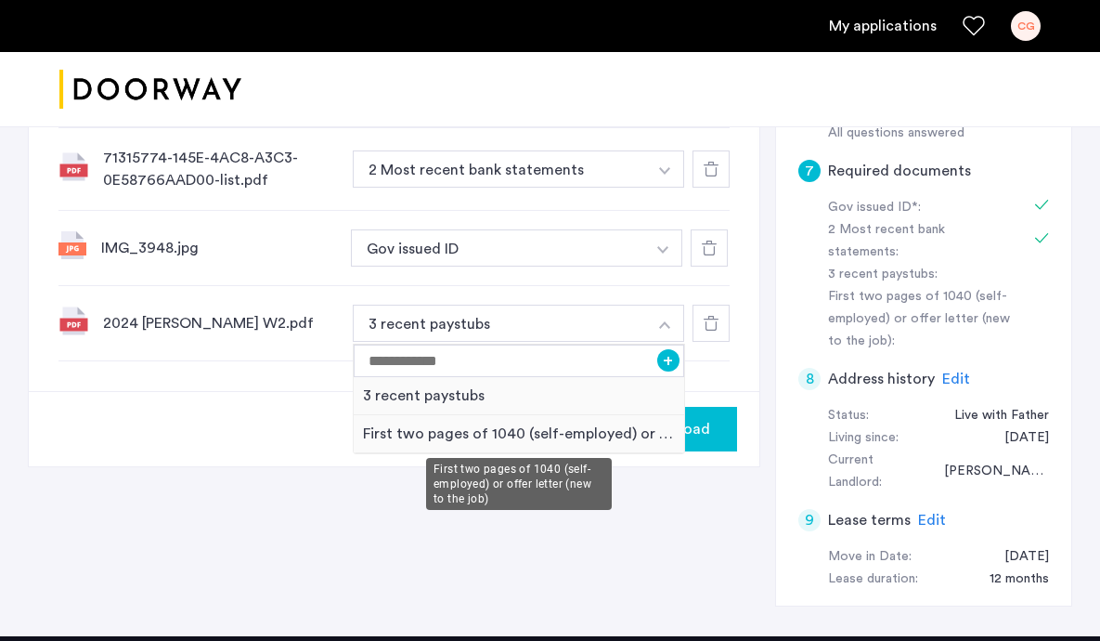
scroll to position [634, 0]
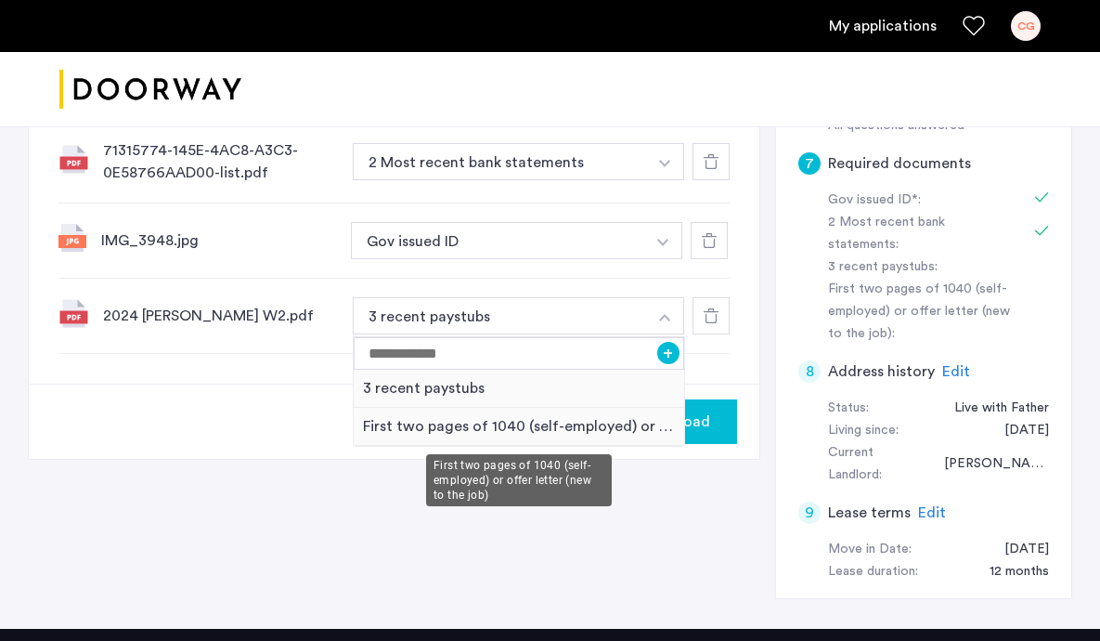
click at [545, 421] on div "First two pages of 1040 (self-employed) or offer letter (new to the job)" at bounding box center [519, 427] width 330 height 38
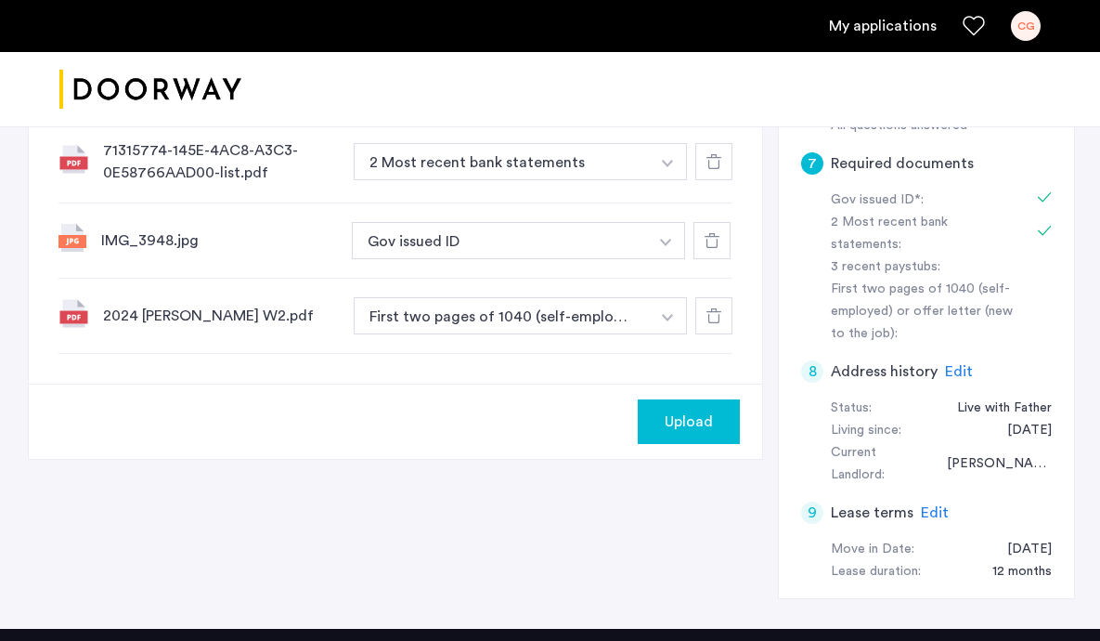
click at [666, 413] on span "Upload" at bounding box center [689, 421] width 48 height 22
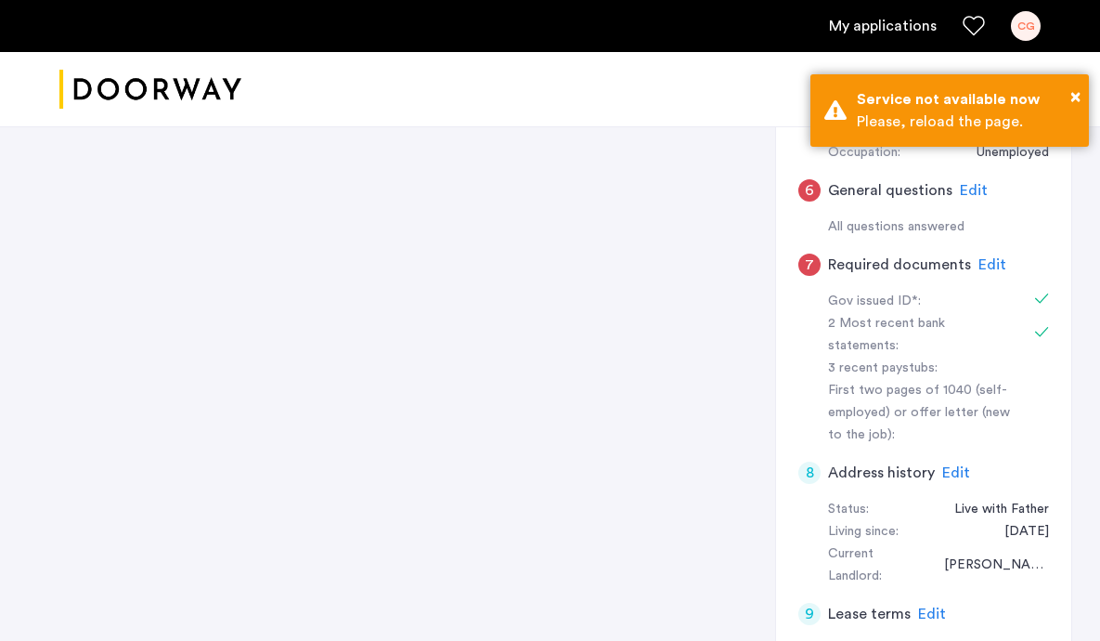
scroll to position [539, 0]
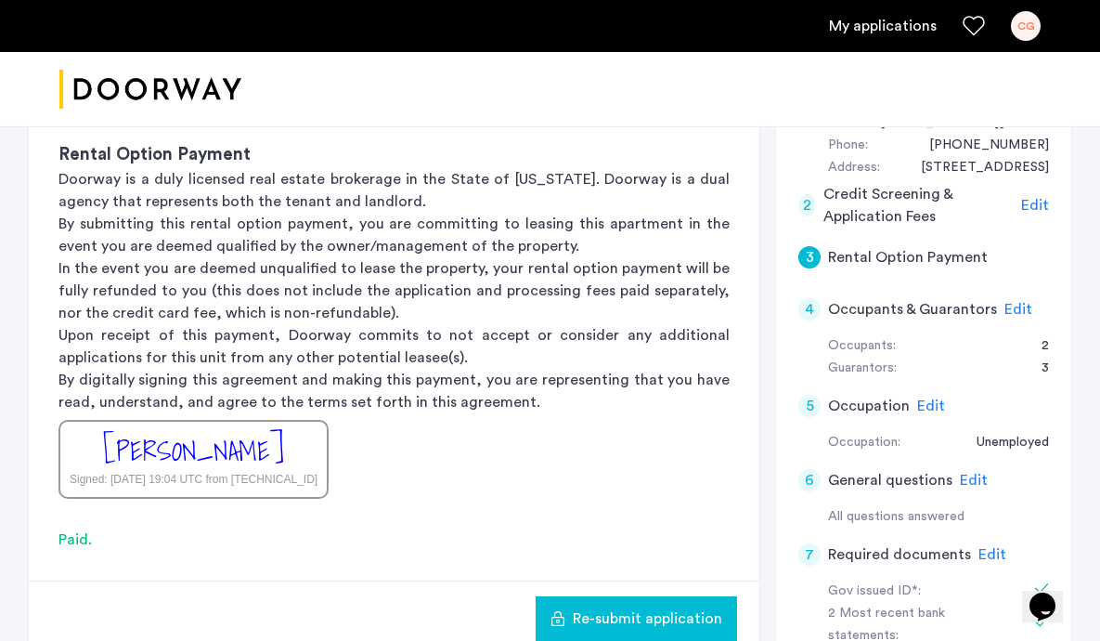
scroll to position [359, 0]
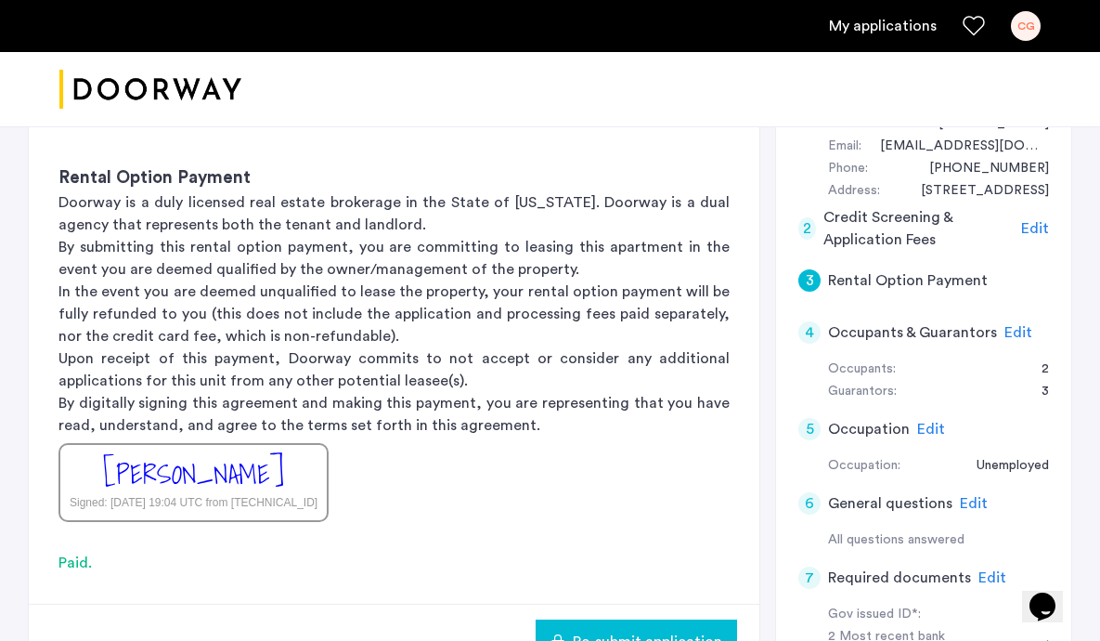
click at [1010, 330] on span "Edit" at bounding box center [1018, 332] width 28 height 15
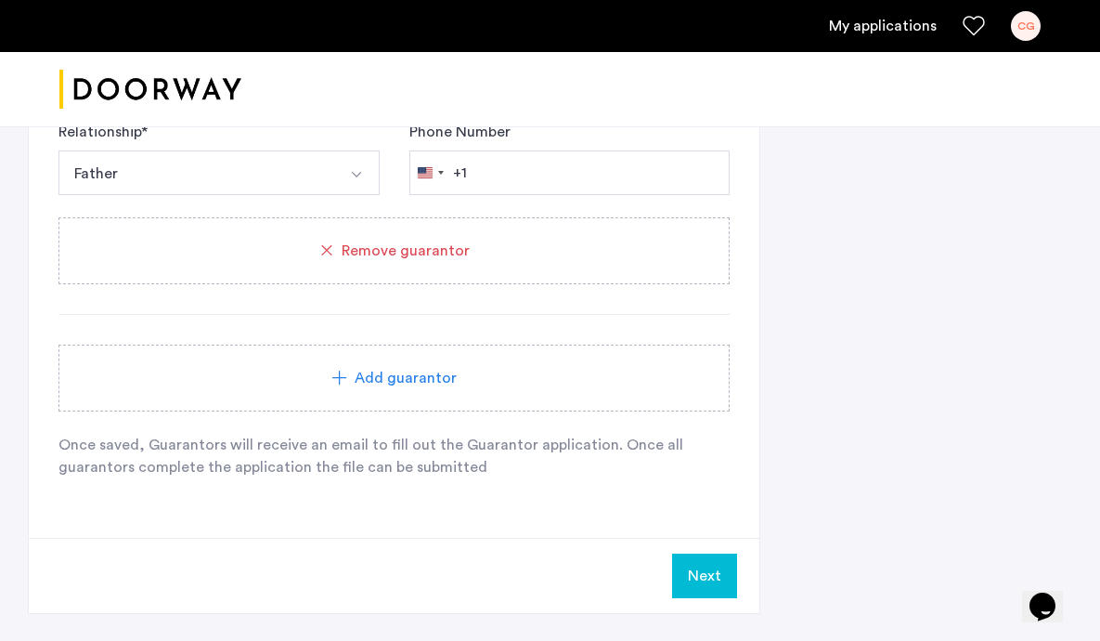
scroll to position [2117, 0]
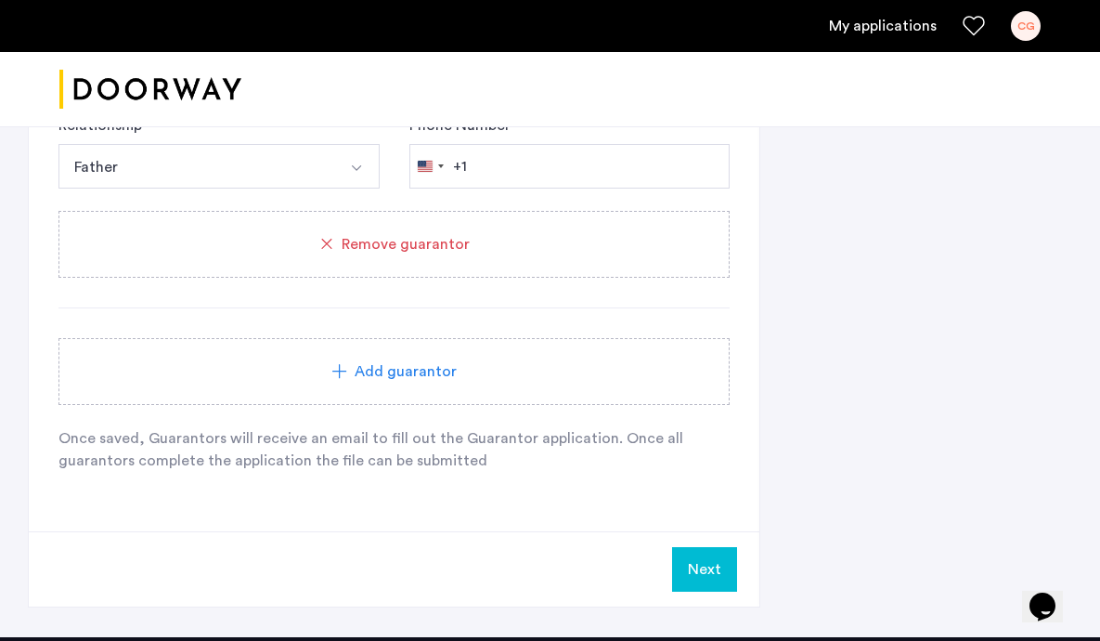
click at [732, 565] on button "Next" at bounding box center [704, 569] width 65 height 45
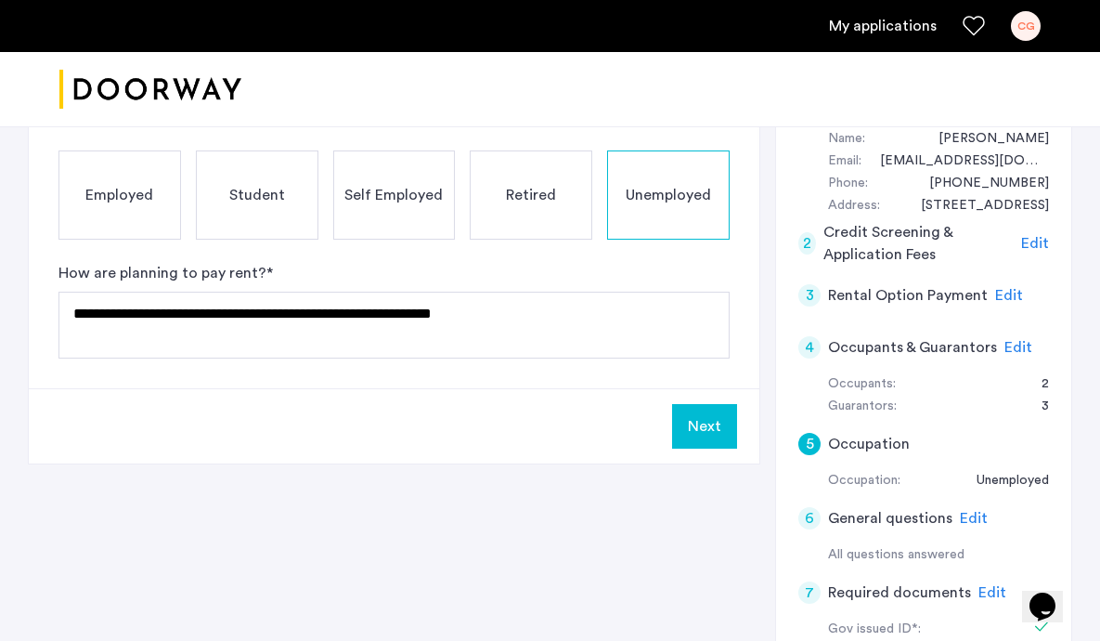
scroll to position [343, 0]
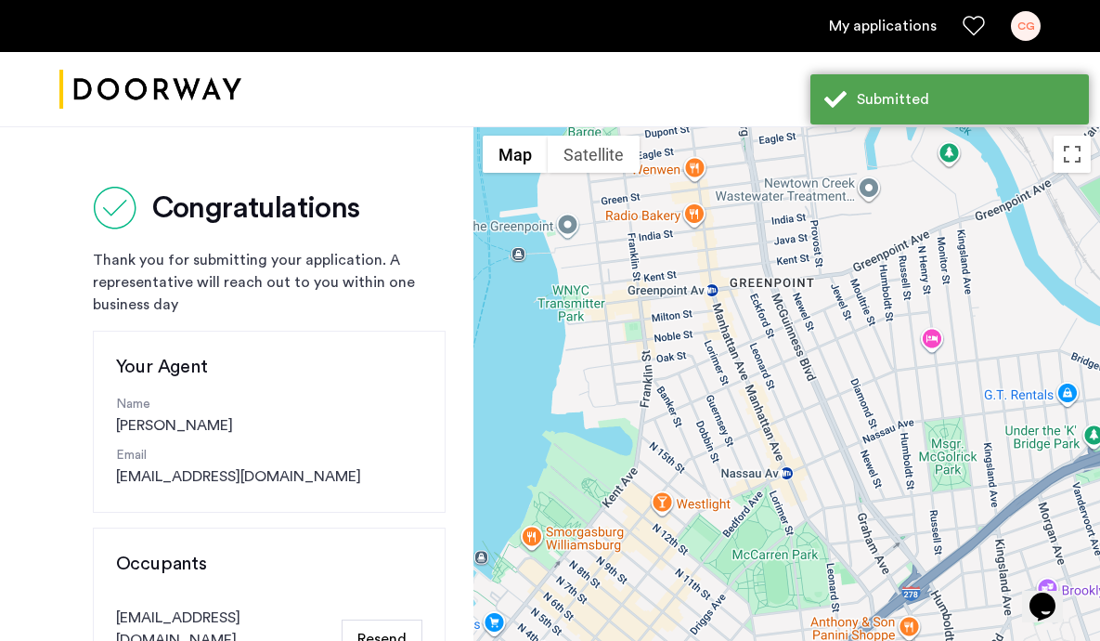
click at [175, 97] on img "Cazamio logo" at bounding box center [150, 90] width 182 height 70
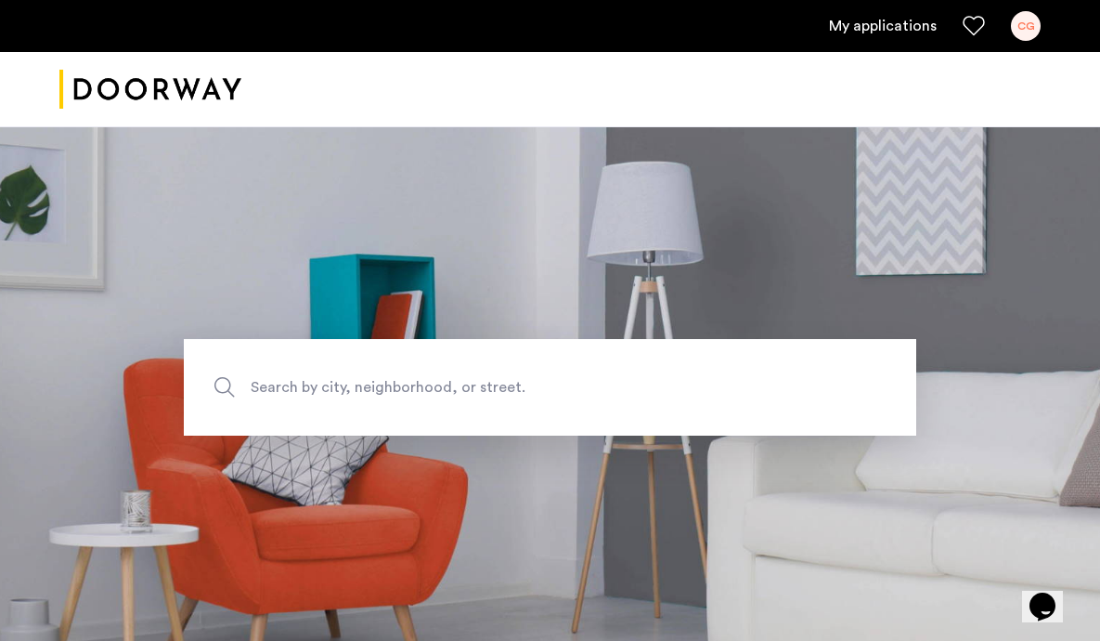
click at [211, 99] on img "Cazamio logo" at bounding box center [150, 90] width 182 height 70
click at [833, 28] on link "My applications" at bounding box center [883, 26] width 108 height 22
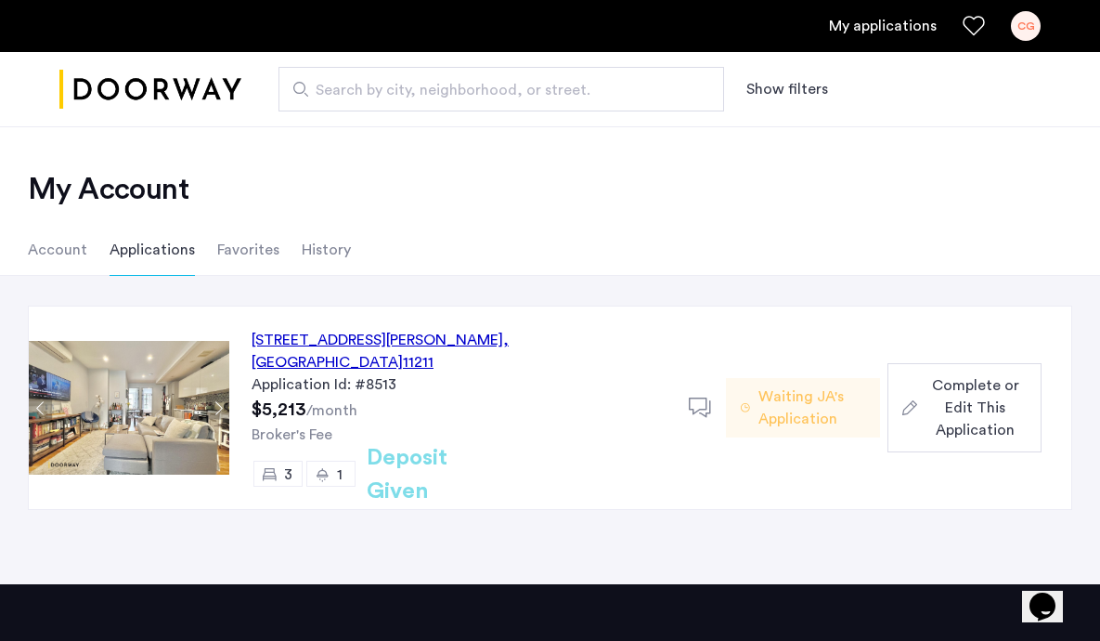
click at [932, 390] on span "Complete or Edit This Application" at bounding box center [976, 407] width 102 height 67
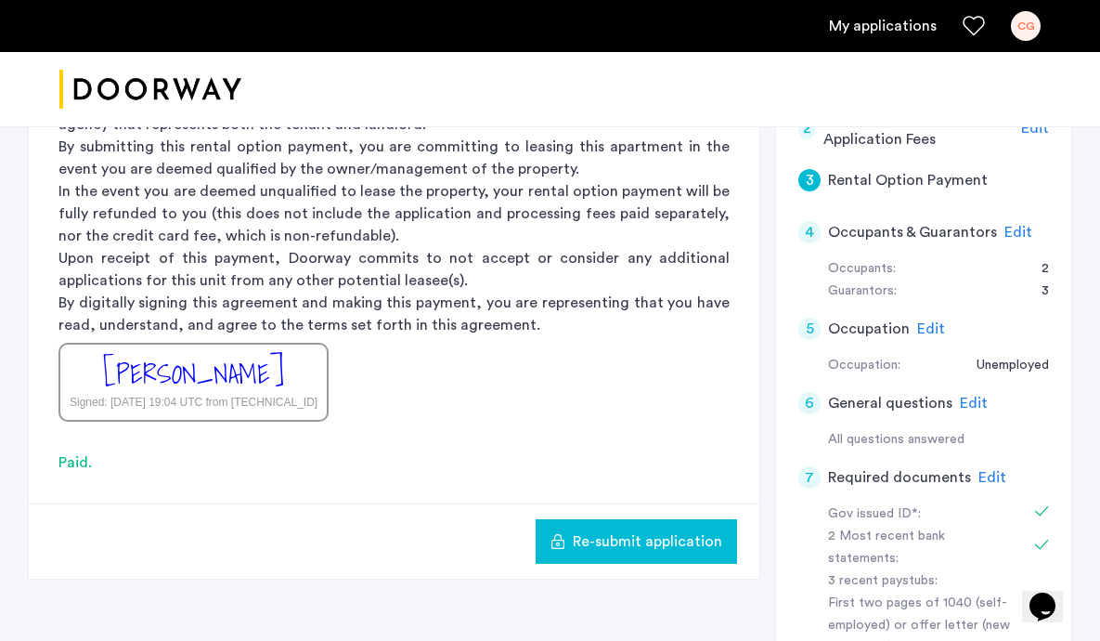
scroll to position [468, 0]
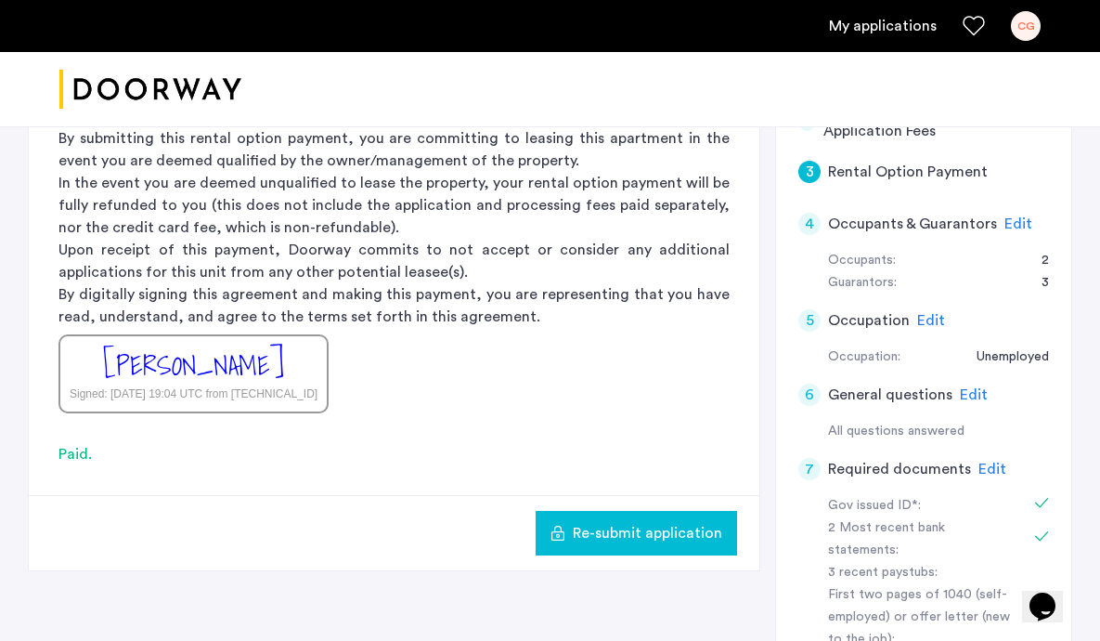
click at [990, 469] on span "Edit" at bounding box center [992, 468] width 28 height 15
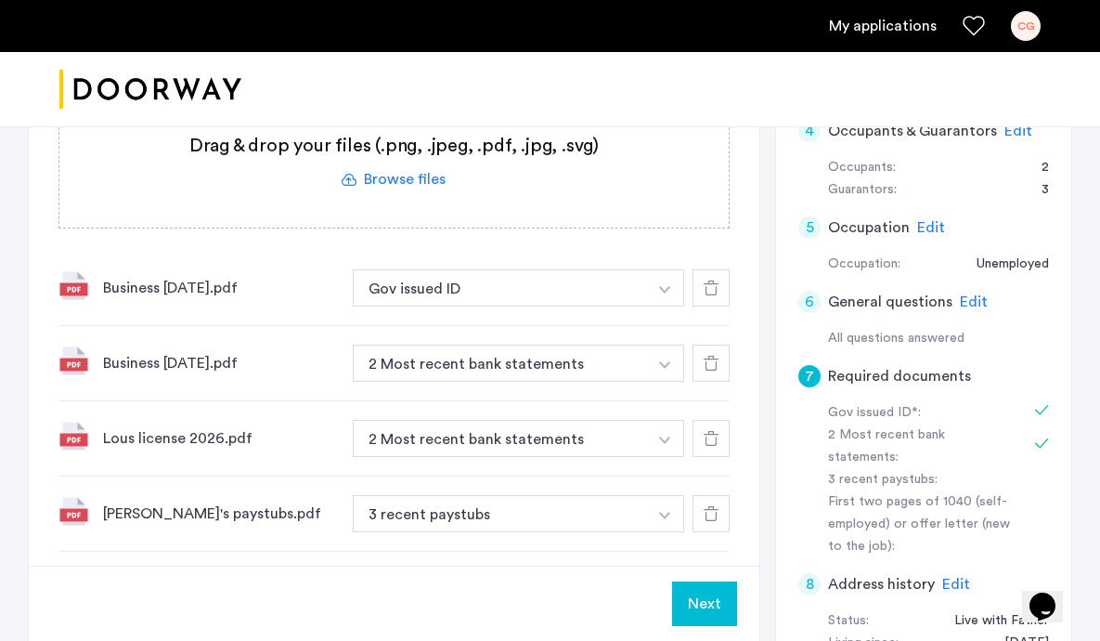
scroll to position [560, 0]
click at [713, 289] on icon at bounding box center [711, 288] width 15 height 15
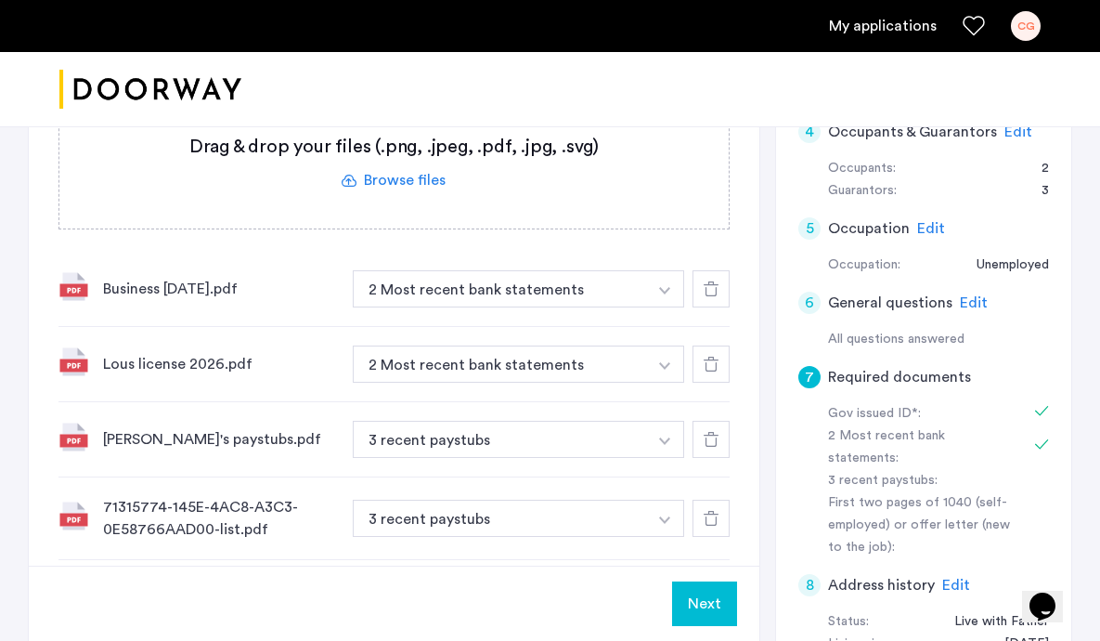
click at [712, 290] on icon at bounding box center [711, 288] width 15 height 15
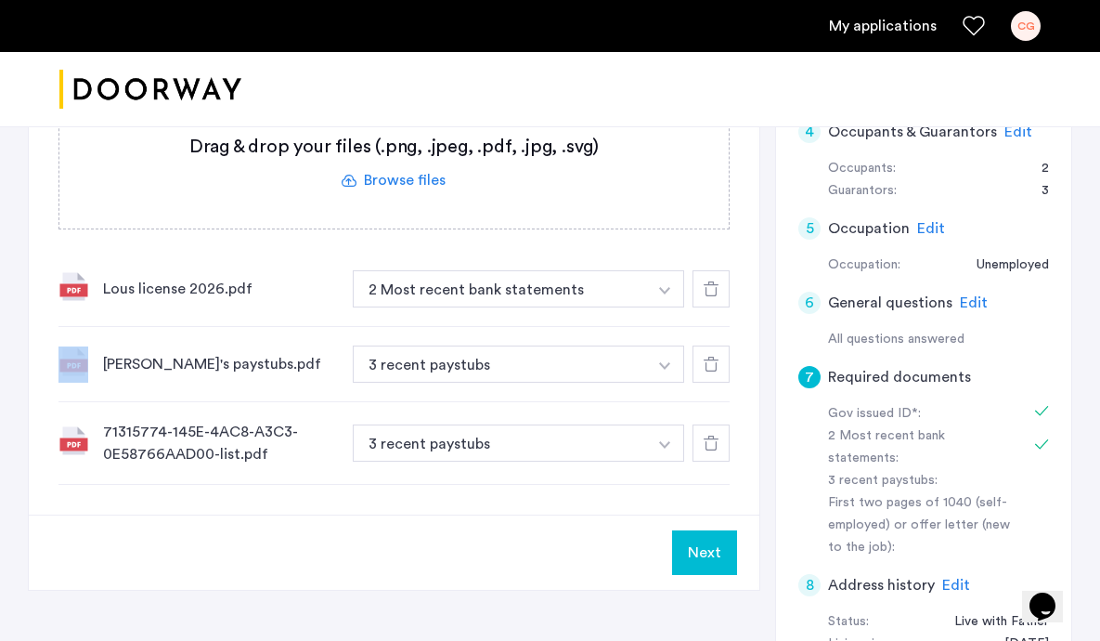
click at [712, 290] on icon at bounding box center [711, 288] width 15 height 15
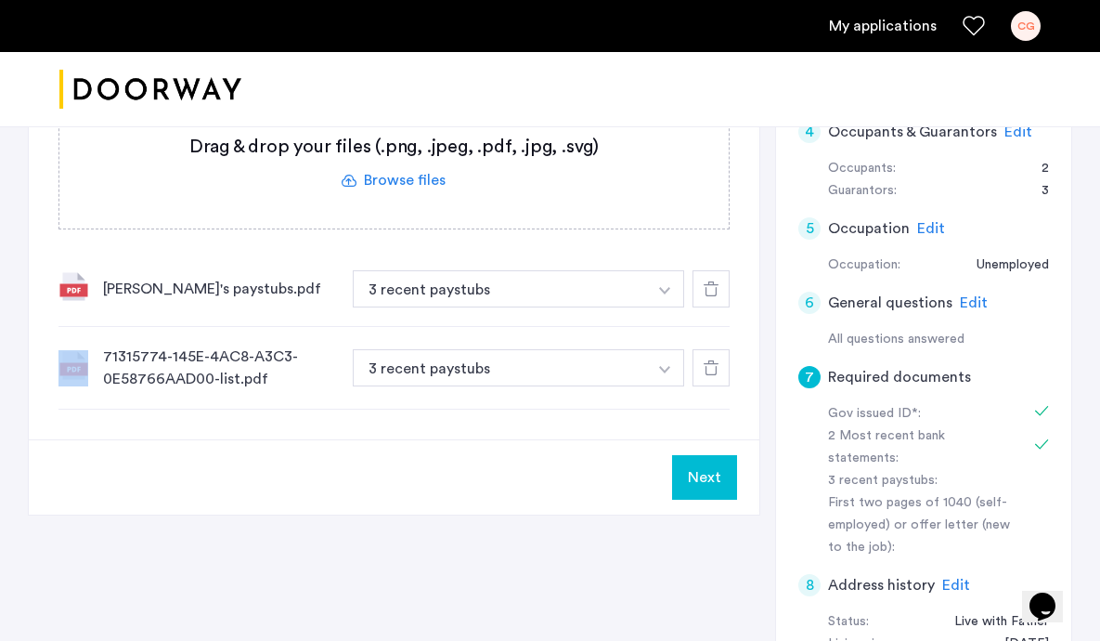
click at [712, 290] on icon at bounding box center [711, 288] width 15 height 15
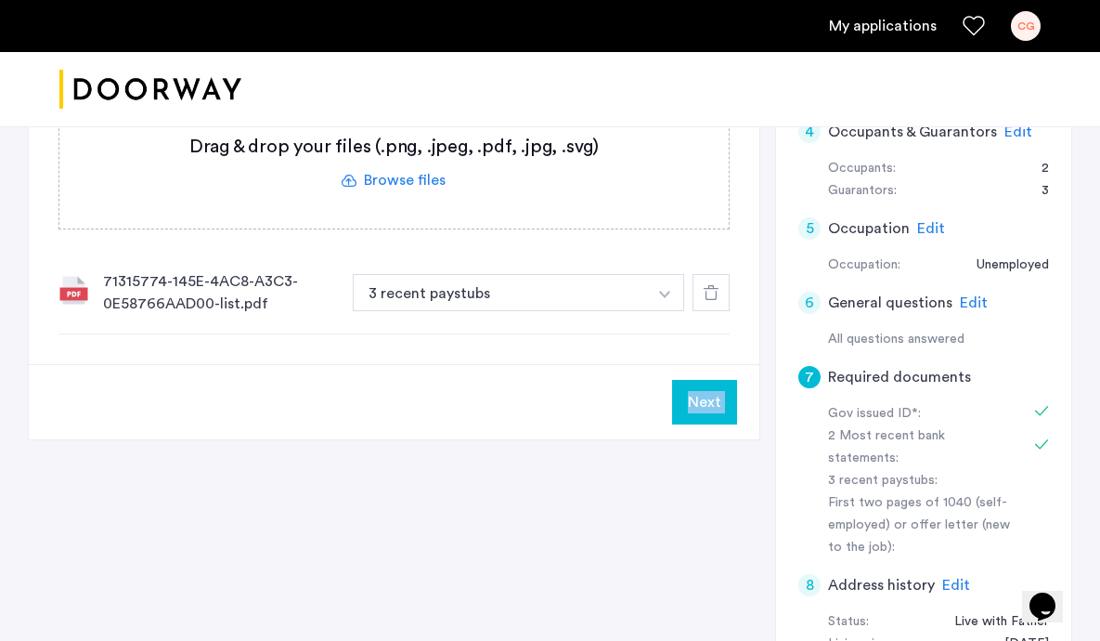
click at [712, 290] on icon at bounding box center [711, 292] width 15 height 15
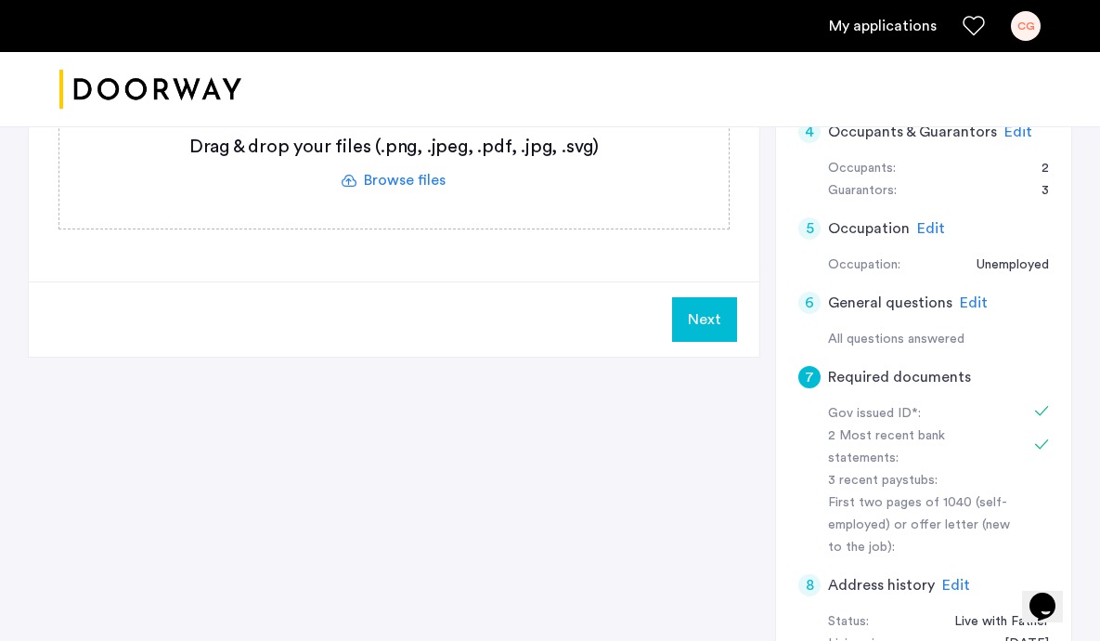
click at [441, 186] on label at bounding box center [393, 163] width 669 height 132
click at [0, 0] on input "file" at bounding box center [0, 0] width 0 height 0
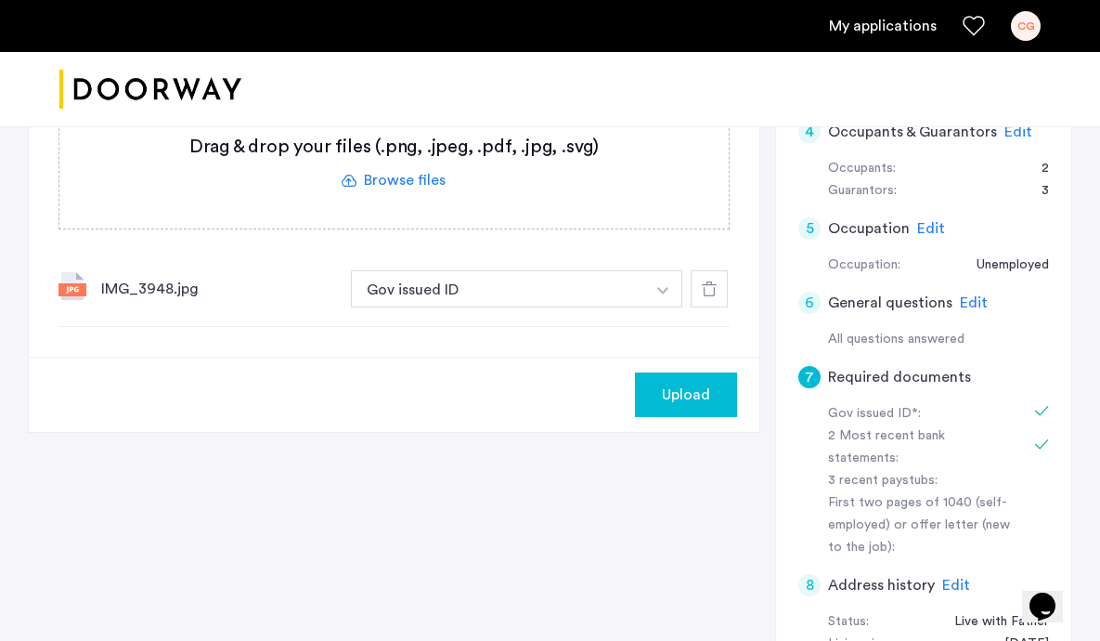
scroll to position [533, 0]
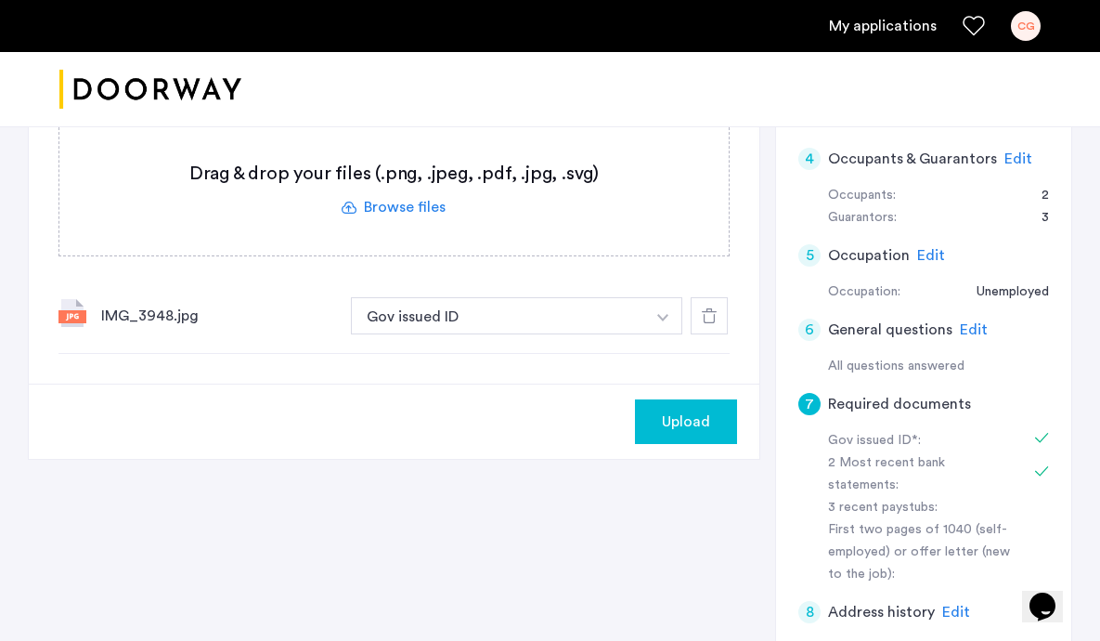
click at [420, 207] on label at bounding box center [393, 189] width 669 height 132
click at [0, 0] on input "file" at bounding box center [0, 0] width 0 height 0
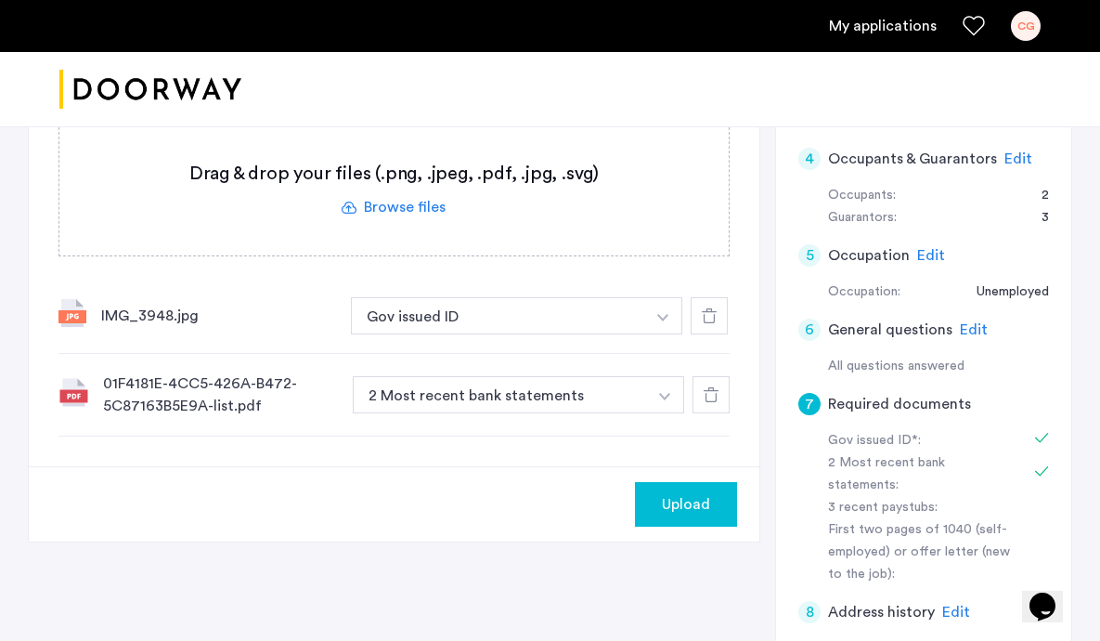
click at [430, 221] on label at bounding box center [393, 189] width 669 height 132
click at [0, 0] on input "file" at bounding box center [0, 0] width 0 height 0
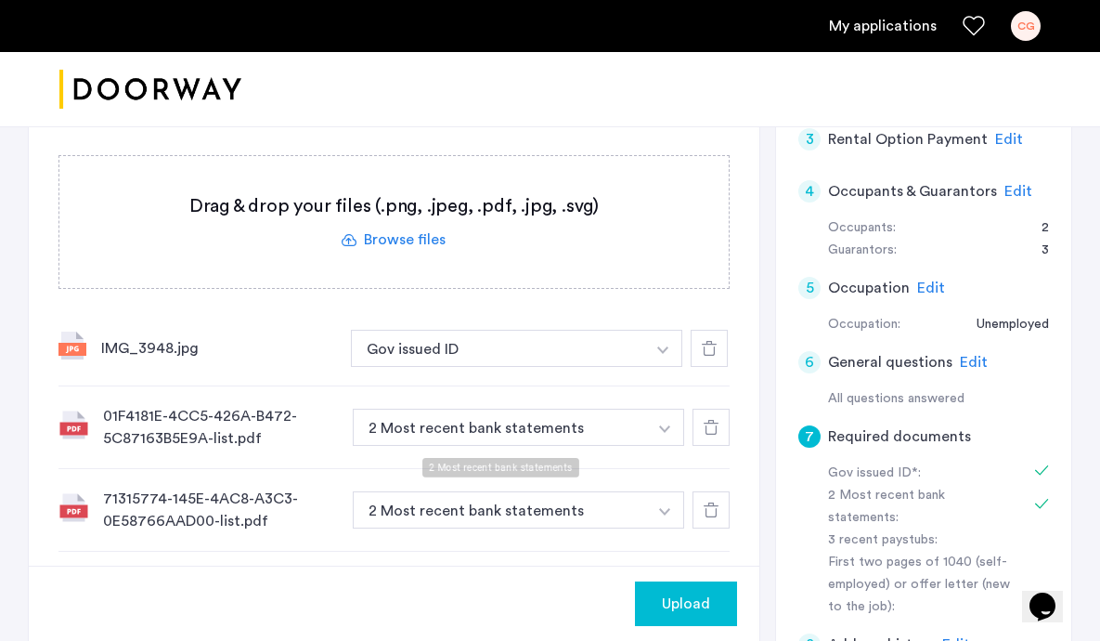
scroll to position [610, 0]
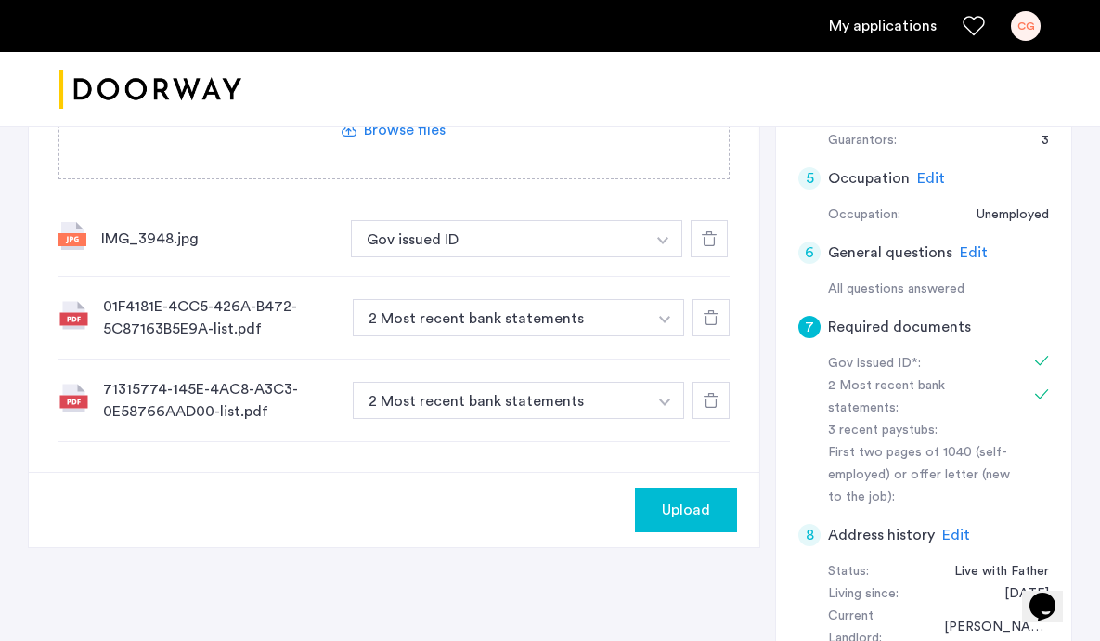
click at [412, 134] on label at bounding box center [393, 112] width 669 height 132
click at [0, 0] on input "file" at bounding box center [0, 0] width 0 height 0
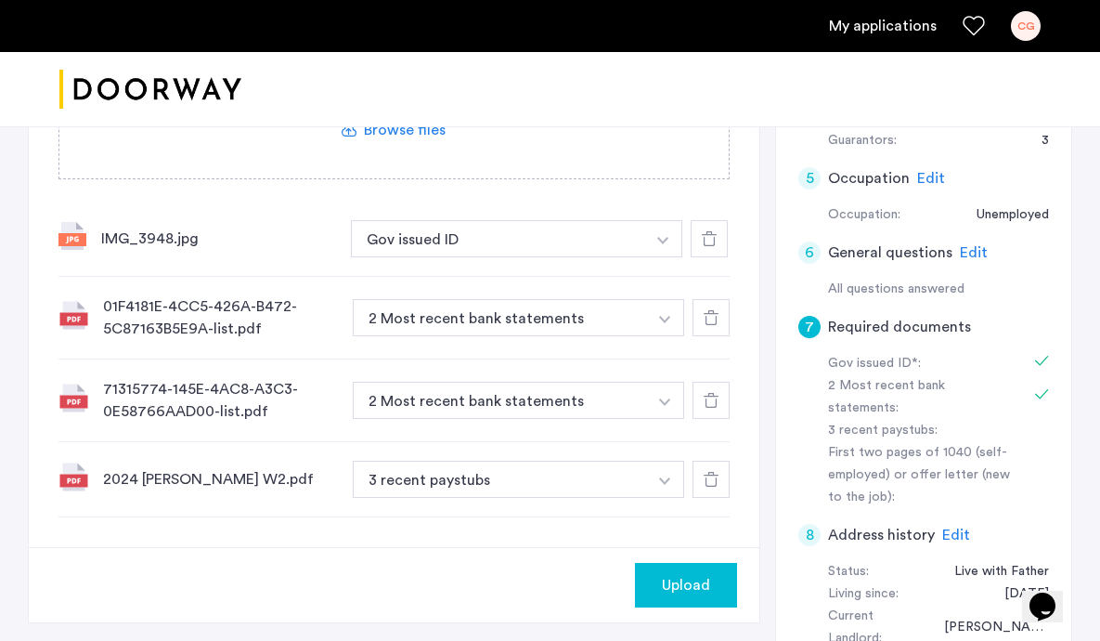
click at [669, 257] on button "button" at bounding box center [663, 238] width 38 height 37
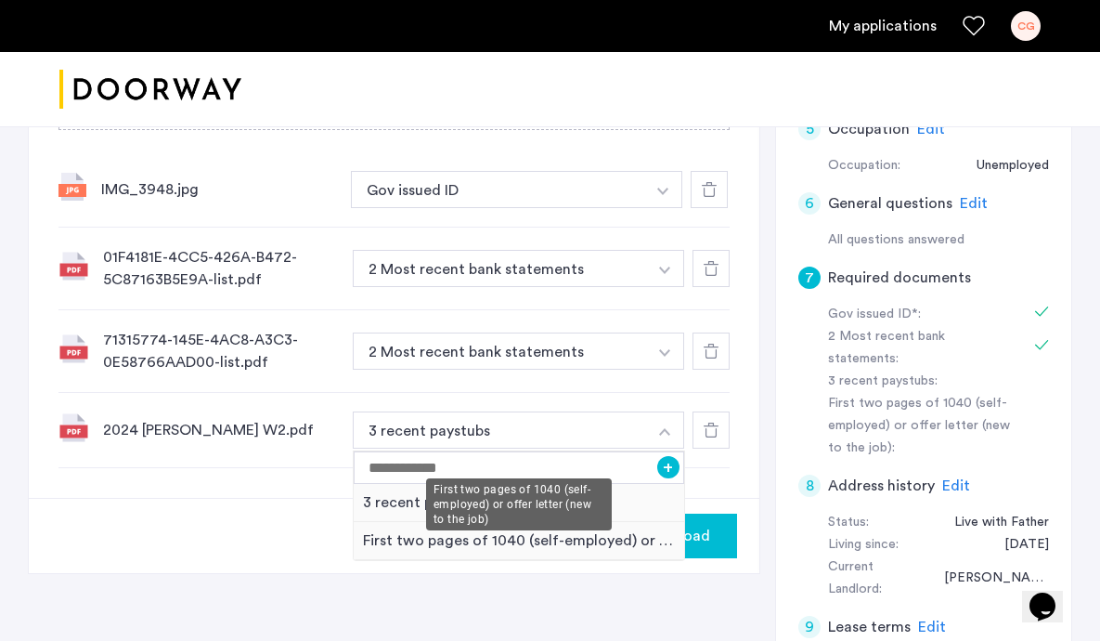
scroll to position [663, 0]
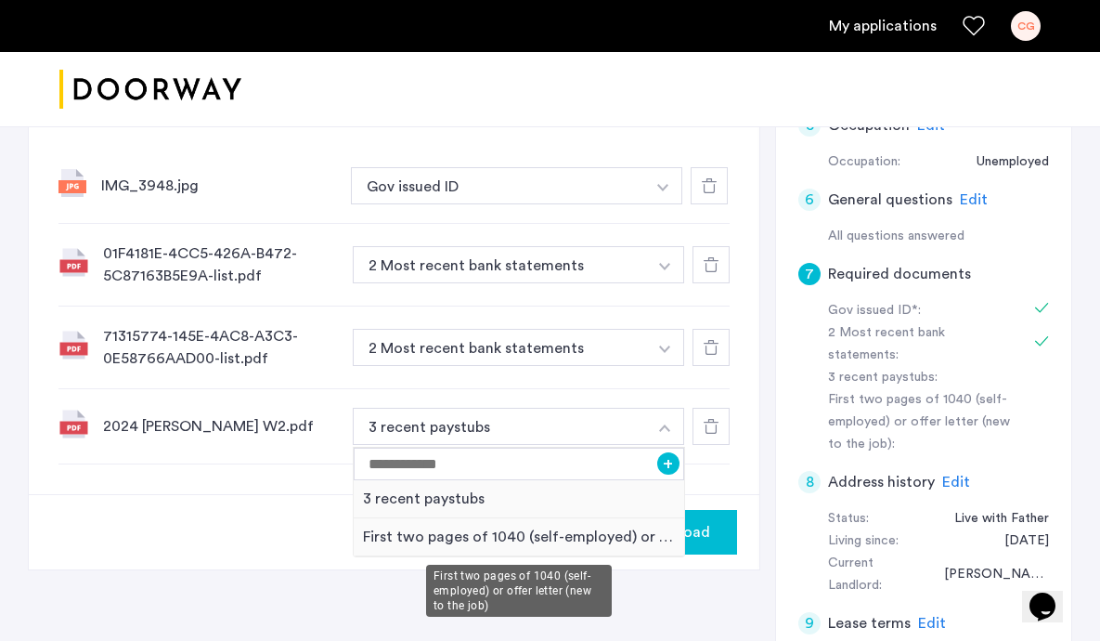
click at [601, 538] on div "First two pages of 1040 (self-employed) or offer letter (new to the job)" at bounding box center [519, 537] width 330 height 38
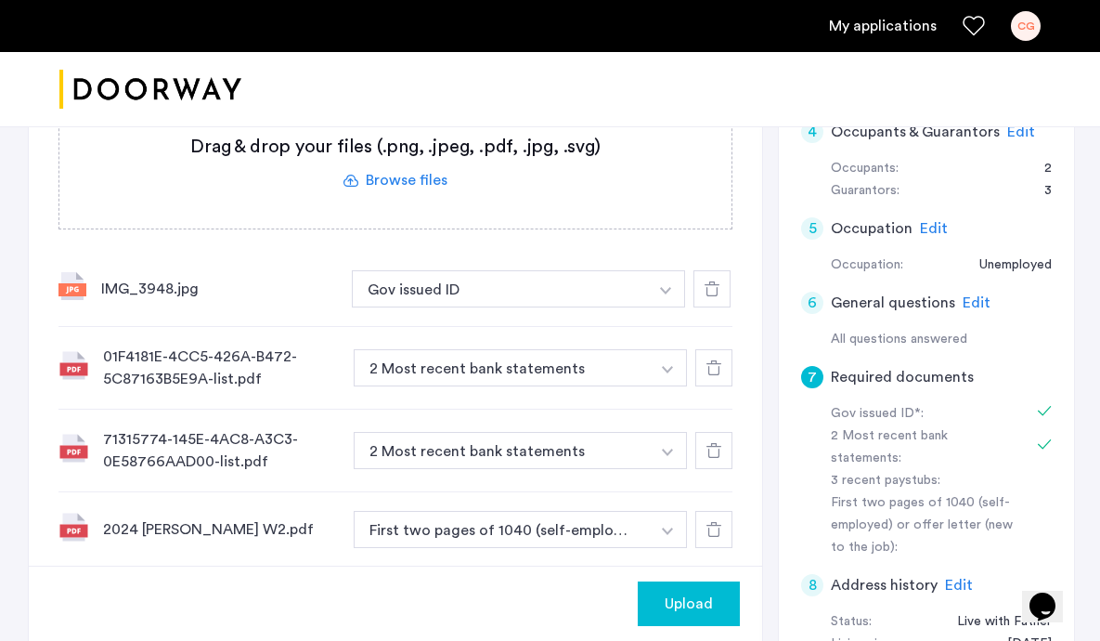
scroll to position [562, 0]
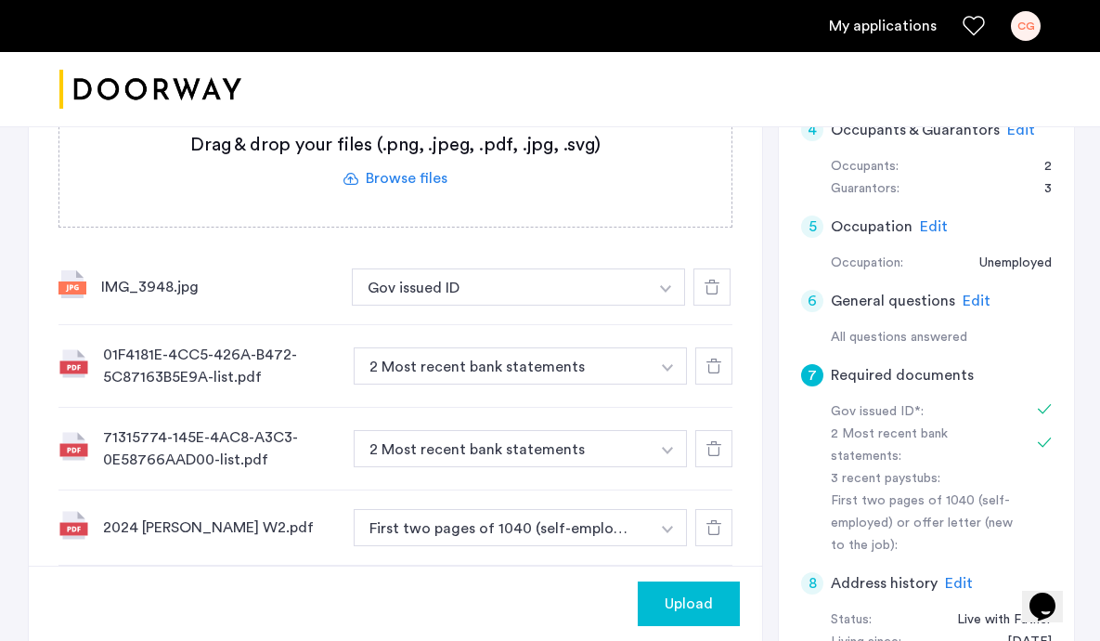
click at [398, 177] on label at bounding box center [395, 161] width 672 height 132
click at [0, 0] on input "file" at bounding box center [0, 0] width 0 height 0
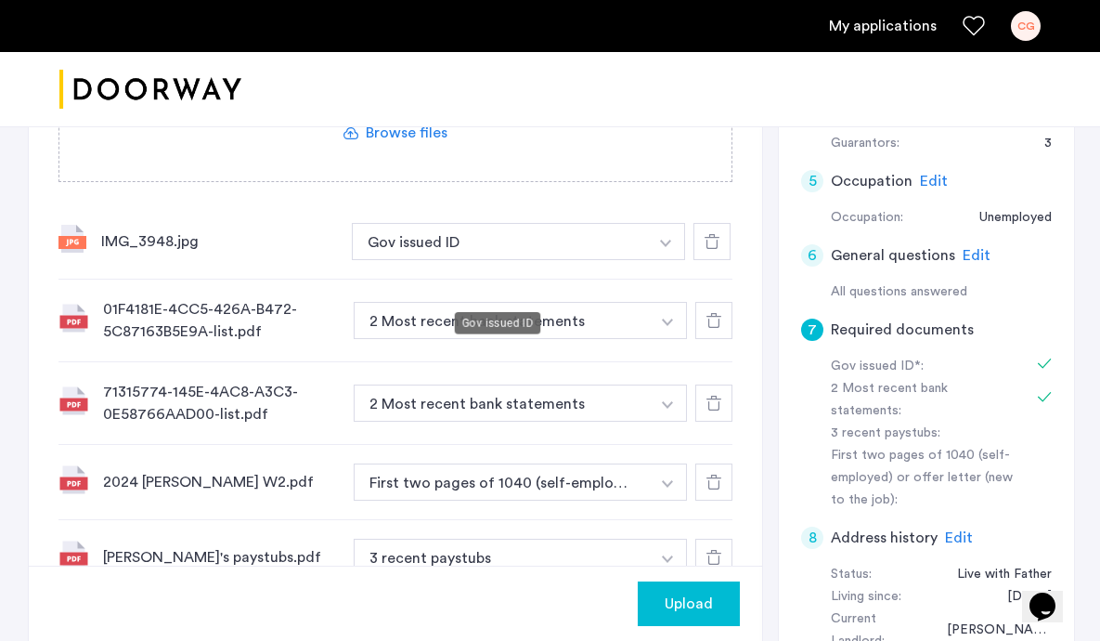
scroll to position [542, 0]
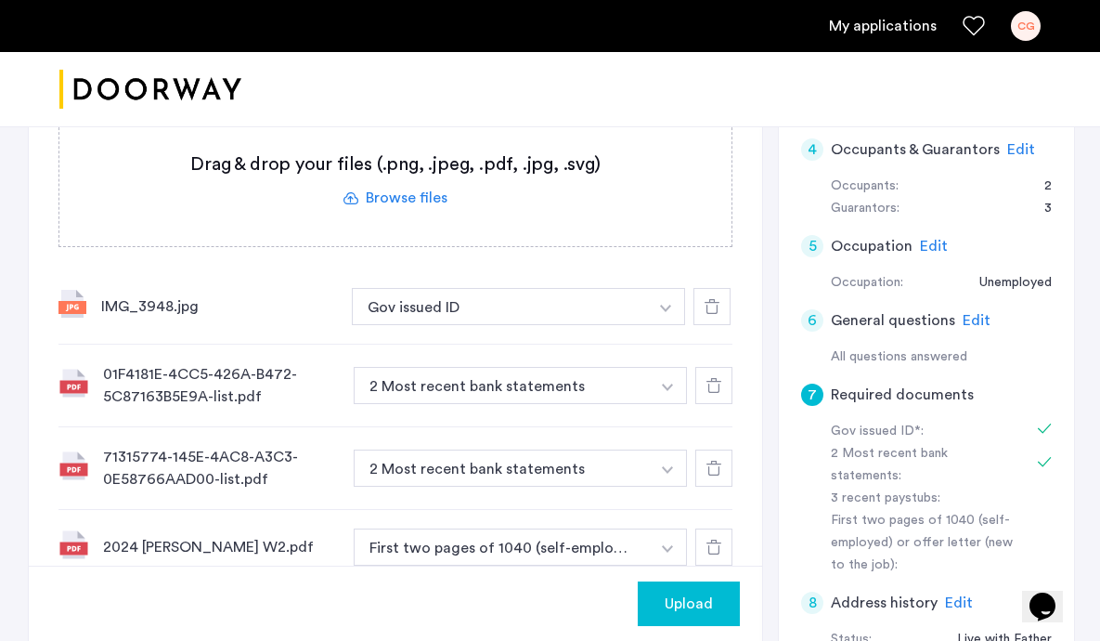
click at [421, 192] on label at bounding box center [395, 180] width 672 height 132
click at [0, 0] on input "file" at bounding box center [0, 0] width 0 height 0
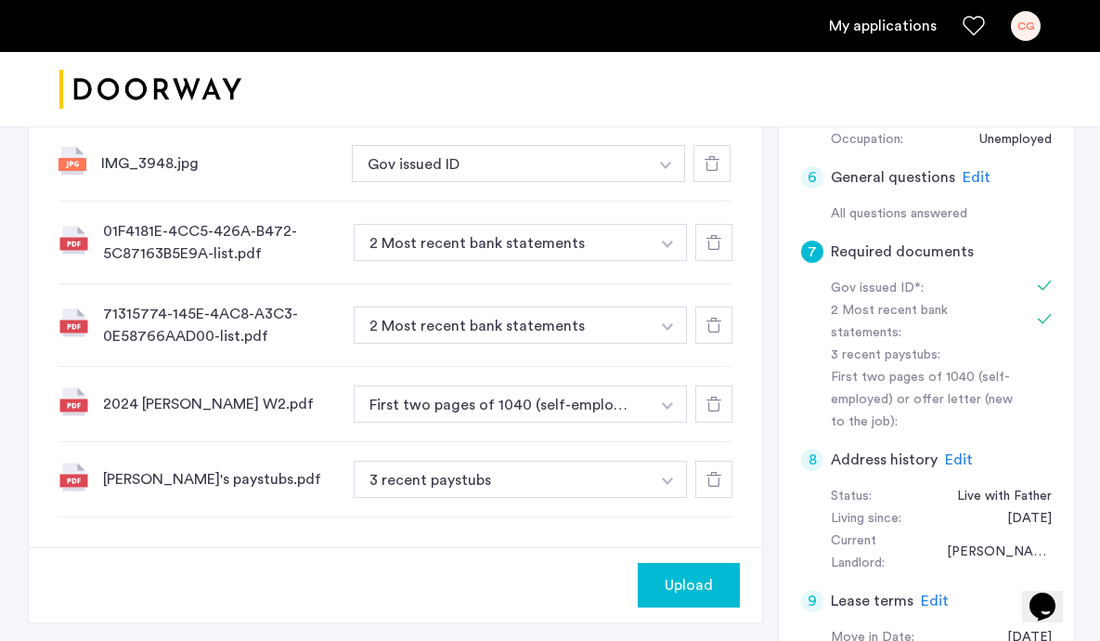
scroll to position [504, 0]
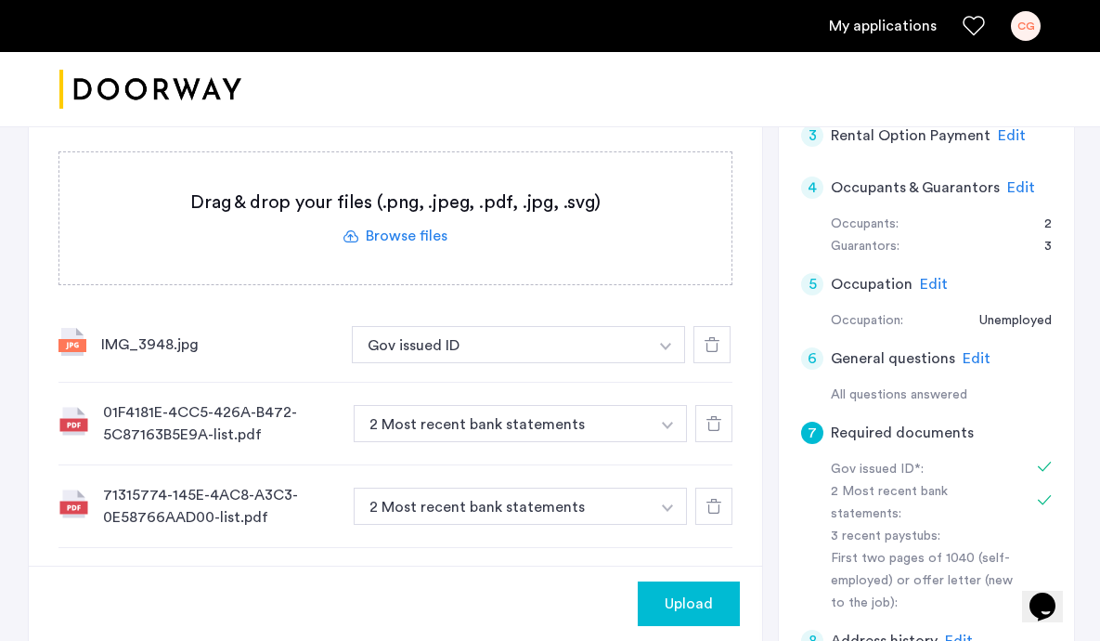
click at [436, 240] on label at bounding box center [395, 218] width 672 height 132
click at [0, 0] on input "file" at bounding box center [0, 0] width 0 height 0
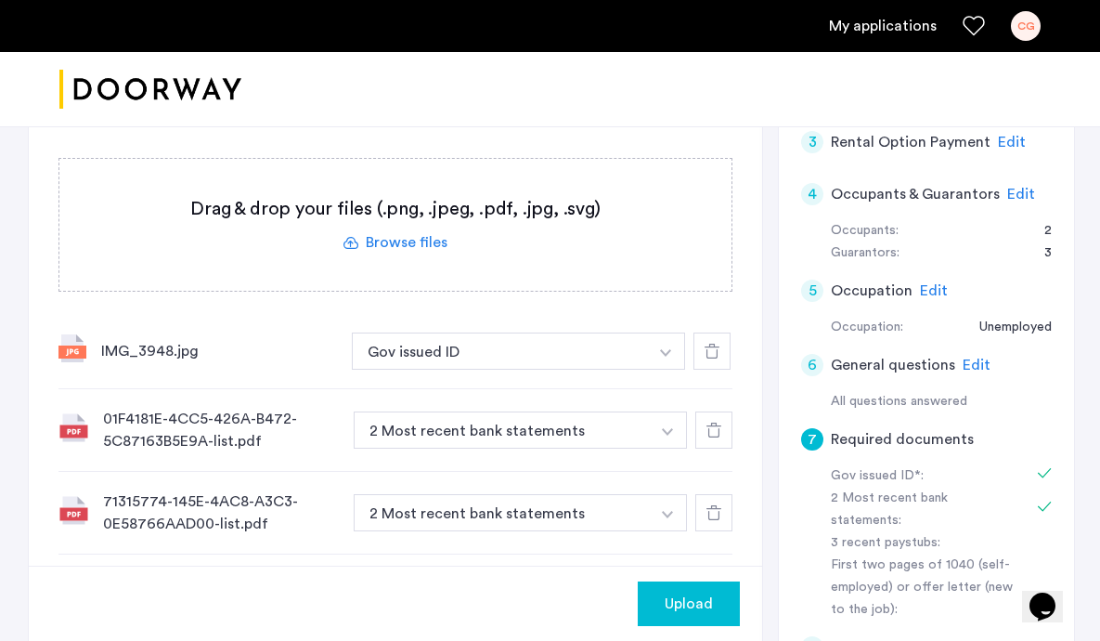
scroll to position [466, 0]
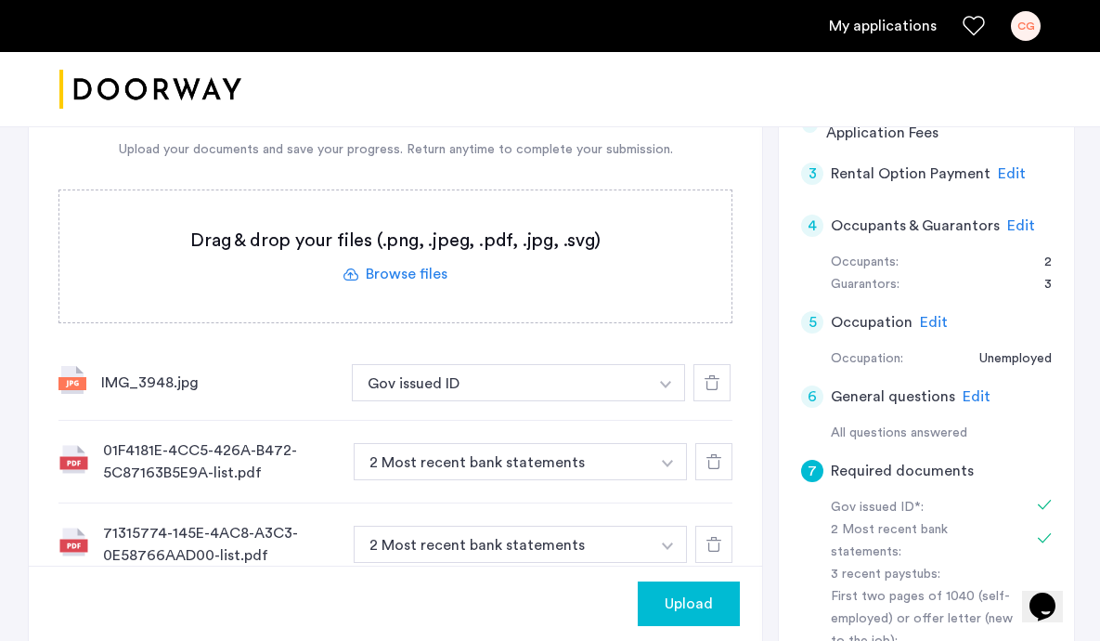
click at [435, 279] on label at bounding box center [395, 256] width 672 height 132
click at [0, 0] on input "file" at bounding box center [0, 0] width 0 height 0
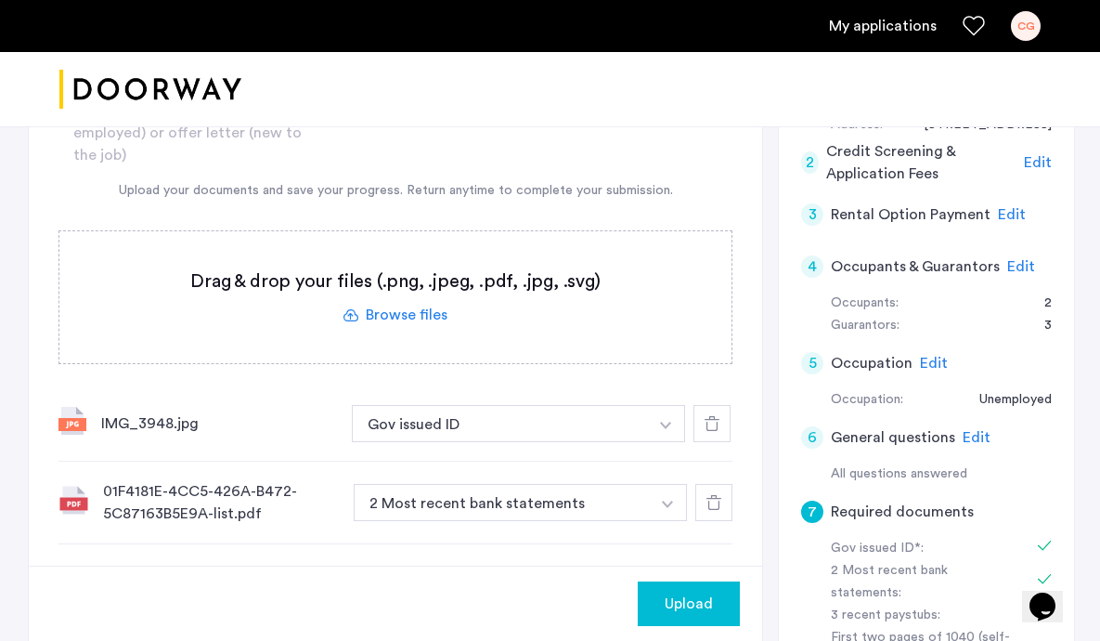
scroll to position [426, 0]
click at [421, 311] on label at bounding box center [395, 296] width 672 height 132
click at [0, 0] on input "file" at bounding box center [0, 0] width 0 height 0
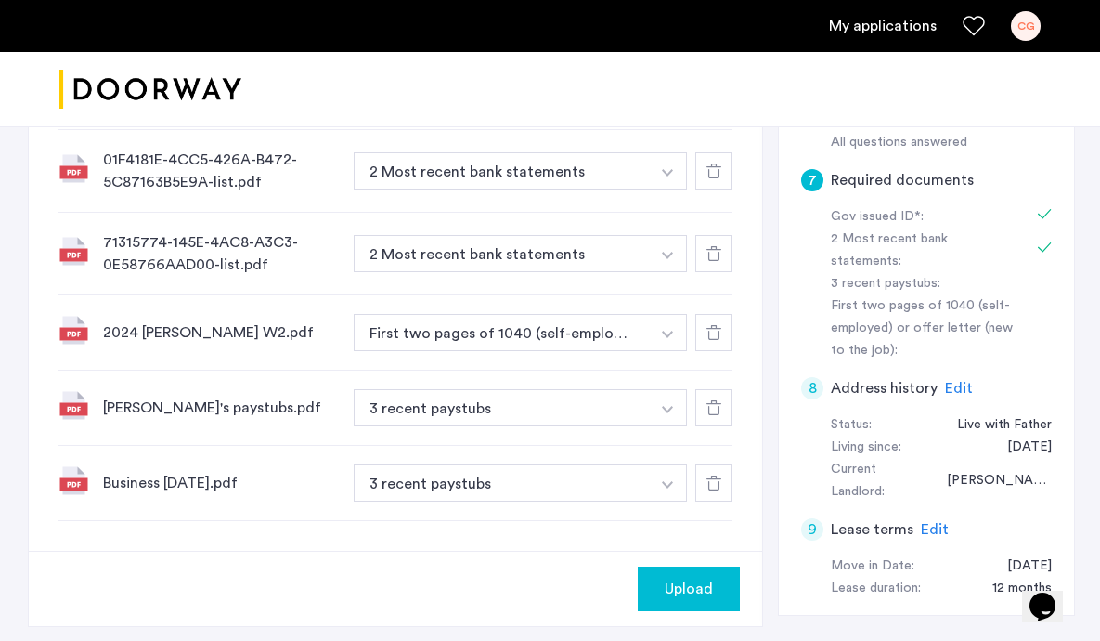
scroll to position [758, 0]
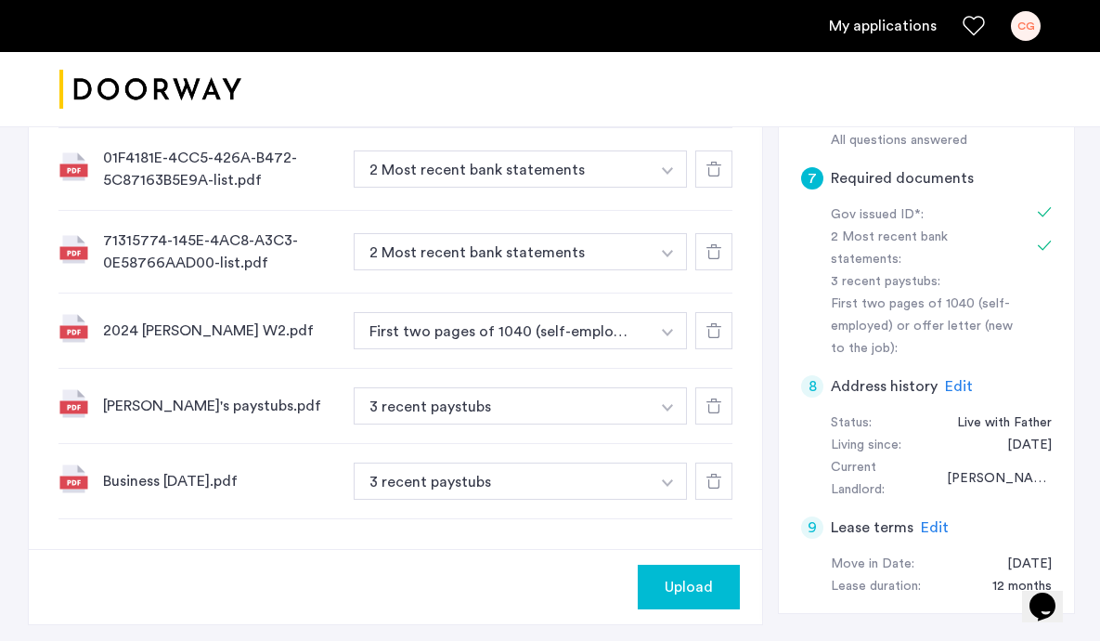
click at [654, 109] on button "button" at bounding box center [666, 89] width 38 height 37
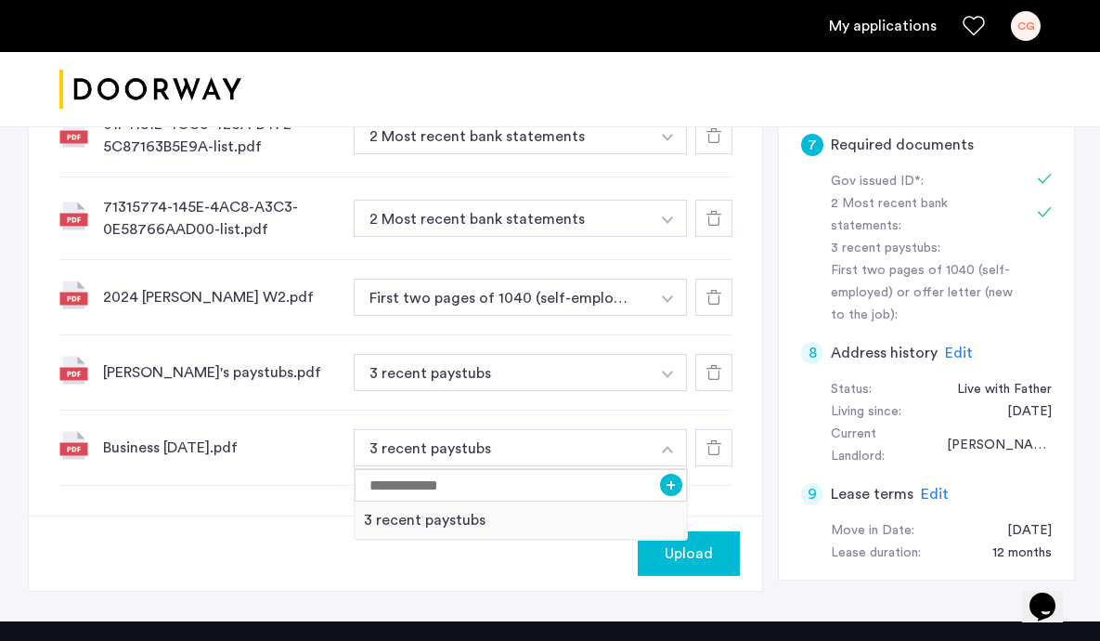
scroll to position [795, 0]
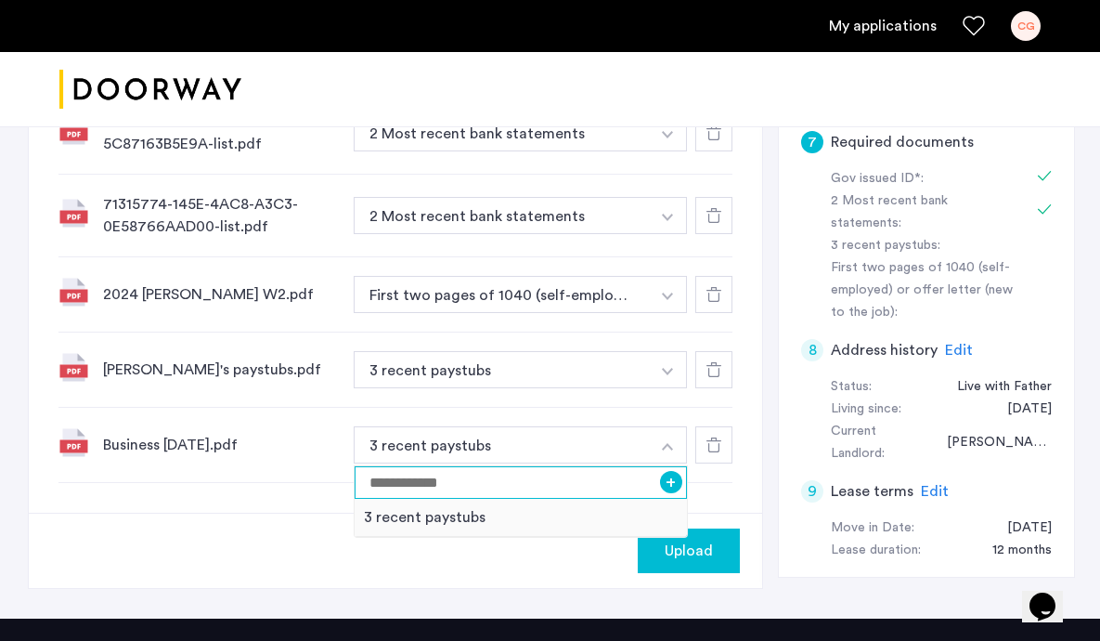
click at [584, 486] on input at bounding box center [521, 482] width 332 height 32
type input "**********"
drag, startPoint x: 604, startPoint y: 483, endPoint x: 274, endPoint y: 481, distance: 330.5
click at [274, 481] on div "**********" at bounding box center [395, 445] width 674 height 75
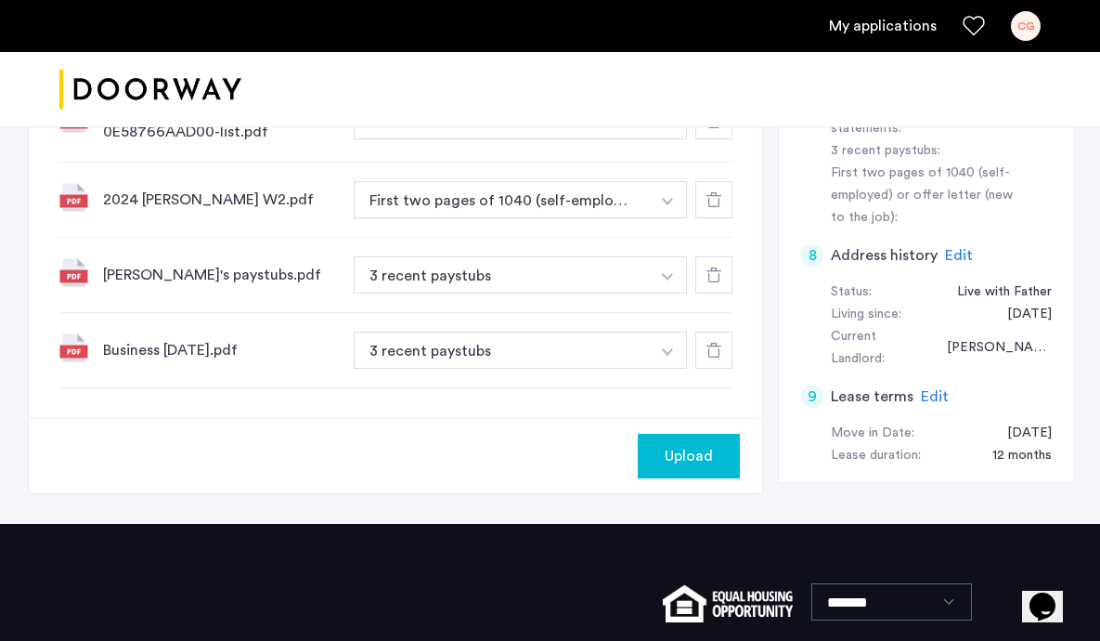
scroll to position [908, 0]
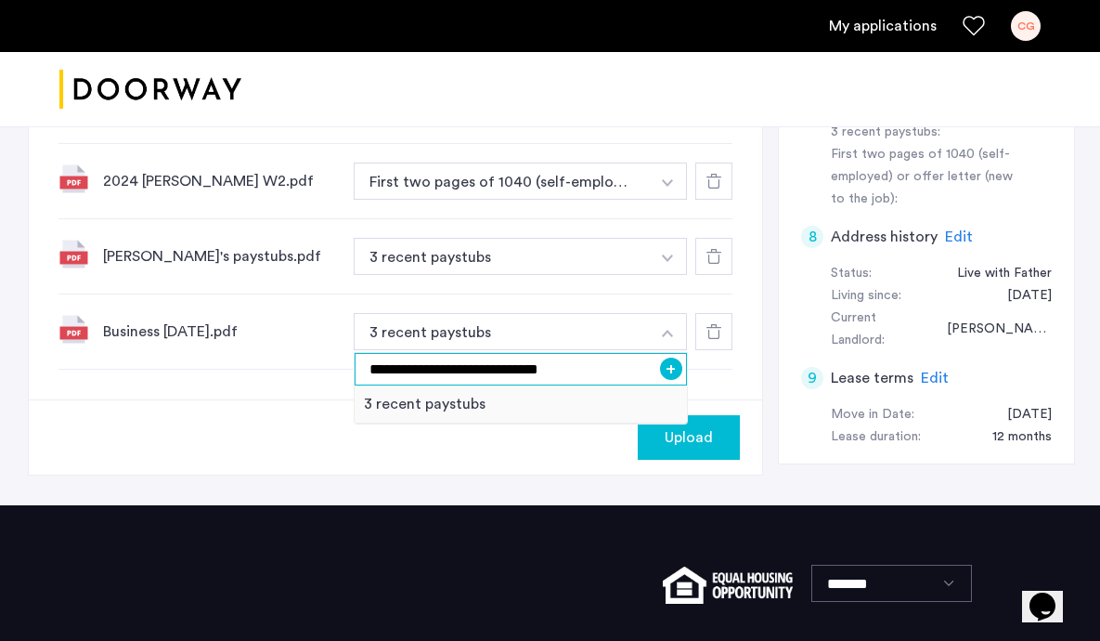
click at [594, 369] on input "**********" at bounding box center [521, 369] width 332 height 32
click at [674, 368] on button "+" at bounding box center [671, 368] width 22 height 22
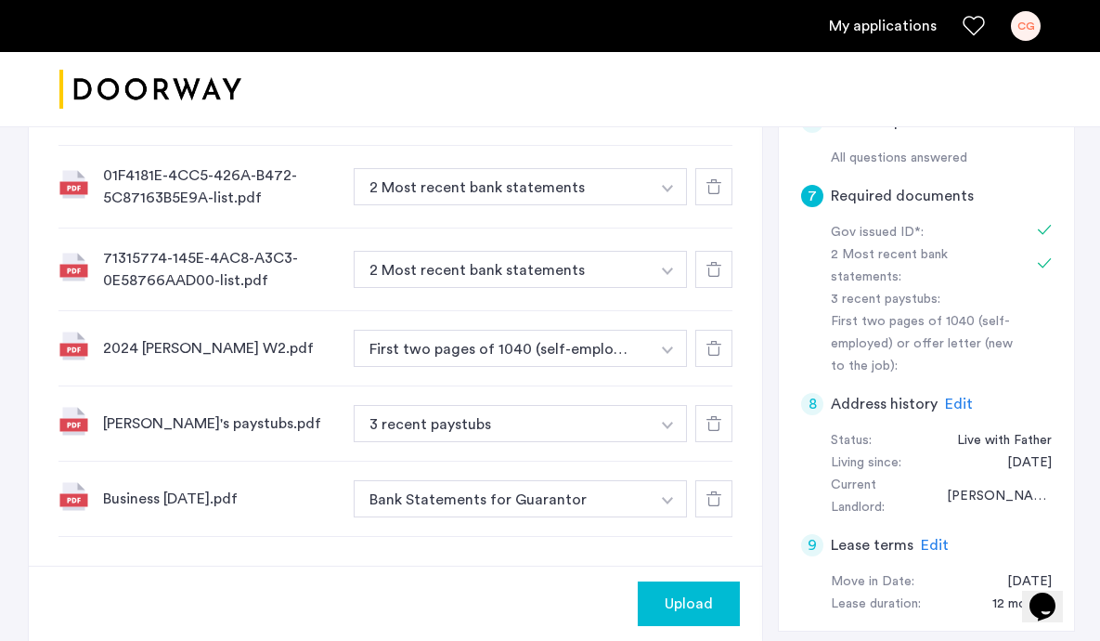
scroll to position [729, 0]
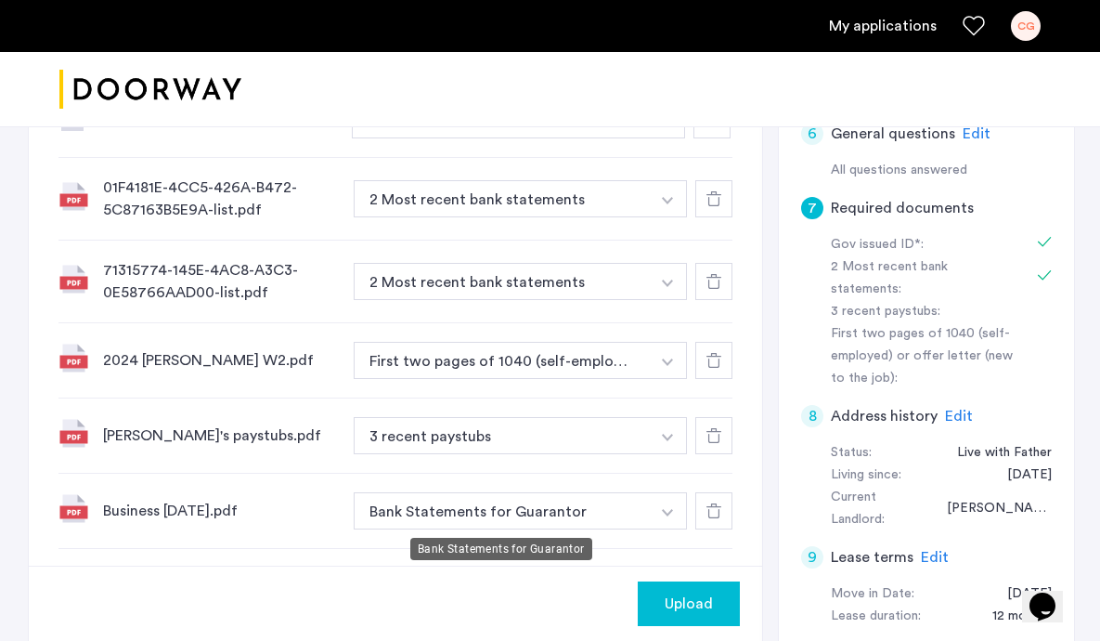
click at [607, 506] on button "Bank Statements for Guarantor" at bounding box center [502, 510] width 296 height 37
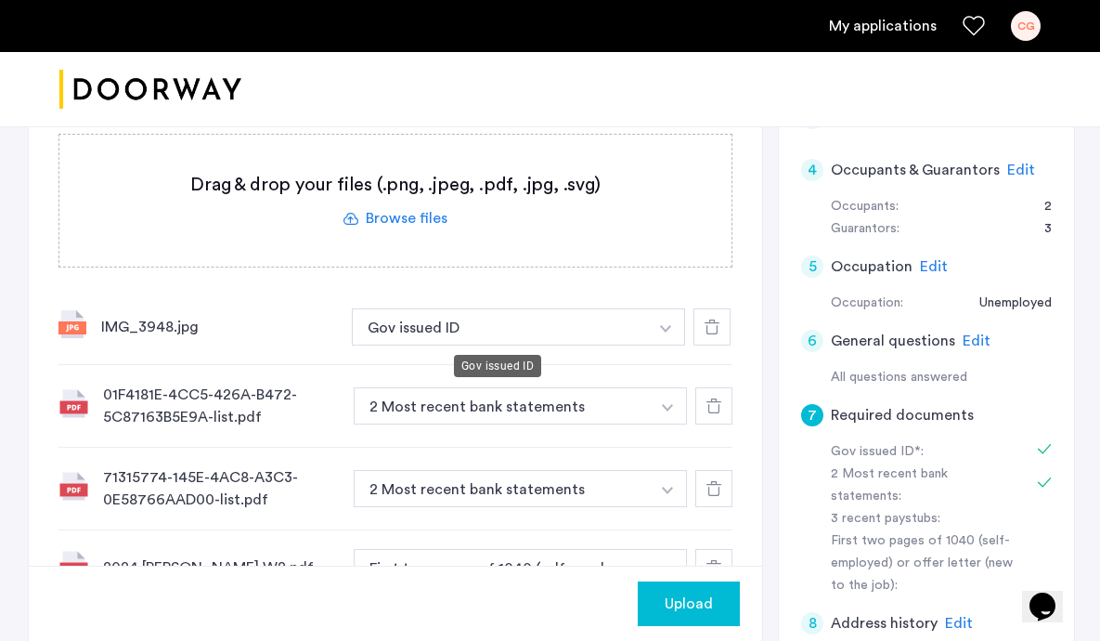
scroll to position [523, 0]
click at [408, 221] on label at bounding box center [395, 200] width 672 height 132
click at [0, 0] on input "file" at bounding box center [0, 0] width 0 height 0
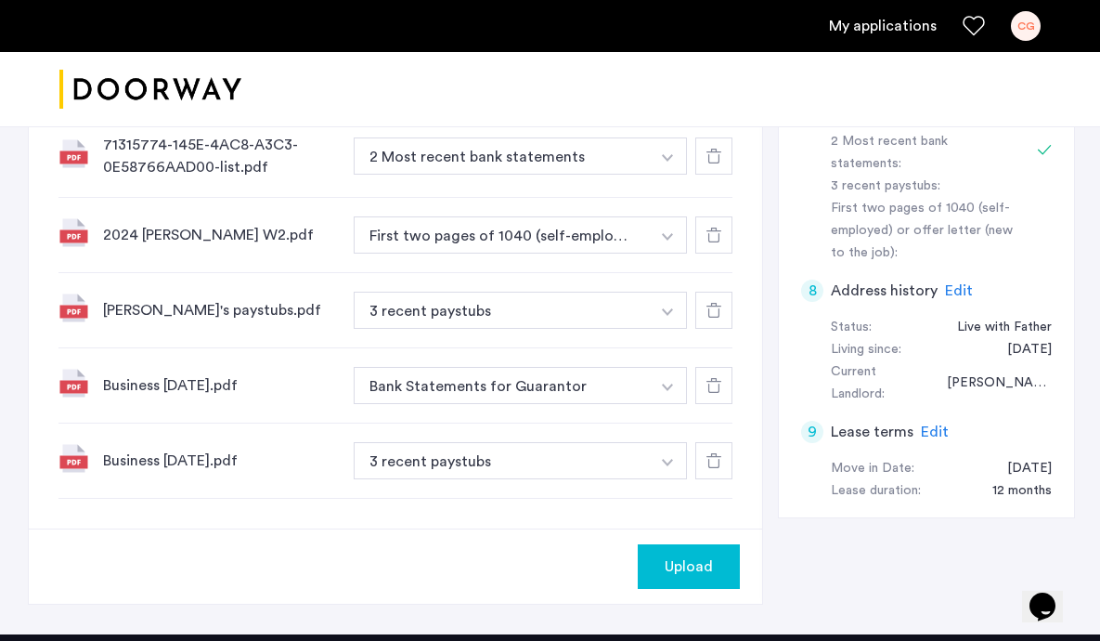
scroll to position [858, 0]
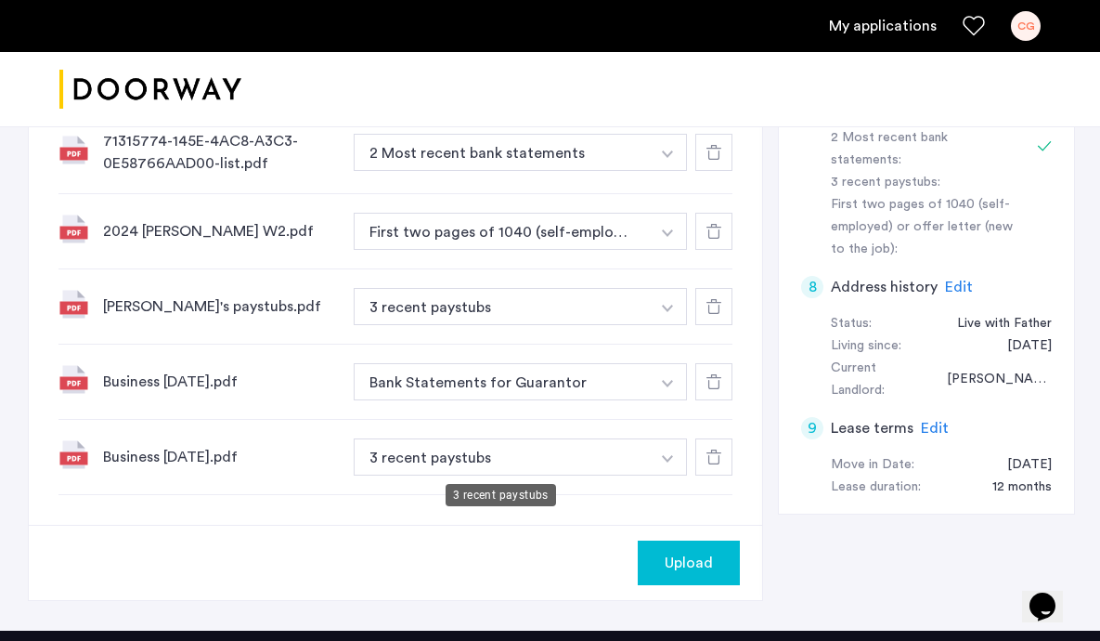
click at [524, 325] on button "3 recent paystubs" at bounding box center [502, 306] width 296 height 37
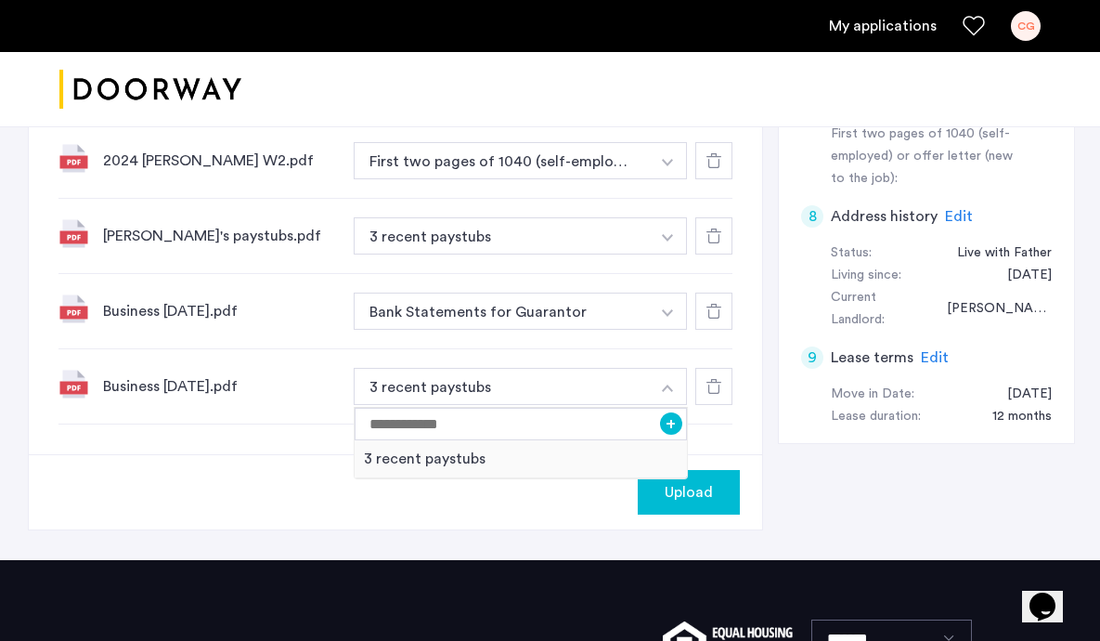
scroll to position [930, 0]
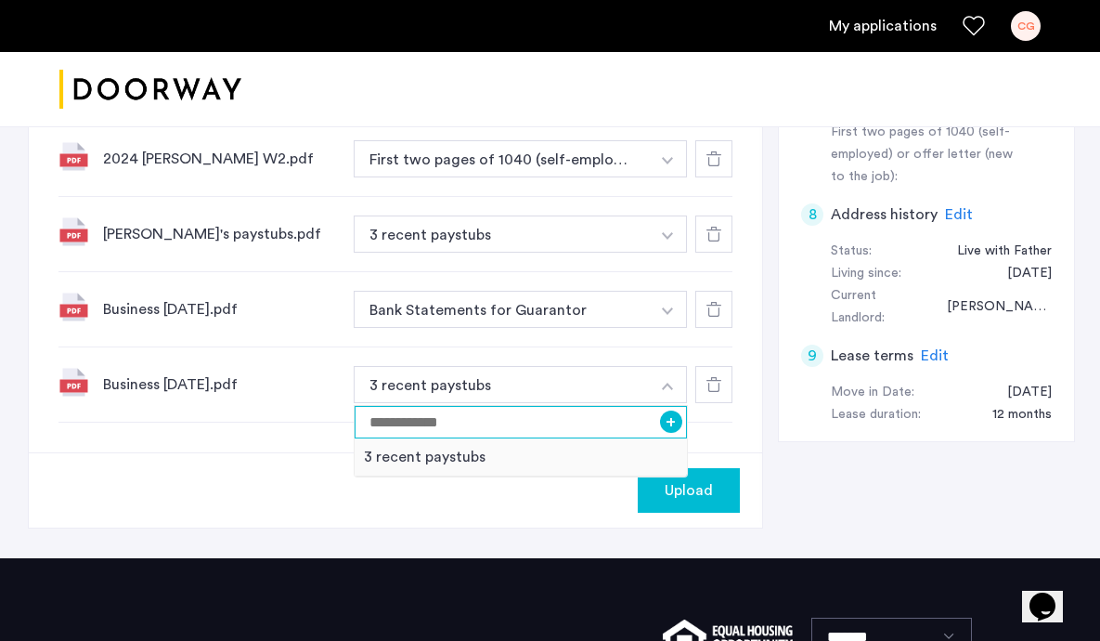
click at [610, 431] on input at bounding box center [521, 422] width 332 height 32
type input "**********"
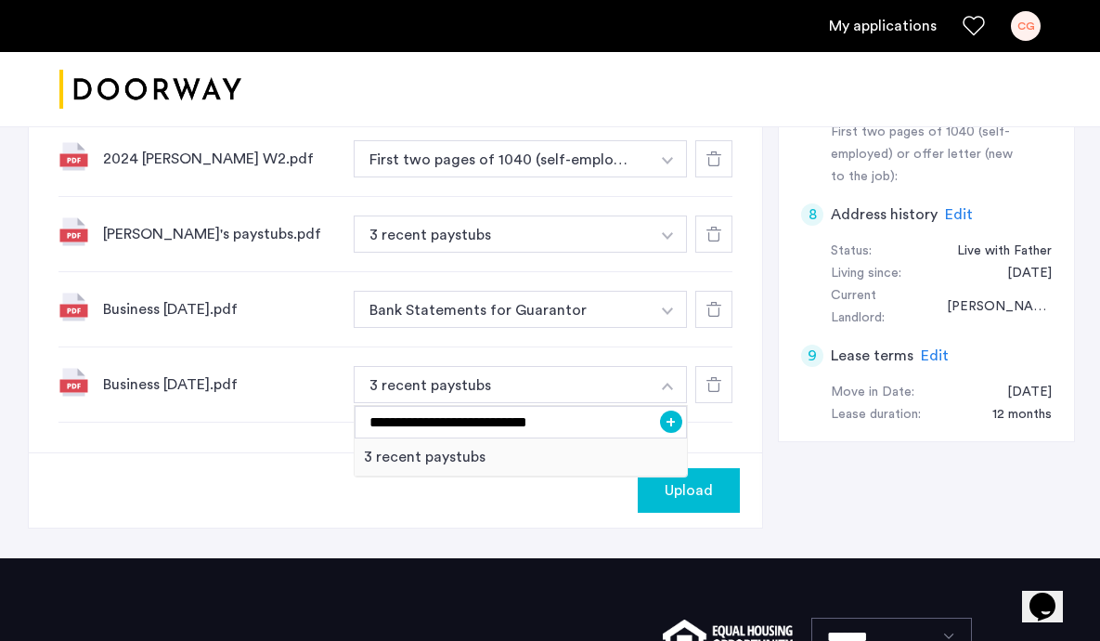
click at [670, 424] on button "+" at bounding box center [671, 421] width 22 height 22
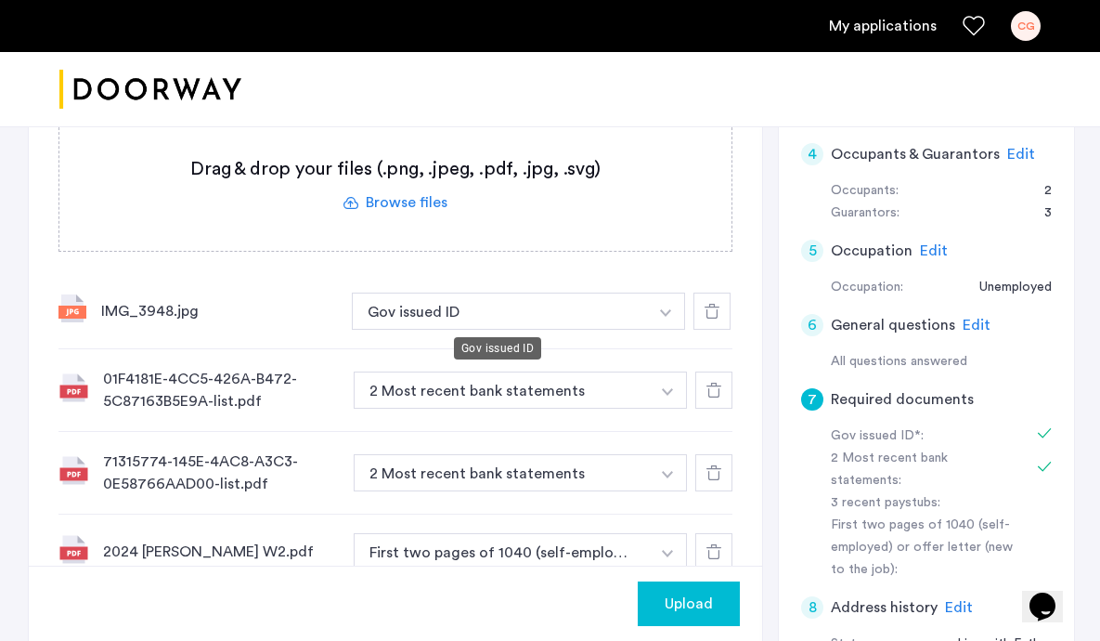
scroll to position [538, 0]
click at [430, 199] on label at bounding box center [395, 184] width 672 height 132
click at [0, 0] on input "file" at bounding box center [0, 0] width 0 height 0
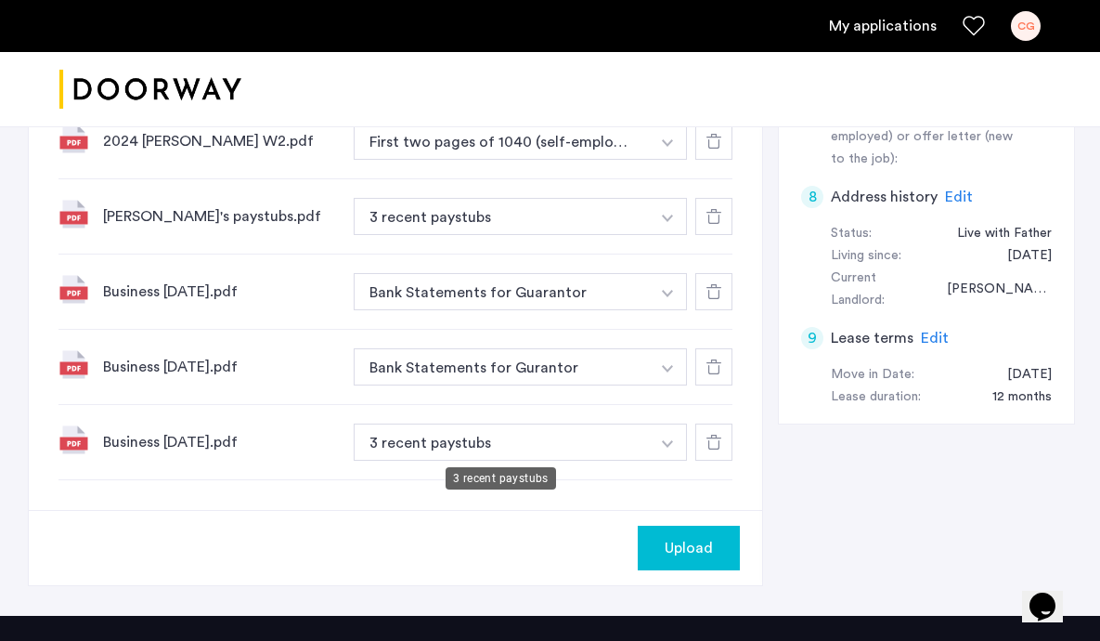
scroll to position [951, 0]
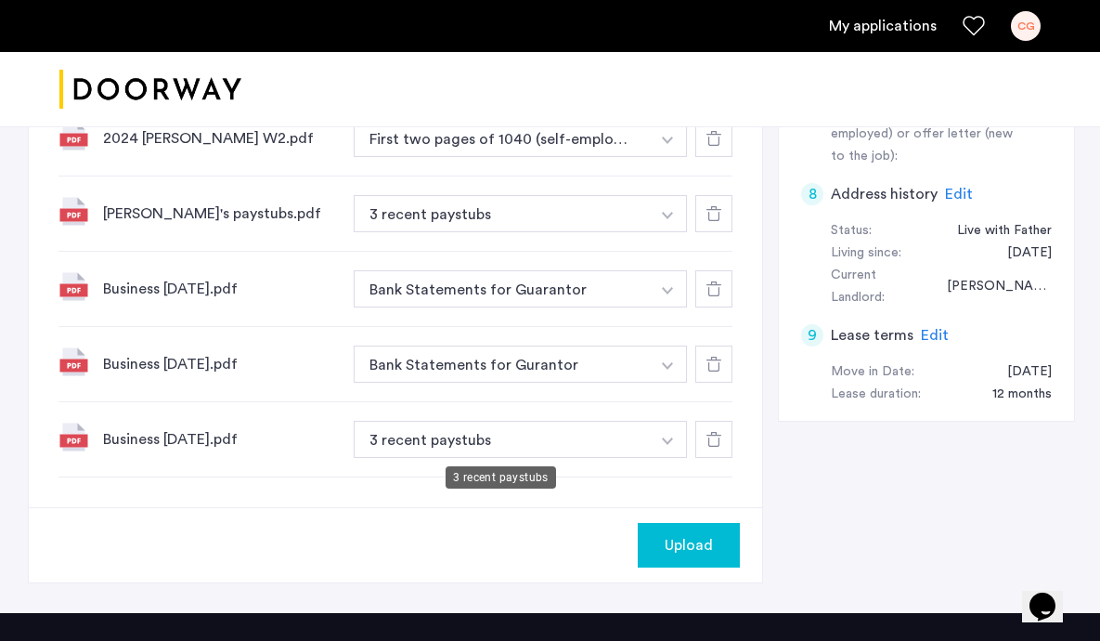
click at [589, 232] on button "3 recent paystubs" at bounding box center [502, 213] width 296 height 37
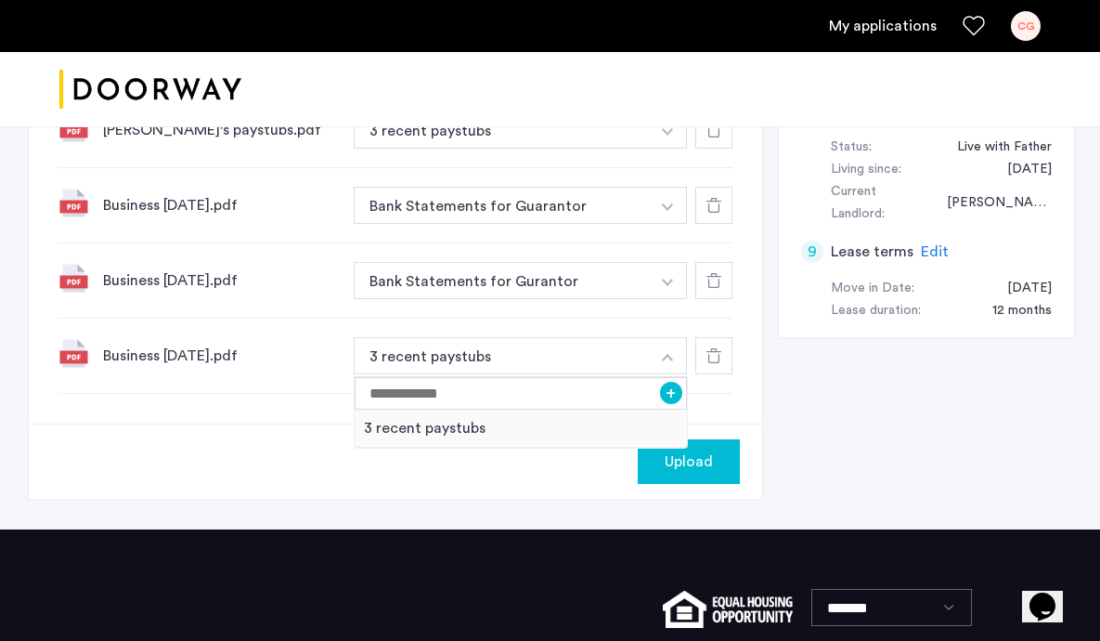
scroll to position [1033, 0]
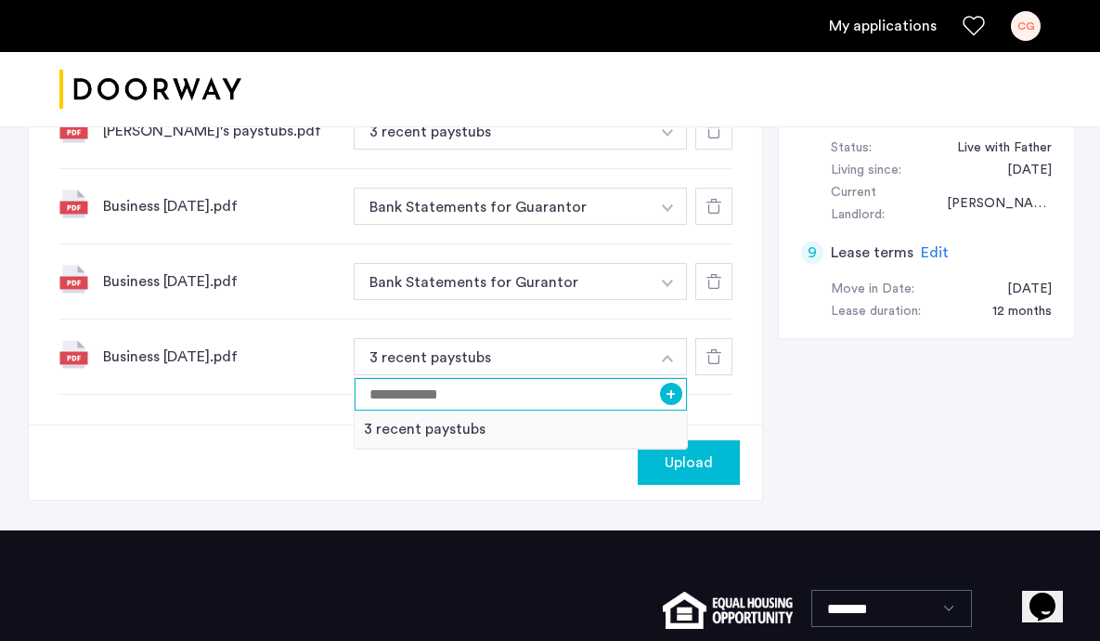
click at [638, 394] on input at bounding box center [521, 394] width 332 height 32
type input "**********"
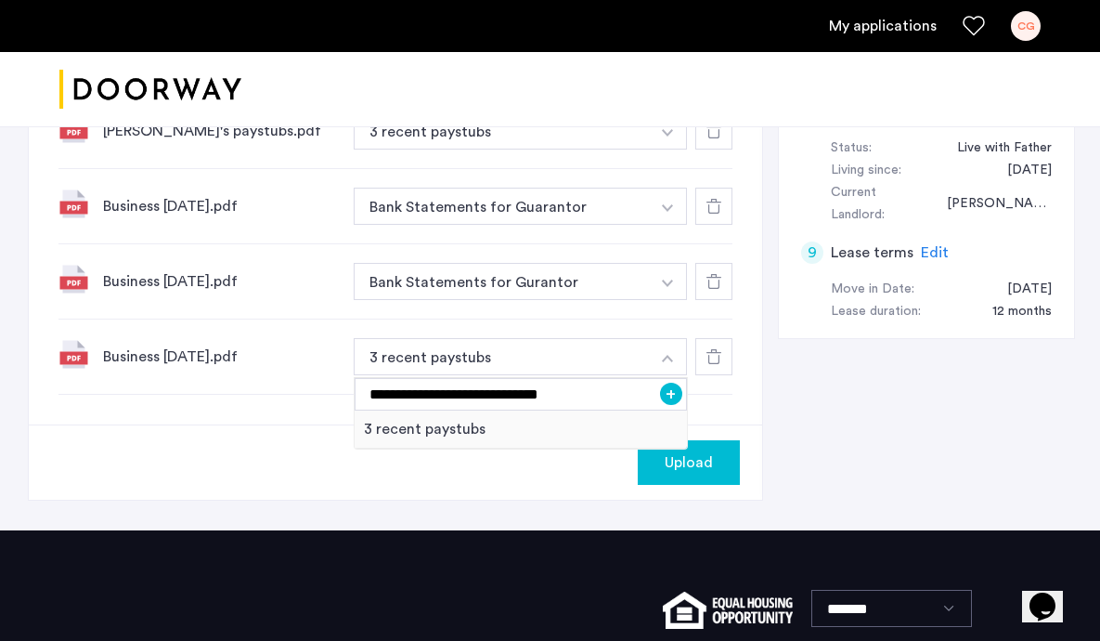
click at [748, 429] on div "Upload" at bounding box center [395, 461] width 733 height 75
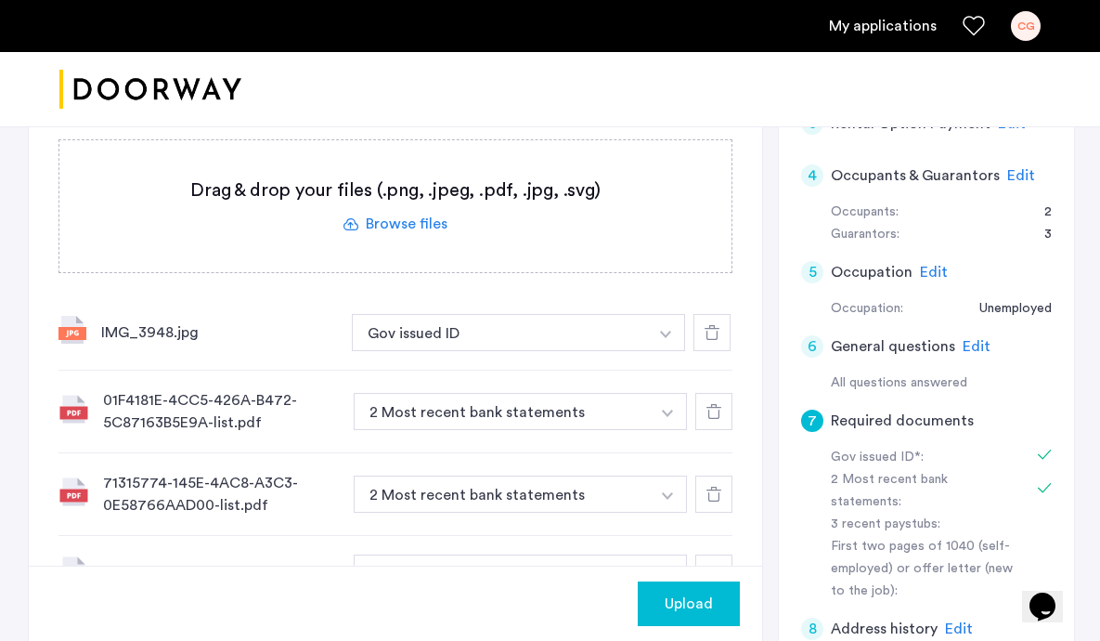
scroll to position [518, 0]
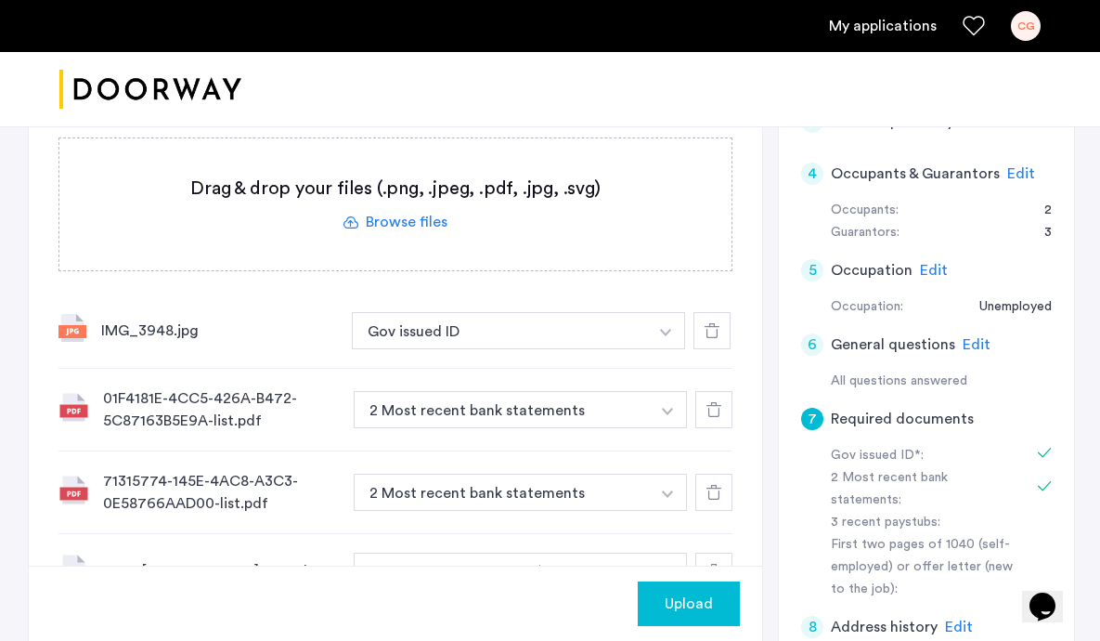
click at [429, 219] on label at bounding box center [395, 204] width 672 height 132
click at [0, 0] on input "file" at bounding box center [0, 0] width 0 height 0
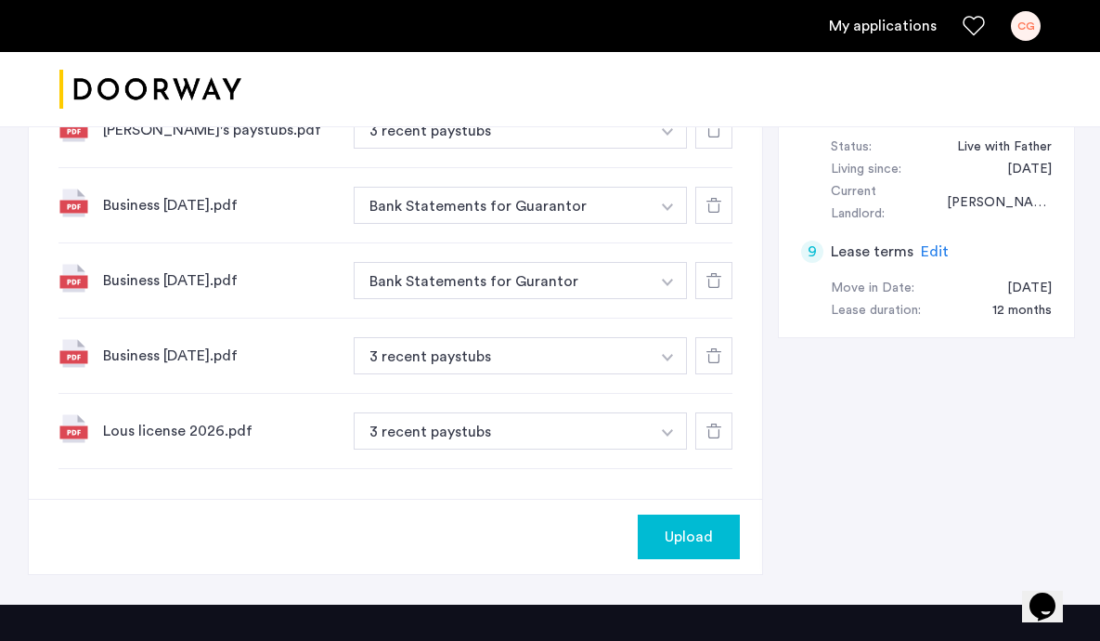
scroll to position [1035, 0]
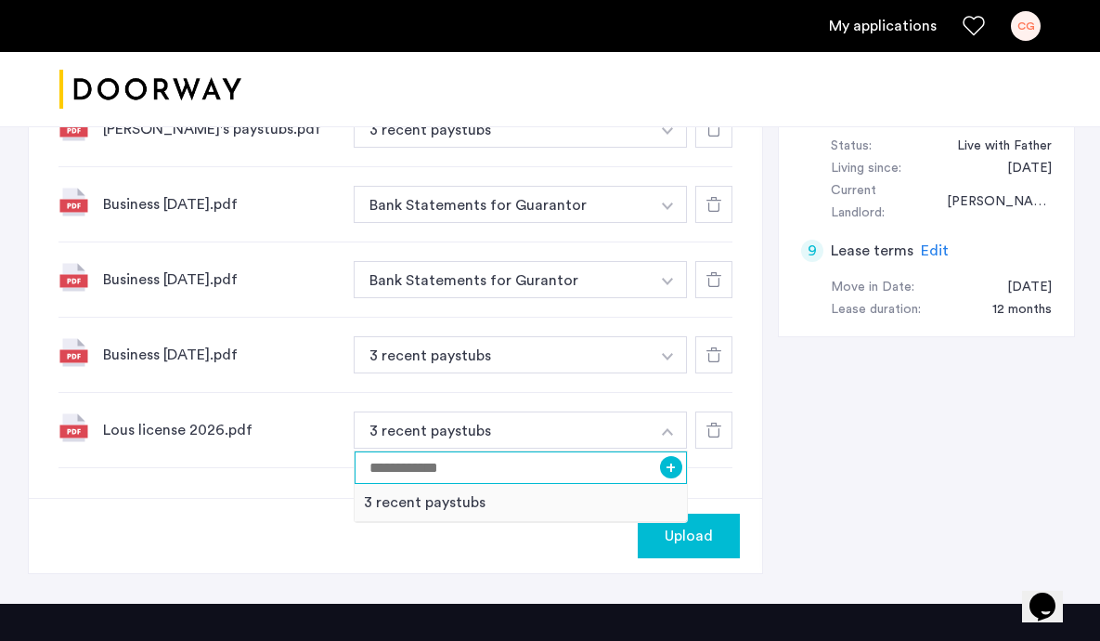
click at [605, 469] on input at bounding box center [521, 467] width 332 height 32
type input "**********"
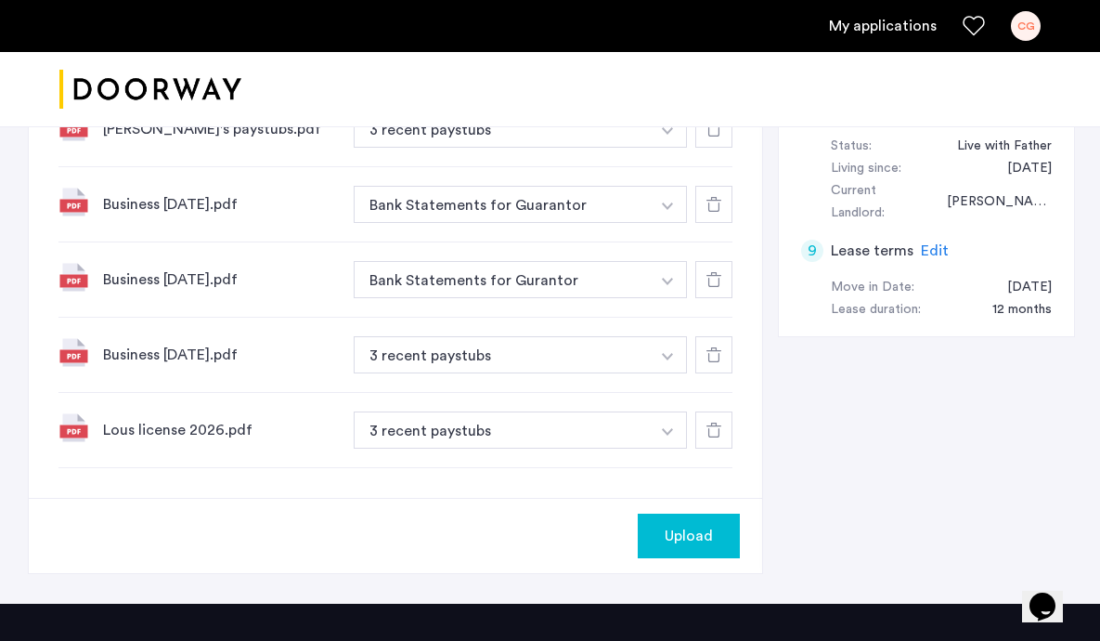
click at [676, 536] on span "Upload" at bounding box center [689, 535] width 48 height 22
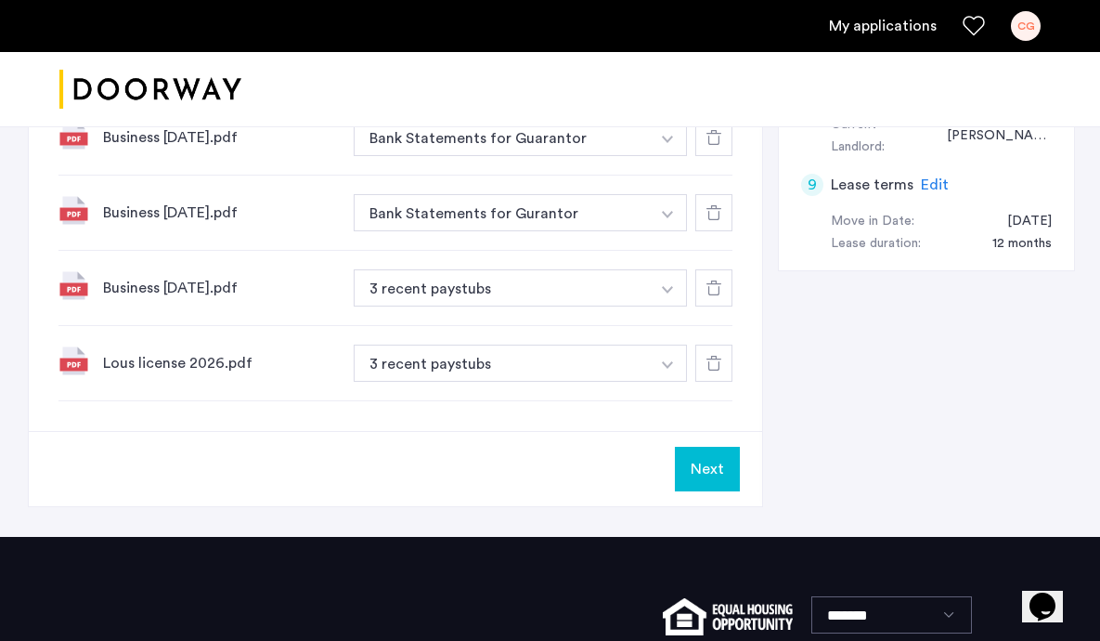
scroll to position [1057, 0]
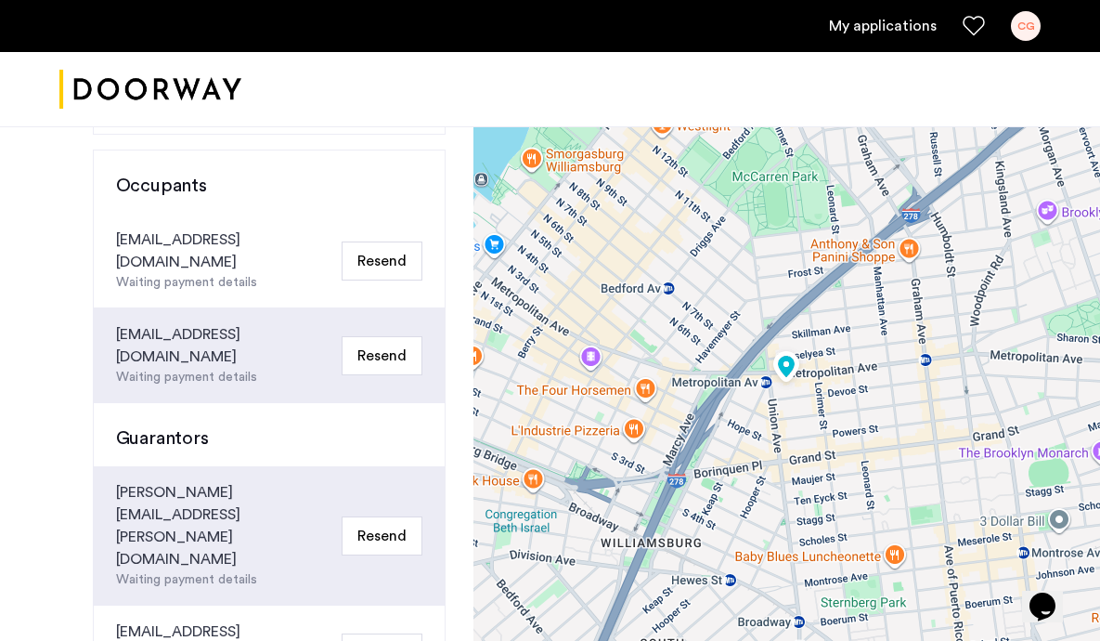
scroll to position [461, 0]
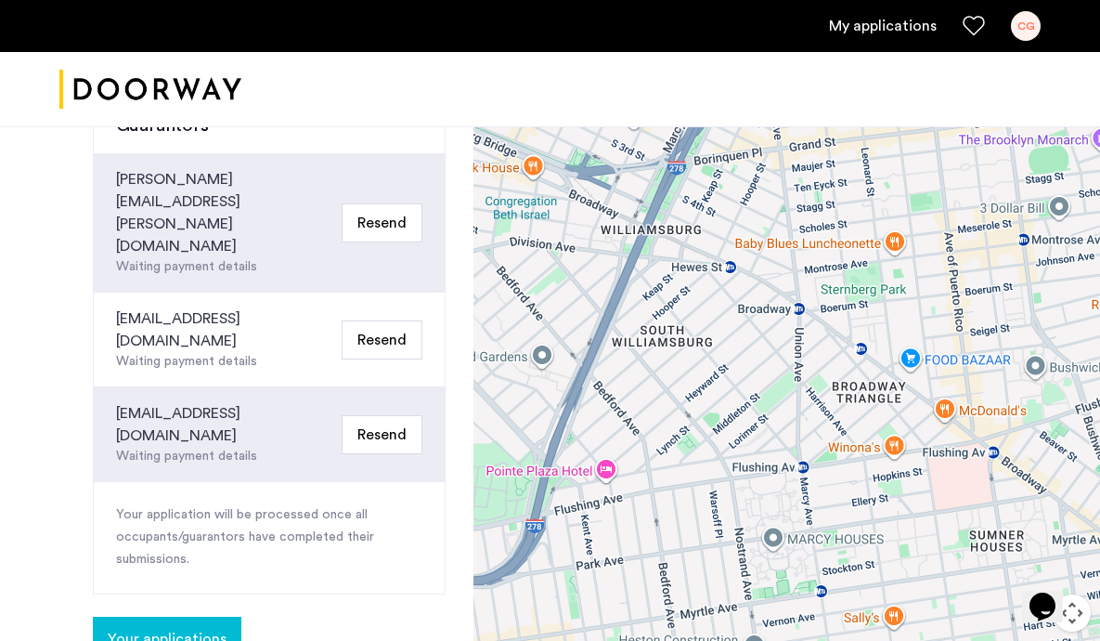
scroll to position [693, 0]
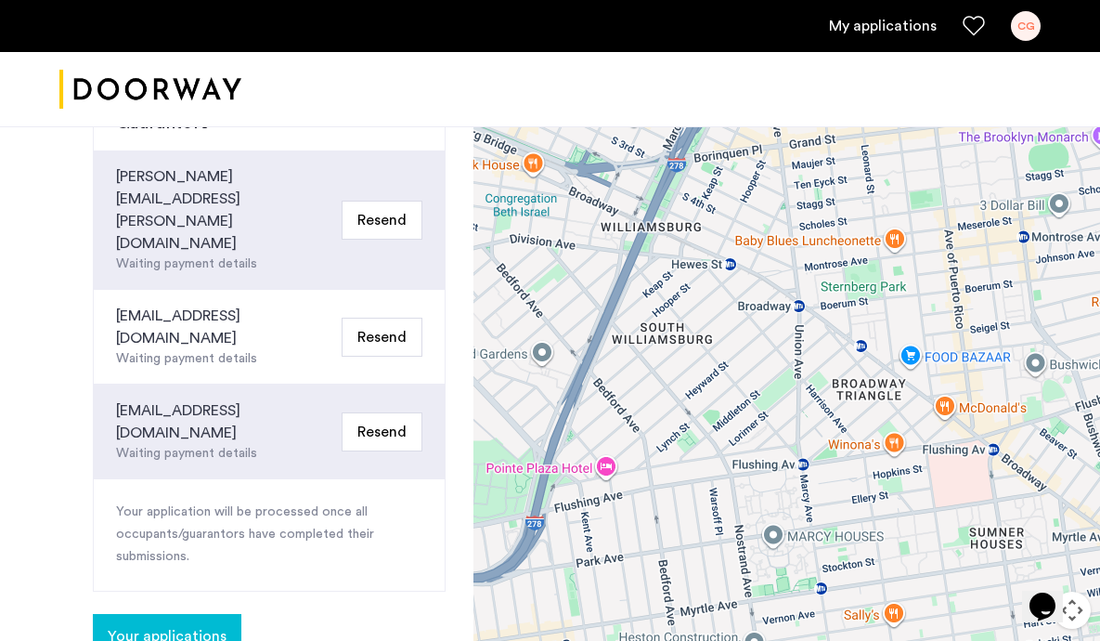
click at [202, 614] on button "Your applications" at bounding box center [167, 636] width 149 height 45
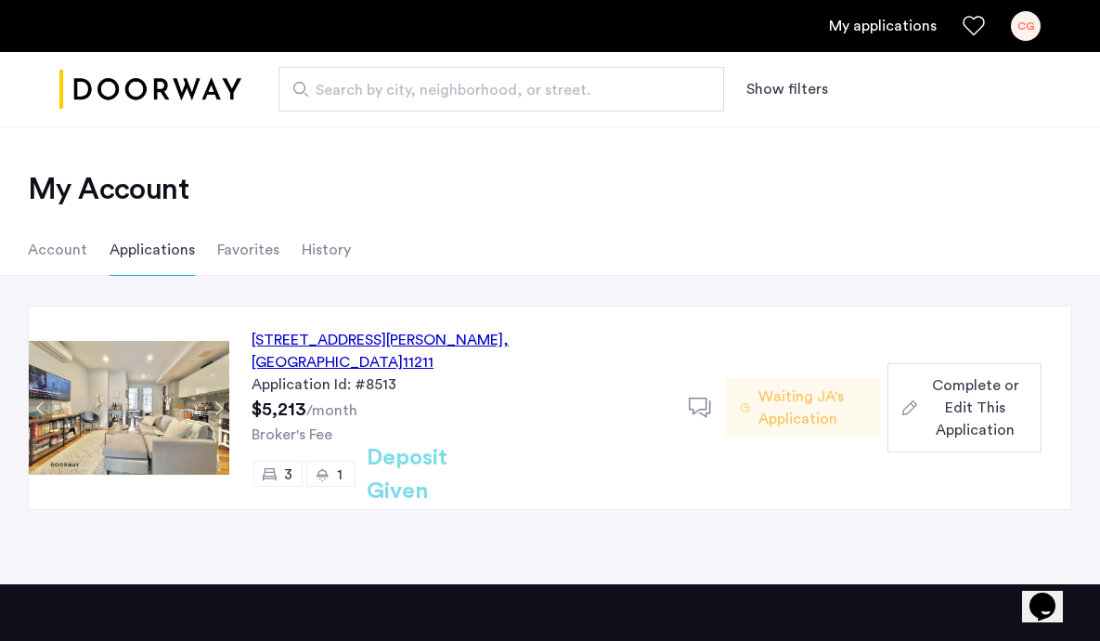
click at [960, 387] on span "Complete or Edit This Application" at bounding box center [976, 407] width 102 height 67
